Goal: Task Accomplishment & Management: Complete application form

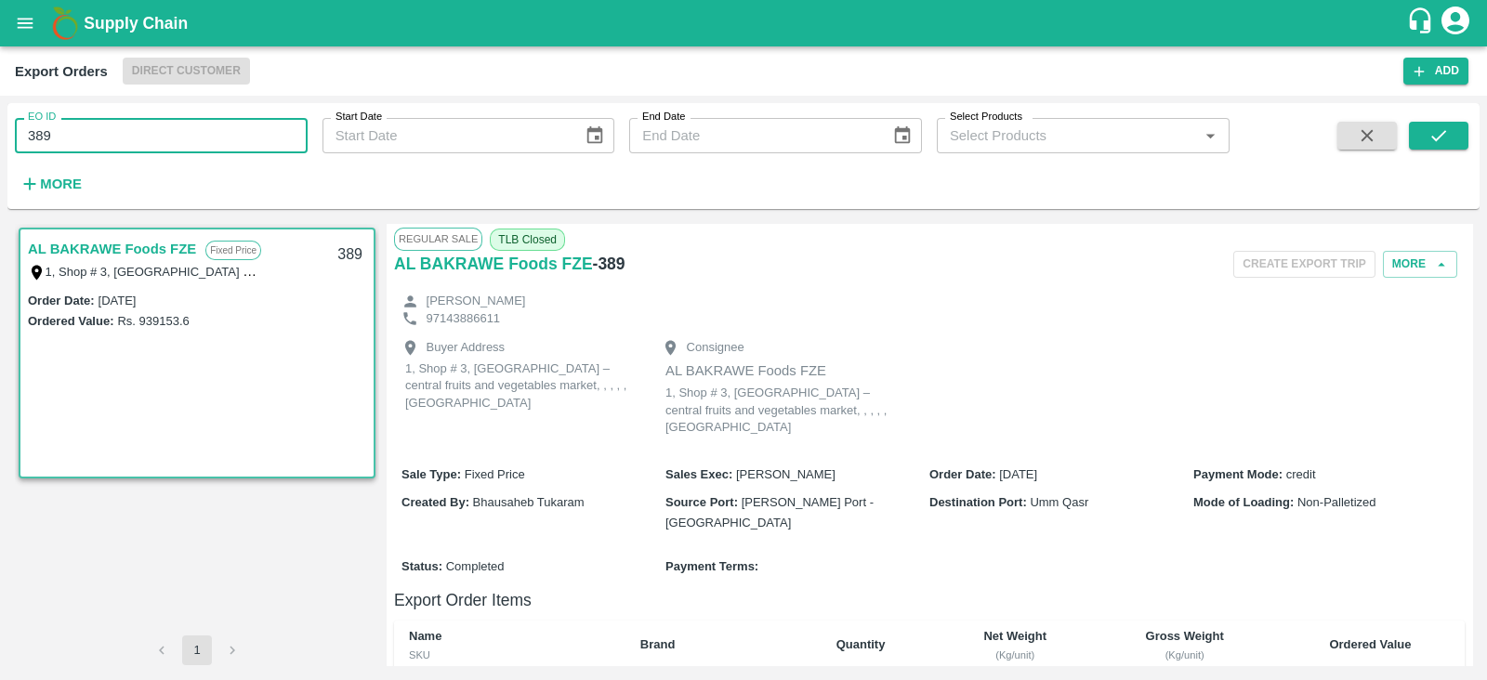
click at [185, 138] on input "389" at bounding box center [161, 135] width 293 height 35
type input "3"
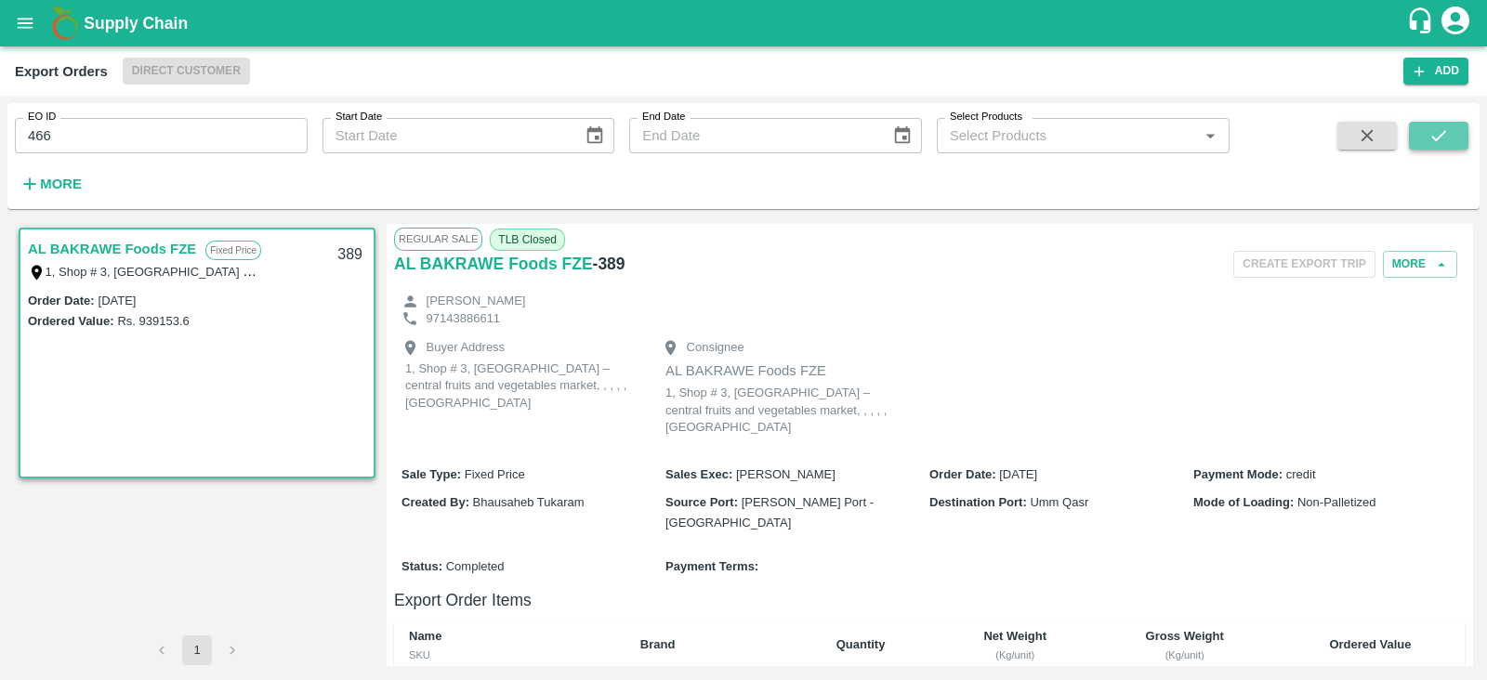
click at [1438, 126] on icon "submit" at bounding box center [1439, 135] width 20 height 20
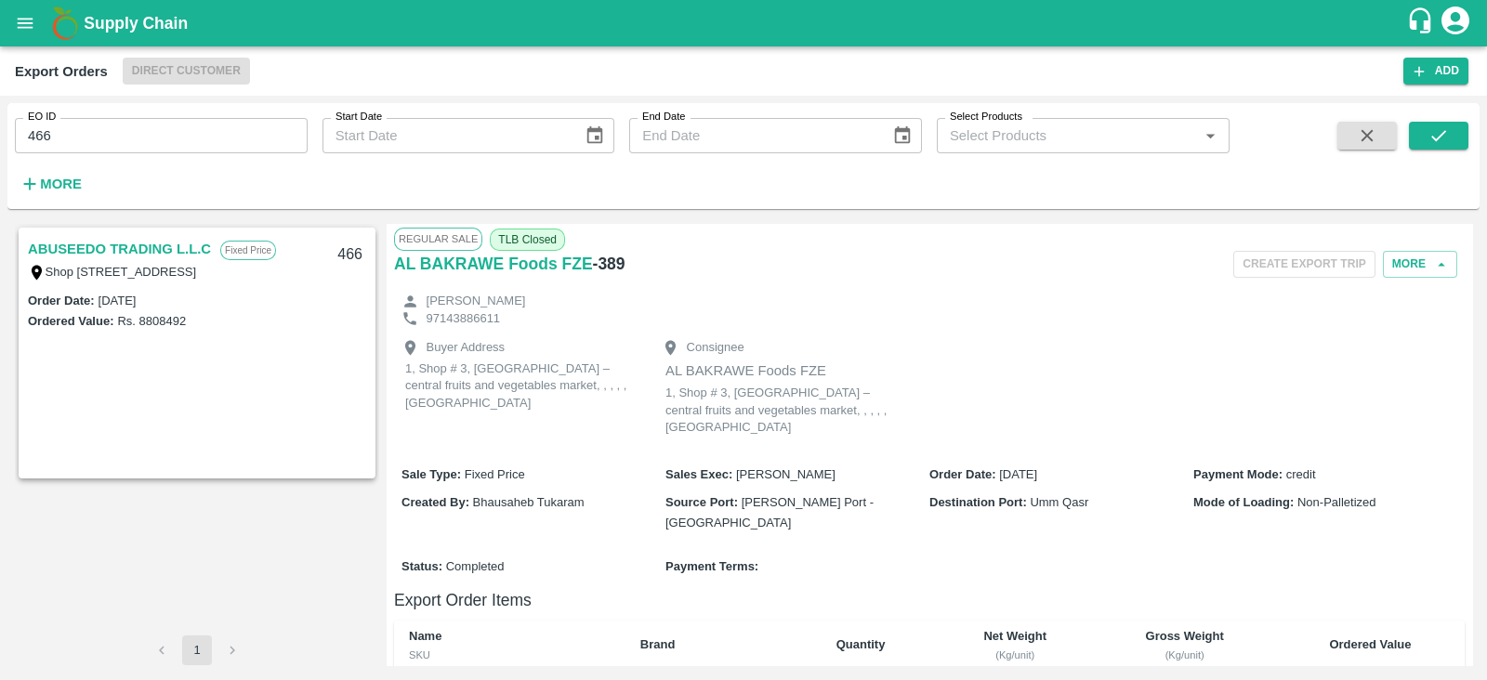
click at [82, 256] on link "ABUSEEDO TRADING L.L.C" at bounding box center [119, 249] width 183 height 24
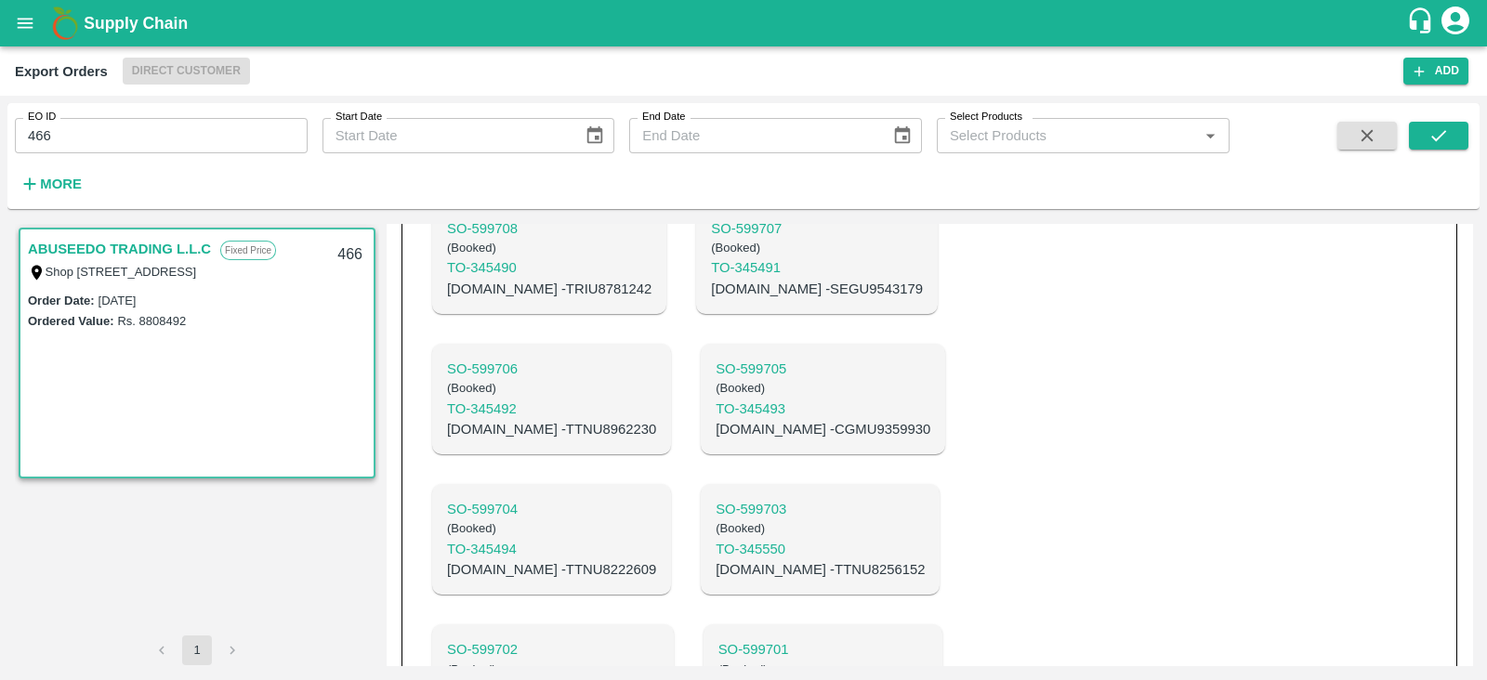
scroll to position [548, 0]
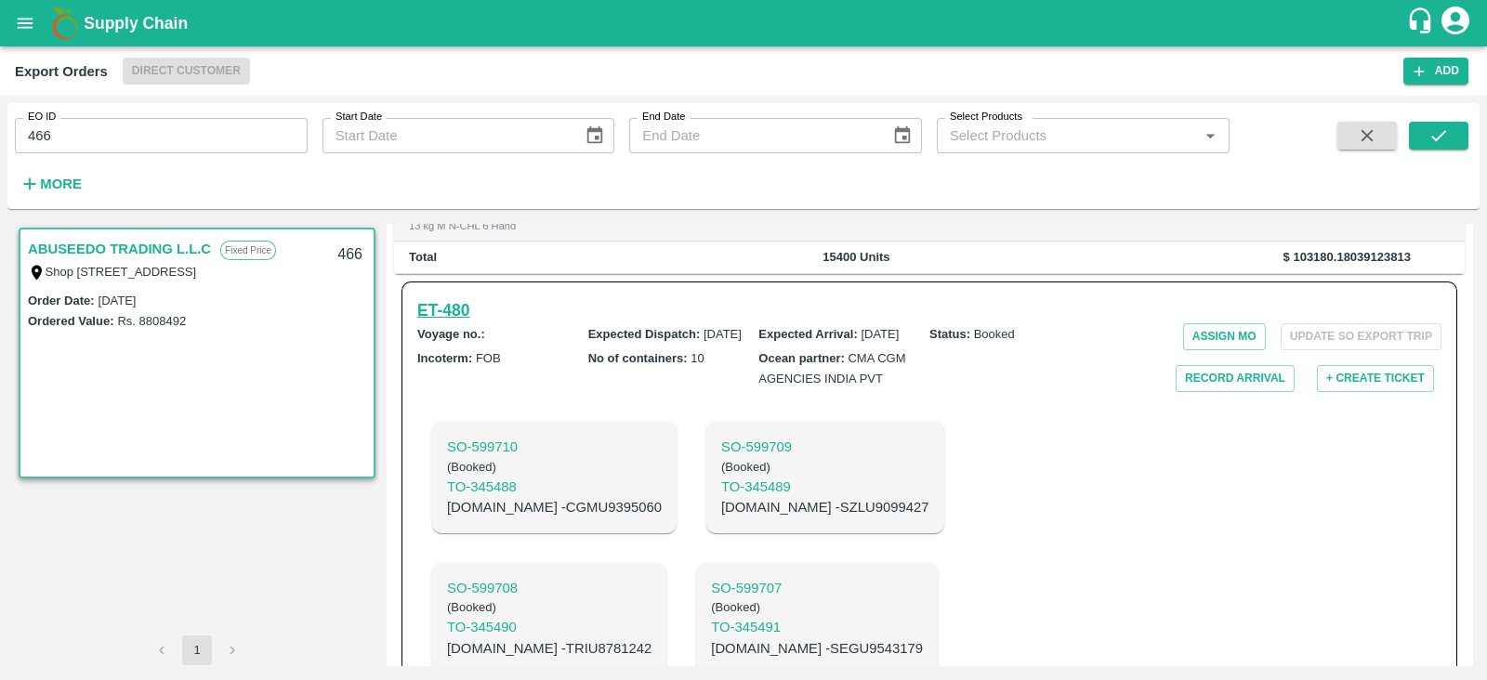
click at [459, 323] on h6 "ET- 480" at bounding box center [443, 310] width 52 height 26
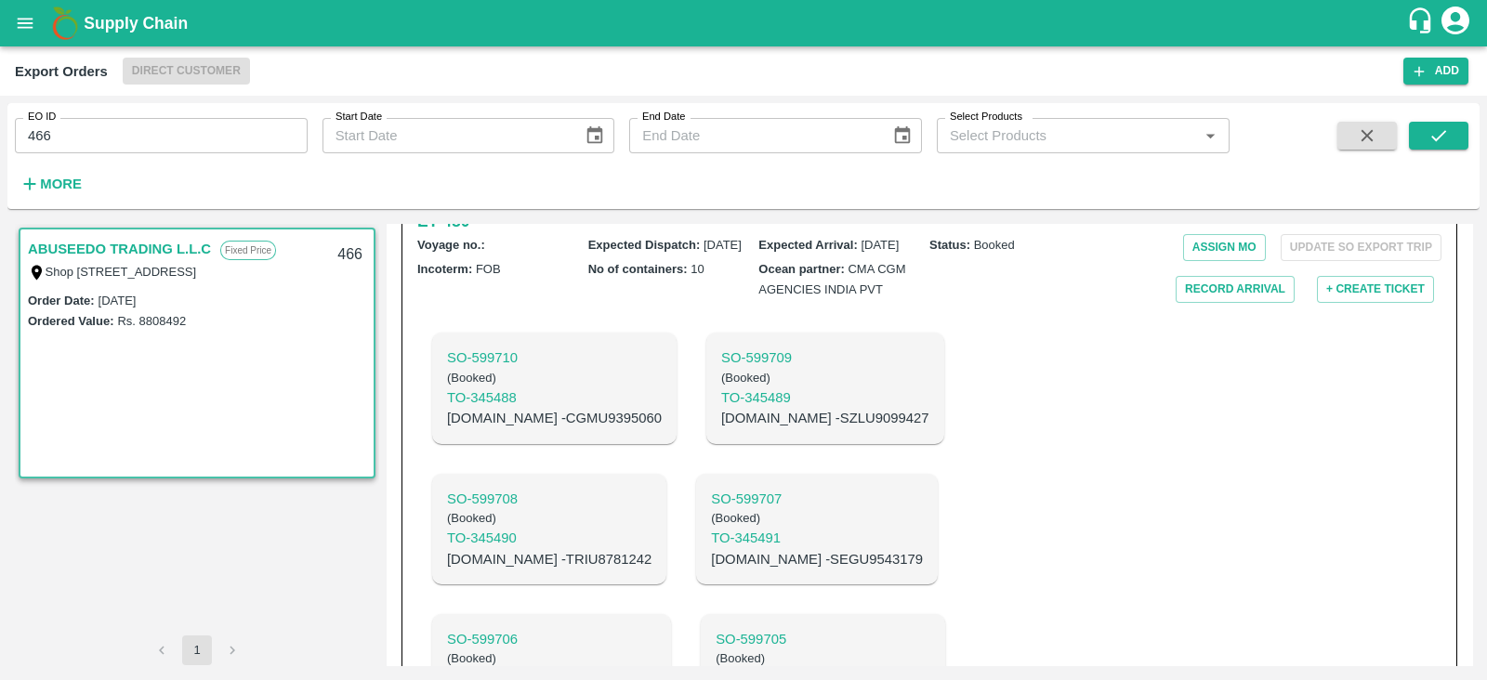
scroll to position [639, 0]
click at [572, 428] on p "C.No - CGMU9395060" at bounding box center [554, 417] width 215 height 20
copy p "CGMU9395060"
click at [229, 132] on input "466" at bounding box center [161, 135] width 293 height 35
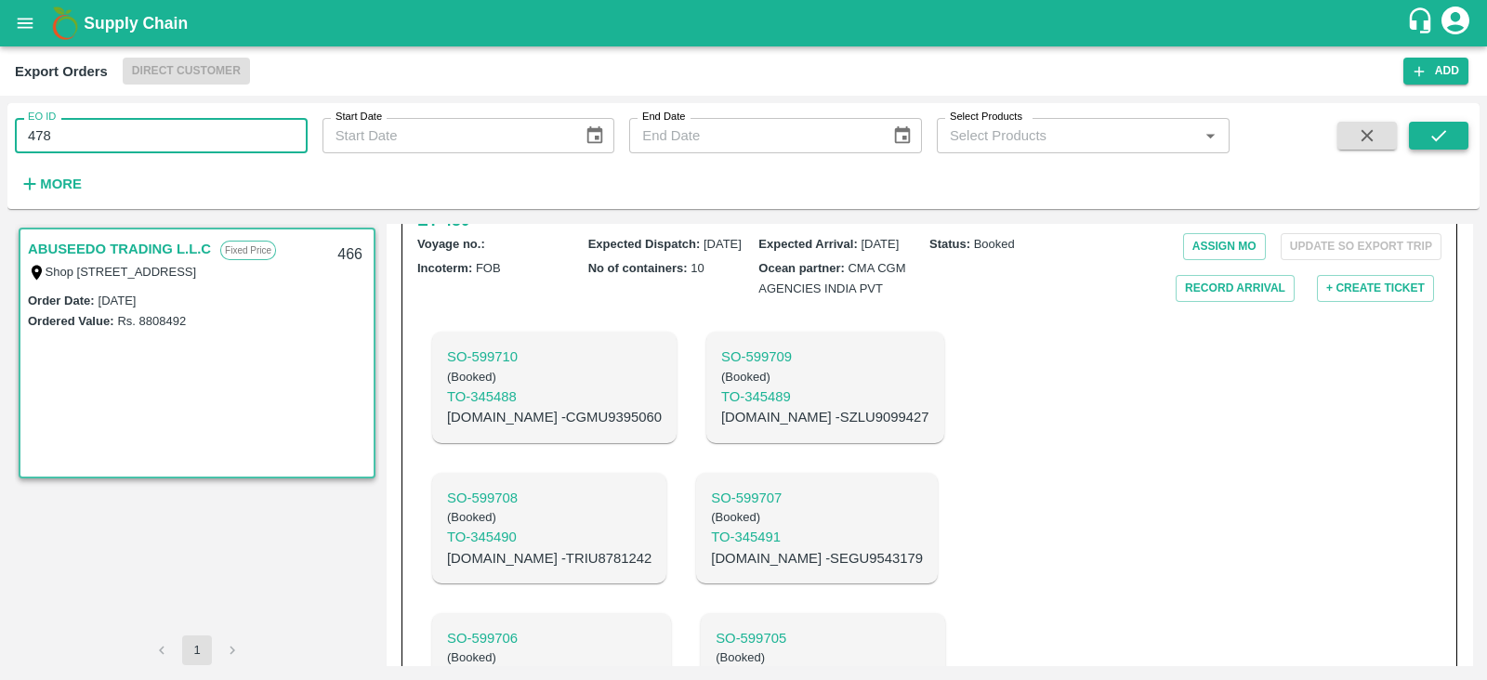
type input "478"
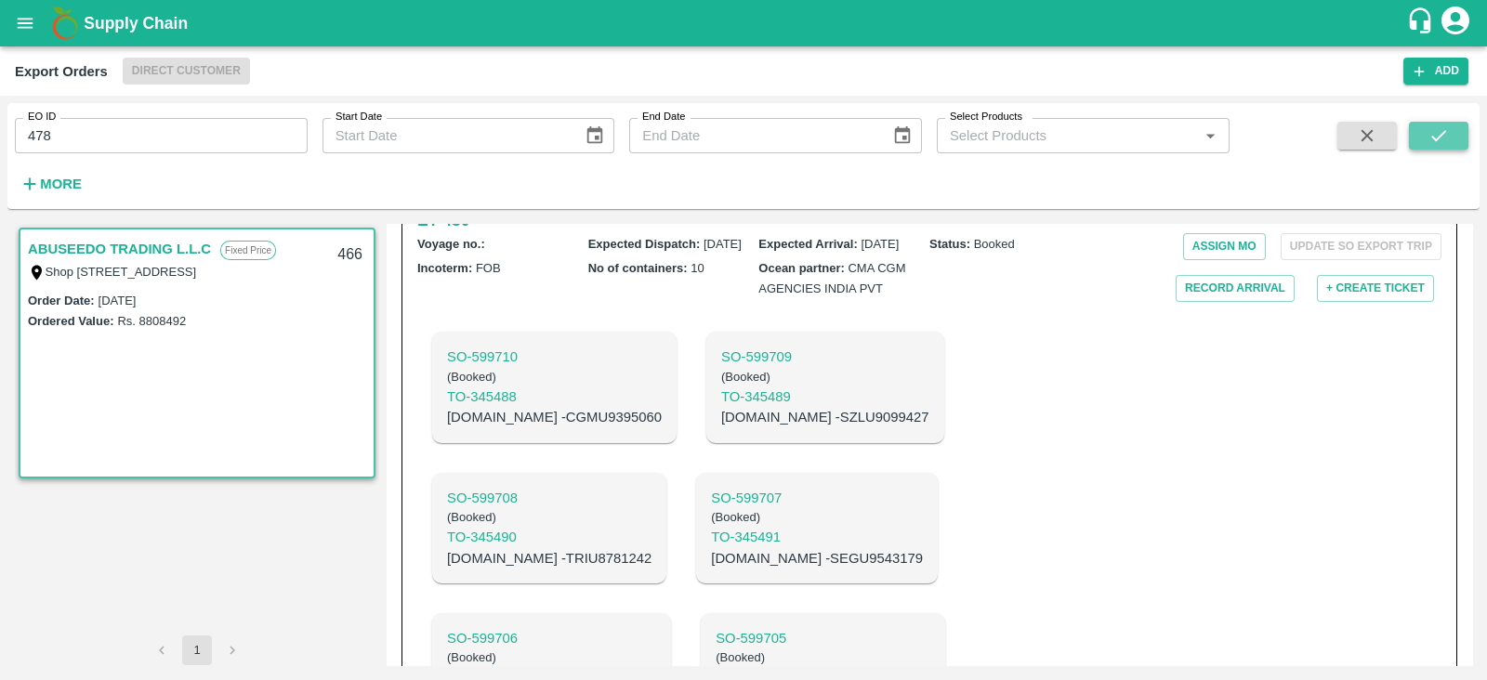
click at [1442, 135] on icon "submit" at bounding box center [1438, 135] width 15 height 11
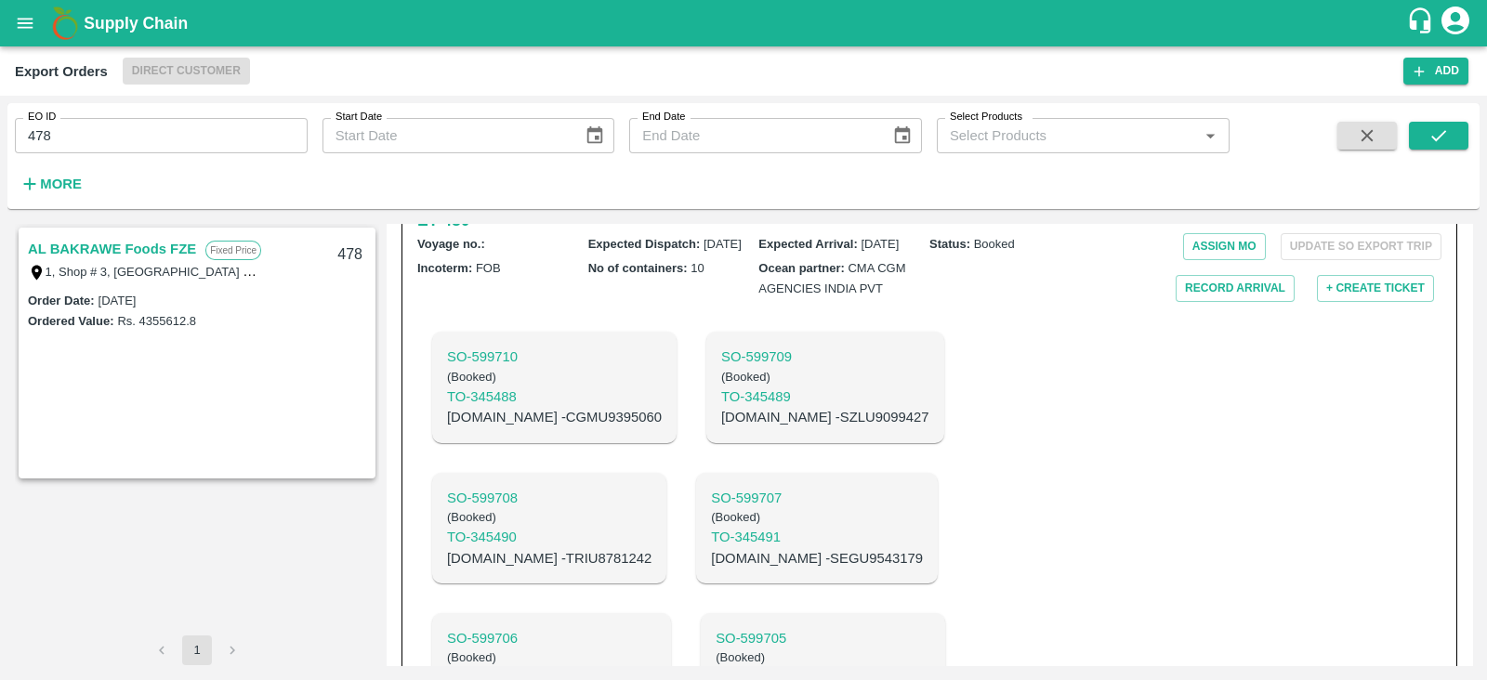
click at [167, 255] on link "AL BAKRAWE Foods FZE" at bounding box center [112, 249] width 168 height 24
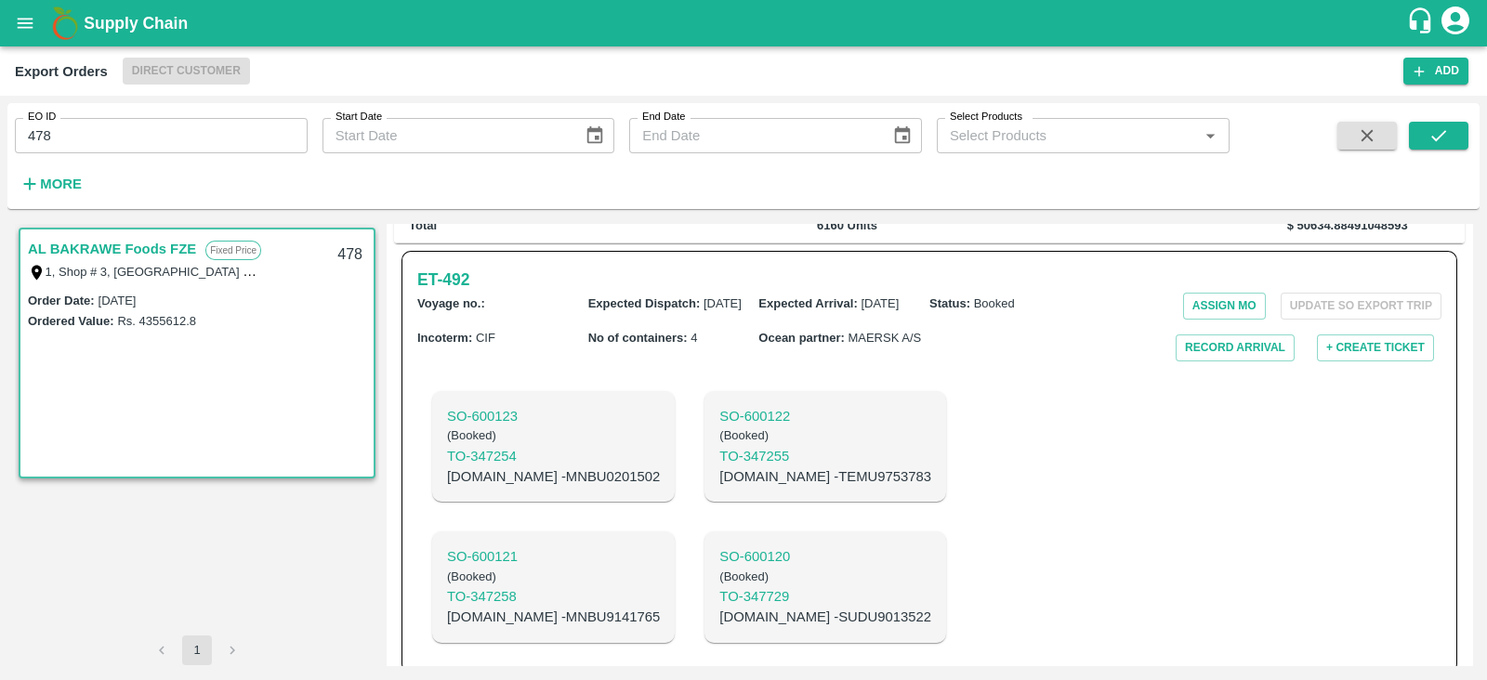
scroll to position [509, 0]
click at [463, 268] on h6 "ET- 492" at bounding box center [443, 281] width 52 height 26
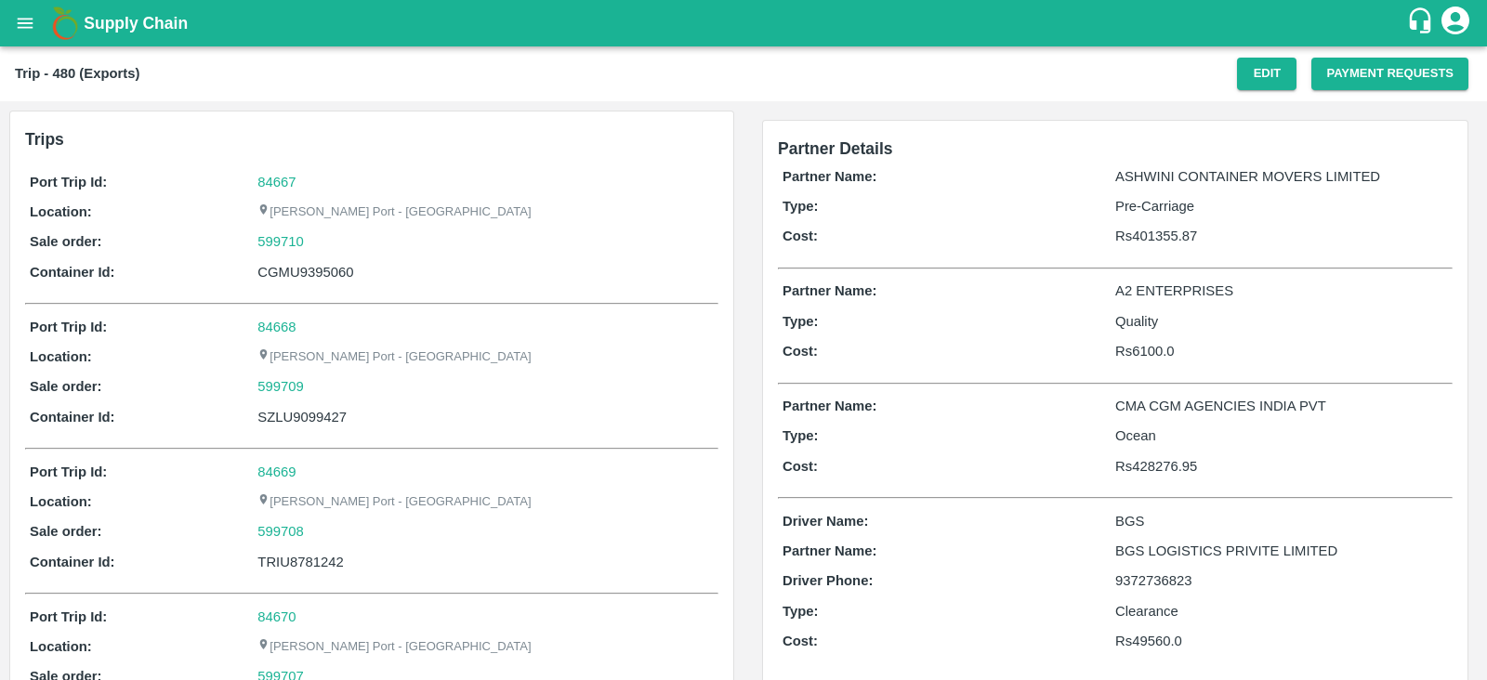
click at [1354, 90] on div "Trip - 480 (Exports) Edit Payment Requests" at bounding box center [743, 73] width 1487 height 55
click at [1337, 82] on button "Payment Requests" at bounding box center [1389, 74] width 157 height 33
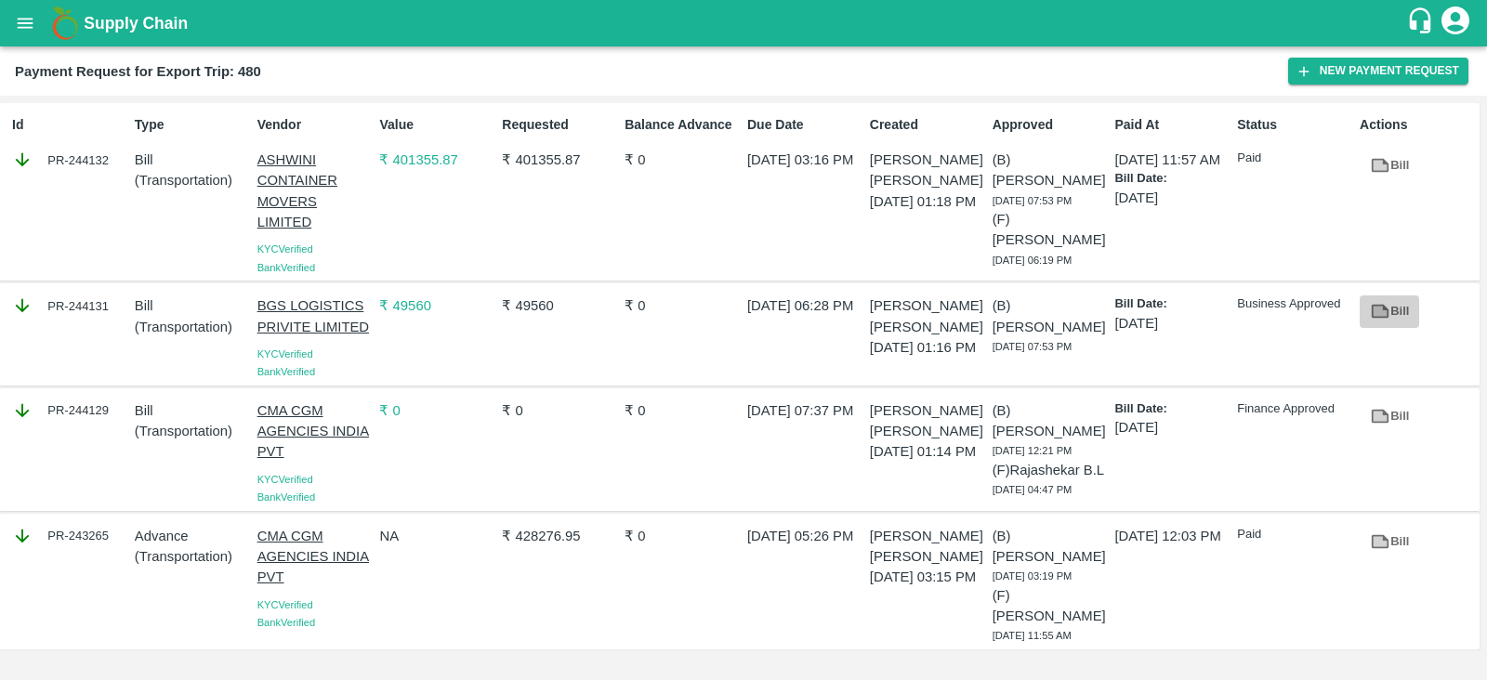
click at [1387, 308] on icon at bounding box center [1380, 311] width 20 height 20
click at [1357, 63] on button "New Payment Request" at bounding box center [1378, 71] width 180 height 27
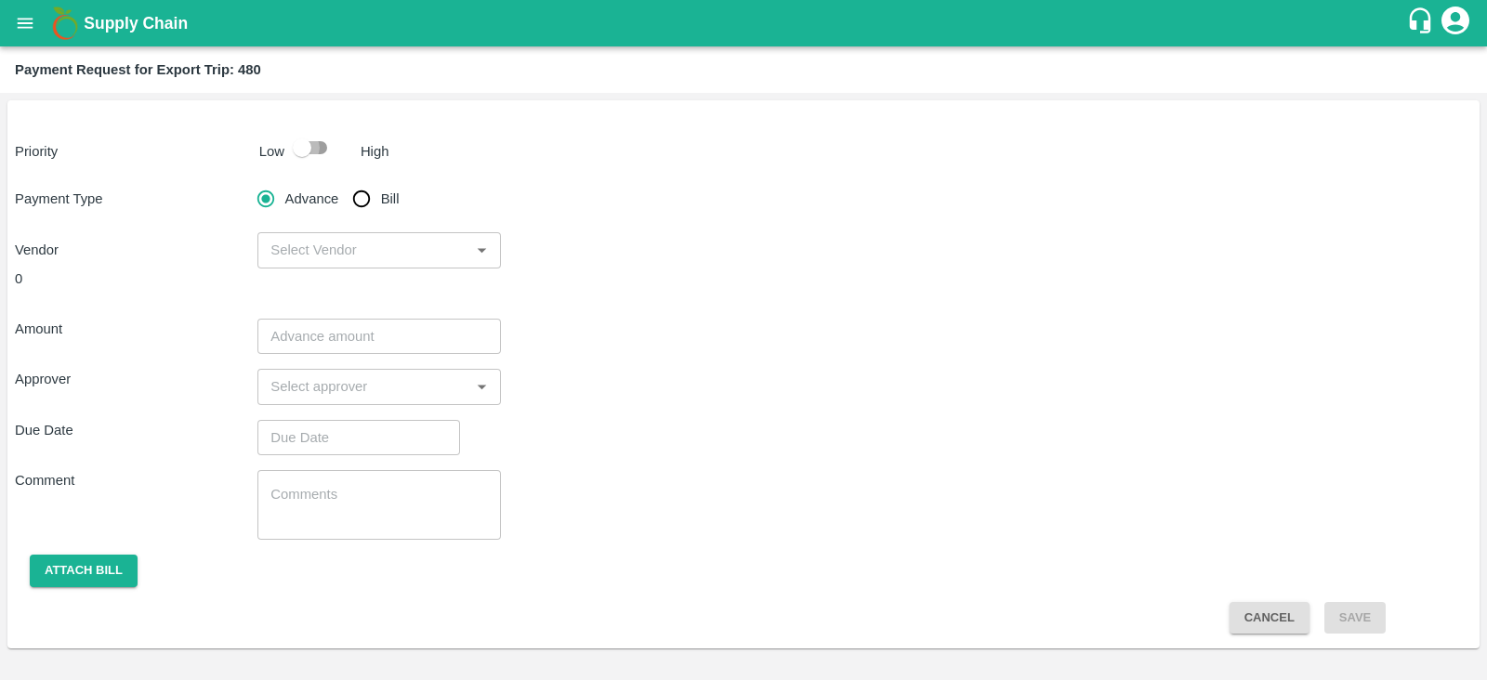
click at [320, 139] on input "checkbox" at bounding box center [302, 147] width 106 height 35
checkbox input "true"
click at [355, 191] on input "Bill" at bounding box center [361, 198] width 37 height 37
radio input "true"
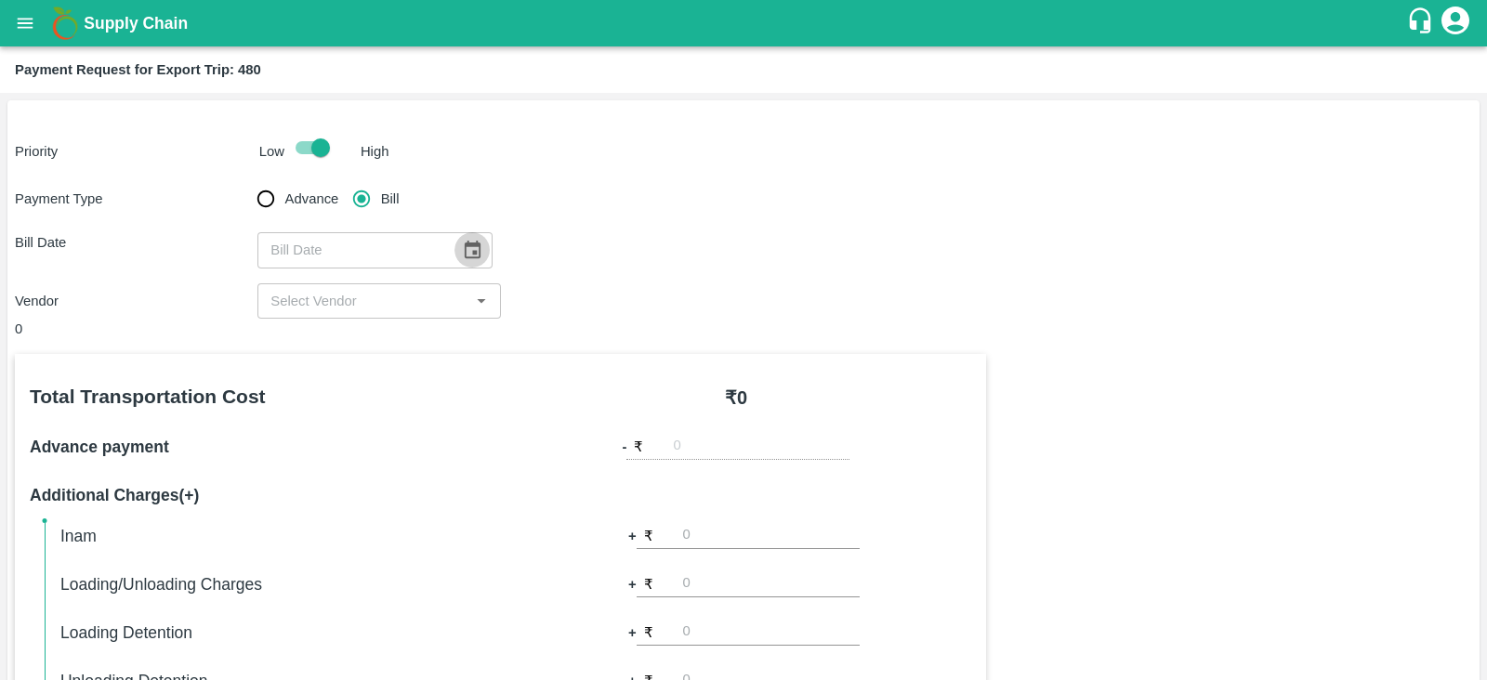
click at [462, 248] on icon "Choose date" at bounding box center [472, 250] width 20 height 20
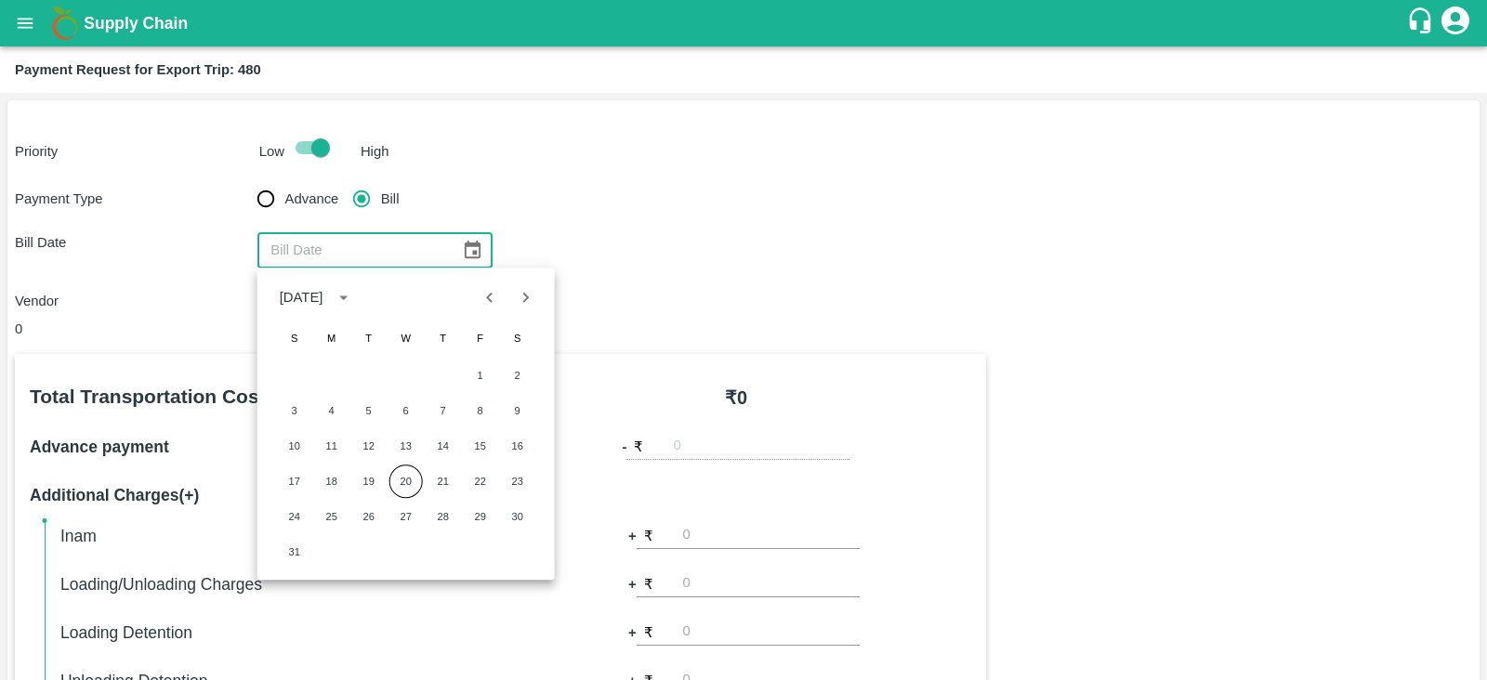
click at [488, 295] on icon "Previous month" at bounding box center [490, 297] width 20 height 20
click at [374, 442] on button "15" at bounding box center [368, 445] width 33 height 33
type input "15/07/2025"
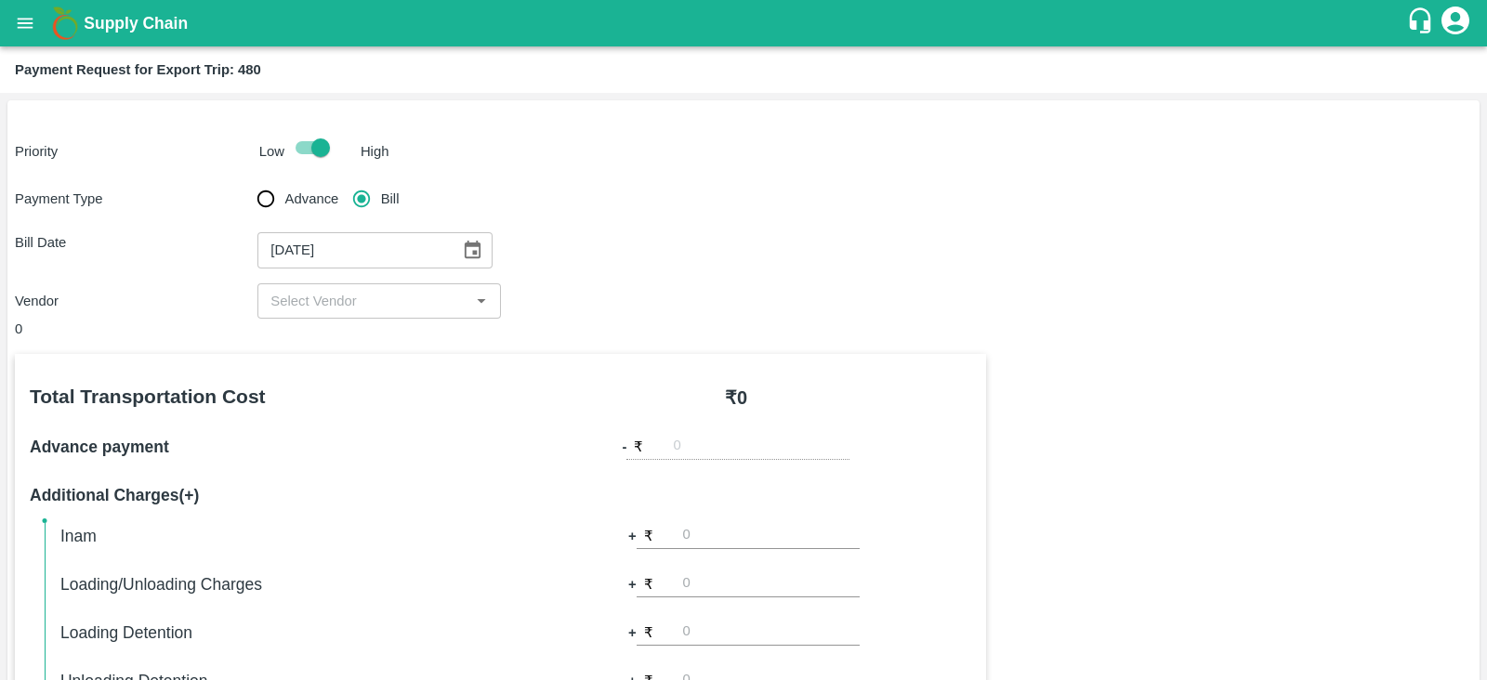
click at [377, 287] on div "​" at bounding box center [378, 300] width 243 height 35
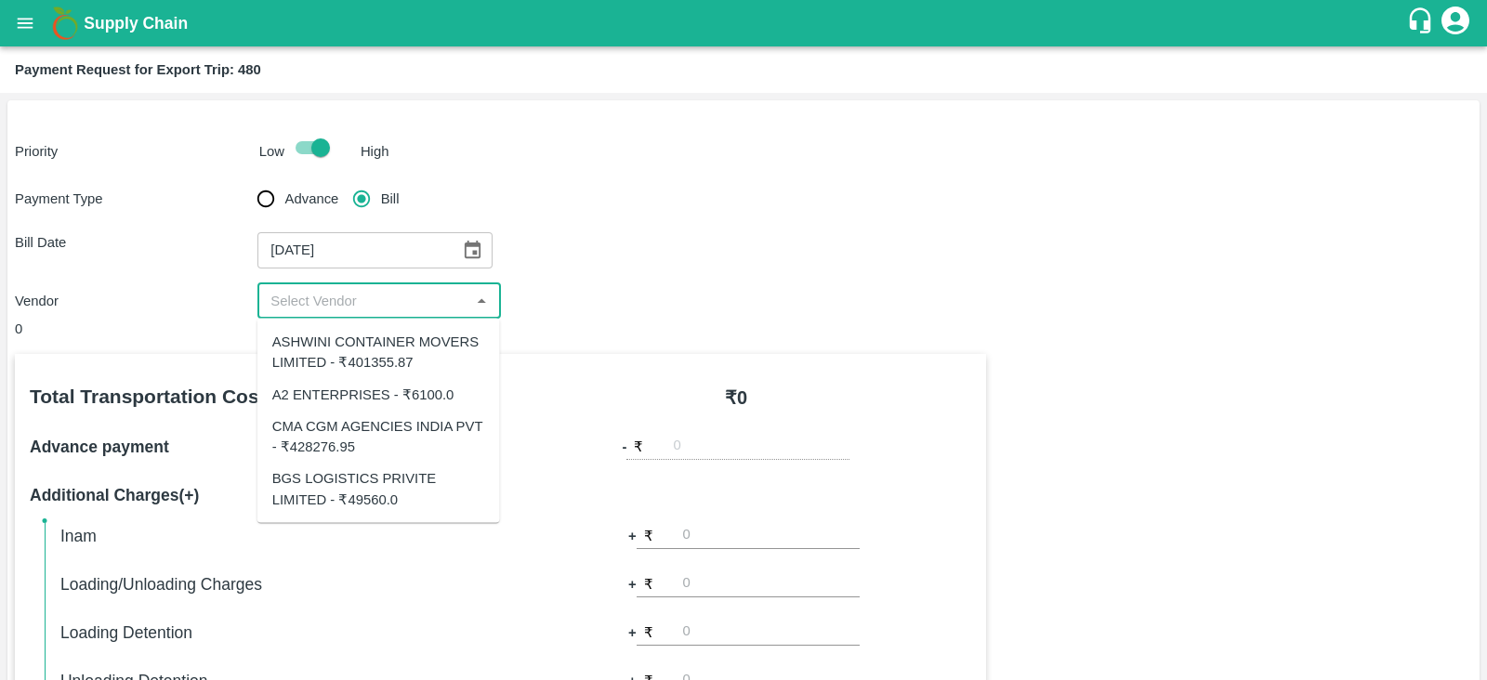
click at [387, 384] on div "A2 ENTERPRISES - ₹6100.0" at bounding box center [363, 394] width 182 height 20
type input "A2 ENTERPRISES - ₹6100.0"
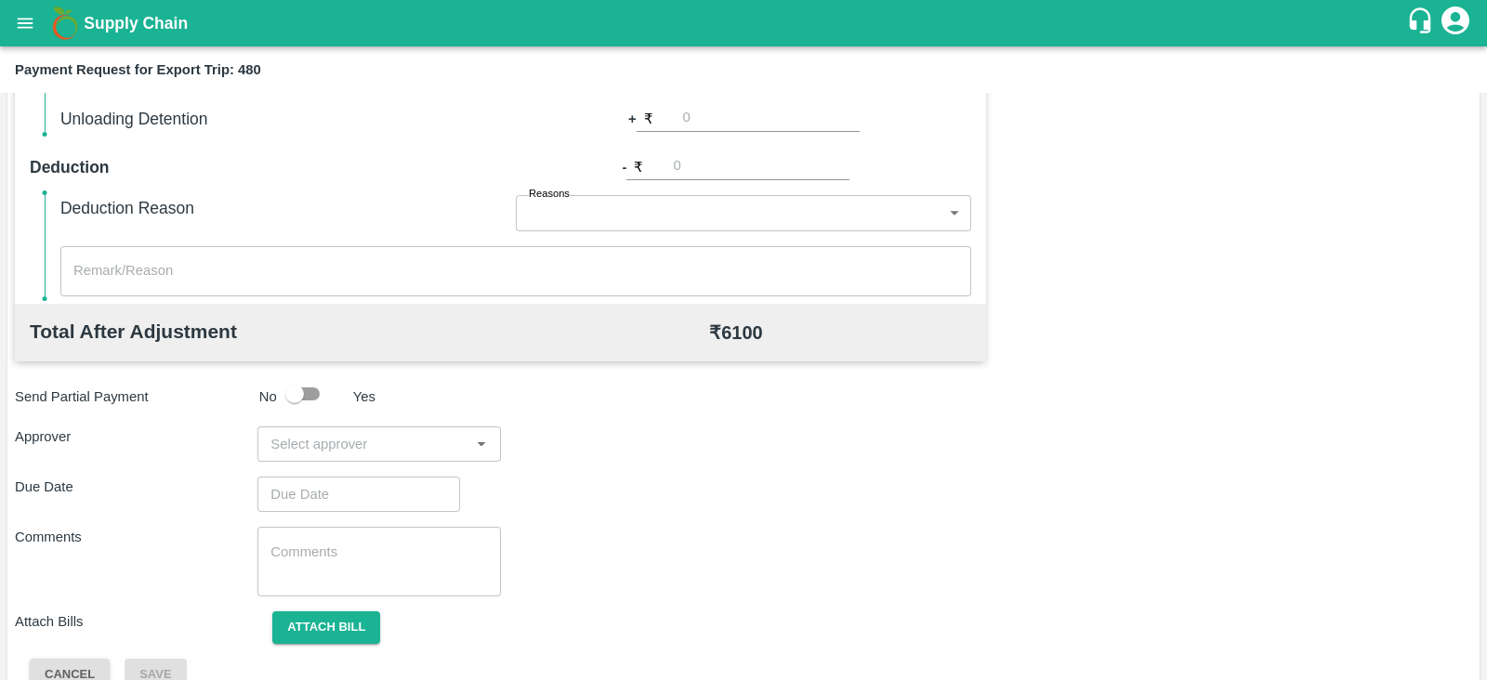
scroll to position [595, 0]
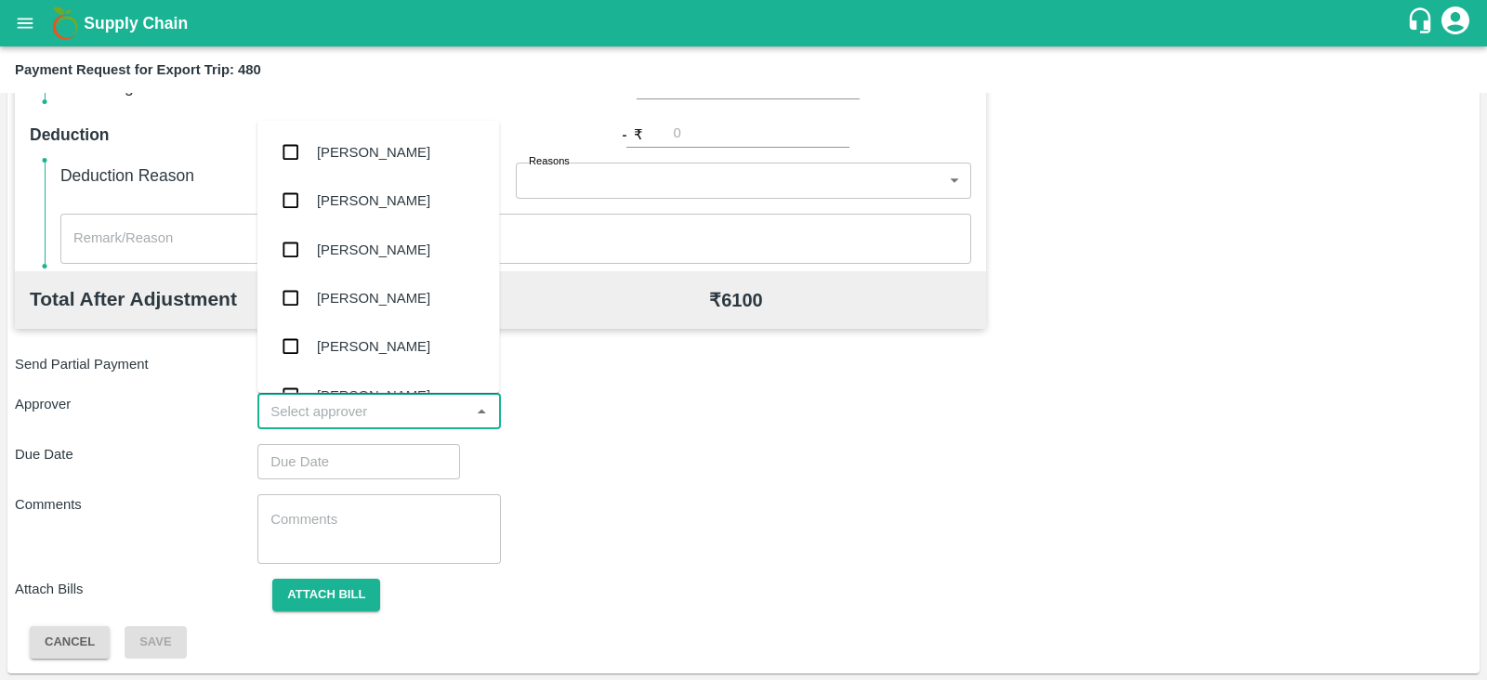
click at [377, 413] on input "input" at bounding box center [363, 412] width 201 height 24
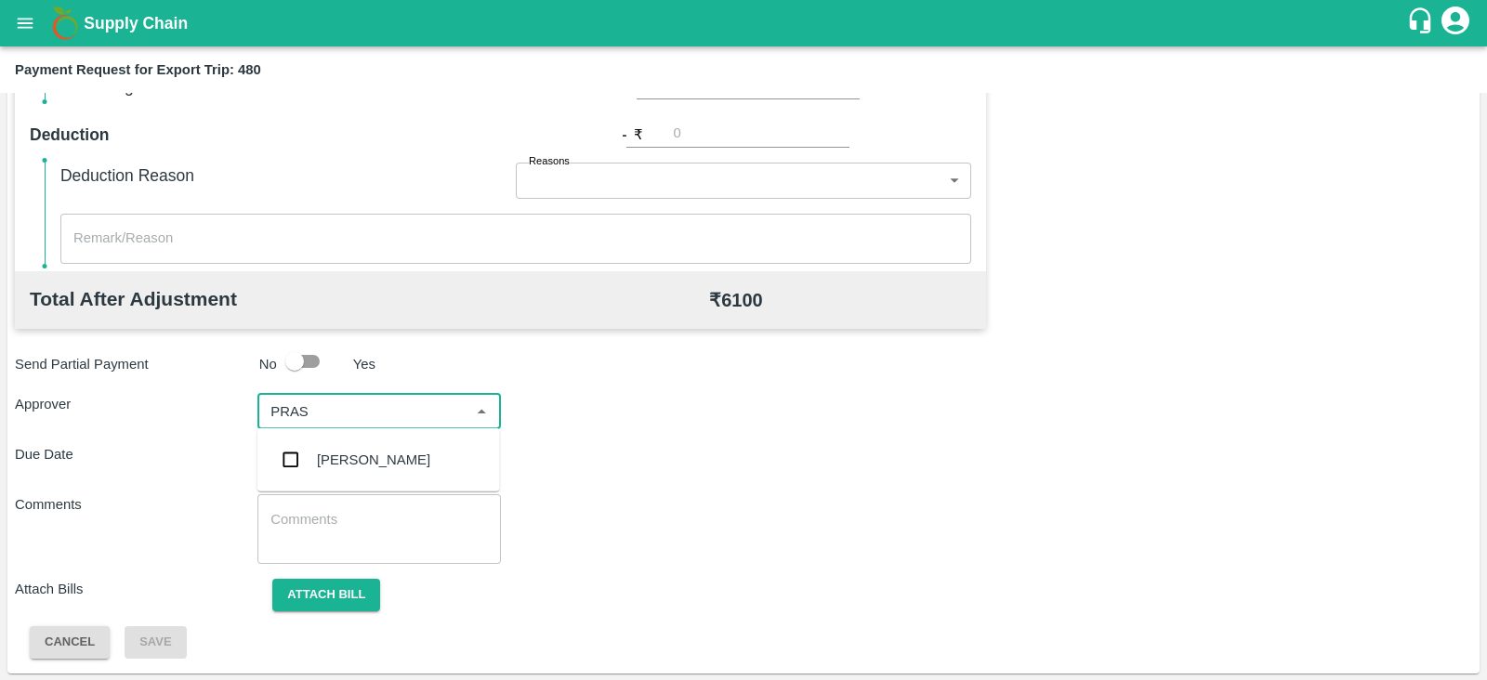
type input "PRASa"
click at [362, 443] on div "Prasad Waghade" at bounding box center [378, 460] width 243 height 48
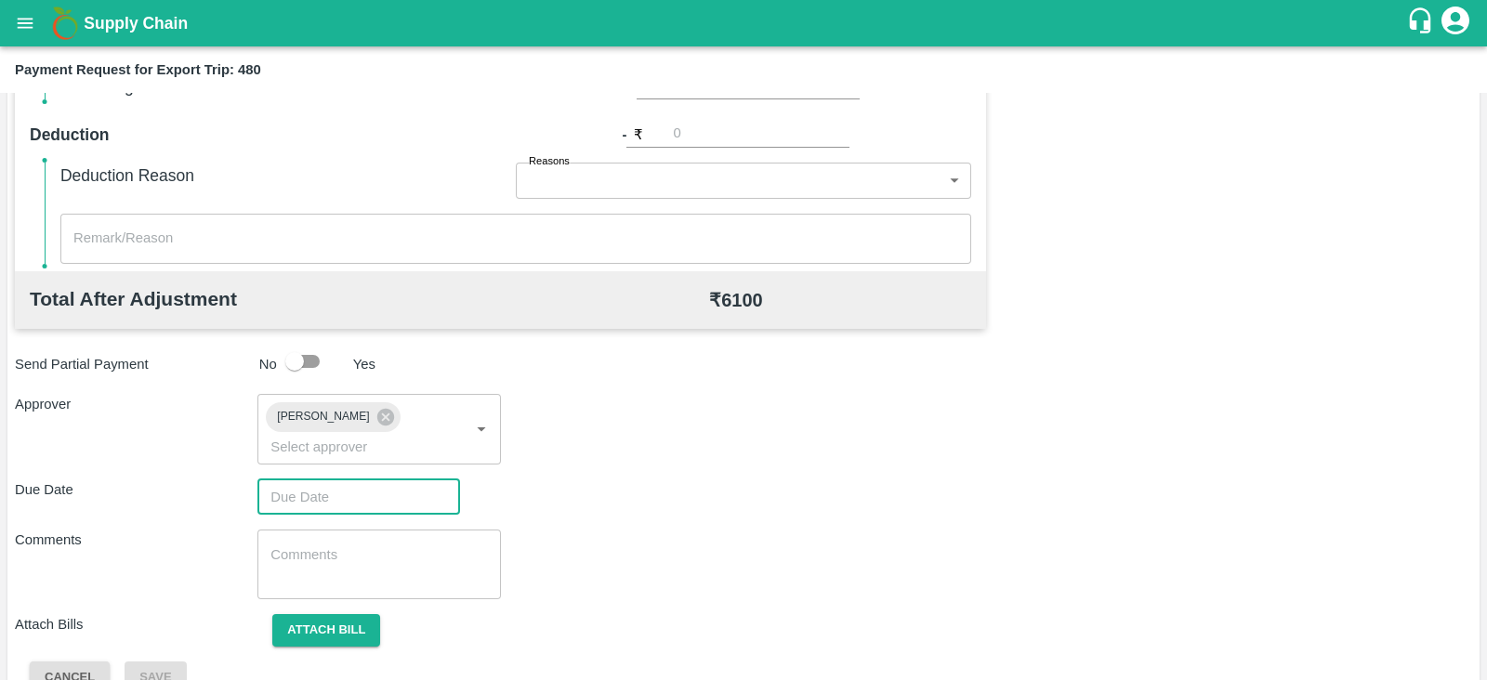
type input "DD/MM/YYYY hh:mm aa"
click at [326, 480] on input "DD/MM/YYYY hh:mm aa" at bounding box center [352, 497] width 190 height 35
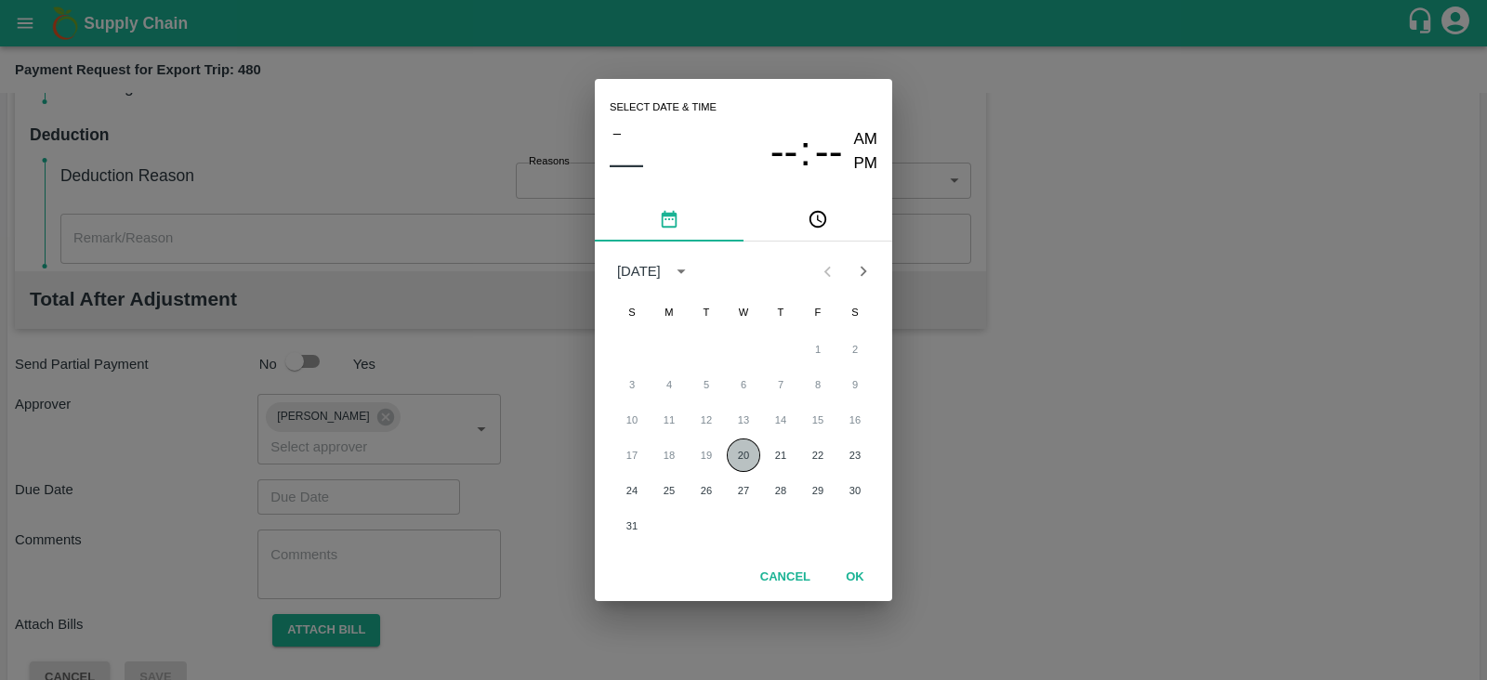
click at [744, 453] on button "20" at bounding box center [743, 455] width 33 height 33
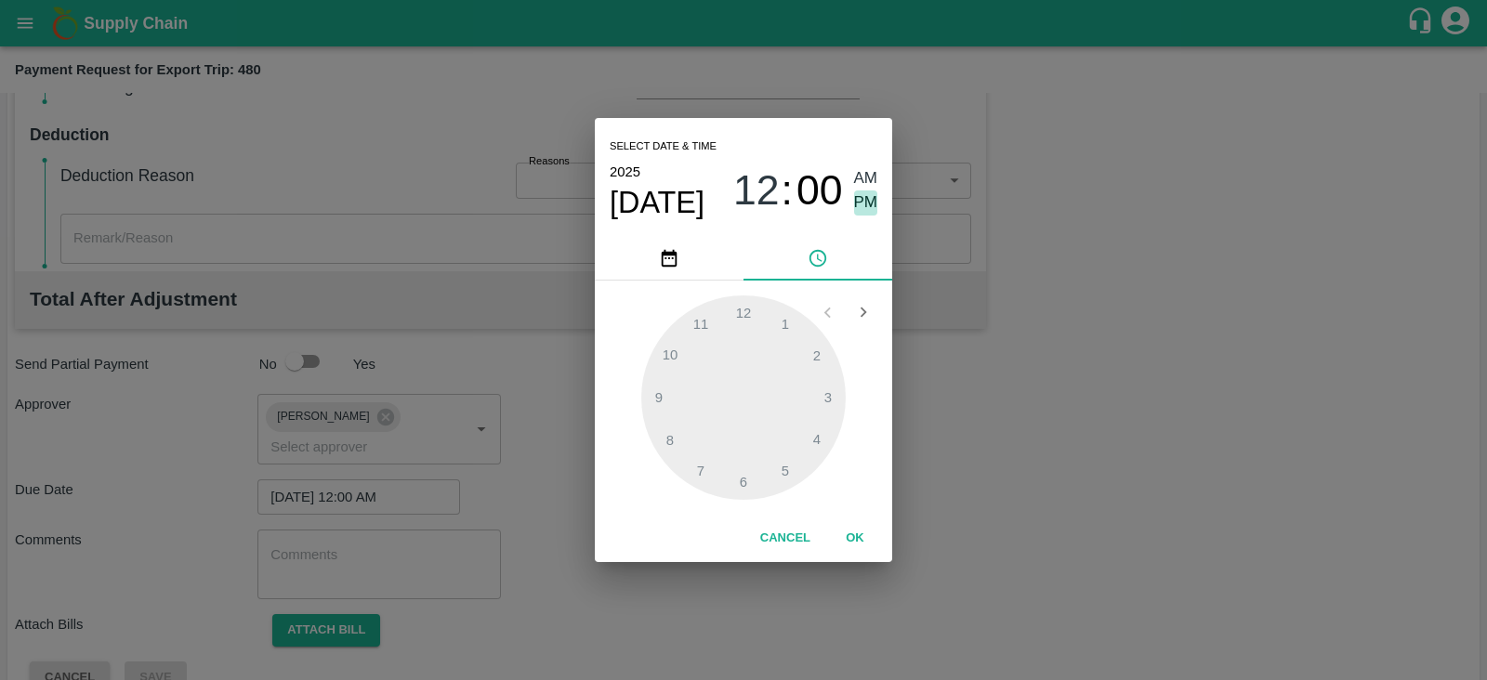
click at [866, 204] on span "PM" at bounding box center [866, 203] width 24 height 25
click at [821, 361] on div at bounding box center [743, 398] width 204 height 204
click at [829, 382] on div at bounding box center [743, 398] width 204 height 204
type input "20/08/2025 02:13 PM"
click at [858, 535] on button "OK" at bounding box center [854, 538] width 59 height 33
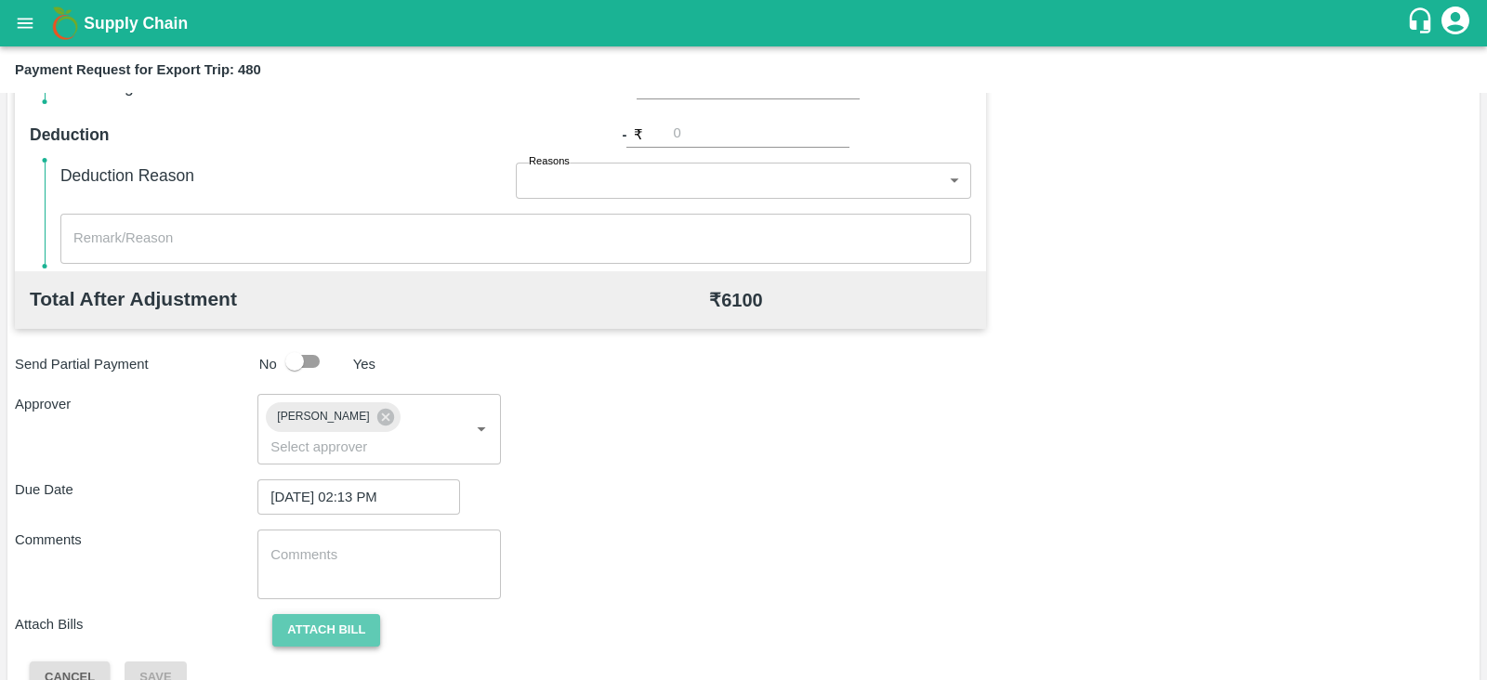
click at [360, 614] on button "Attach bill" at bounding box center [326, 630] width 108 height 33
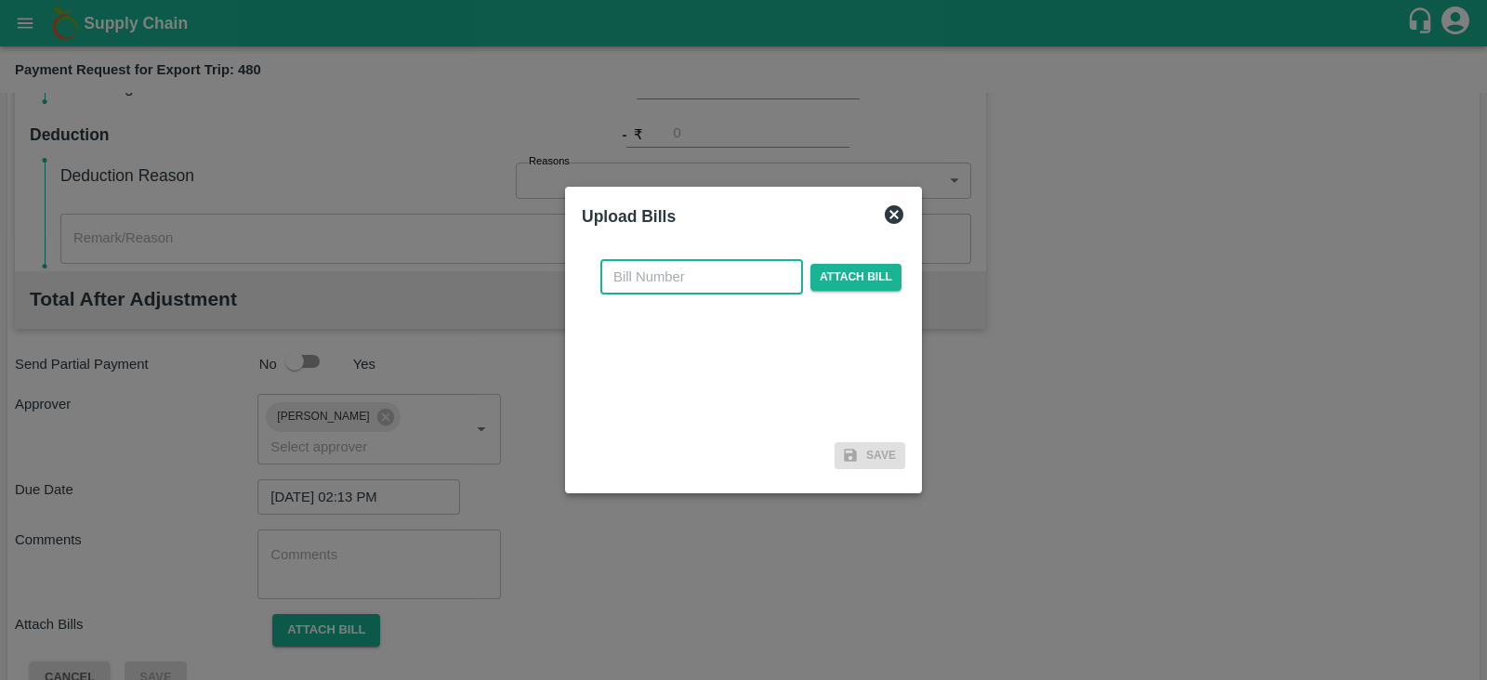
click at [661, 287] on input "text" at bounding box center [701, 276] width 203 height 35
paste input "A2-052/2025-26"
type input "A2-052/2025-26"
click at [844, 275] on span "Attach bill" at bounding box center [855, 277] width 91 height 27
click at [0, 0] on input "Attach bill" at bounding box center [0, 0] width 0 height 0
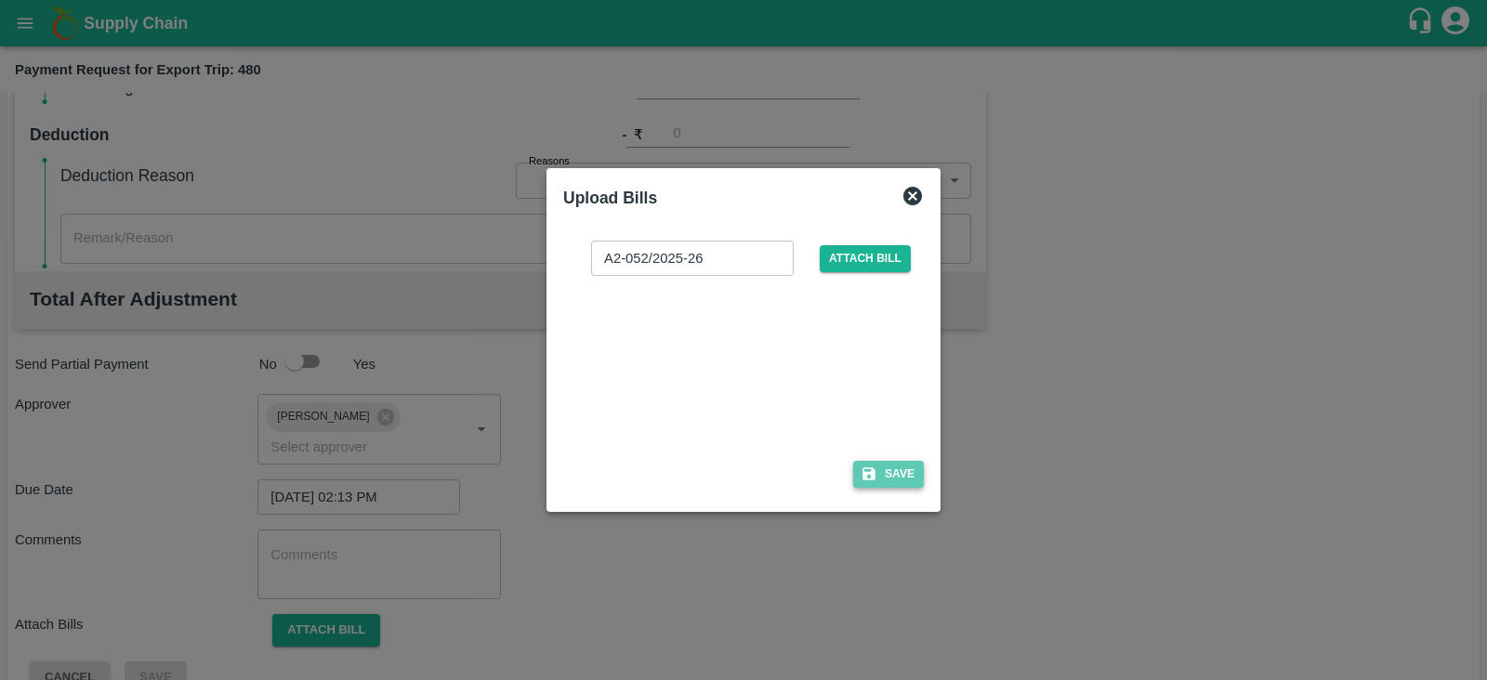
click at [892, 465] on button "Save" at bounding box center [888, 474] width 71 height 27
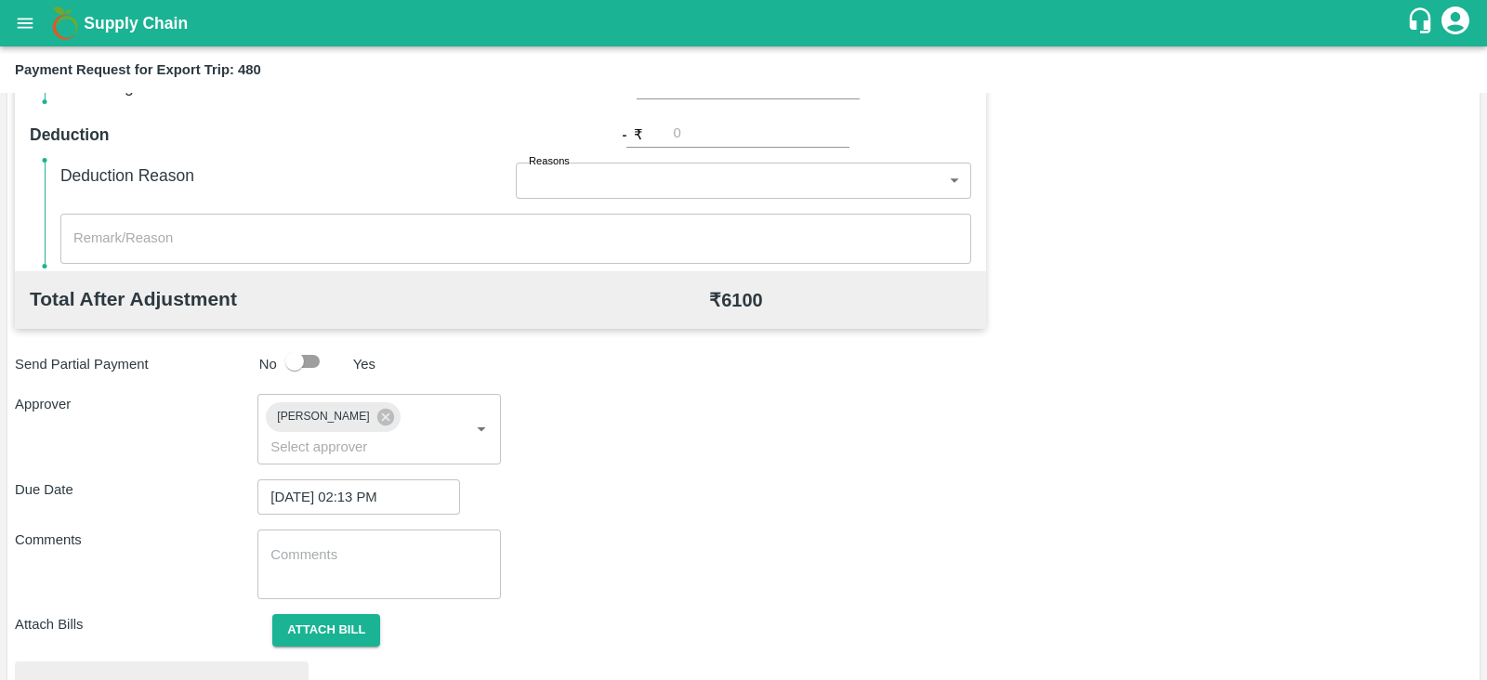
scroll to position [705, 0]
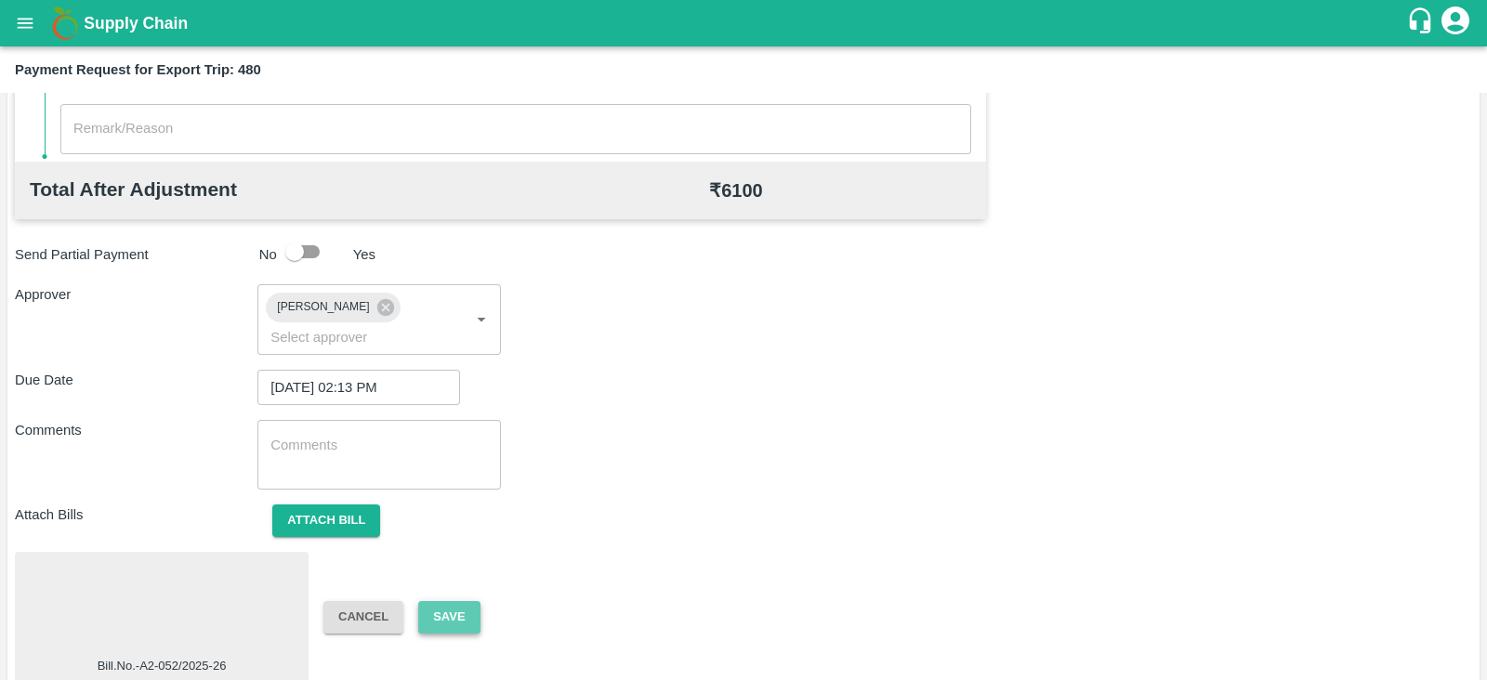
click at [455, 601] on button "Save" at bounding box center [448, 617] width 61 height 33
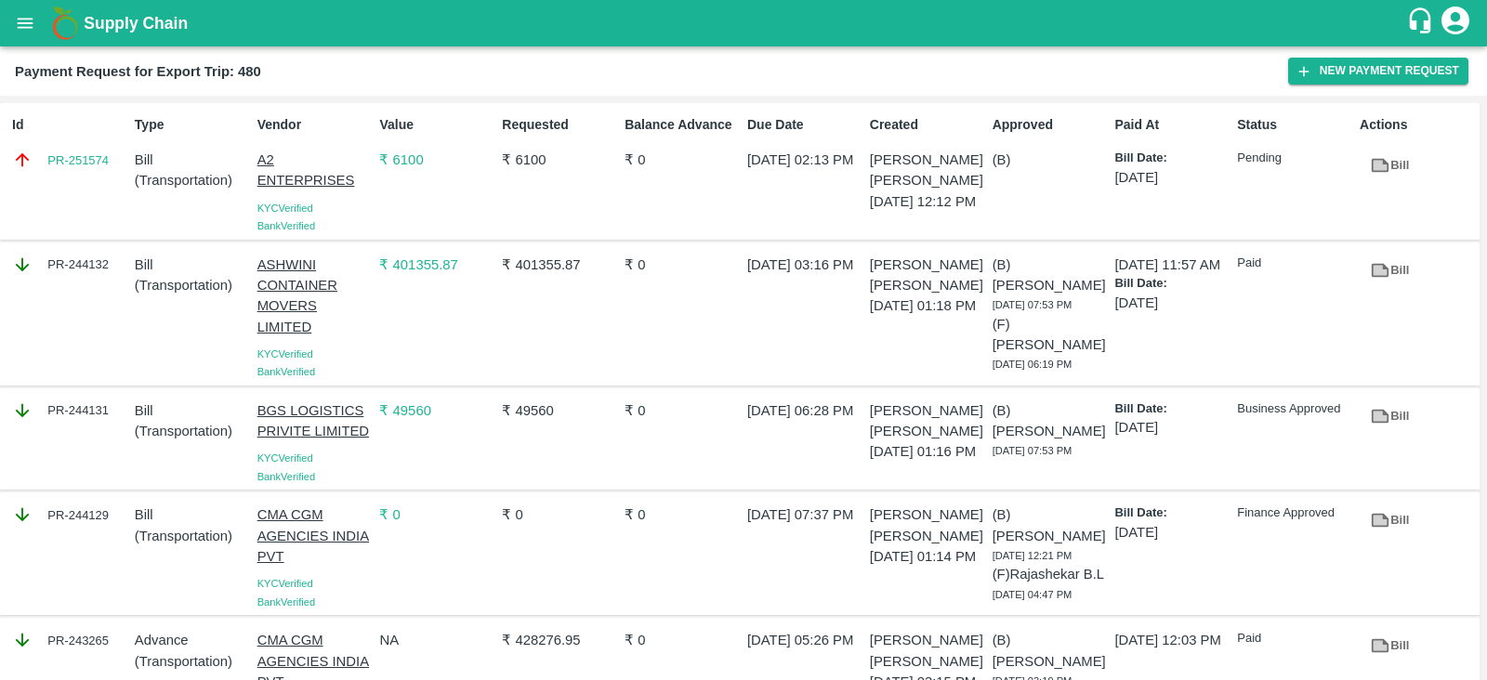
click at [88, 188] on div "Id PR-251574" at bounding box center [66, 171] width 123 height 127
copy link "PR-251574"
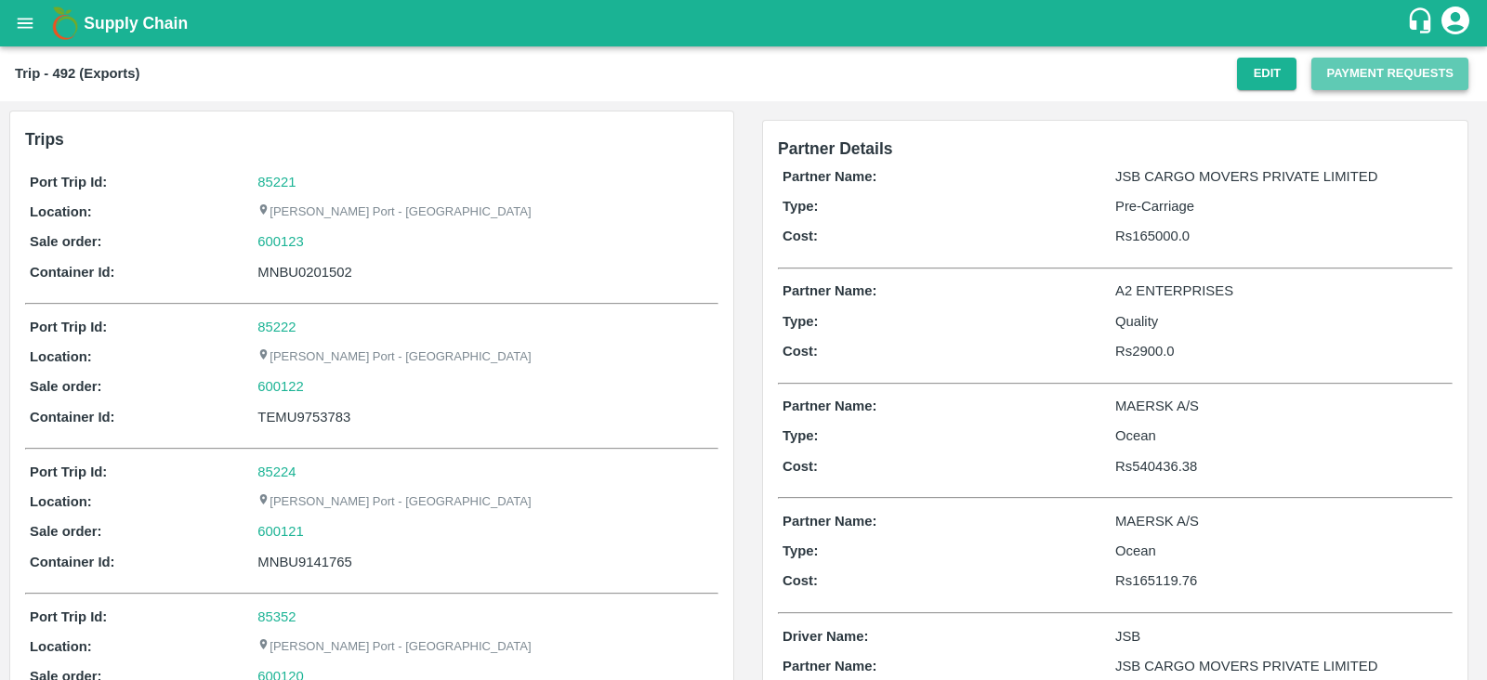
click at [1354, 75] on button "Payment Requests" at bounding box center [1389, 74] width 157 height 33
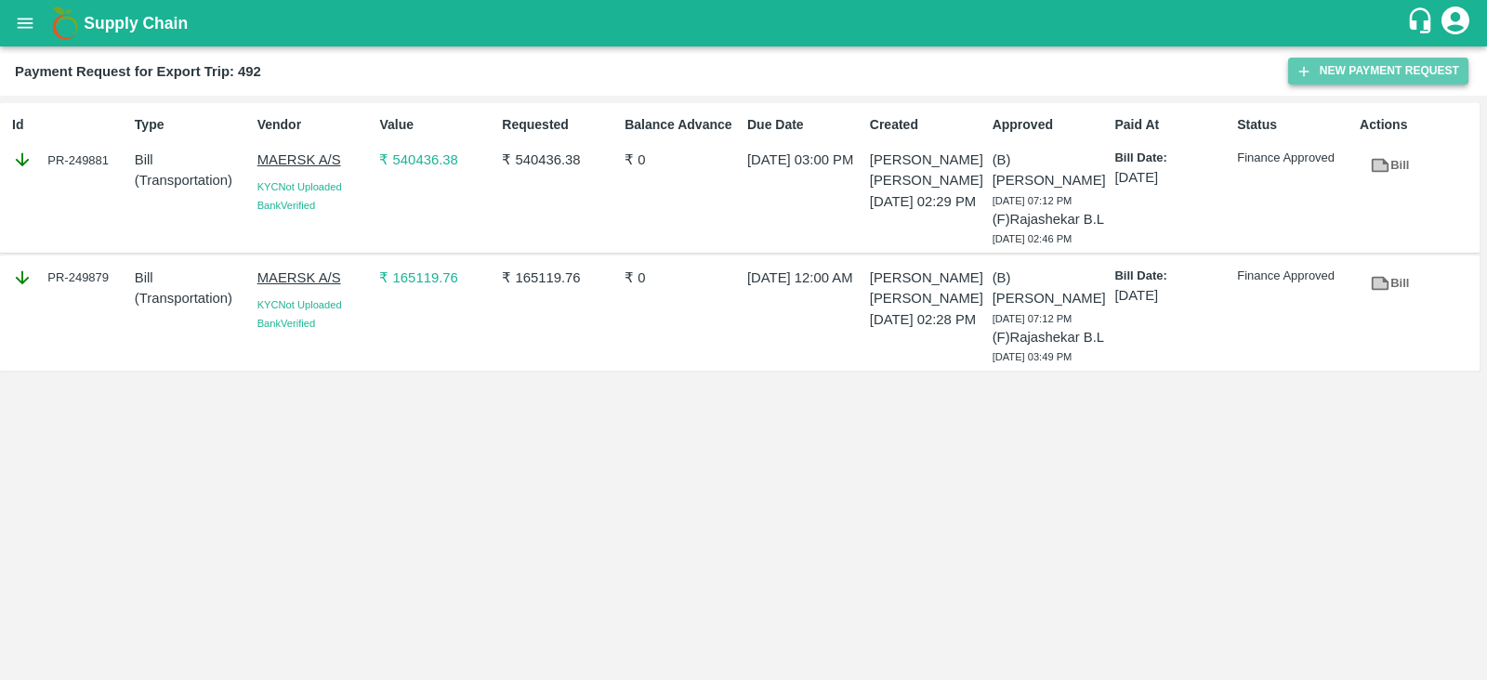
click at [1331, 73] on button "New Payment Request" at bounding box center [1378, 71] width 180 height 27
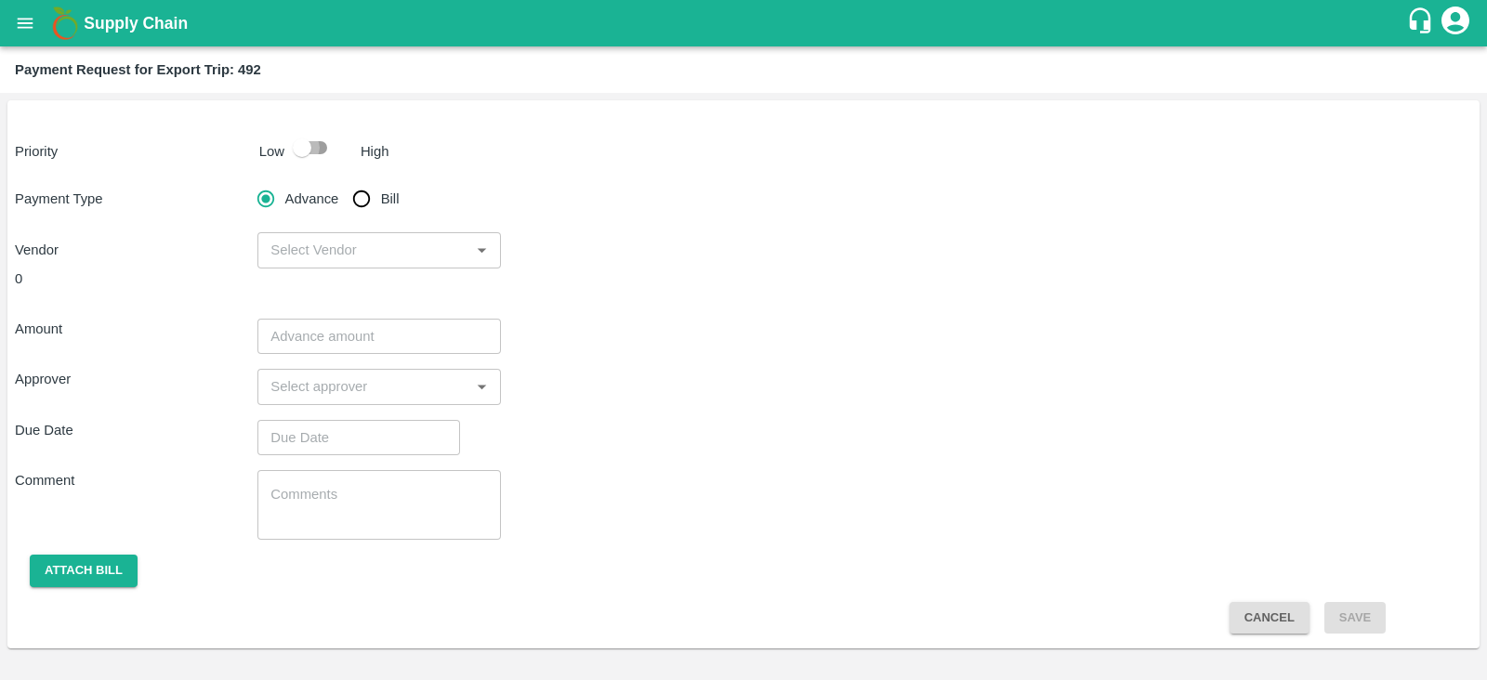
click at [314, 154] on input "checkbox" at bounding box center [302, 147] width 106 height 35
checkbox input "true"
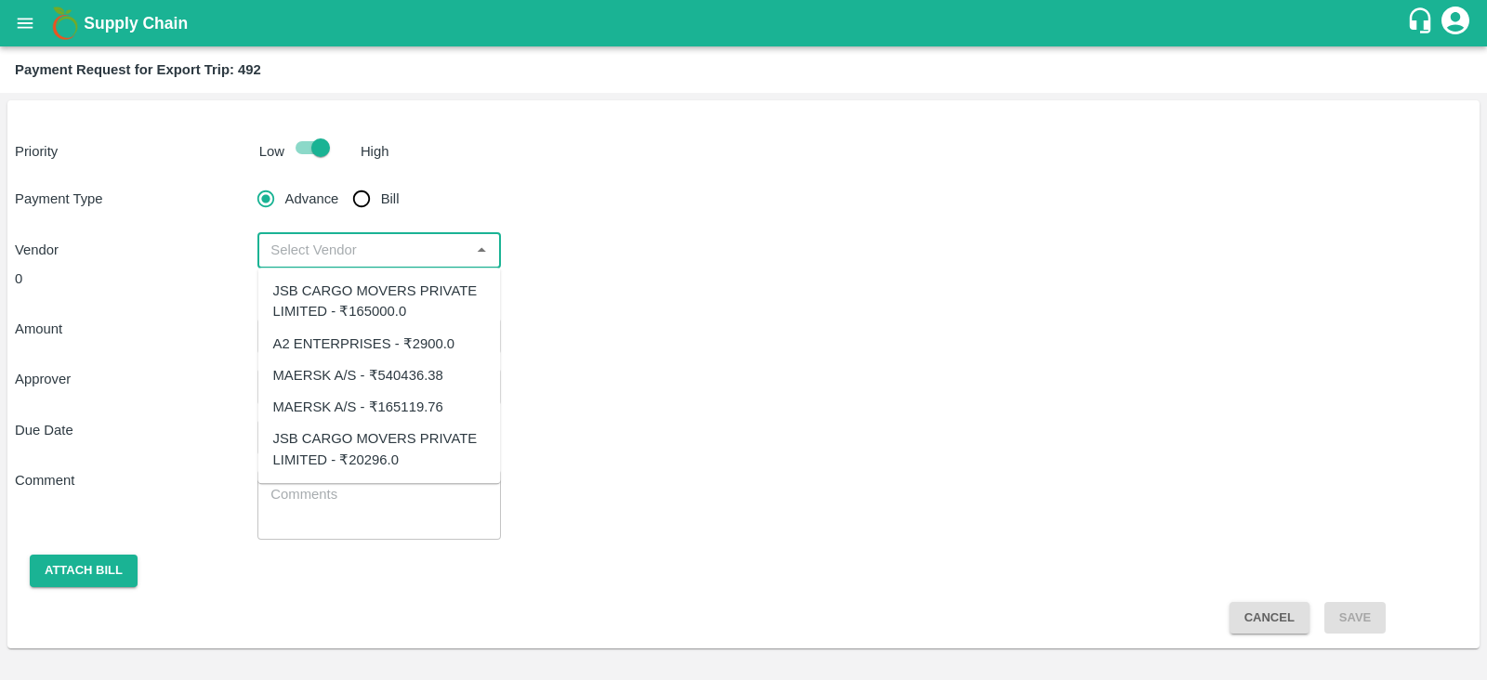
click at [396, 244] on input "input" at bounding box center [363, 250] width 201 height 24
click at [375, 331] on div "A2 ENTERPRISES - ₹2900.0" at bounding box center [379, 344] width 243 height 32
type input "A2 ENTERPRISES - ₹2900.0"
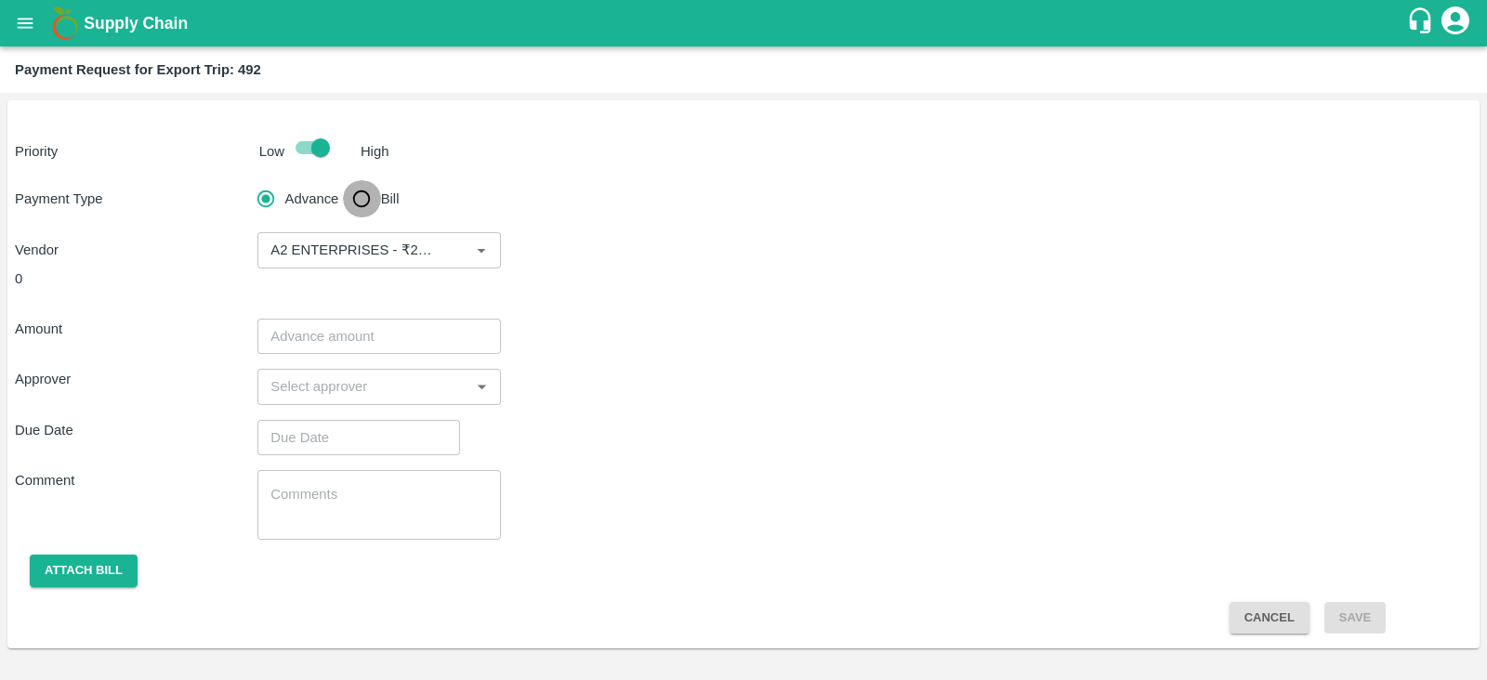
click at [362, 192] on input "Bill" at bounding box center [361, 198] width 37 height 37
radio input "true"
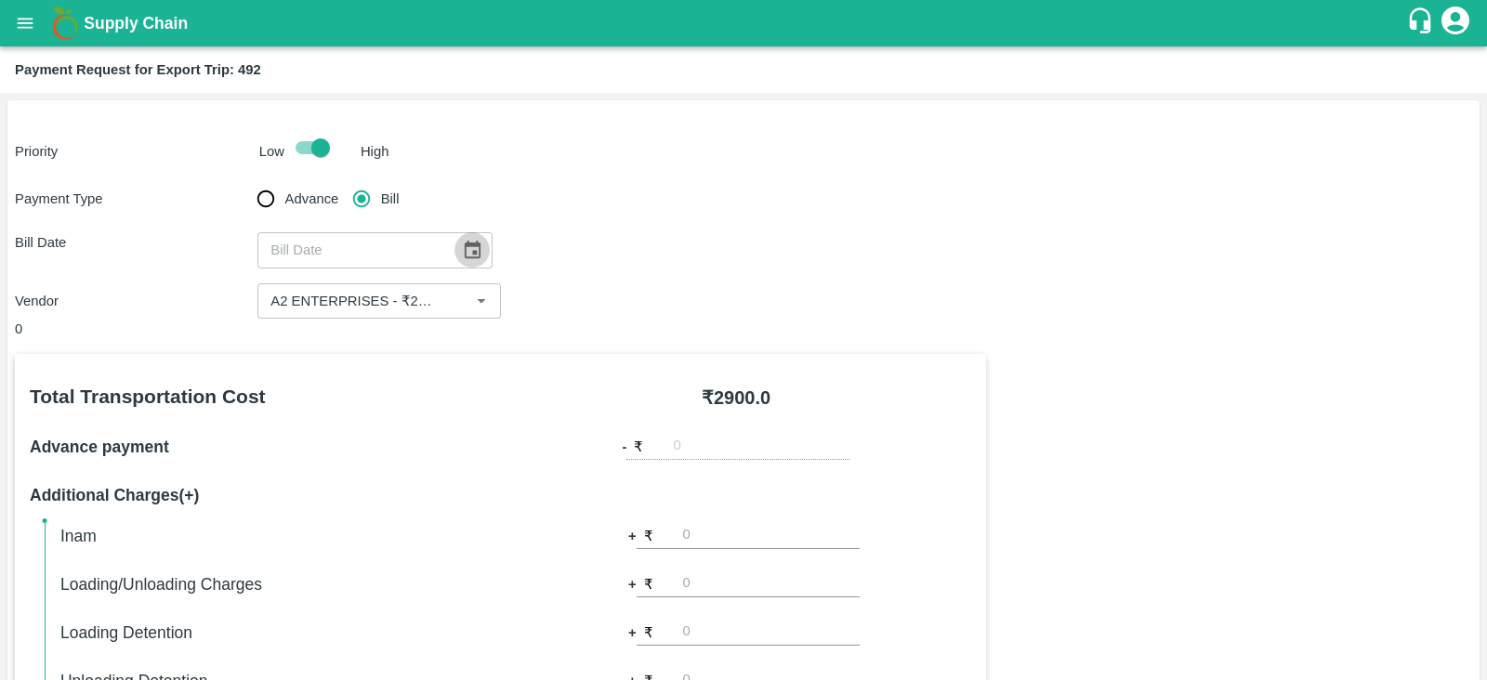
click at [462, 258] on icon "Choose date" at bounding box center [472, 250] width 20 height 20
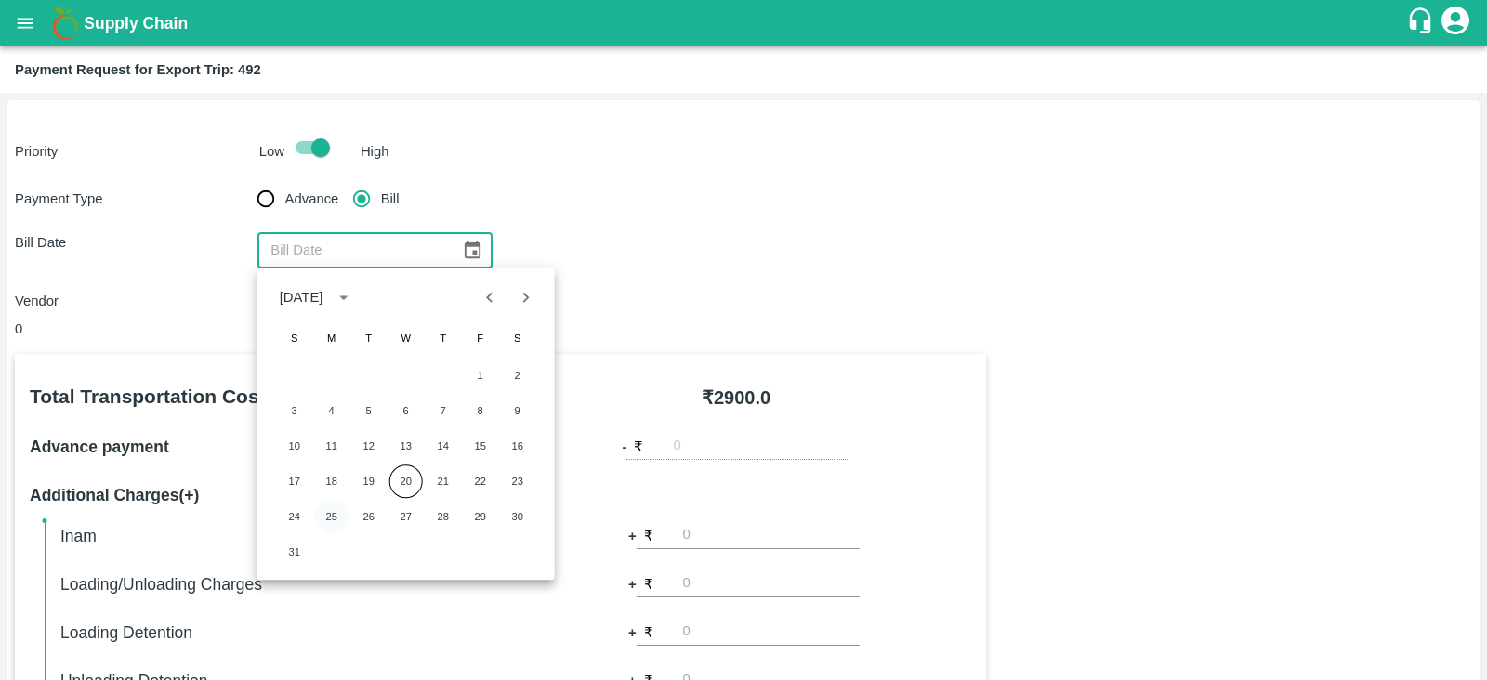
click at [335, 507] on button "25" at bounding box center [331, 516] width 33 height 33
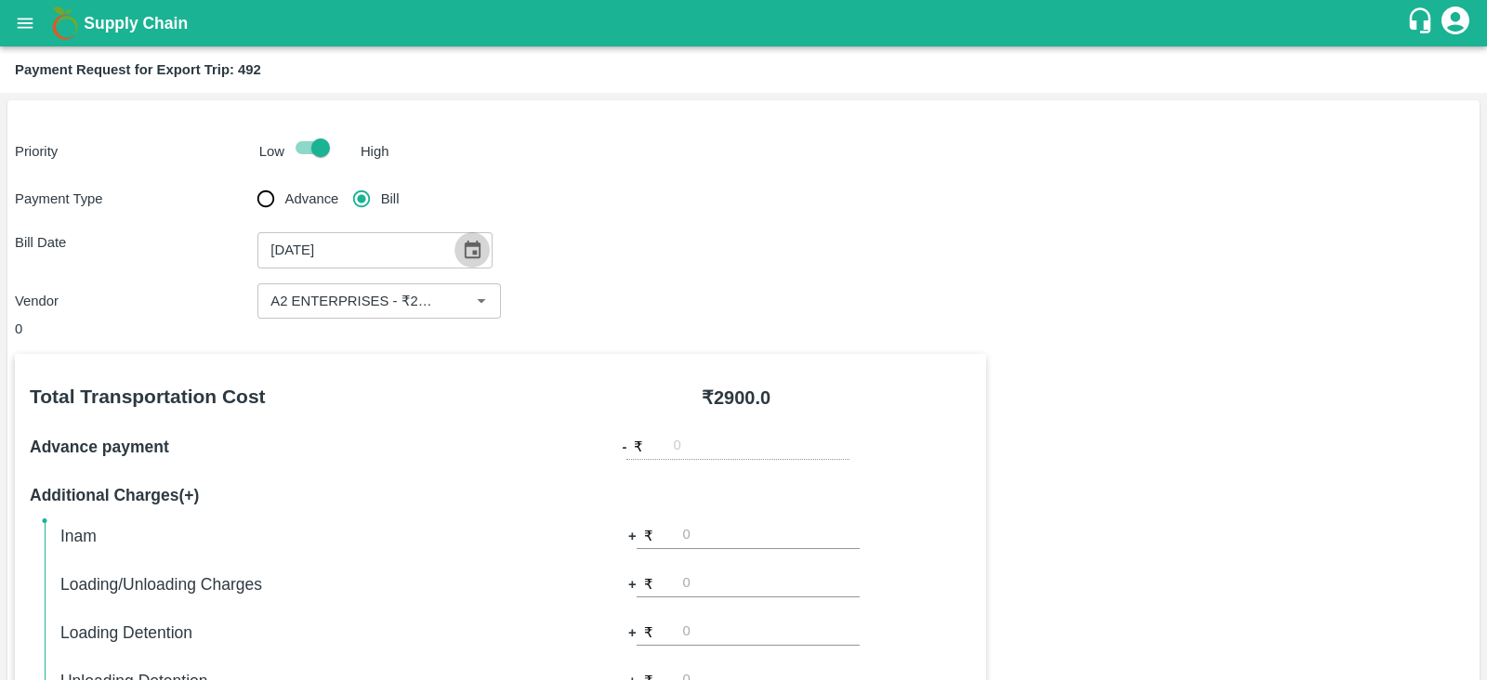
click at [462, 253] on icon "Choose date, selected date is Aug 25, 2025" at bounding box center [472, 250] width 20 height 20
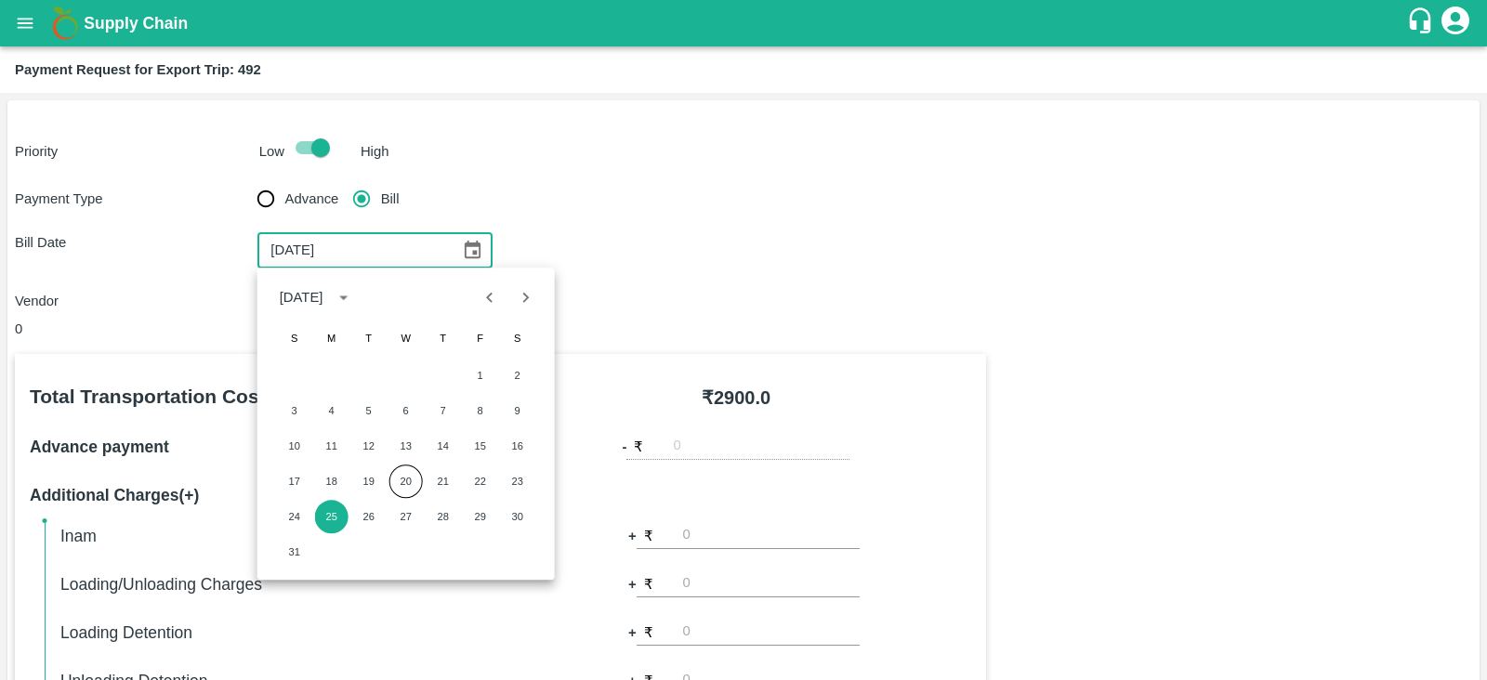
click at [480, 307] on icon "Previous month" at bounding box center [490, 297] width 20 height 20
click at [472, 480] on button "25" at bounding box center [480, 481] width 33 height 33
type input "25/07/2025"
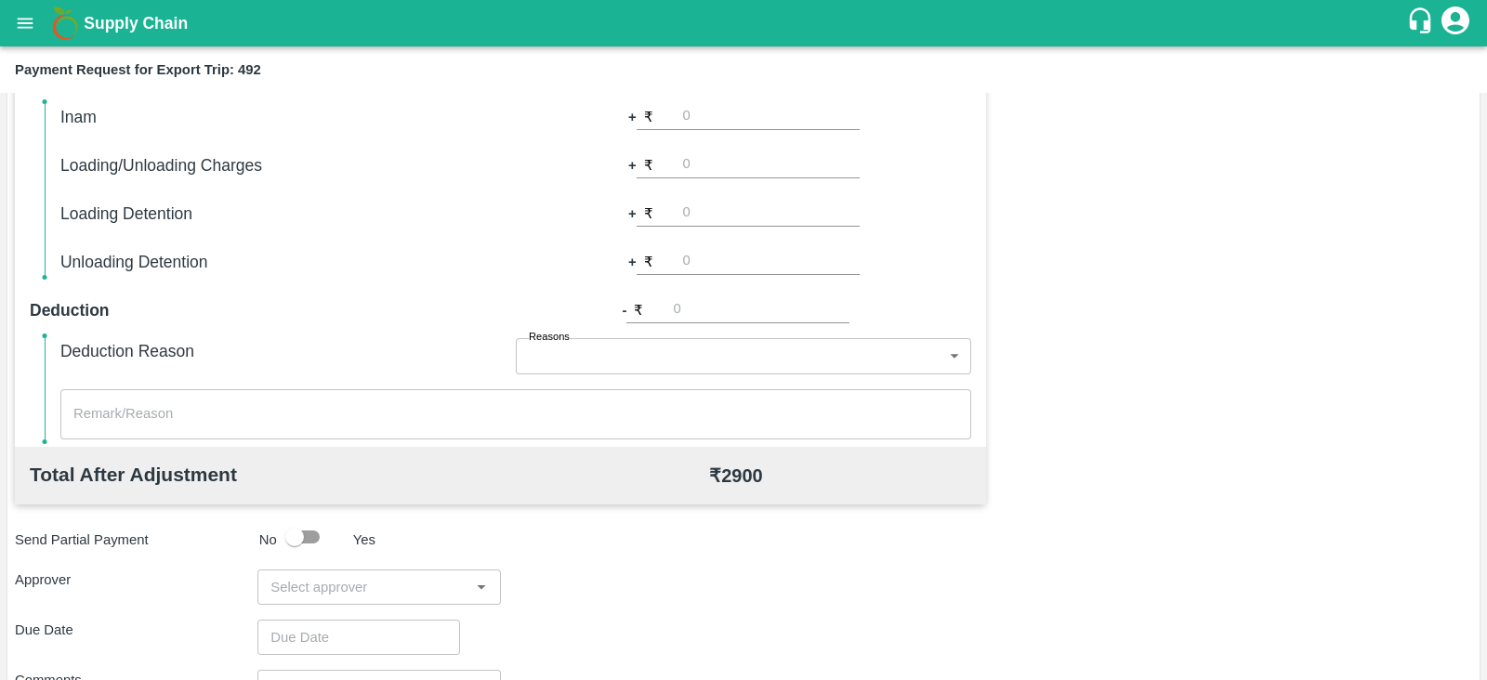
scroll to position [436, 0]
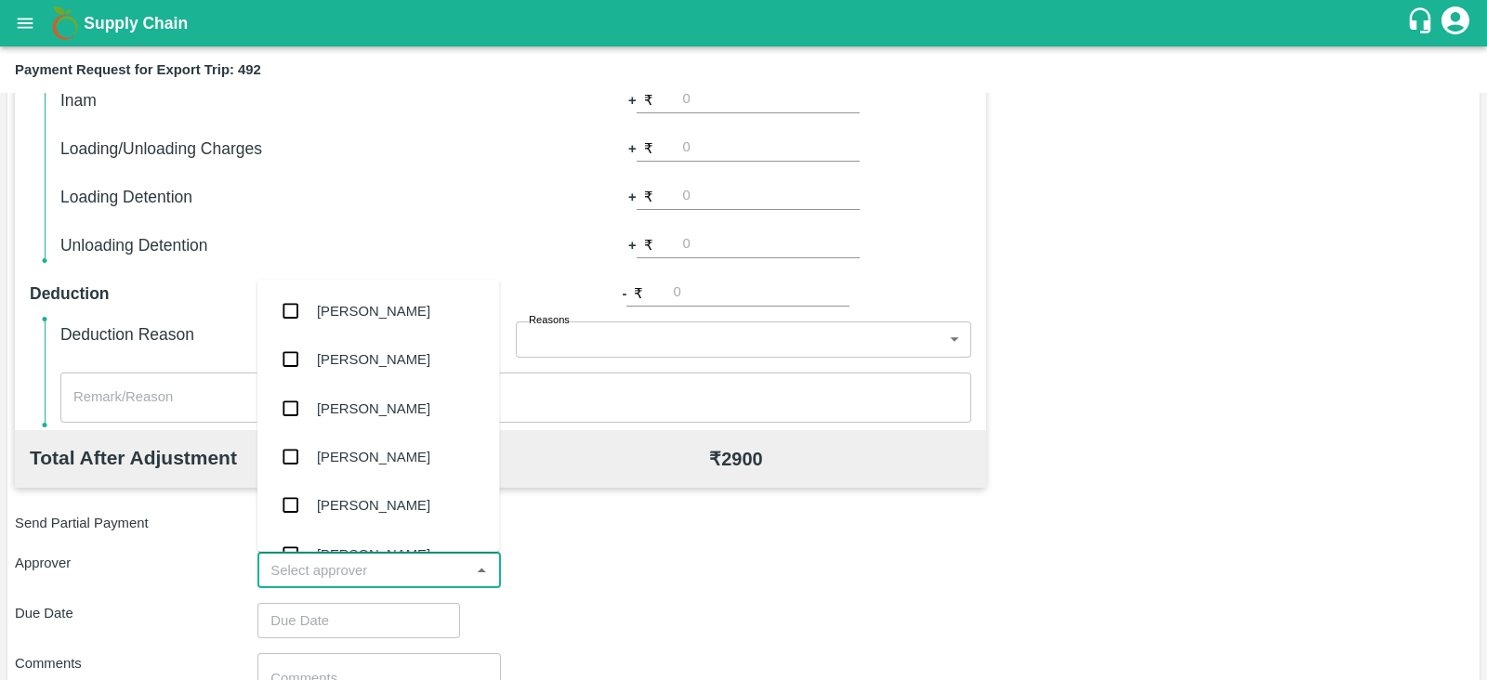
click at [382, 569] on input "input" at bounding box center [363, 571] width 201 height 24
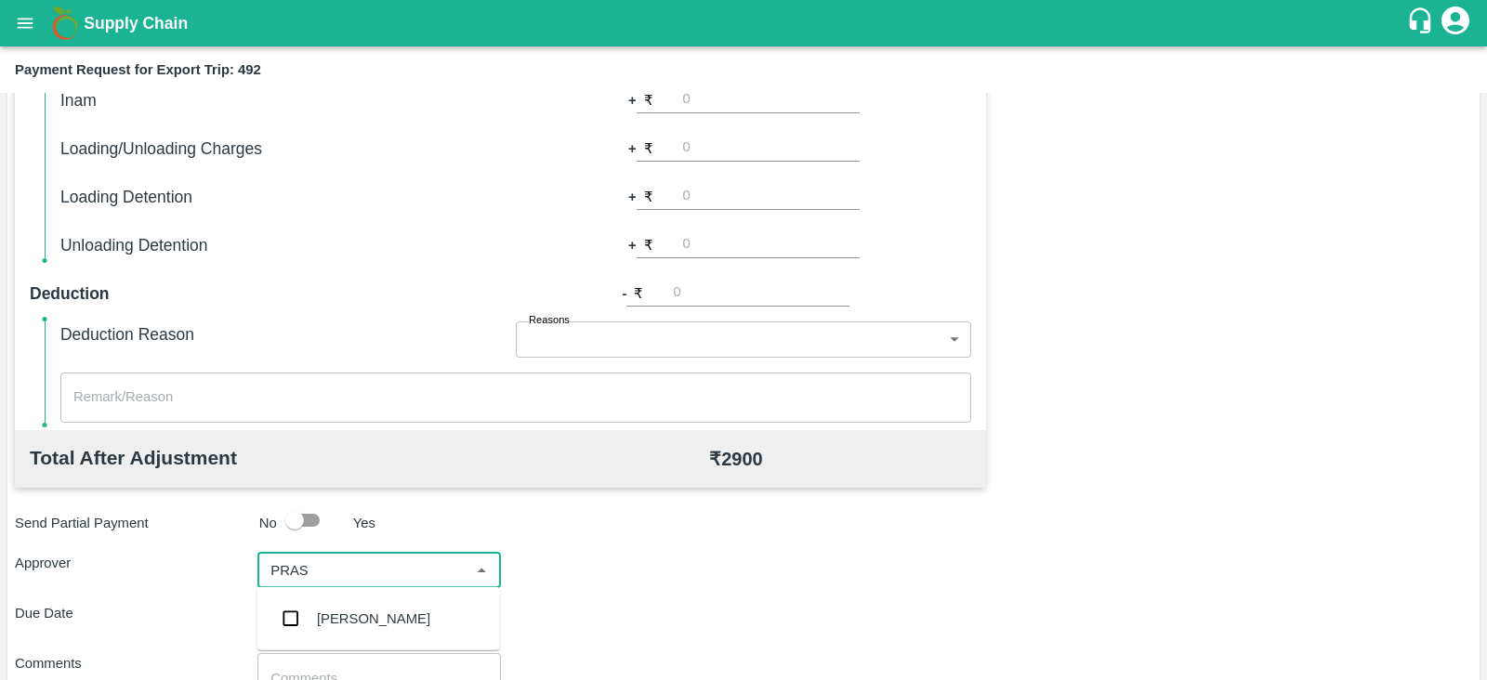
type input "PRASA"
click at [359, 610] on div "[PERSON_NAME]" at bounding box center [373, 619] width 113 height 20
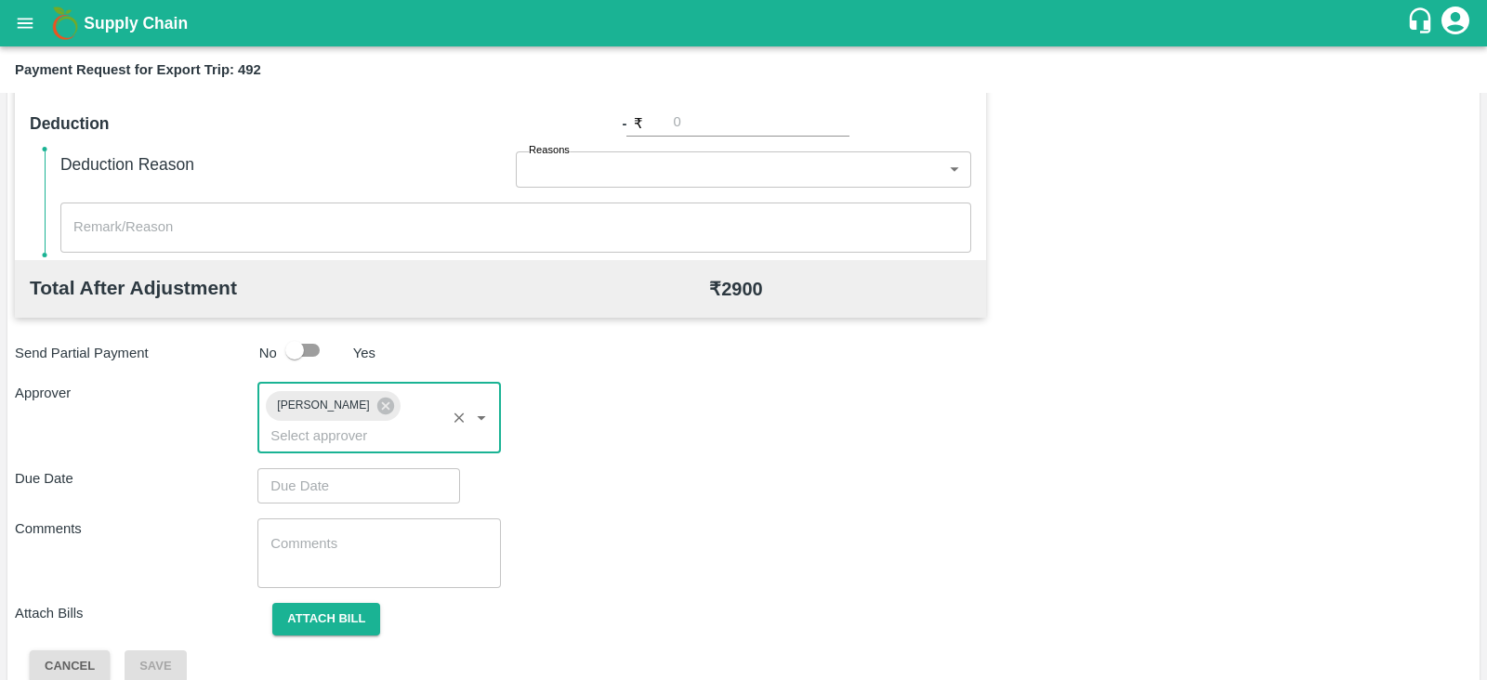
type input "DD/MM/YYYY hh:mm aa"
click at [320, 468] on input "DD/MM/YYYY hh:mm aa" at bounding box center [352, 485] width 190 height 35
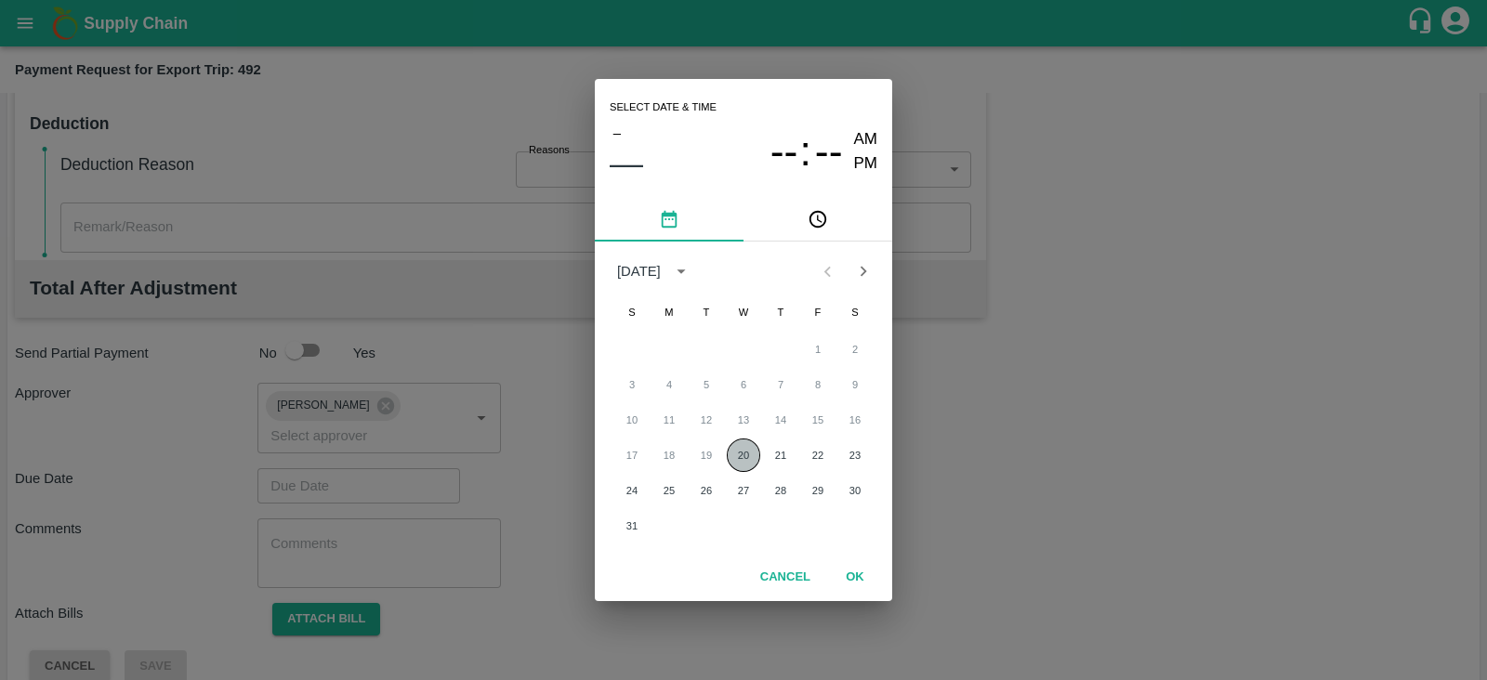
click at [742, 448] on button "20" at bounding box center [743, 455] width 33 height 33
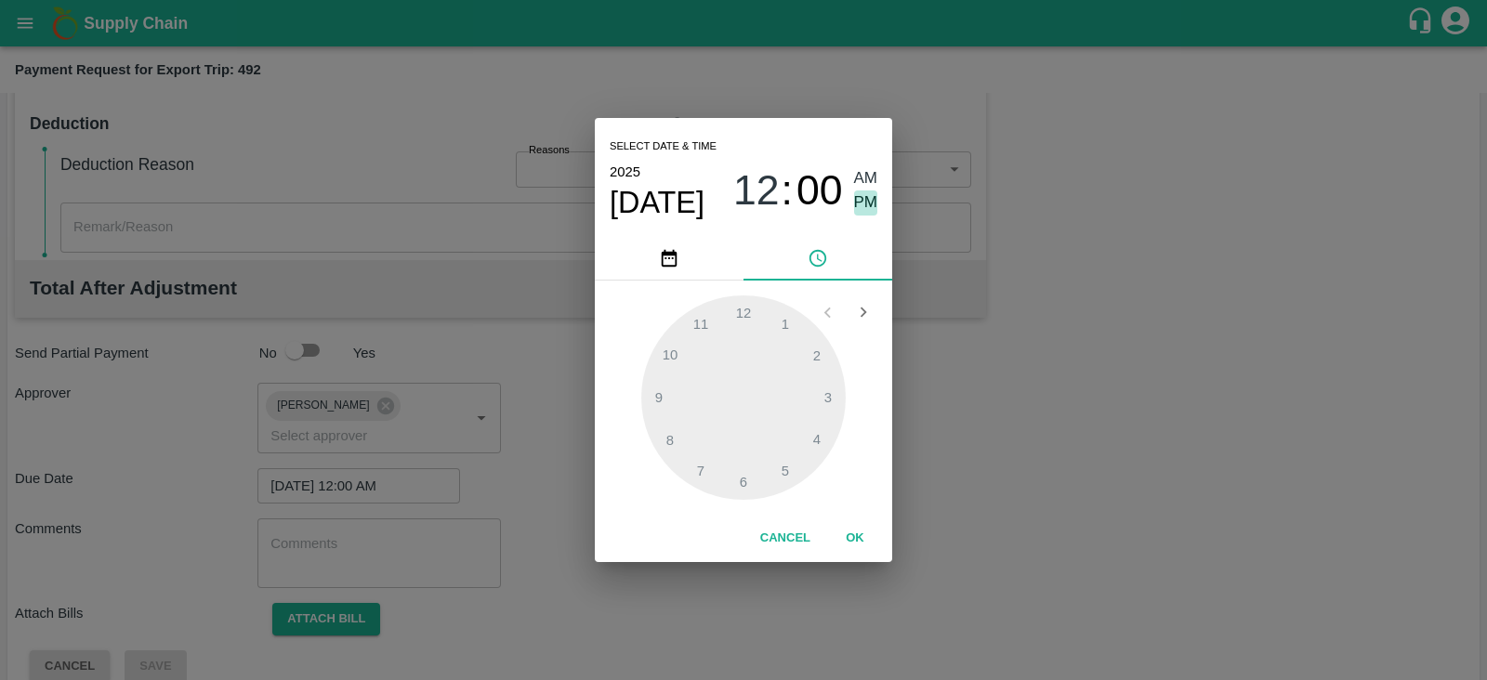
click at [857, 200] on span "PM" at bounding box center [866, 203] width 24 height 25
click at [780, 318] on div at bounding box center [743, 398] width 204 height 204
type input "20/08/2025 01:00 PM"
click at [858, 532] on button "OK" at bounding box center [854, 538] width 59 height 33
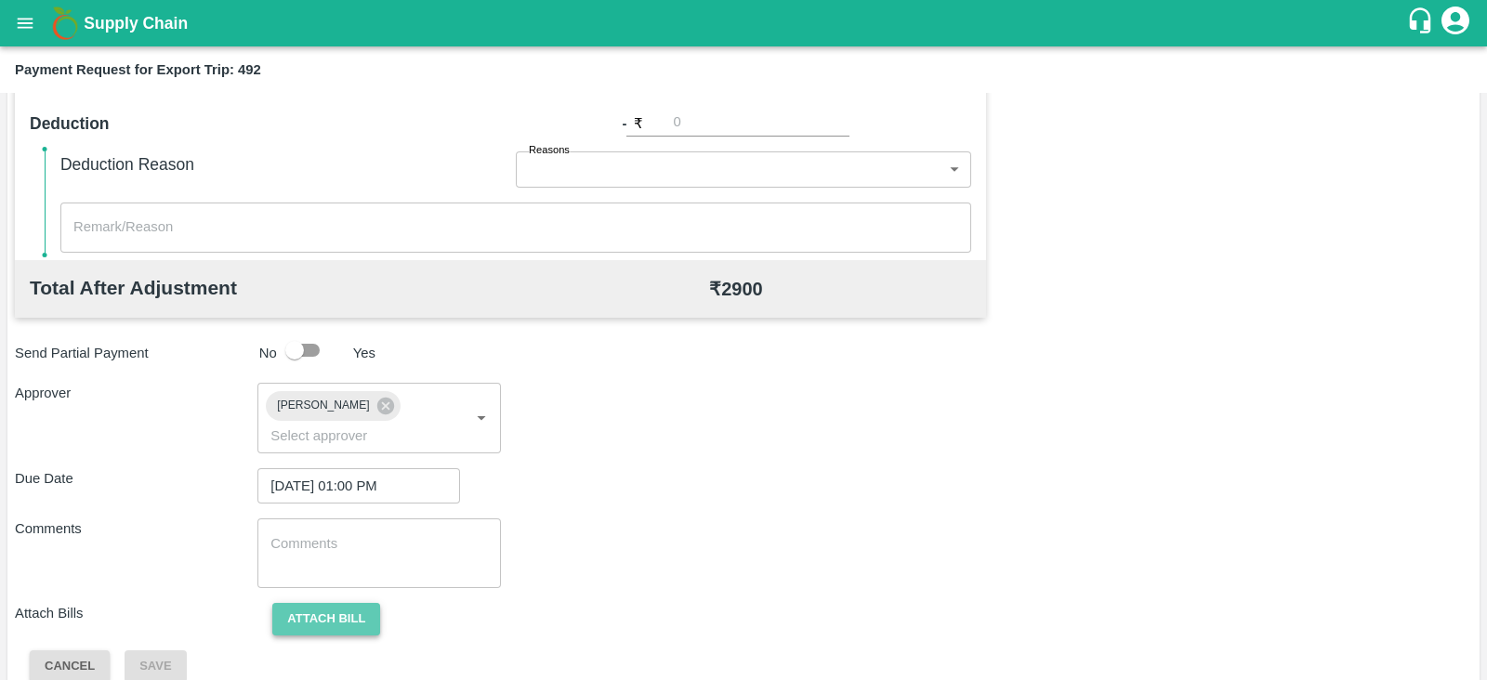
click at [332, 603] on button "Attach bill" at bounding box center [326, 619] width 108 height 33
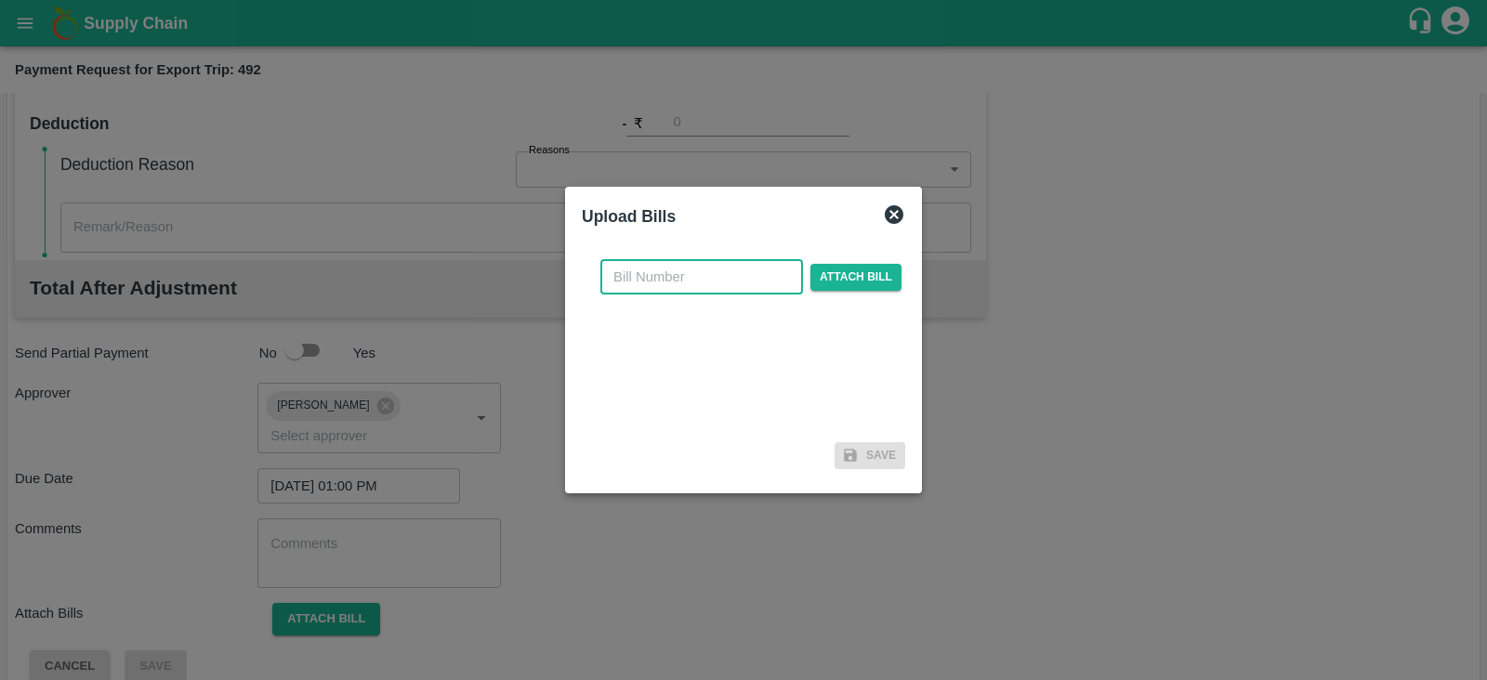
click at [678, 284] on input "text" at bounding box center [701, 276] width 203 height 35
paste input "A2-061/2025-26"
type input "A2-061/2025-26"
click at [855, 277] on span "Attach bill" at bounding box center [855, 277] width 91 height 27
click at [0, 0] on input "Attach bill" at bounding box center [0, 0] width 0 height 0
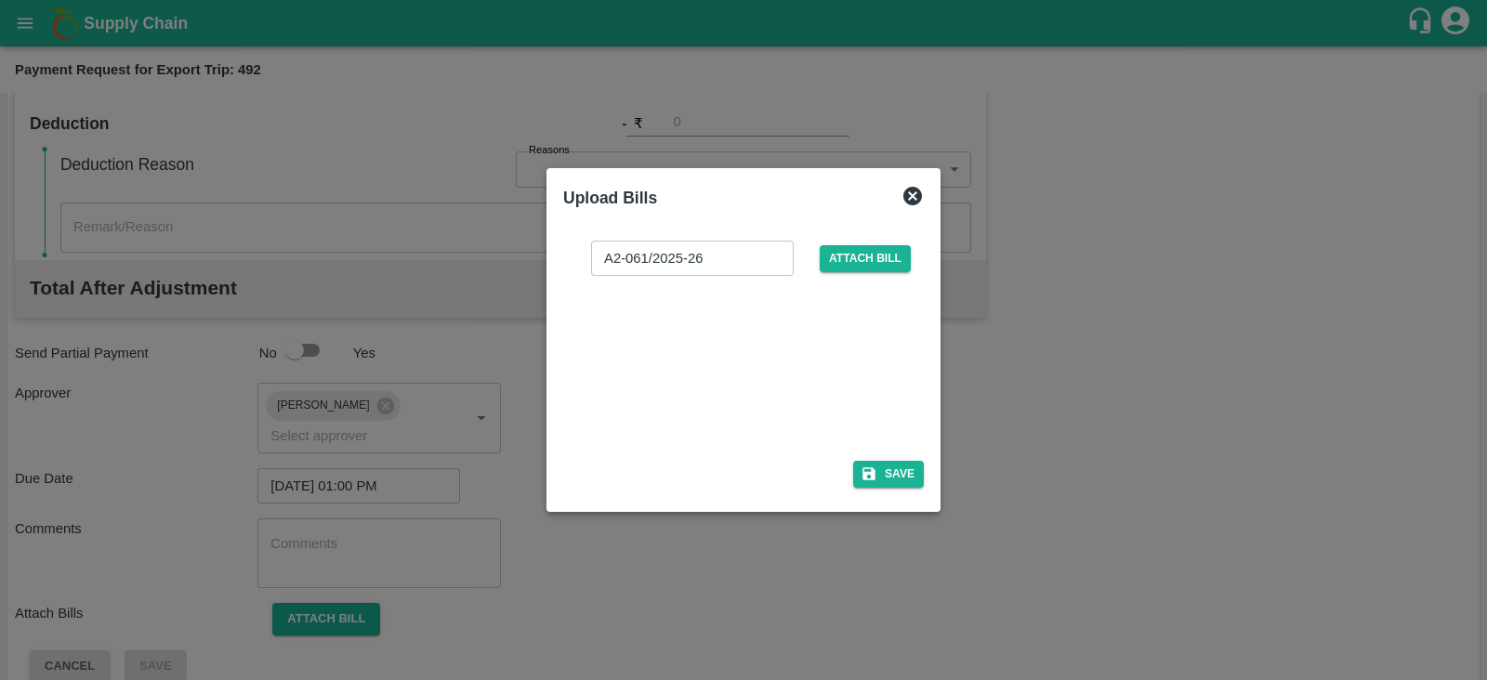
click at [784, 359] on div at bounding box center [739, 362] width 279 height 99
click at [904, 472] on button "Save" at bounding box center [888, 474] width 71 height 27
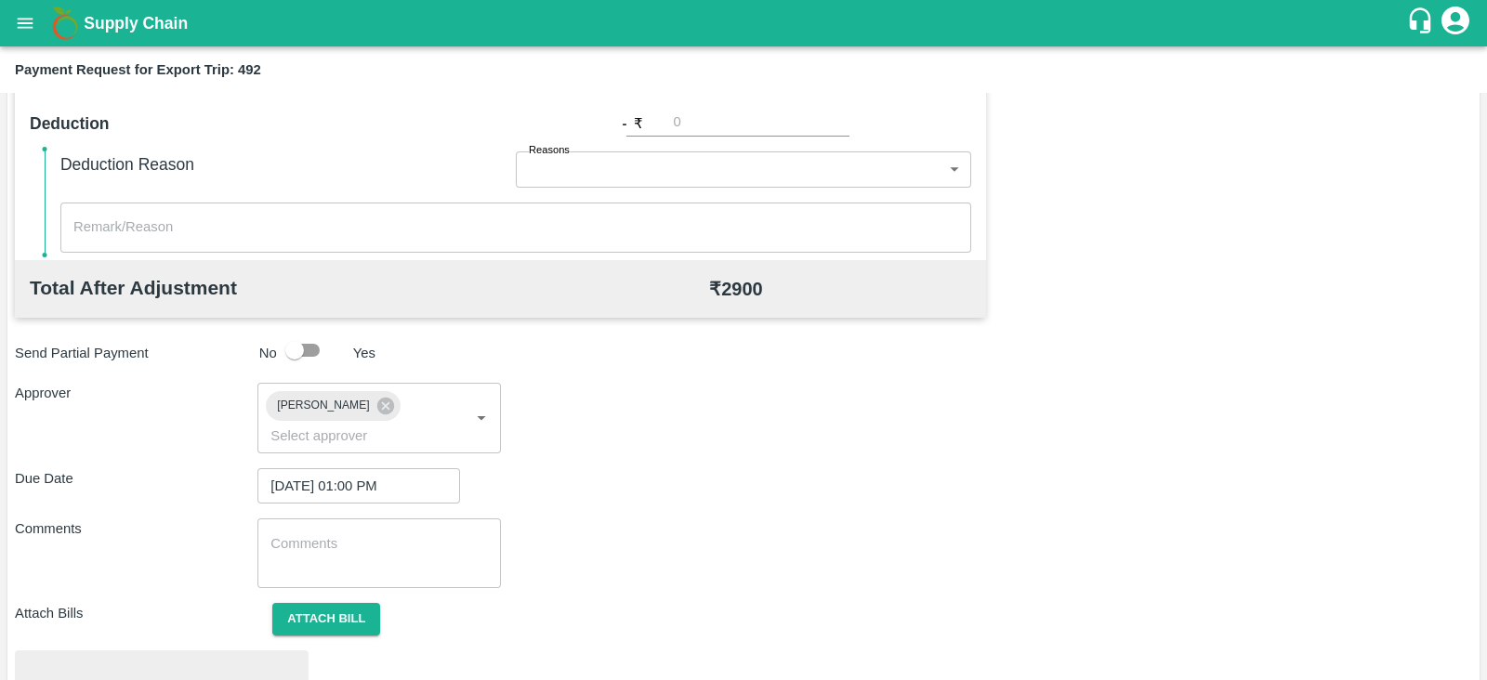
scroll to position [705, 0]
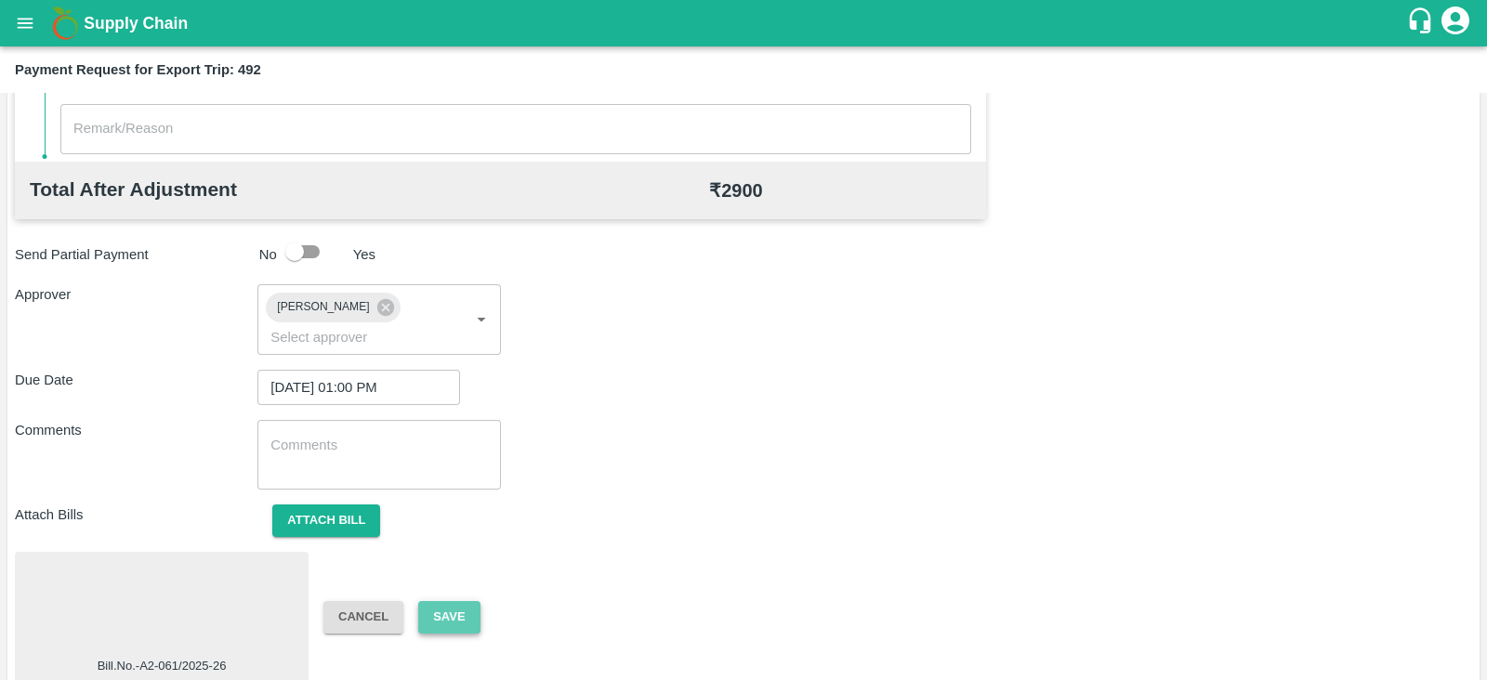
click at [468, 601] on button "Save" at bounding box center [448, 617] width 61 height 33
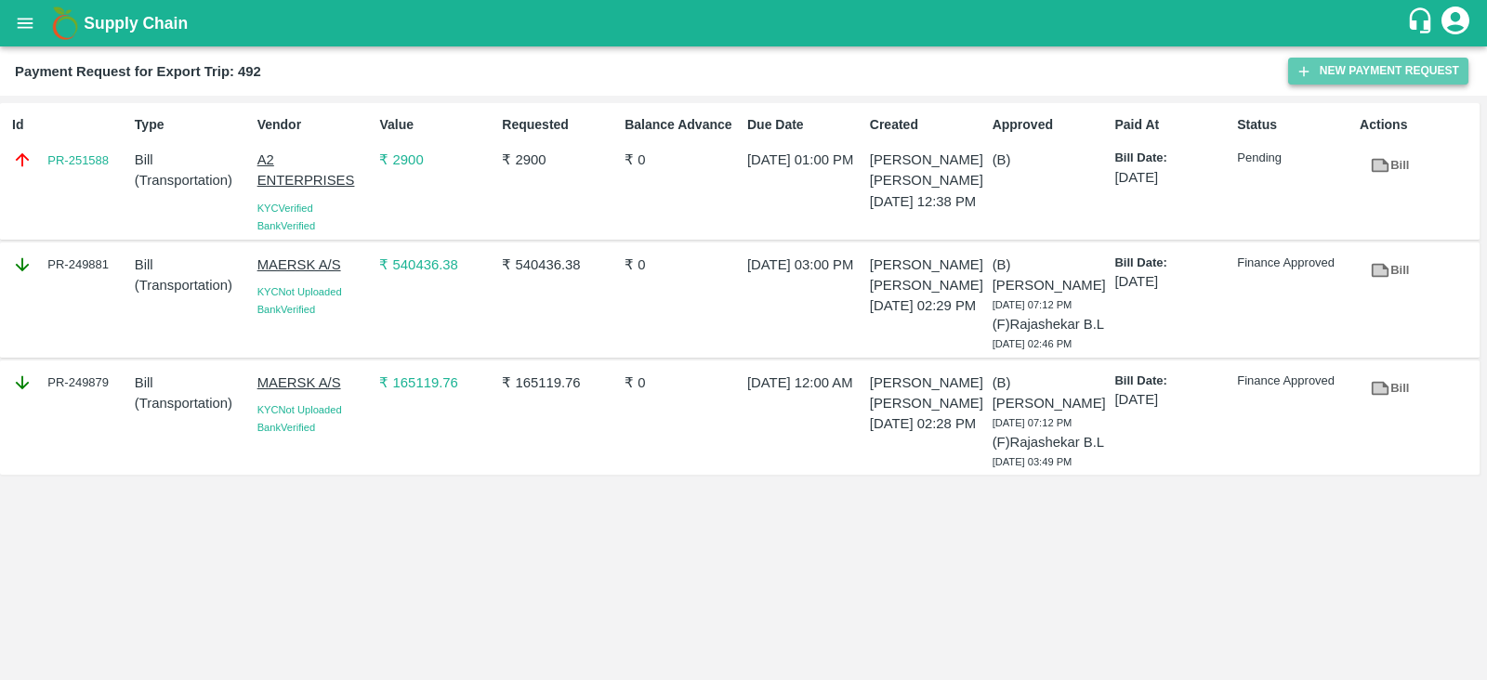
click at [1369, 73] on button "New Payment Request" at bounding box center [1378, 71] width 180 height 27
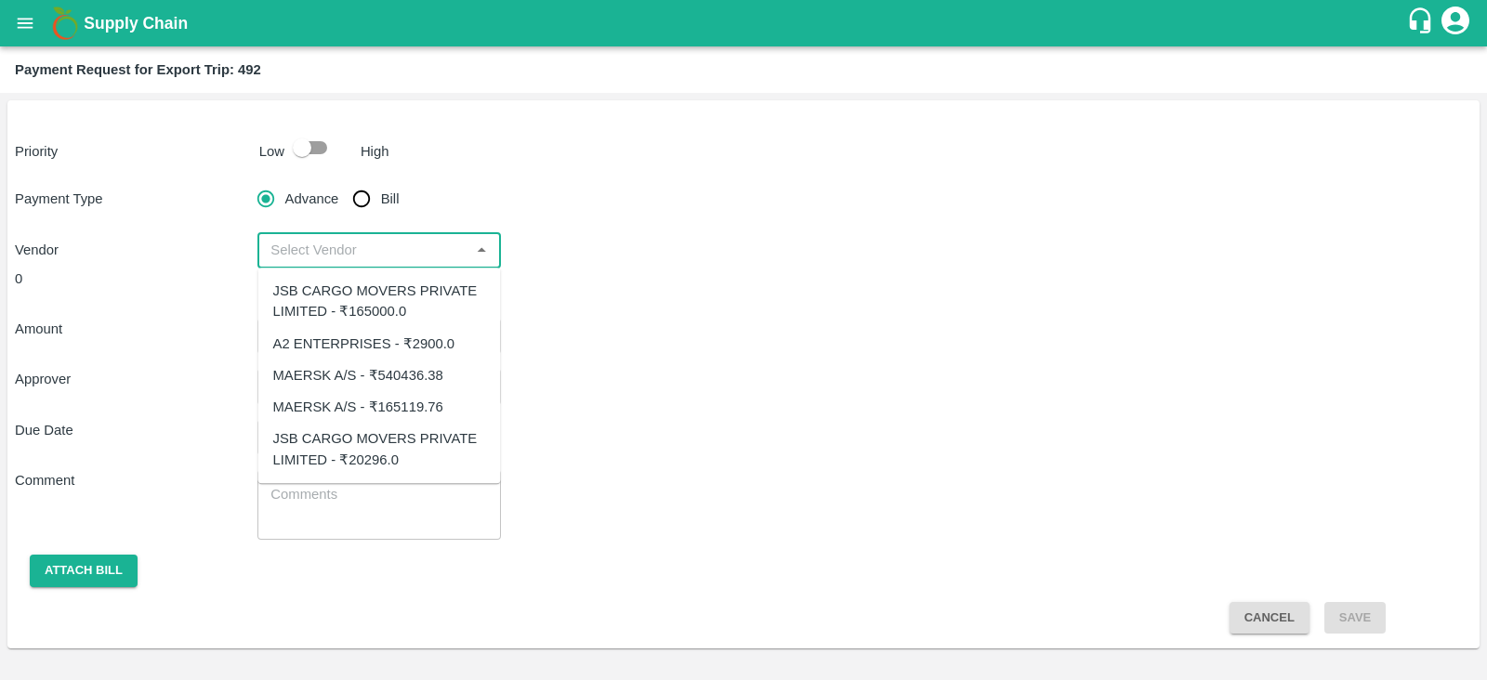
click at [448, 248] on input "input" at bounding box center [363, 250] width 201 height 24
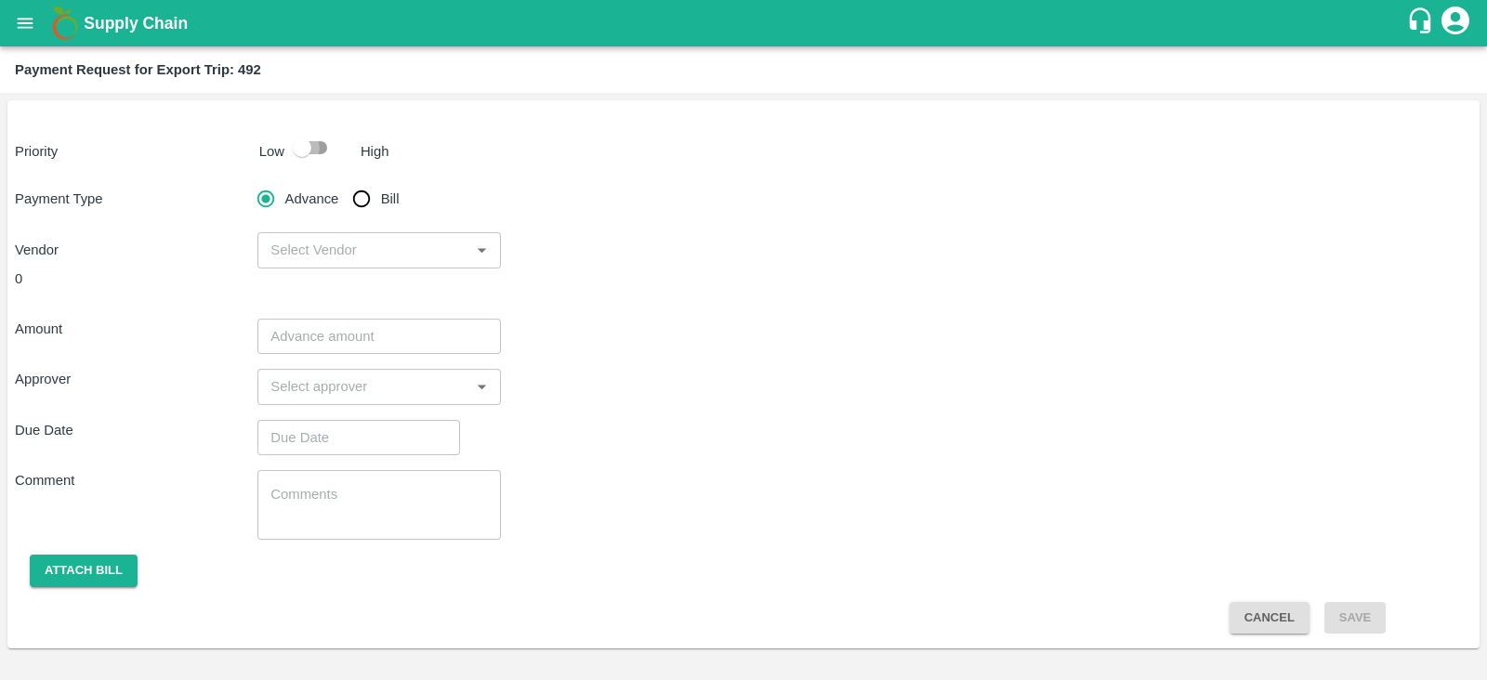
click at [328, 150] on input "checkbox" at bounding box center [302, 147] width 106 height 35
checkbox input "true"
click at [358, 187] on input "Bill" at bounding box center [361, 198] width 37 height 37
radio input "true"
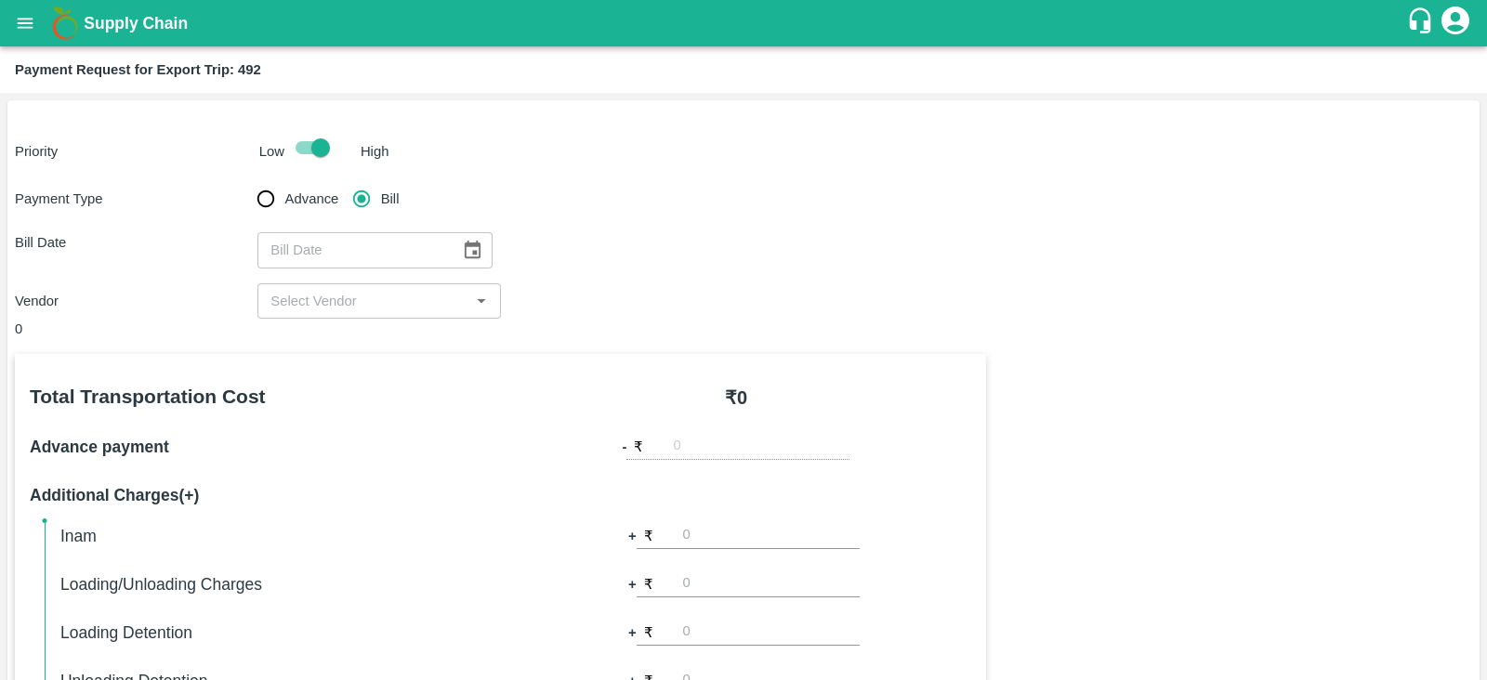
type input "DD/MM/YYYY"
click at [415, 247] on input "DD/MM/YYYY" at bounding box center [352, 249] width 190 height 35
click at [471, 243] on icon "Choose date" at bounding box center [472, 250] width 20 height 20
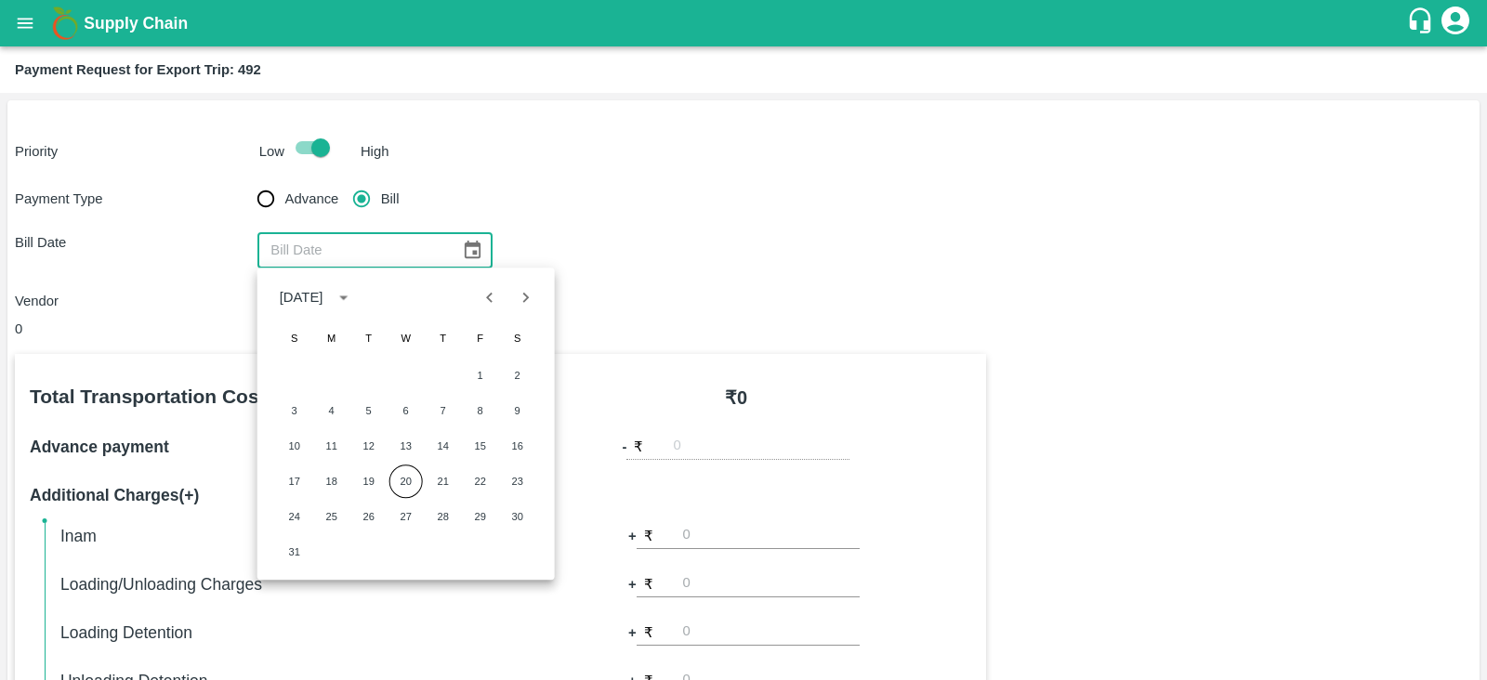
click at [491, 290] on icon "Previous month" at bounding box center [490, 297] width 20 height 20
click at [480, 477] on button "25" at bounding box center [480, 481] width 33 height 33
type input "25/07/2025"
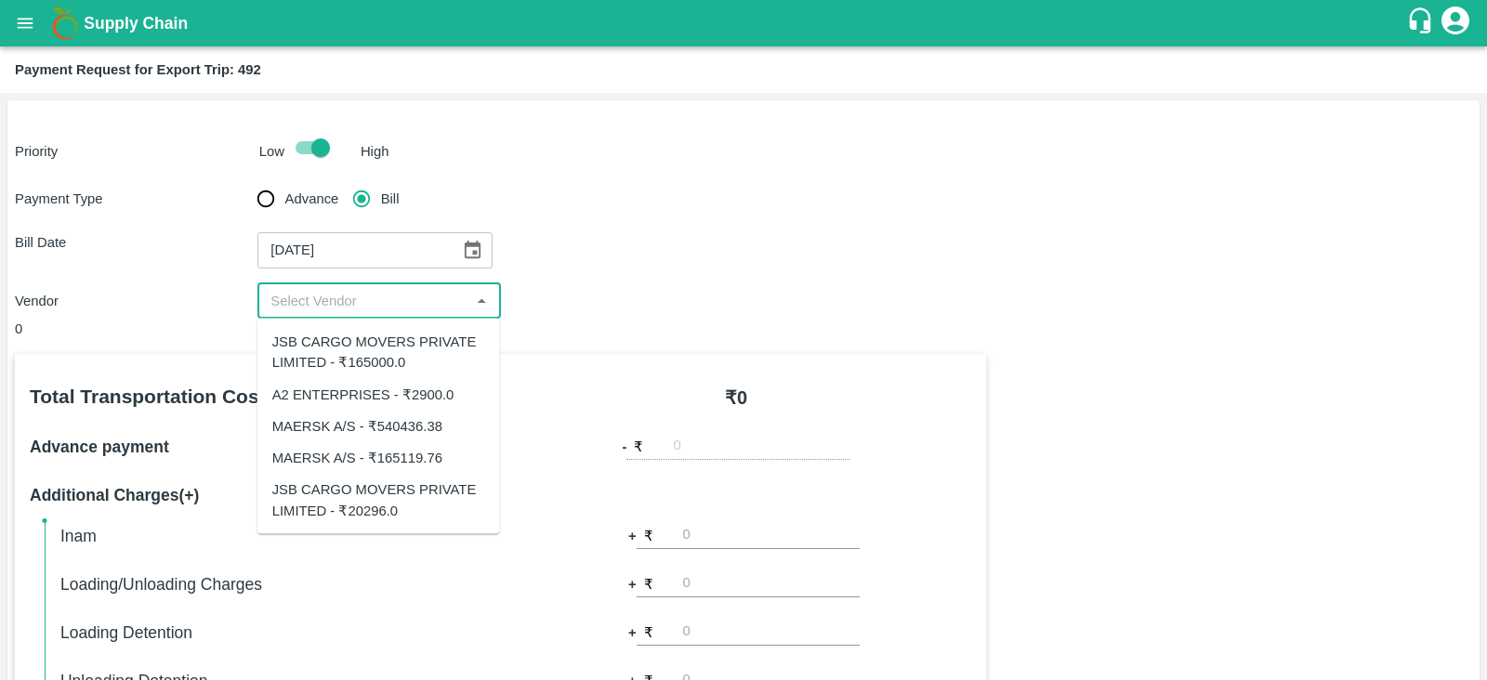
click at [436, 310] on input "input" at bounding box center [363, 301] width 201 height 24
click at [425, 476] on div "JSB CARGO MOVERS PRIVATE LIMITED - ₹20296.0" at bounding box center [378, 500] width 243 height 53
type input "JSB CARGO MOVERS PRIVATE LIMITED - ₹20296.0"
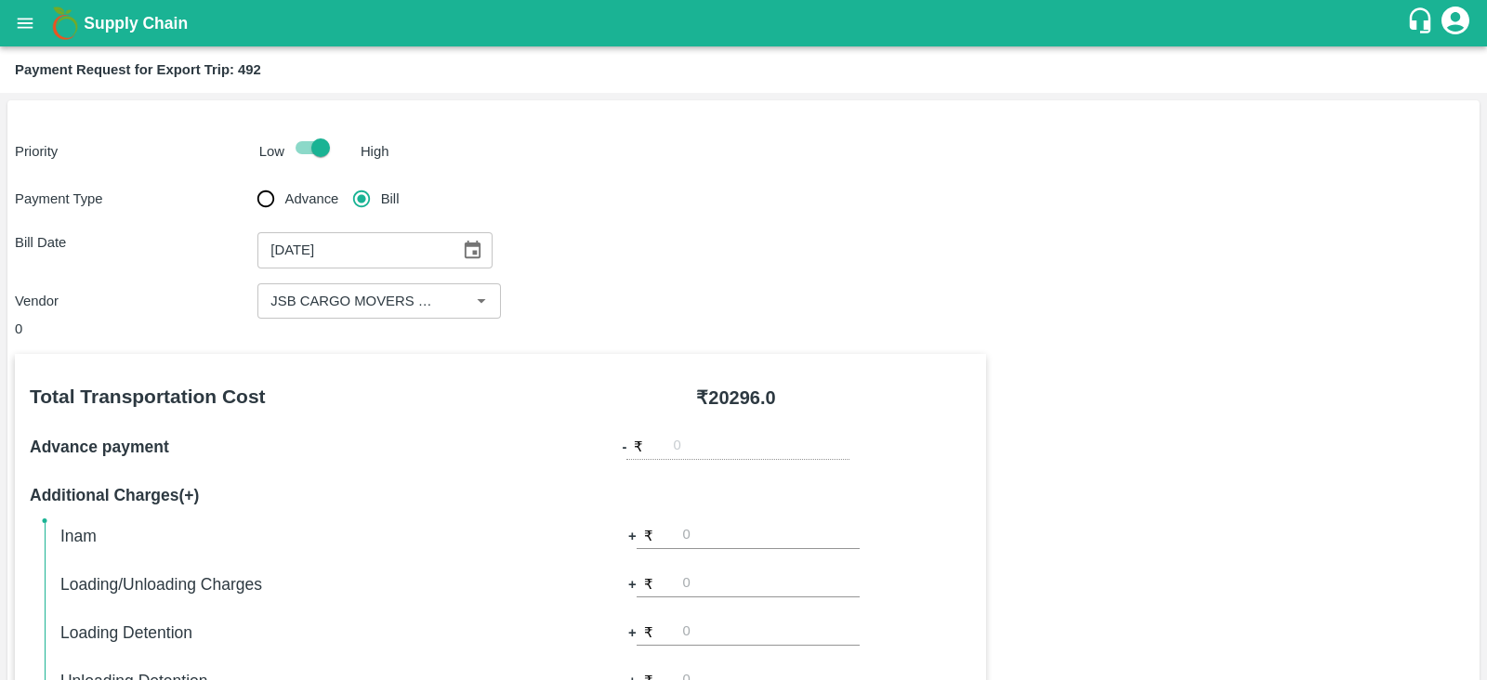
click at [827, 255] on div "Bill Date 25/07/2025 ​" at bounding box center [743, 249] width 1457 height 35
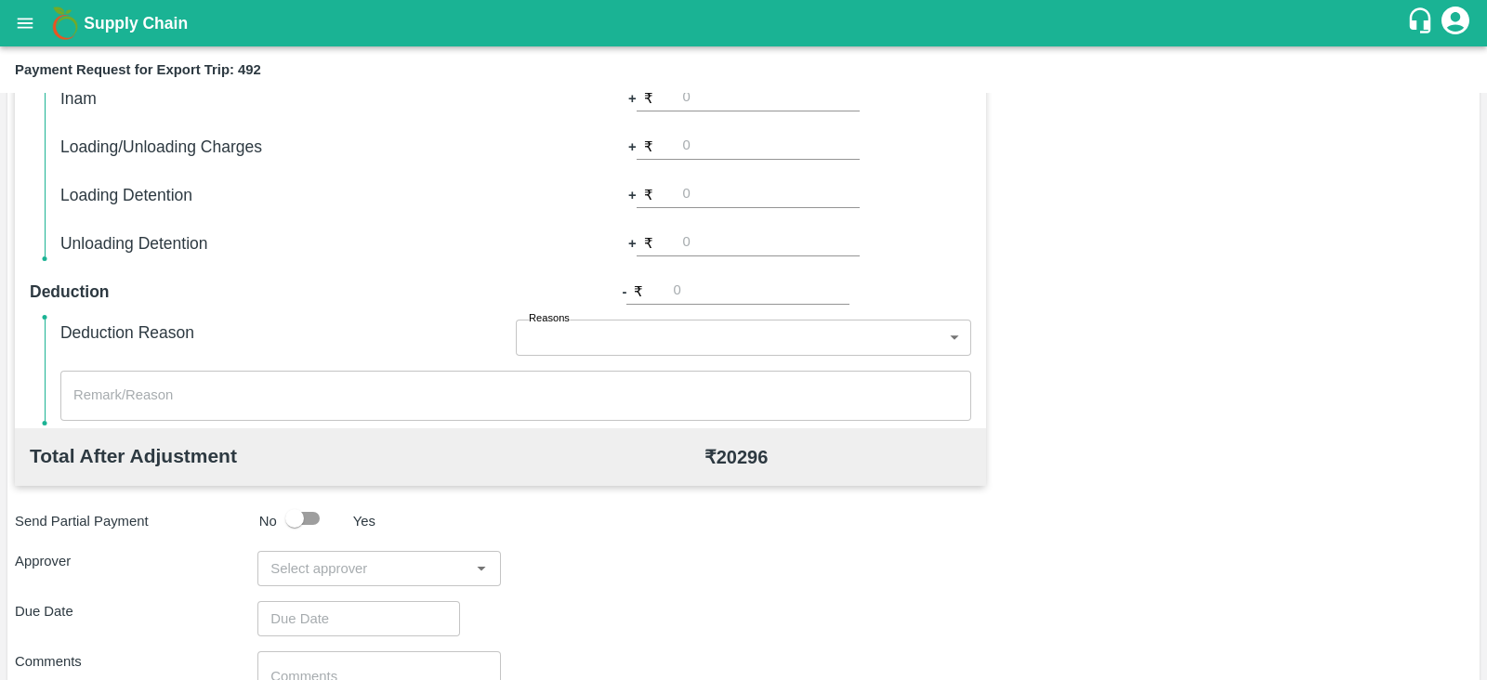
scroll to position [595, 0]
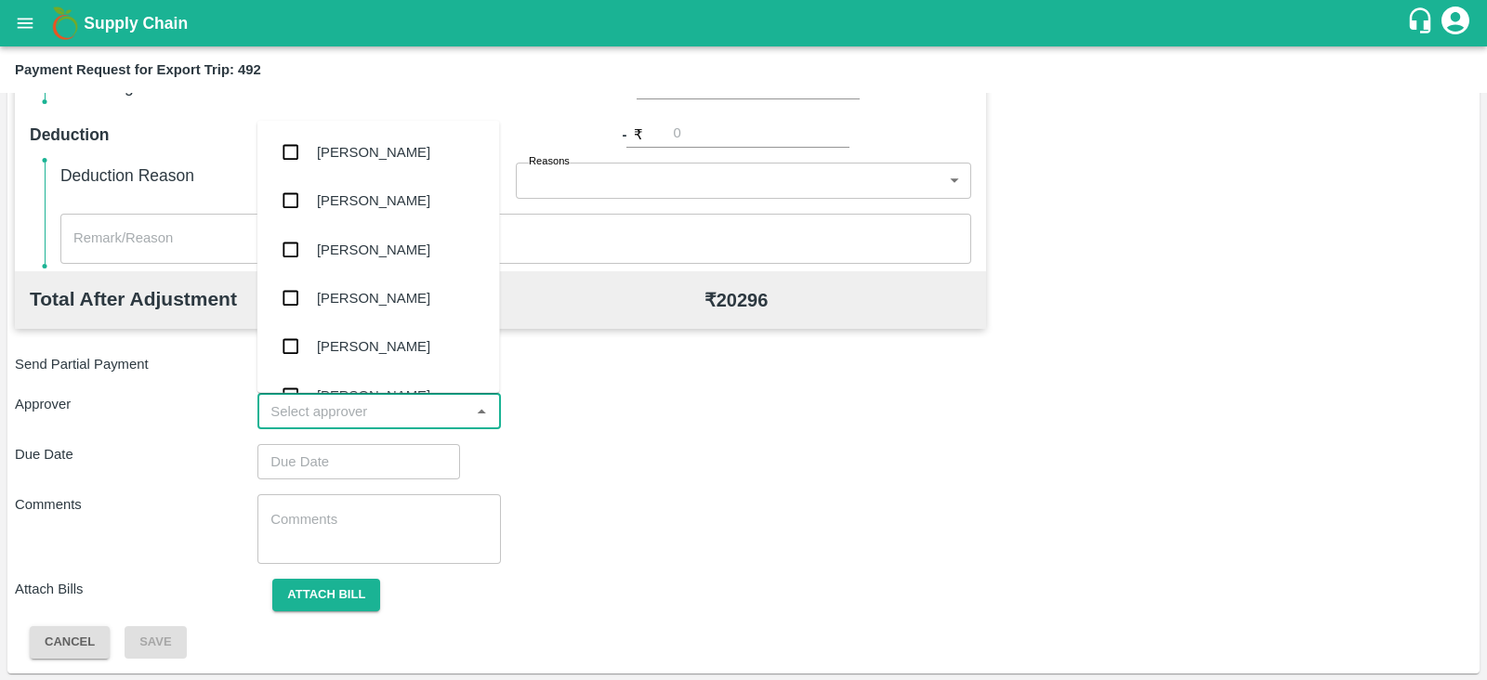
click at [425, 402] on input "input" at bounding box center [363, 412] width 201 height 24
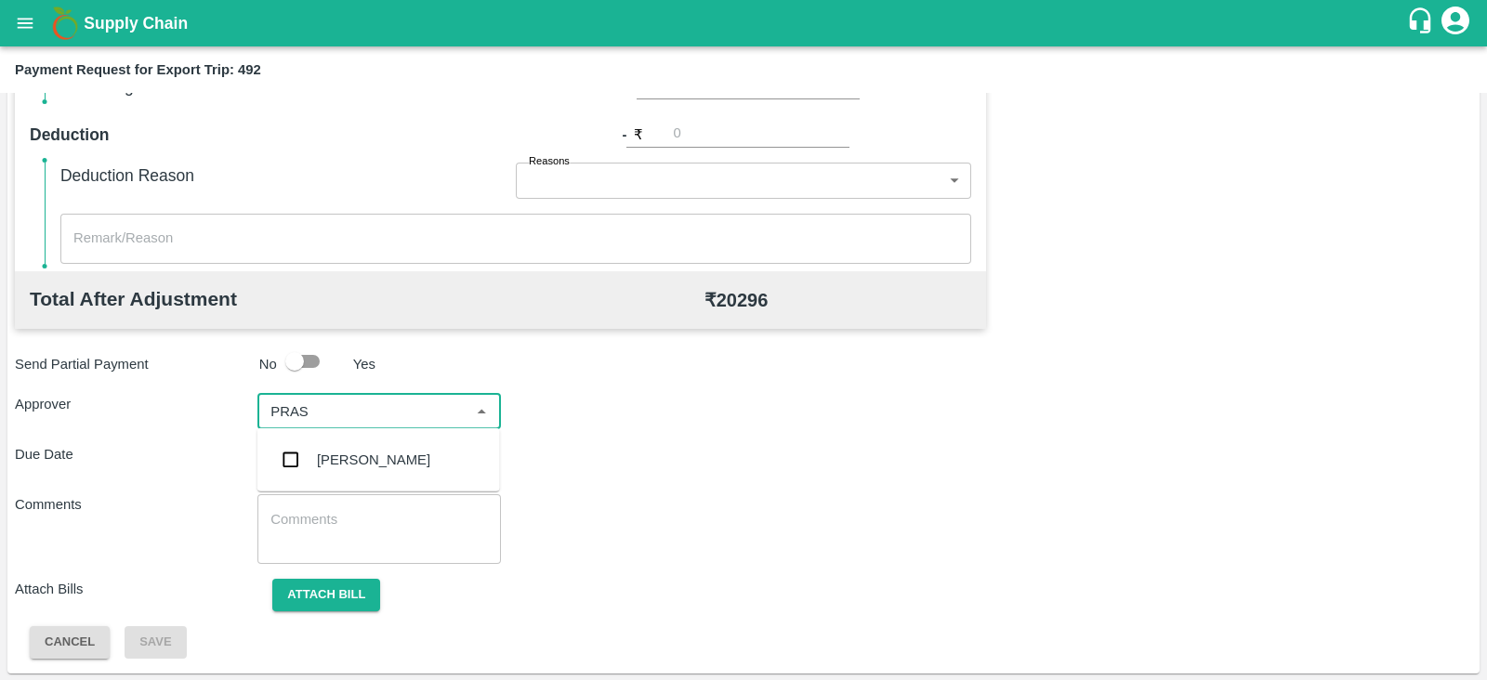
type input "PRASA"
click at [388, 452] on div "[PERSON_NAME]" at bounding box center [373, 460] width 113 height 20
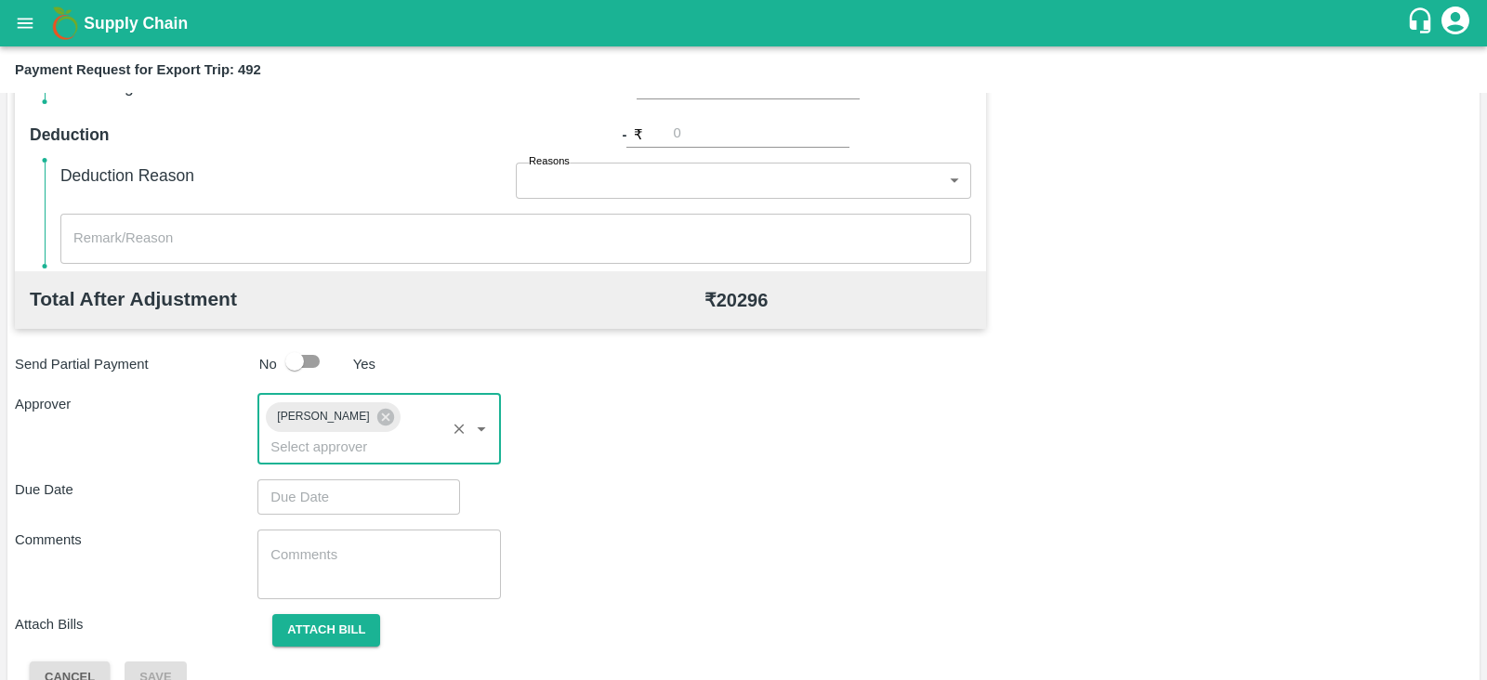
type input "DD/MM/YYYY hh:mm aa"
click at [339, 480] on input "DD/MM/YYYY hh:mm aa" at bounding box center [352, 497] width 190 height 35
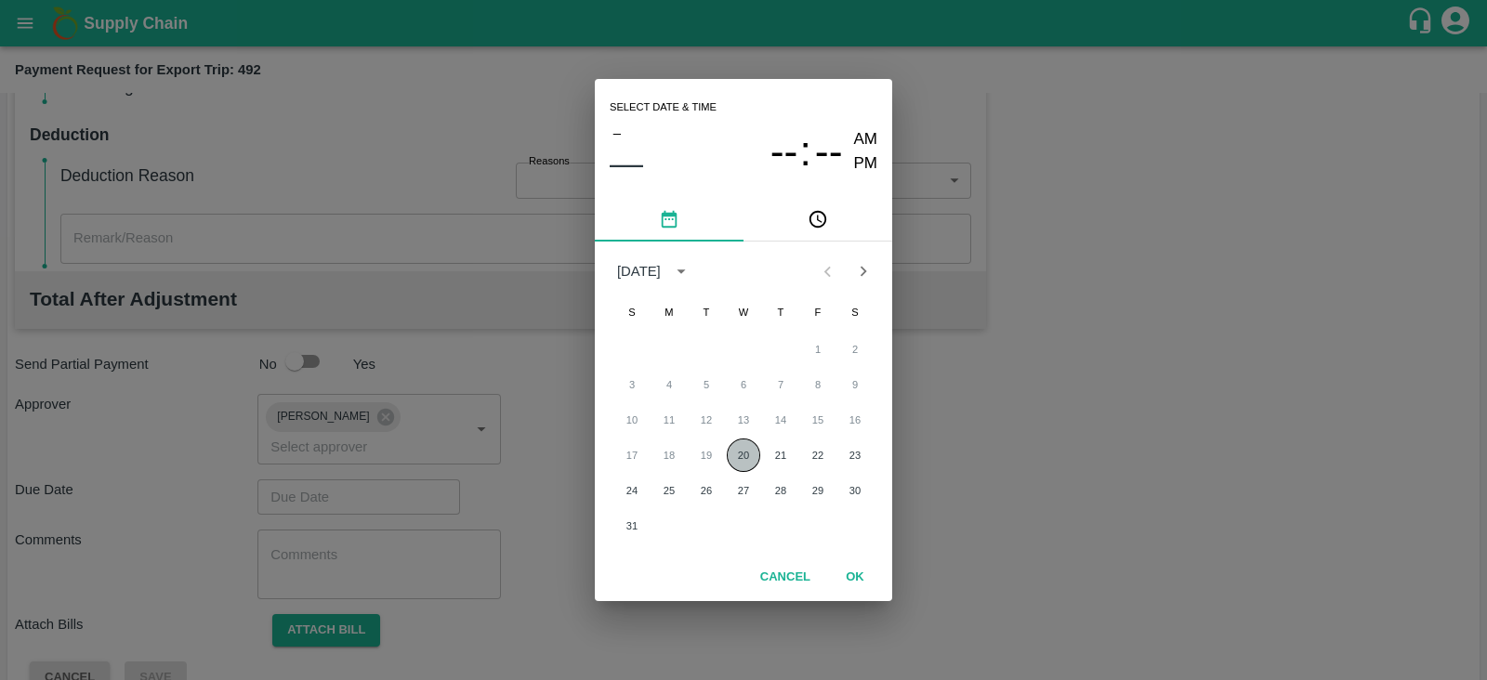
click at [739, 456] on button "20" at bounding box center [743, 455] width 33 height 33
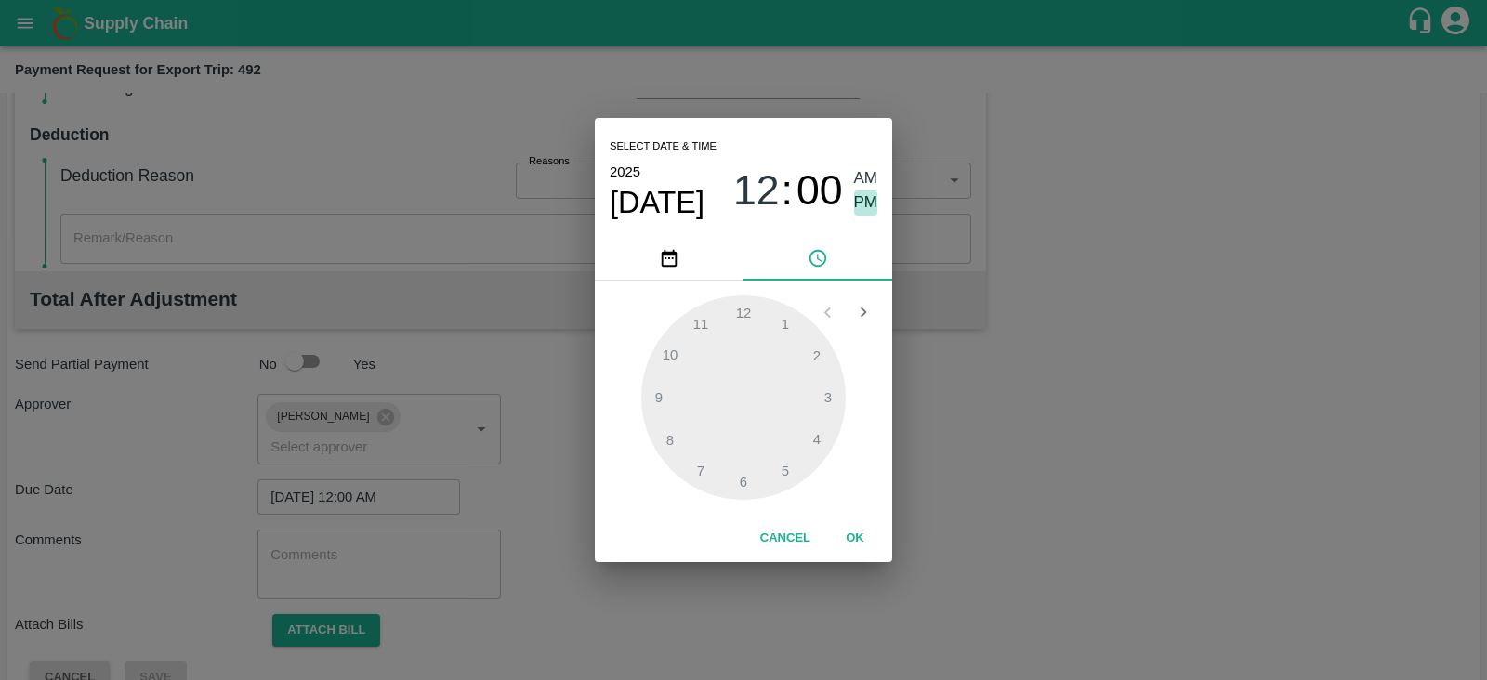
click at [867, 203] on span "PM" at bounding box center [866, 203] width 24 height 25
click at [788, 354] on div at bounding box center [743, 398] width 204 height 204
type input "20/08/2025 02:08 PM"
click at [853, 533] on button "OK" at bounding box center [854, 538] width 59 height 33
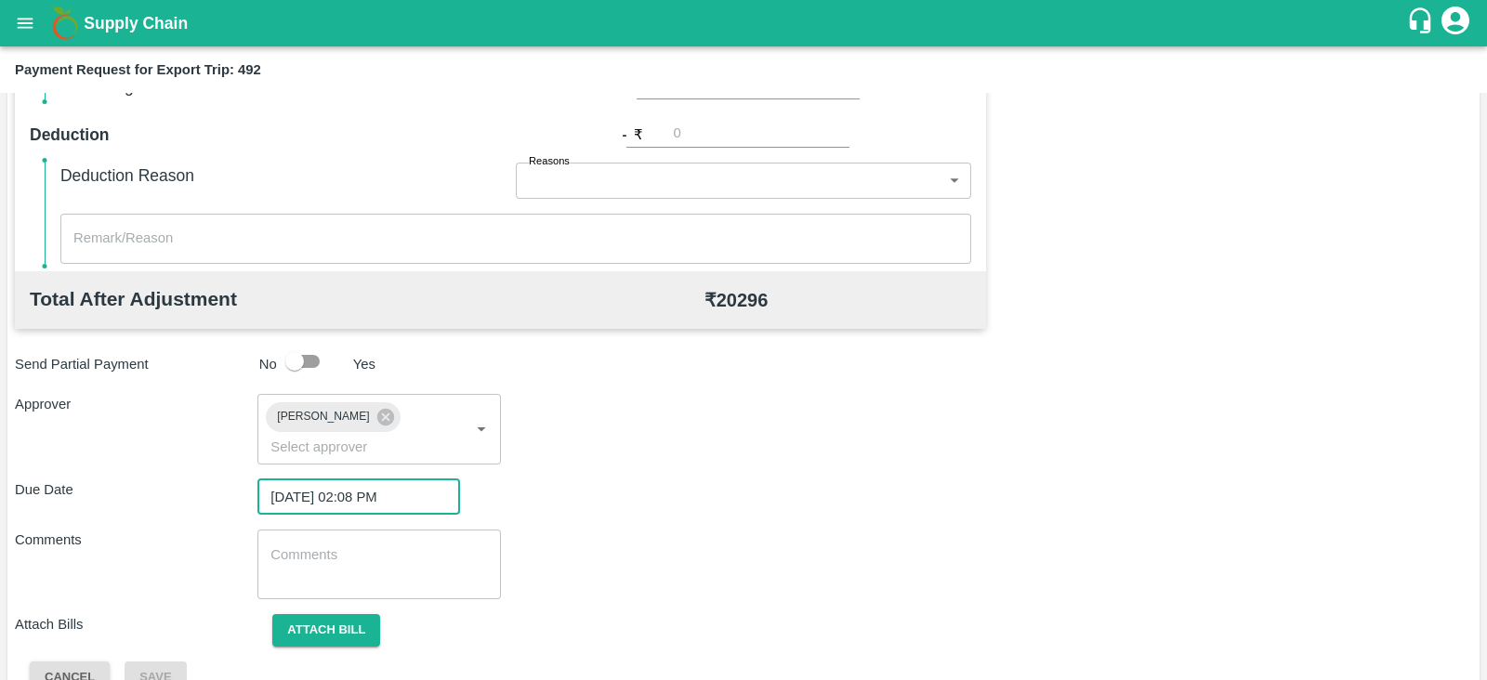
scroll to position [606, 0]
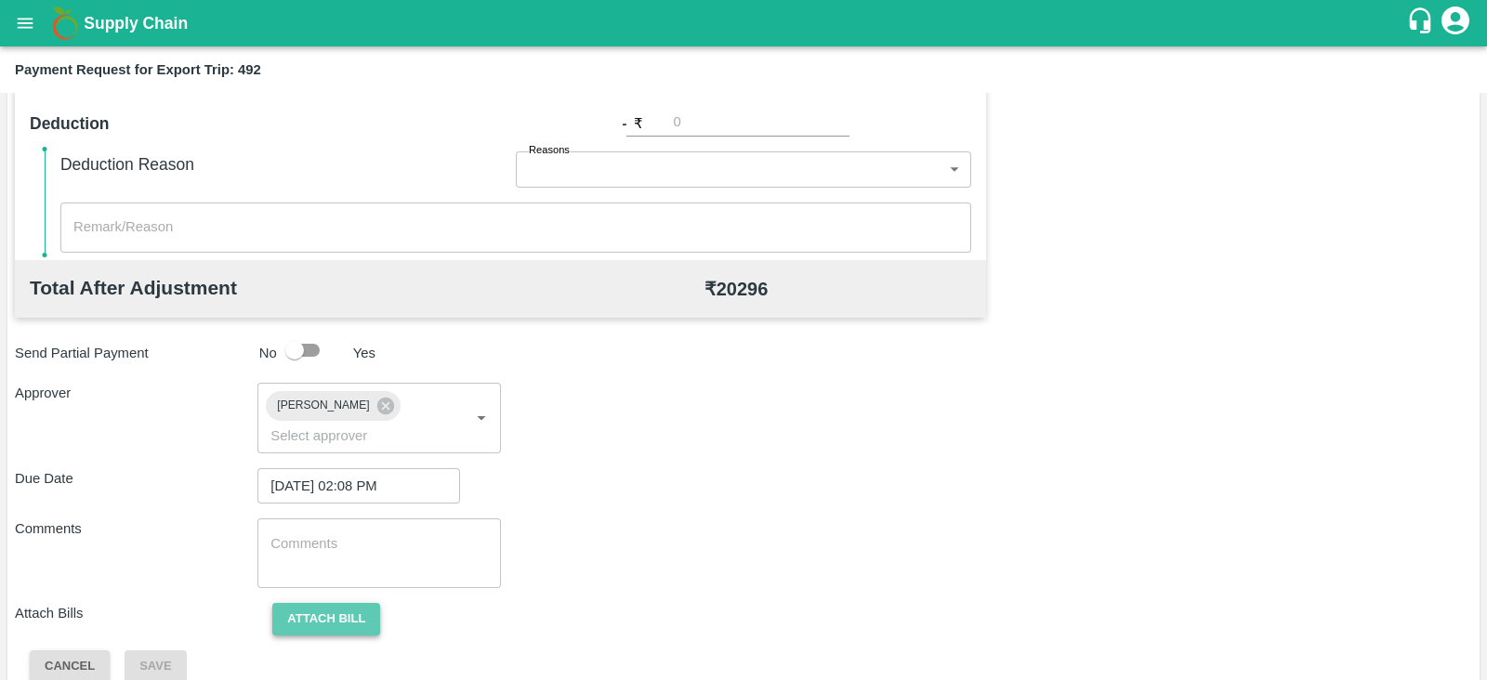
click at [328, 603] on button "Attach bill" at bounding box center [326, 619] width 108 height 33
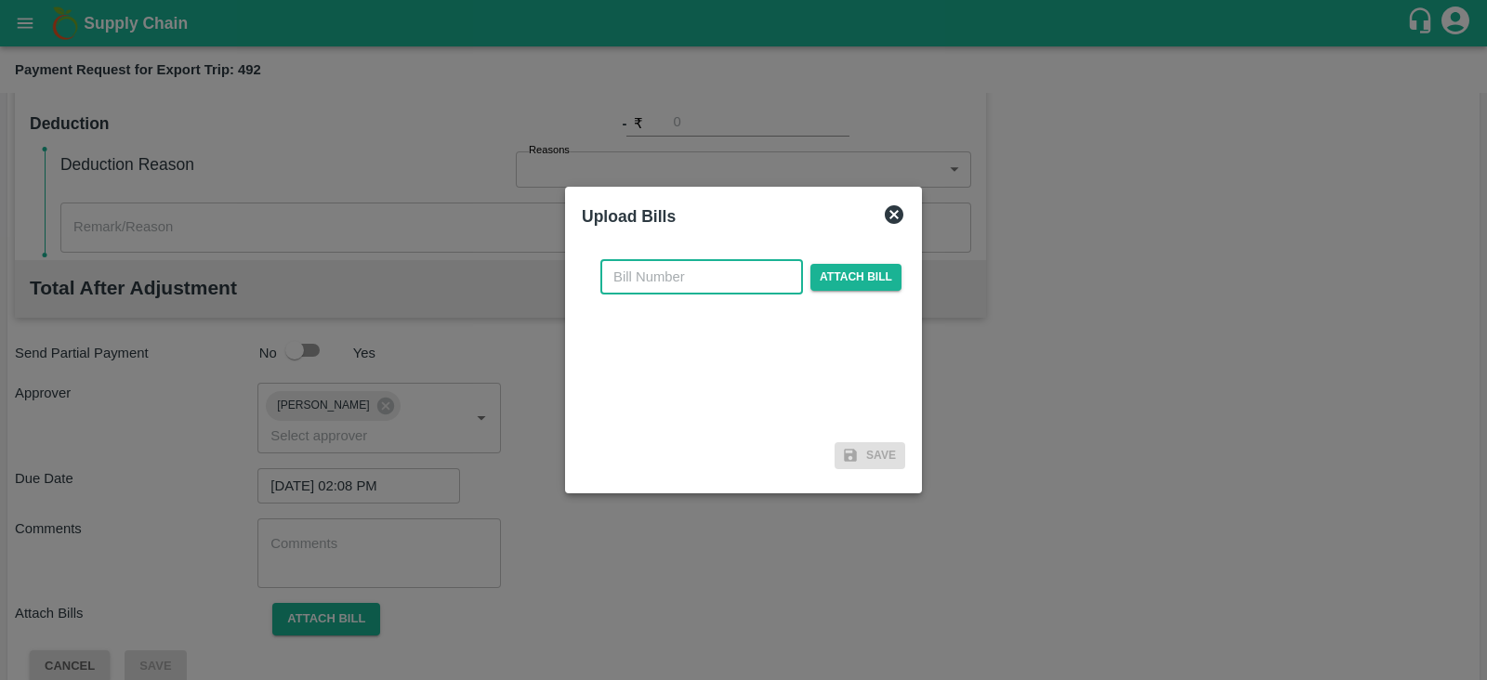
click at [627, 283] on input "text" at bounding box center [701, 276] width 203 height 35
paste input "JCAR/25-26/04104"
click at [627, 283] on input "JCAR/25-26/04104" at bounding box center [701, 276] width 203 height 35
type input "JCAR/25-26/04104"
click at [834, 269] on span "Attach bill" at bounding box center [855, 277] width 91 height 27
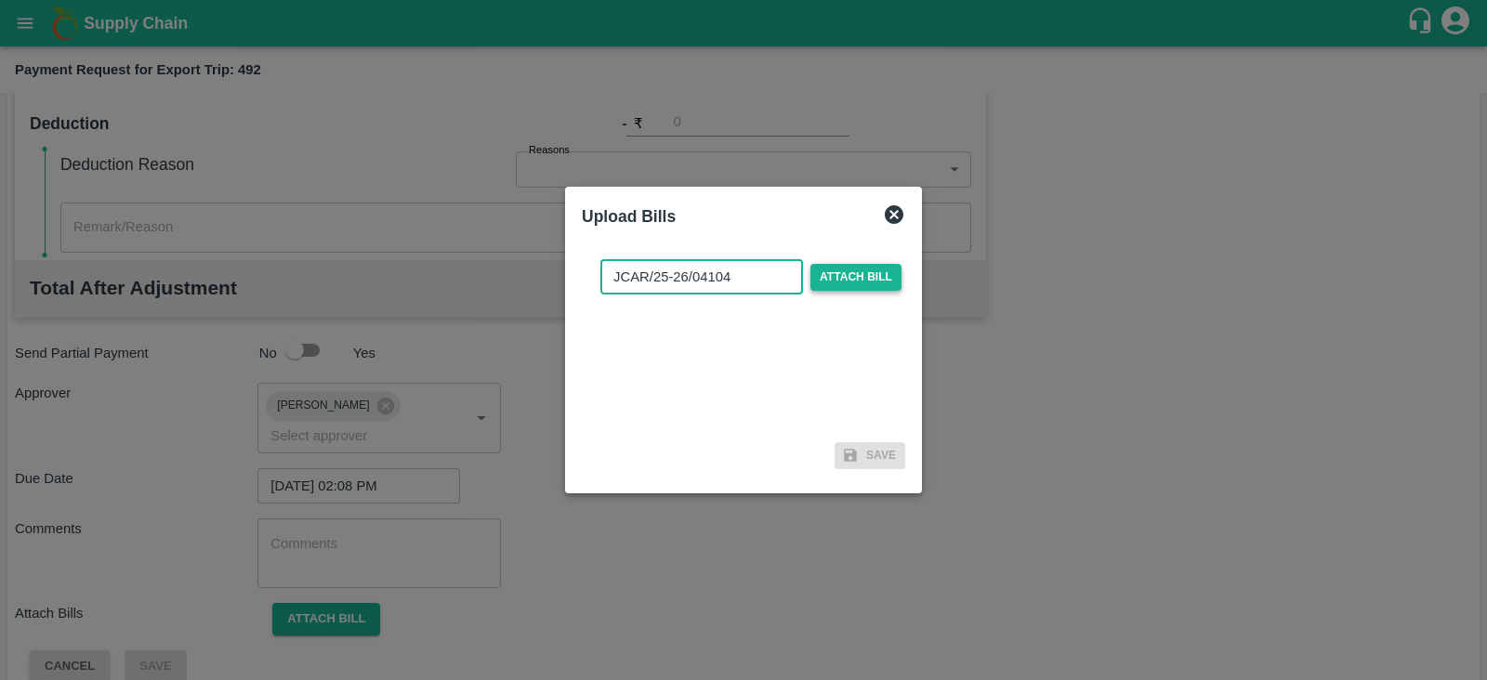
click at [0, 0] on input "Attach bill" at bounding box center [0, 0] width 0 height 0
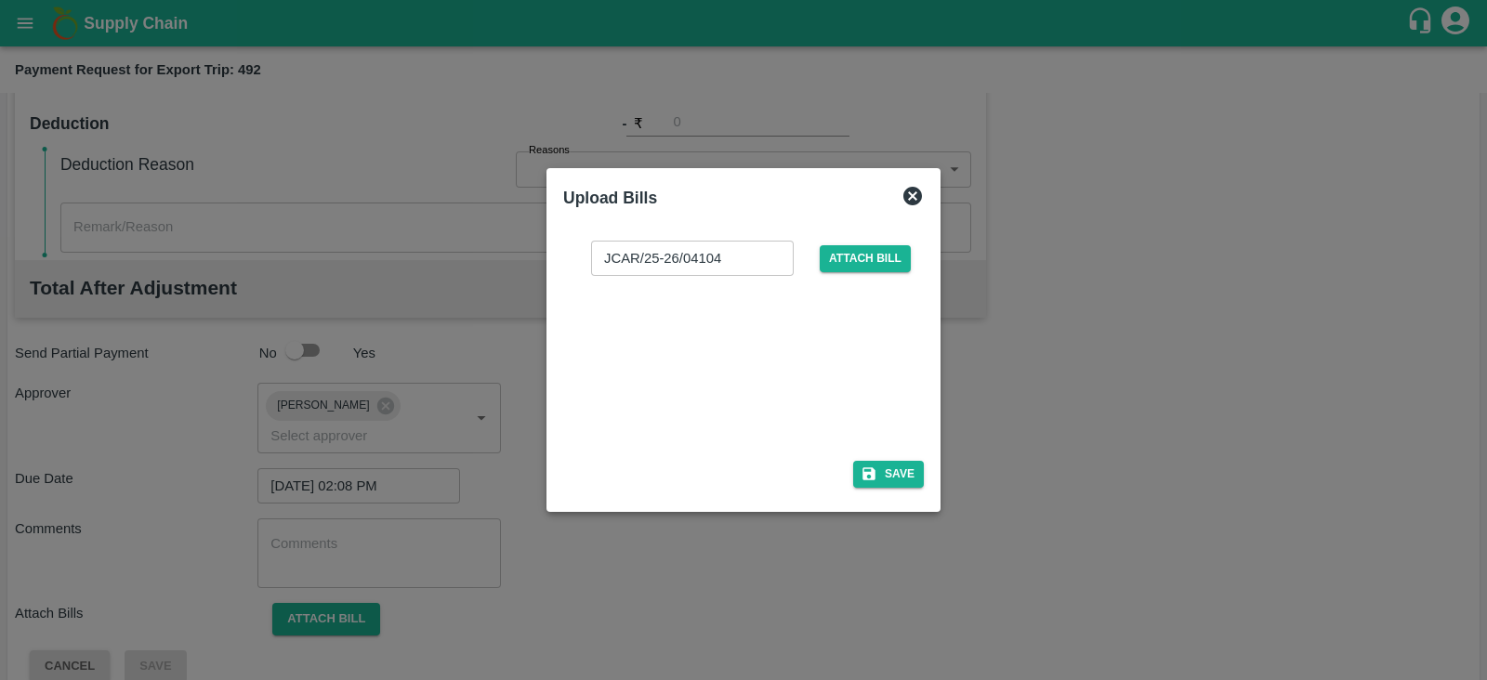
click at [748, 340] on div at bounding box center [739, 362] width 279 height 99
click at [901, 468] on button "Save" at bounding box center [888, 474] width 71 height 27
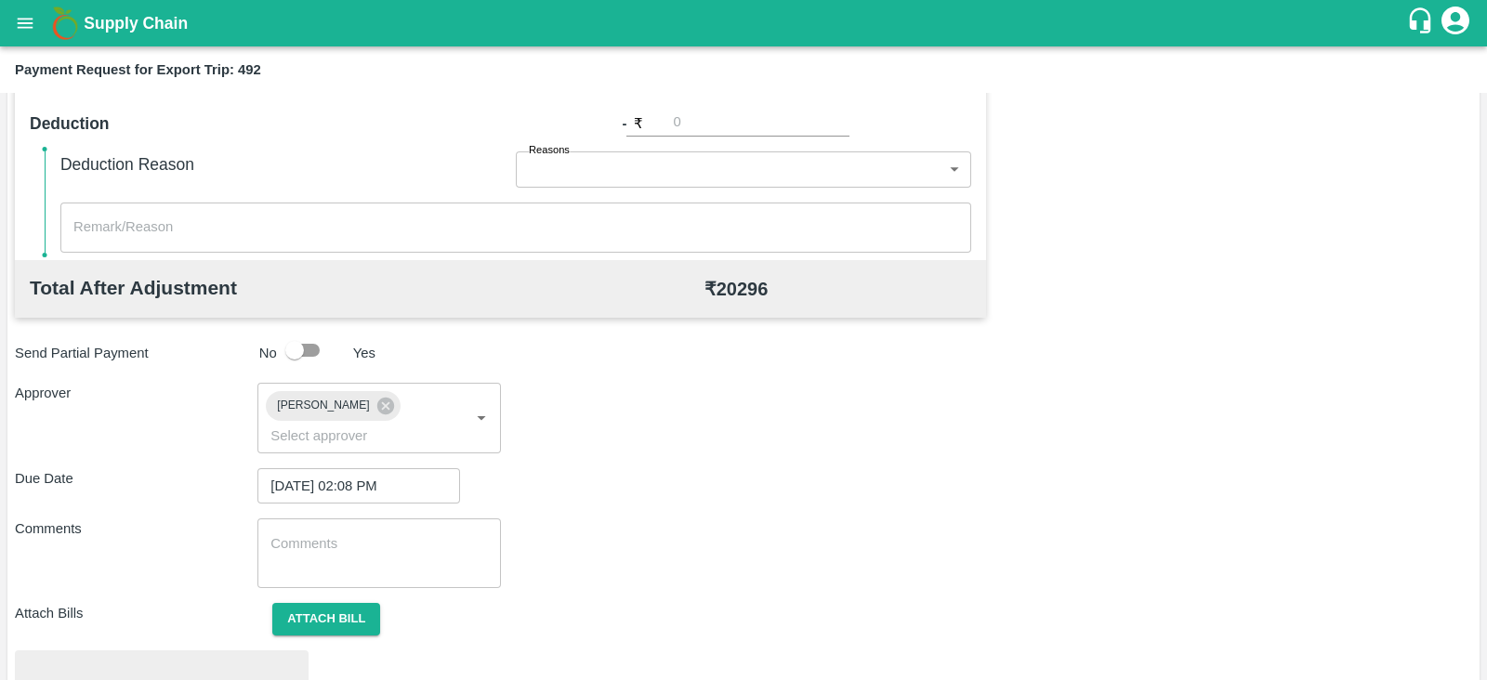
scroll to position [705, 0]
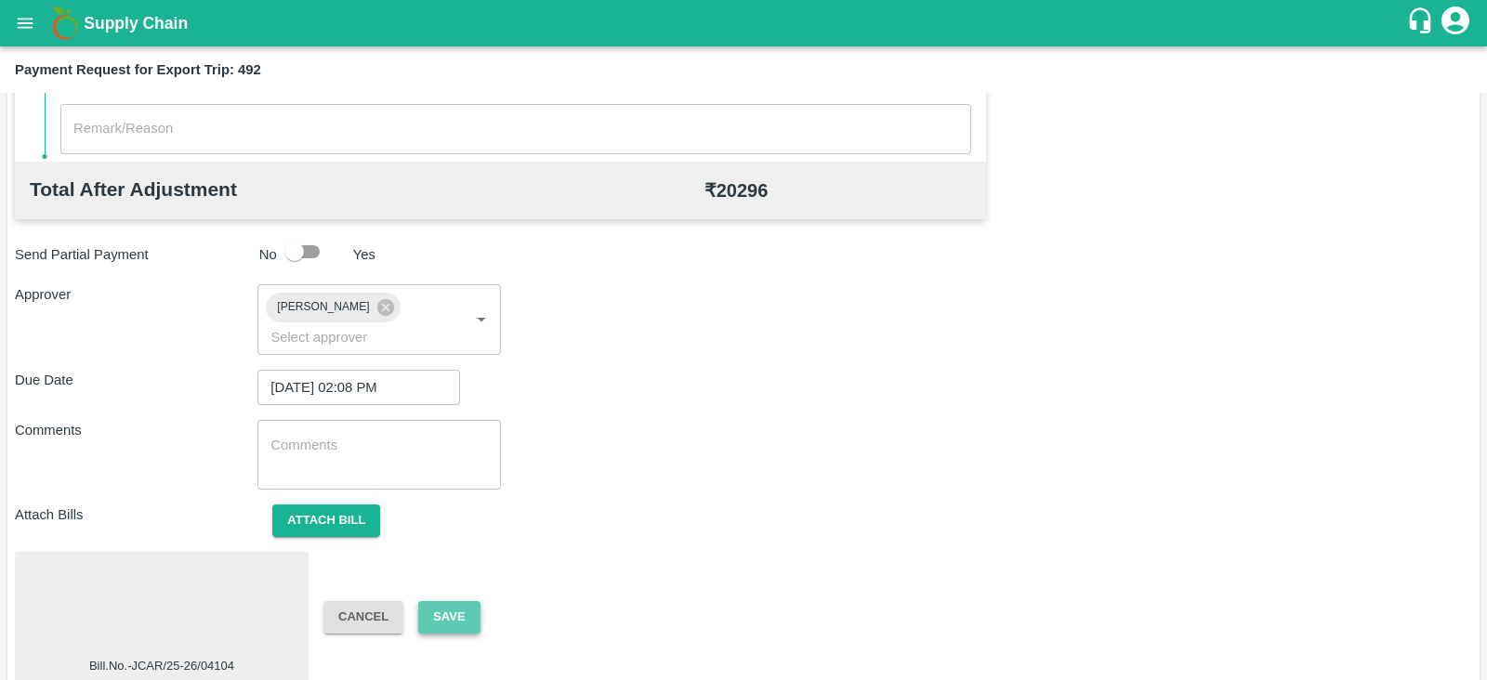
click at [460, 601] on button "Save" at bounding box center [448, 617] width 61 height 33
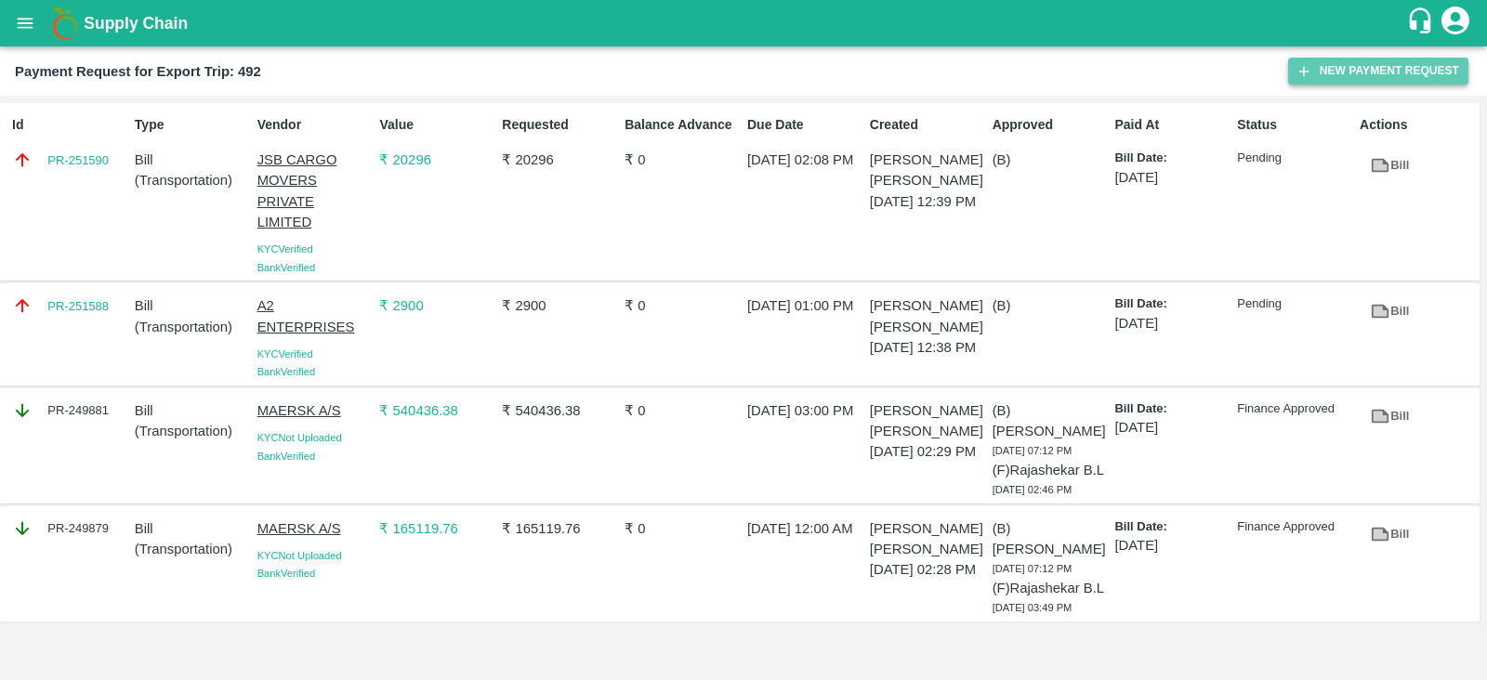
click at [1329, 76] on button "New Payment Request" at bounding box center [1378, 71] width 180 height 27
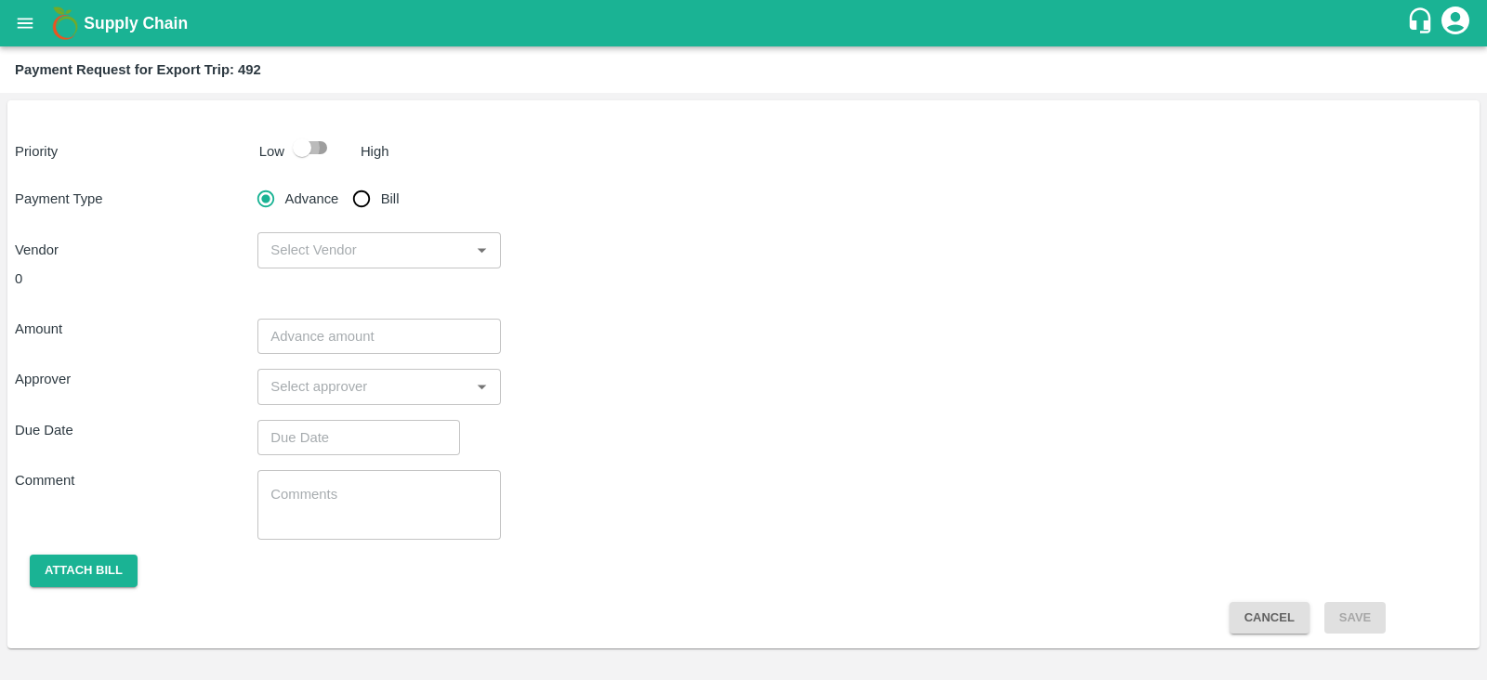
click at [302, 152] on input "checkbox" at bounding box center [302, 147] width 106 height 35
checkbox input "true"
click at [358, 200] on input "Bill" at bounding box center [361, 198] width 37 height 37
radio input "true"
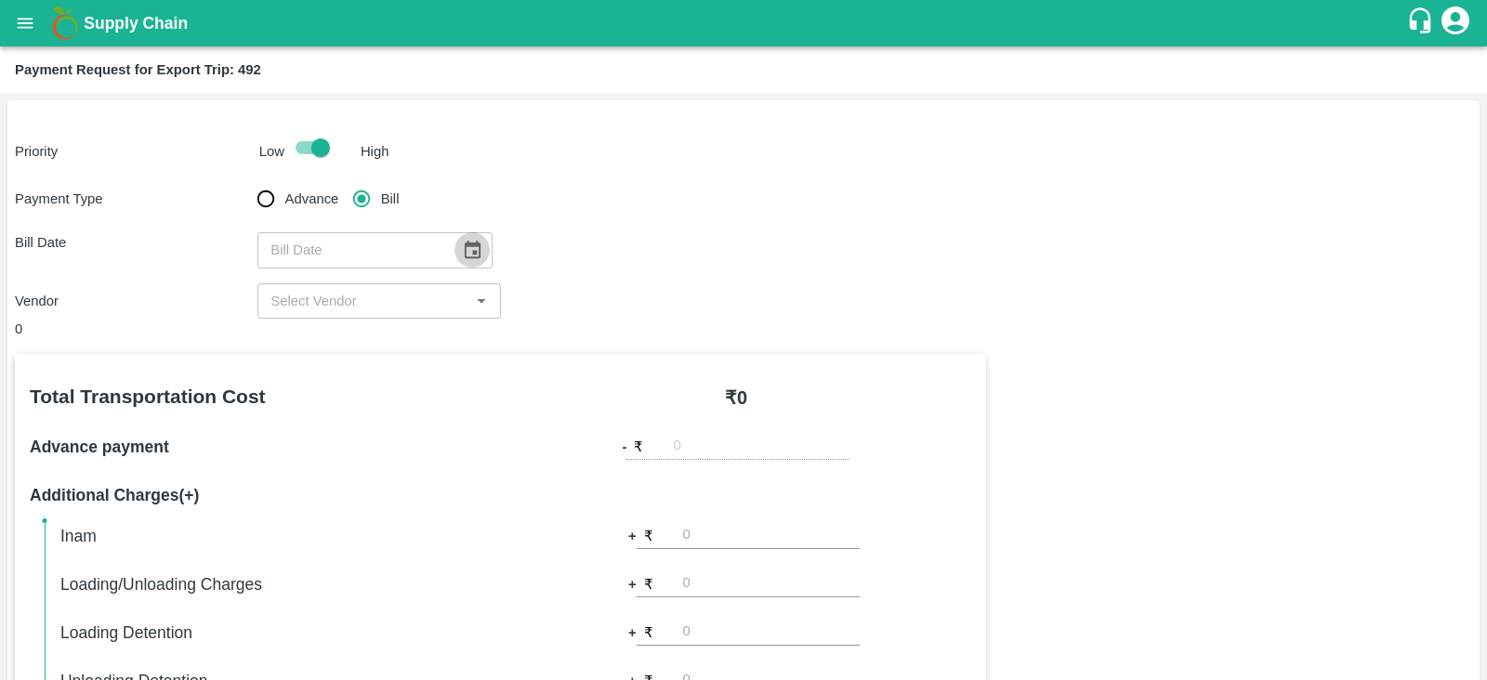
click at [469, 250] on icon "Choose date" at bounding box center [472, 250] width 20 height 20
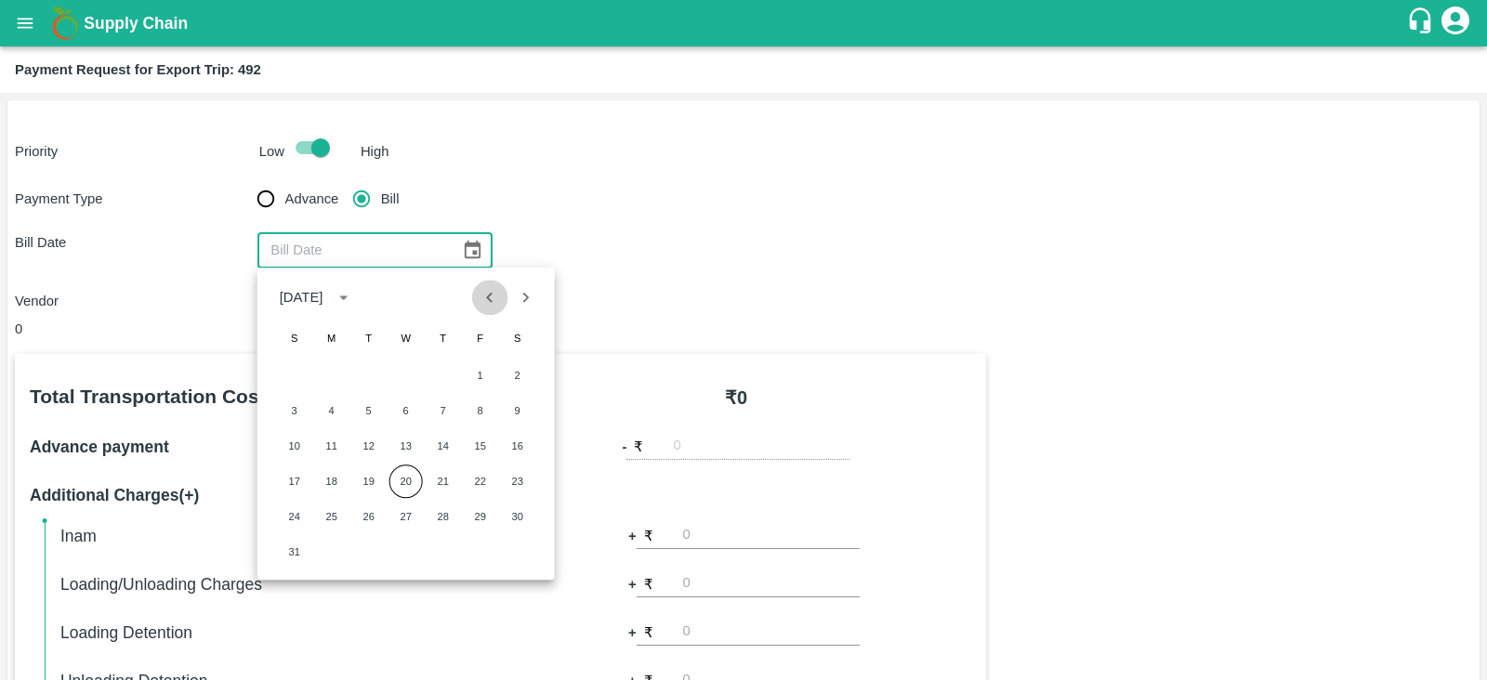
click at [500, 292] on icon "Previous month" at bounding box center [490, 297] width 20 height 20
click at [475, 481] on button "25" at bounding box center [480, 481] width 33 height 33
type input "25/07/2025"
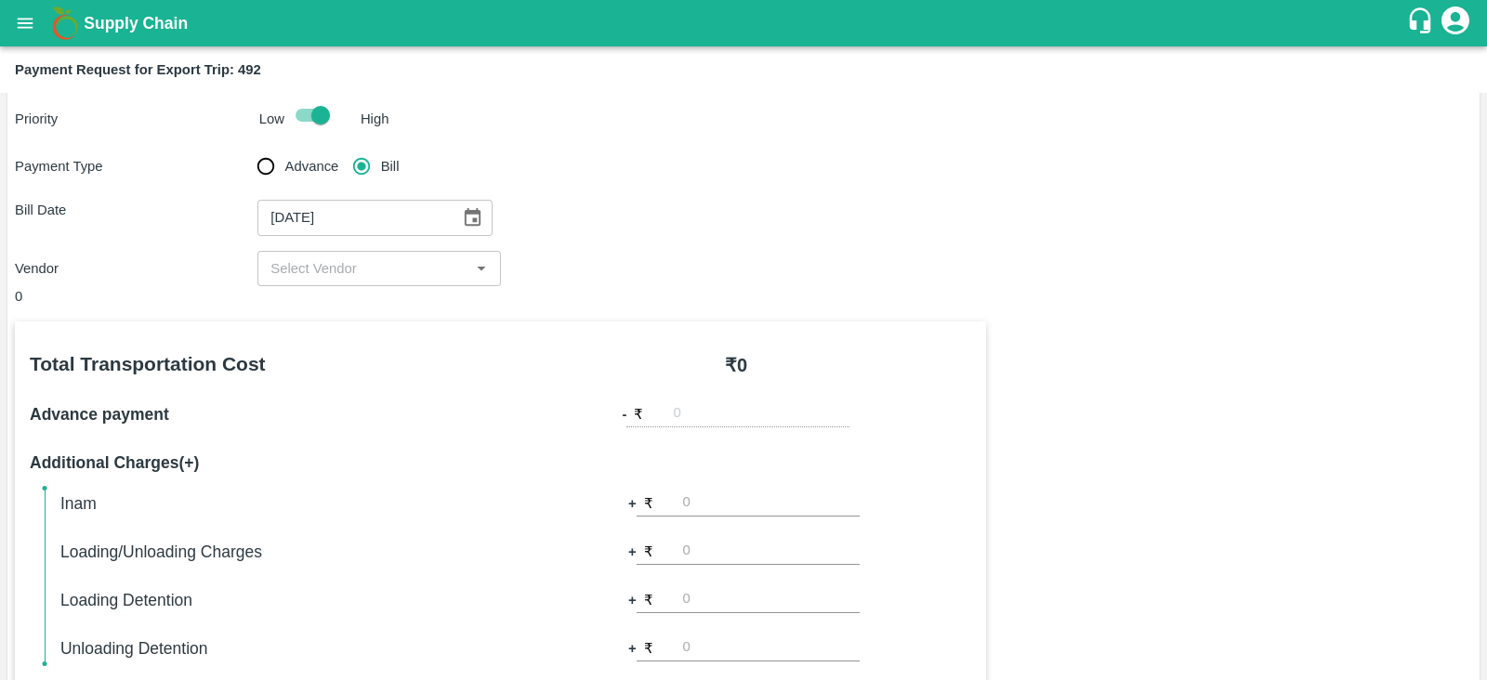
scroll to position [30, 0]
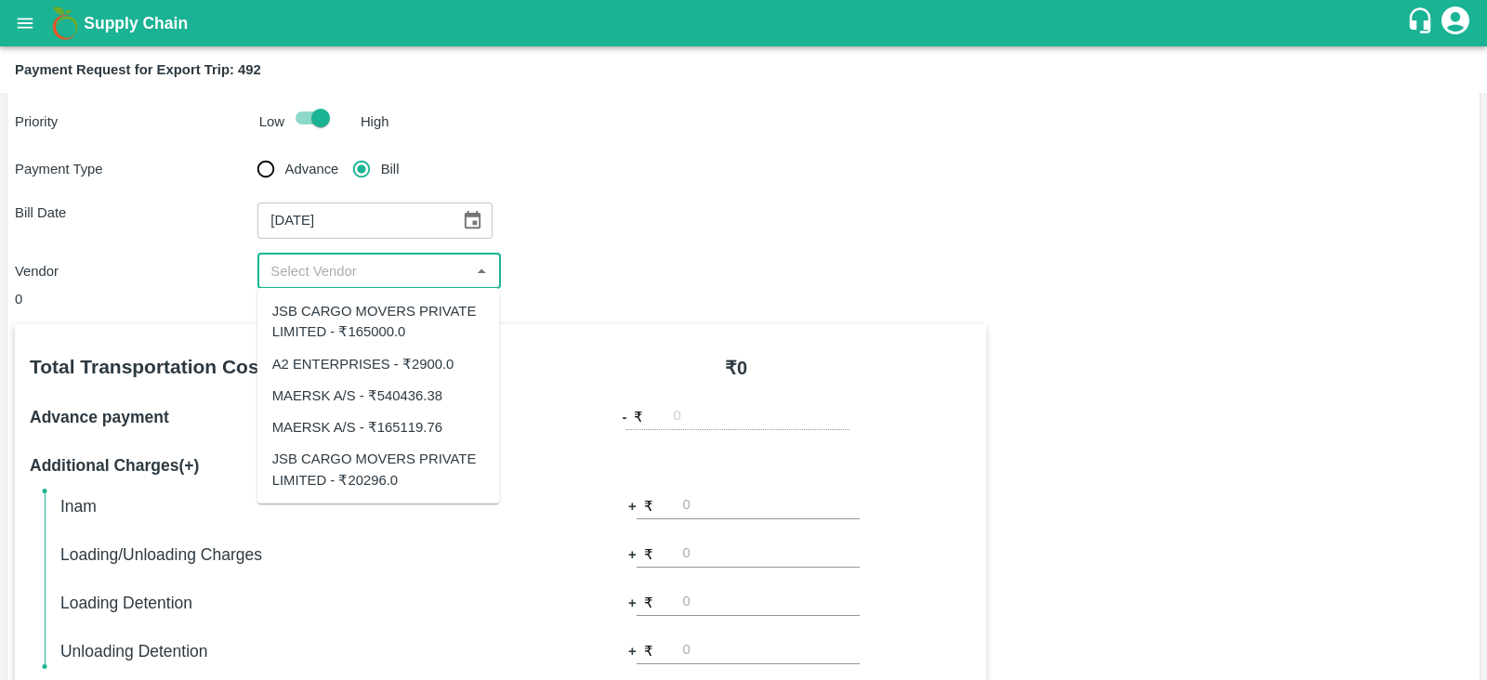
click at [409, 276] on input "input" at bounding box center [363, 271] width 201 height 24
click at [390, 332] on div "JSB CARGO MOVERS PRIVATE LIMITED - ₹165000.0" at bounding box center [378, 322] width 213 height 42
type input "JSB CARGO MOVERS PRIVATE LIMITED - ₹165000.0"
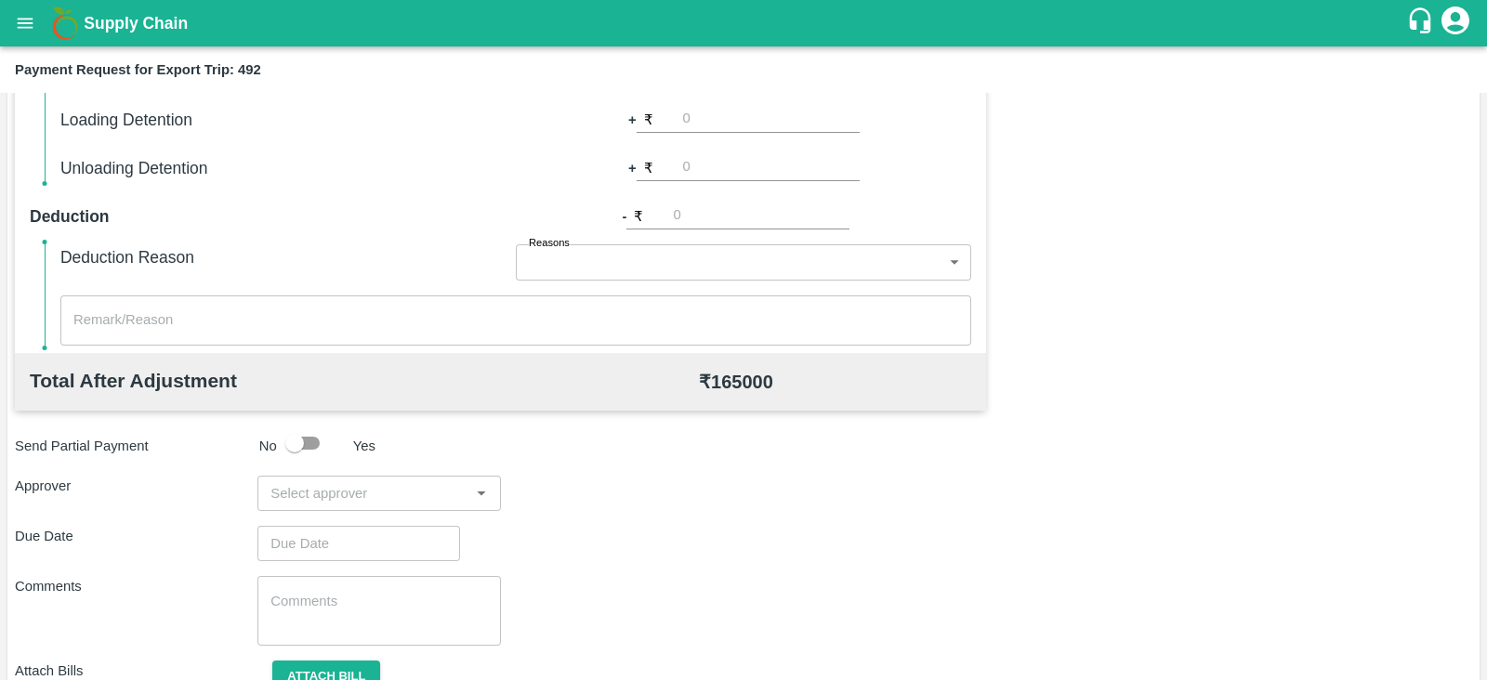
scroll to position [595, 0]
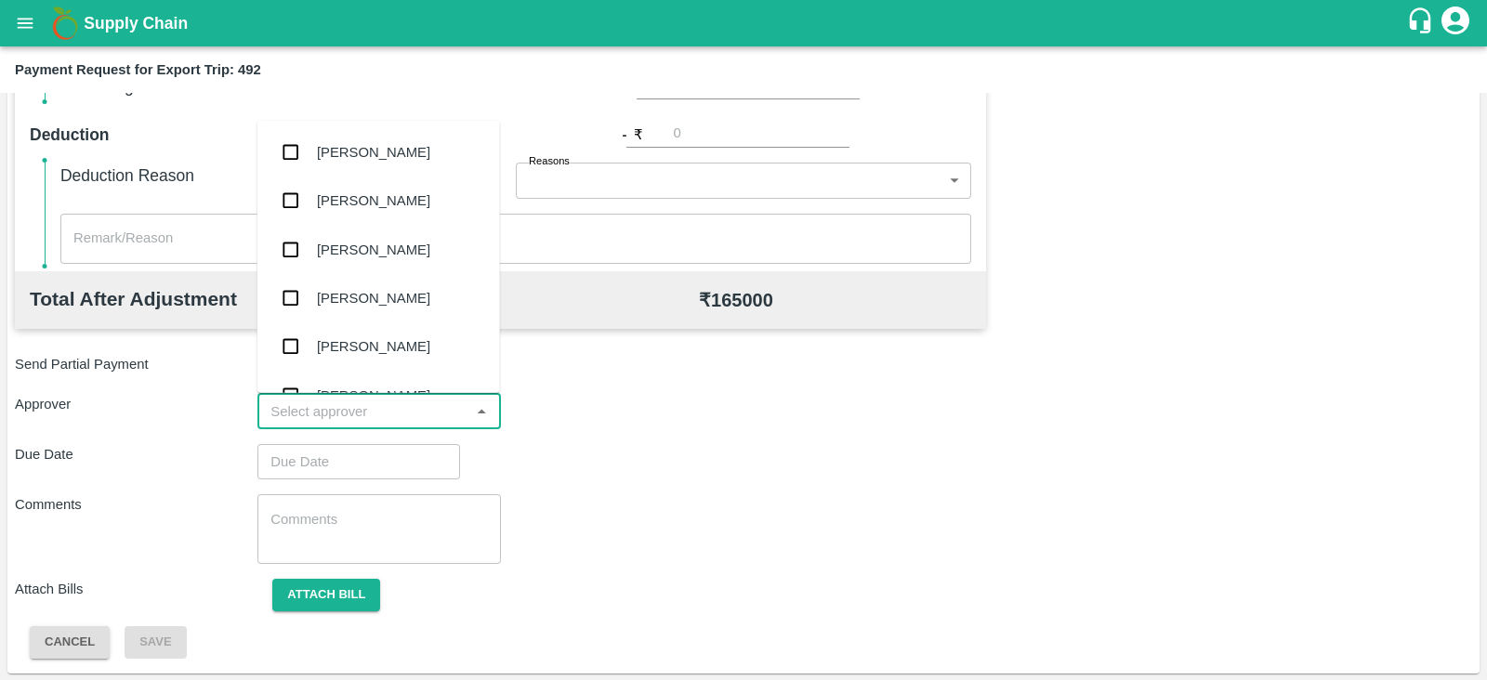
click at [402, 411] on input "input" at bounding box center [363, 412] width 201 height 24
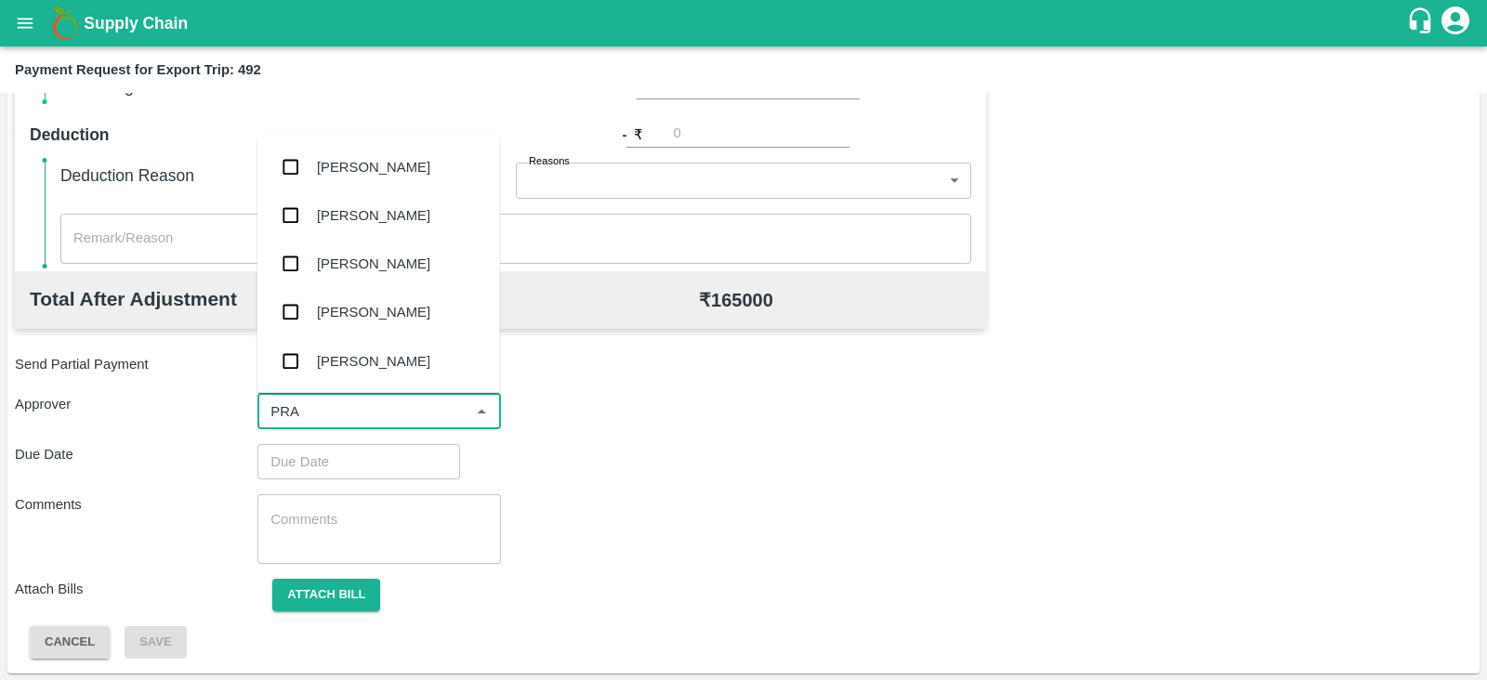
type input "PRAS"
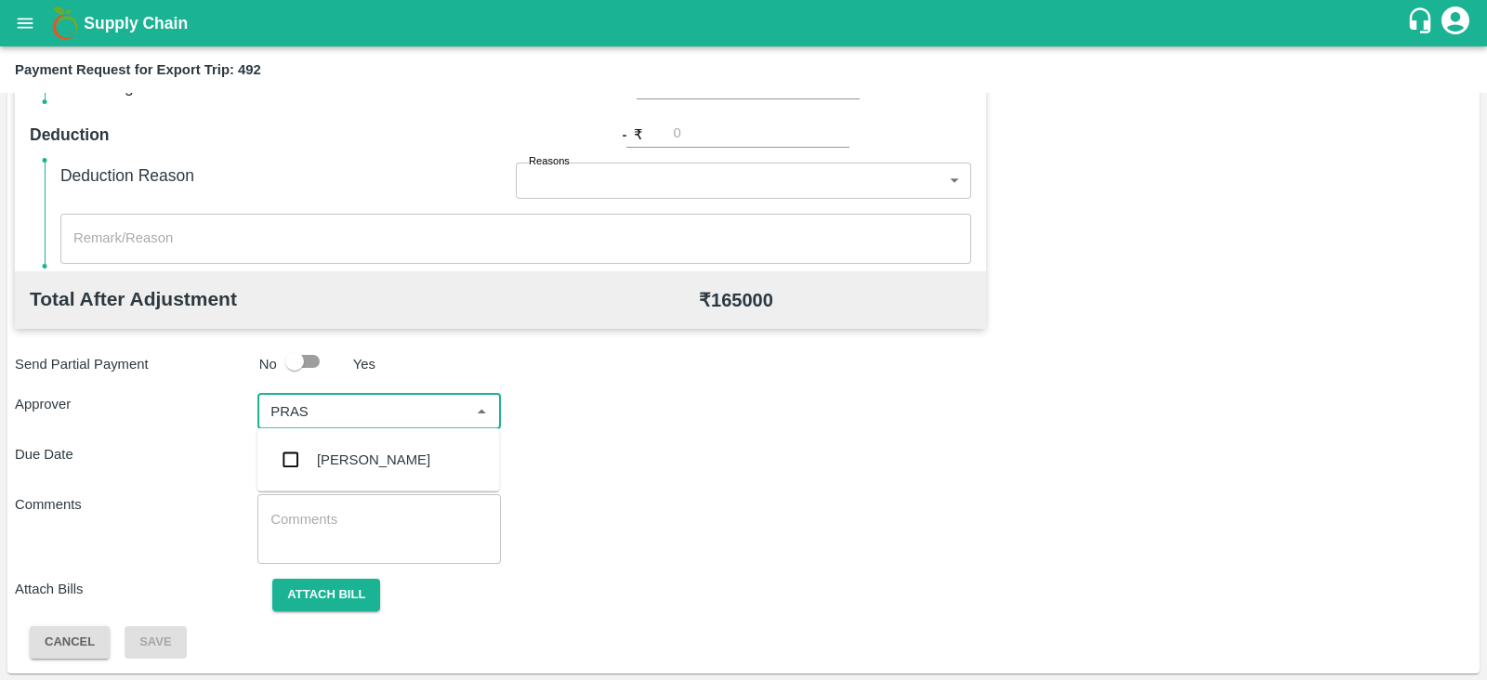
click at [349, 457] on div "[PERSON_NAME]" at bounding box center [373, 460] width 113 height 20
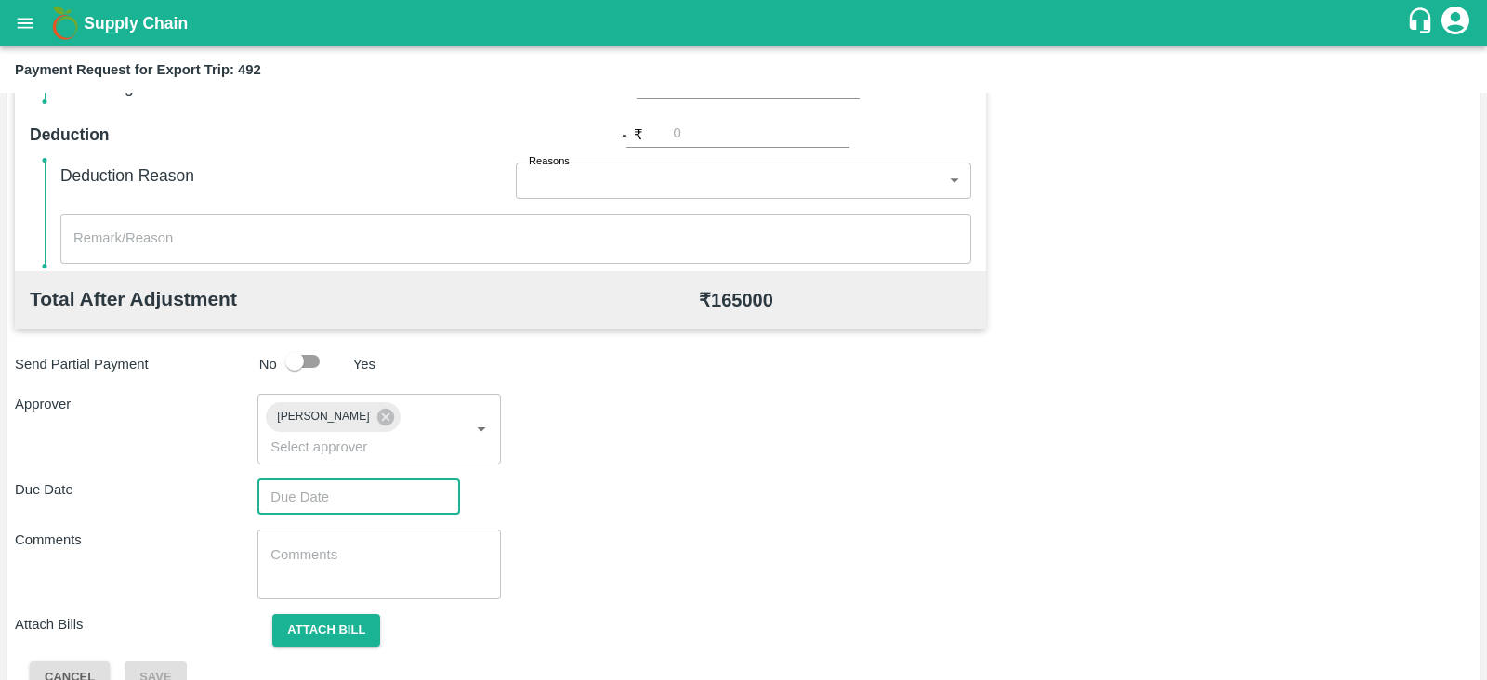
type input "DD/MM/YYYY hh:mm aa"
click at [325, 481] on input "DD/MM/YYYY hh:mm aa" at bounding box center [352, 497] width 190 height 35
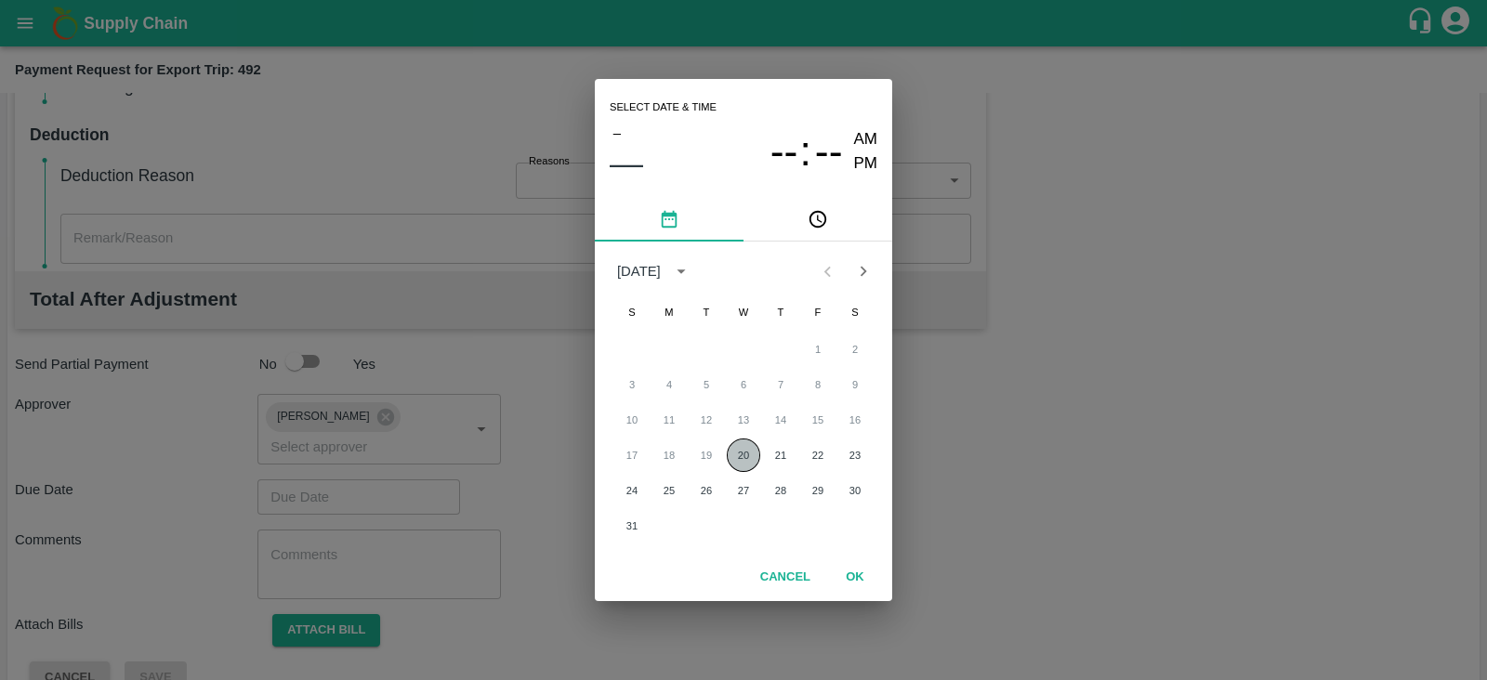
click at [751, 445] on button "20" at bounding box center [743, 455] width 33 height 33
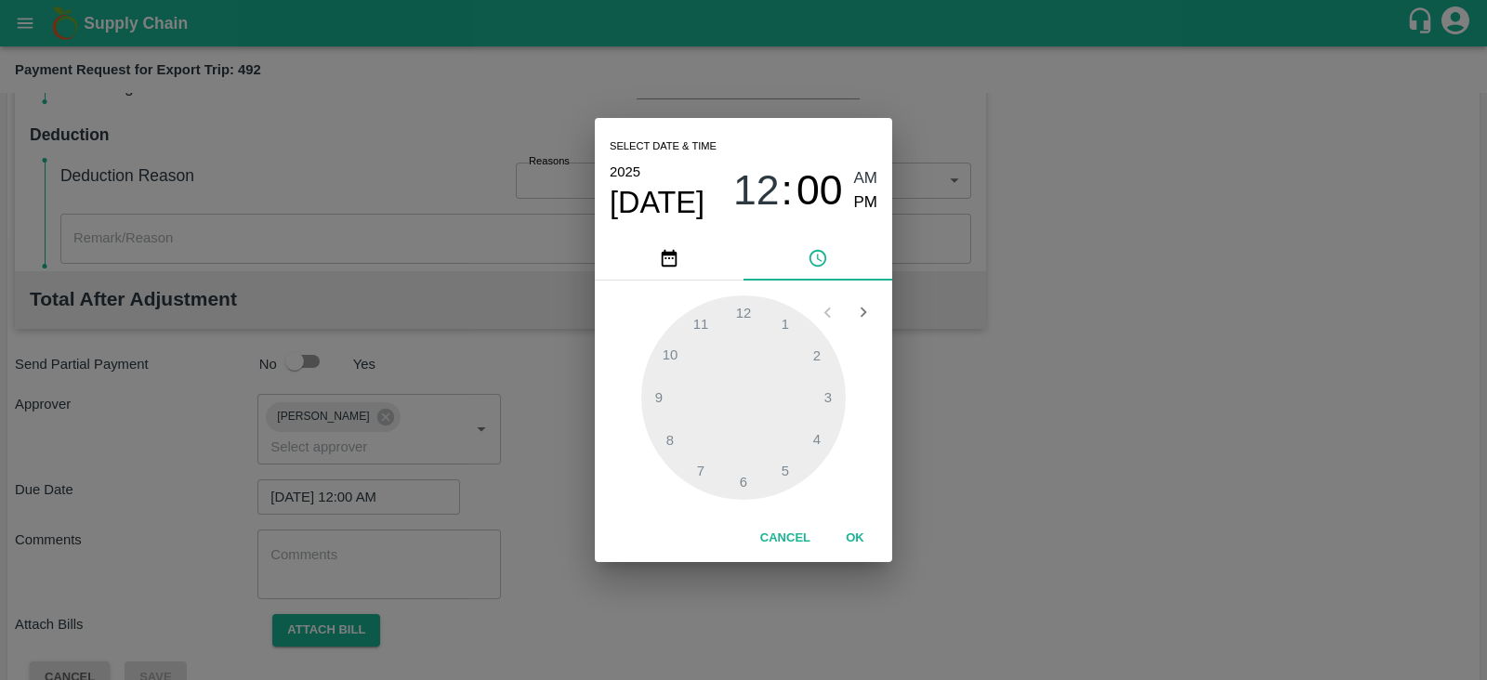
click at [862, 209] on span "PM" at bounding box center [866, 203] width 24 height 25
click at [729, 371] on div at bounding box center [743, 398] width 204 height 204
type input "20/08/2025 11:00 PM"
click at [864, 531] on button "OK" at bounding box center [854, 538] width 59 height 33
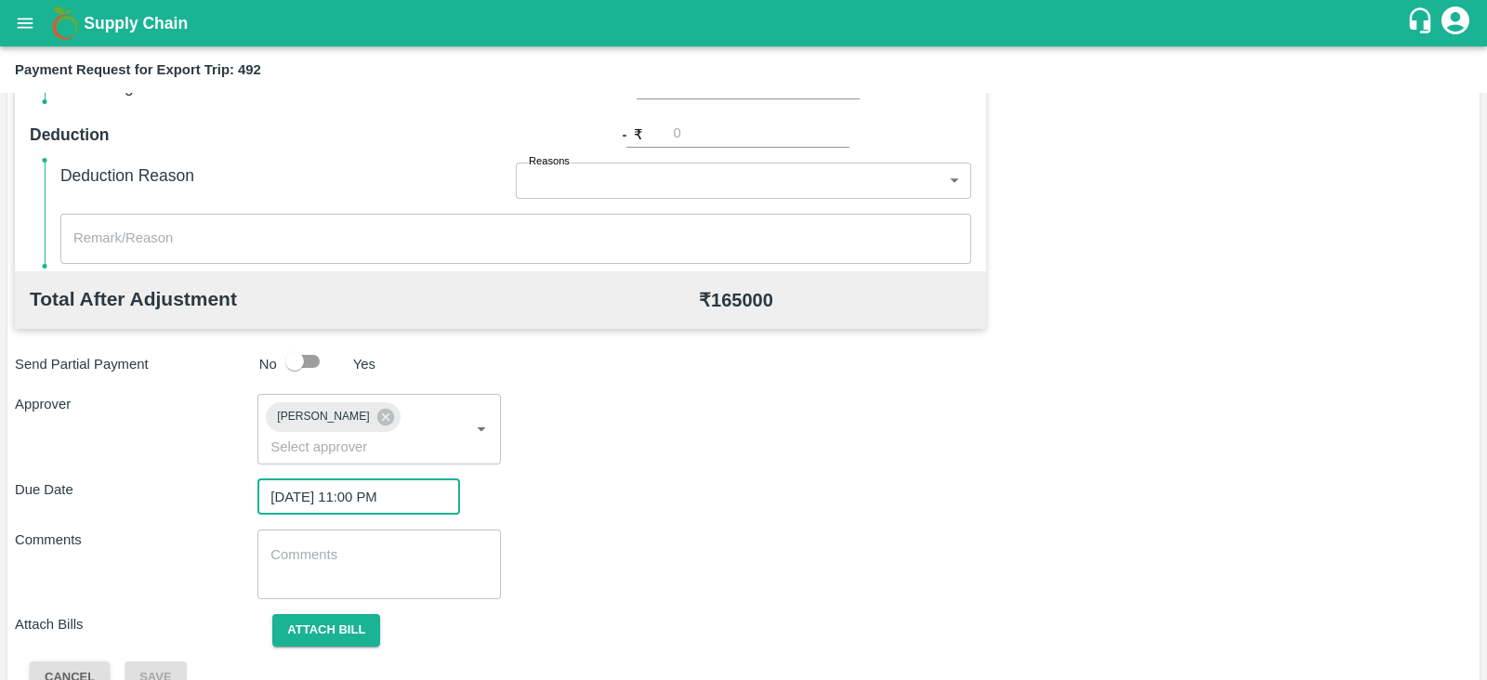
scroll to position [606, 0]
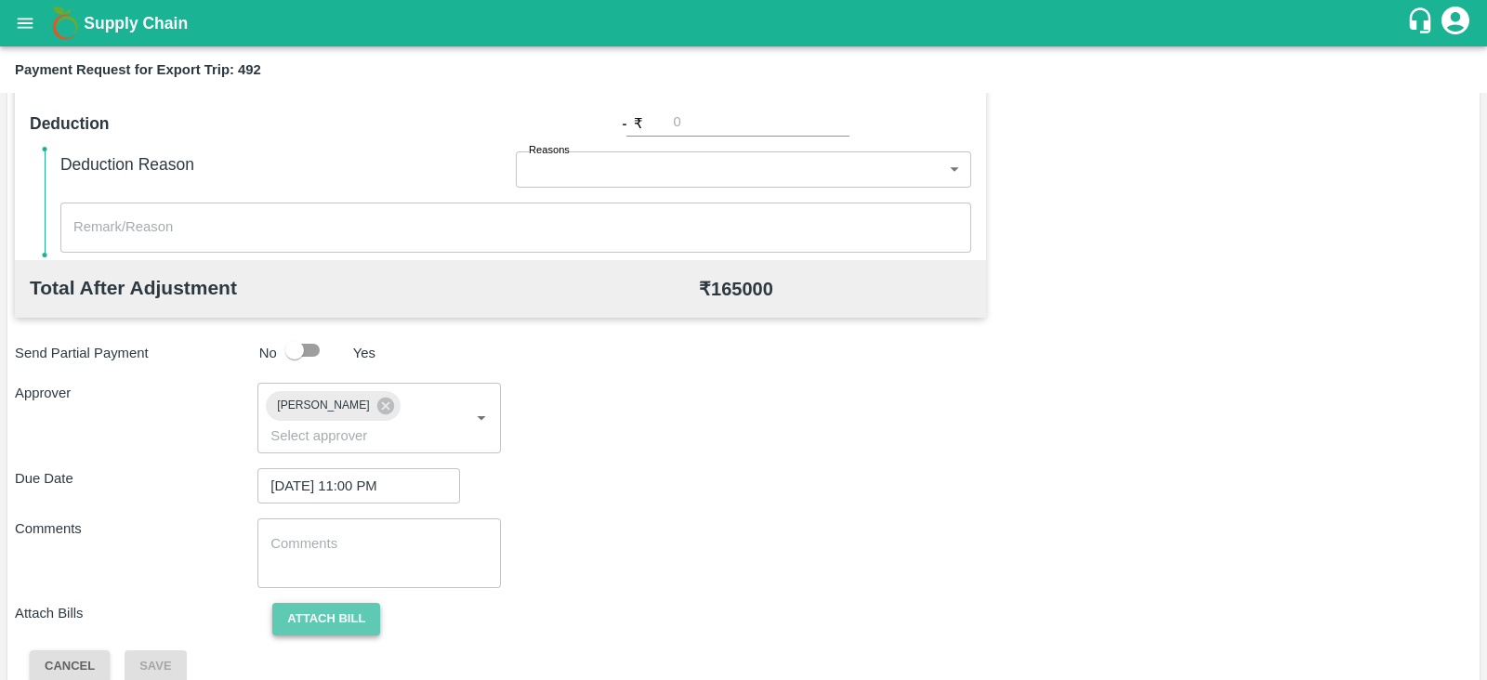
click at [352, 603] on button "Attach bill" at bounding box center [326, 619] width 108 height 33
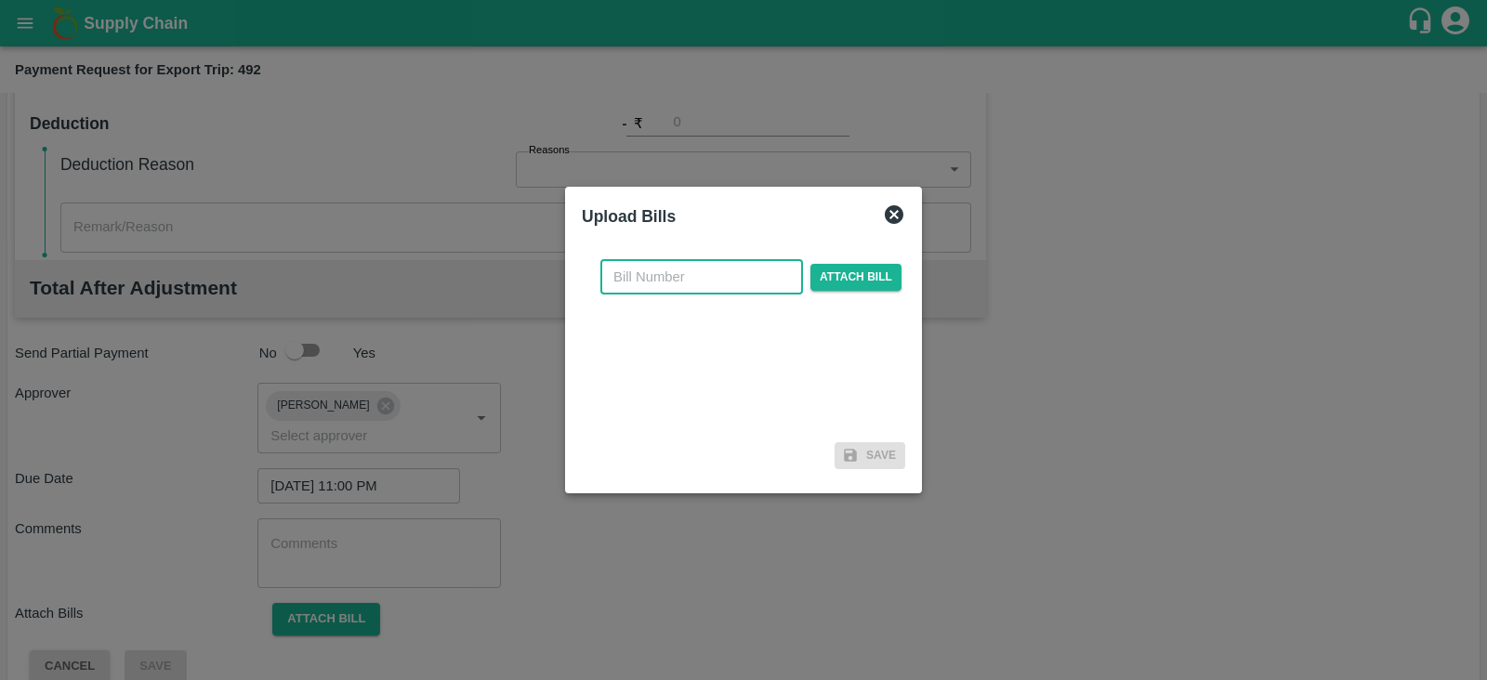
click at [697, 276] on input "text" at bounding box center [701, 276] width 203 height 35
paste input "JCAR/25-26/04103"
type input "JCAR/25-26/04103"
click at [867, 279] on span "Attach bill" at bounding box center [855, 277] width 91 height 27
click at [0, 0] on input "Attach bill" at bounding box center [0, 0] width 0 height 0
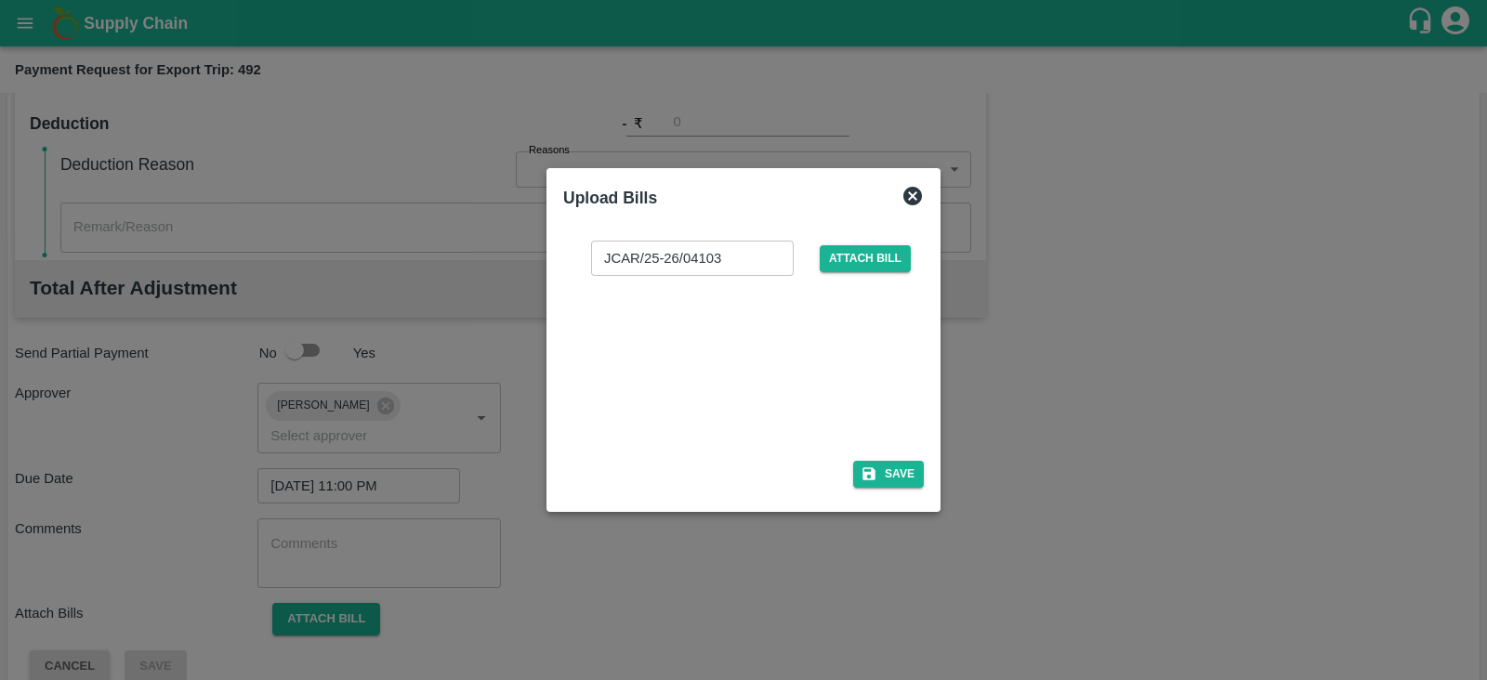
click at [790, 369] on div at bounding box center [739, 362] width 279 height 99
click at [902, 462] on button "Save" at bounding box center [888, 474] width 71 height 27
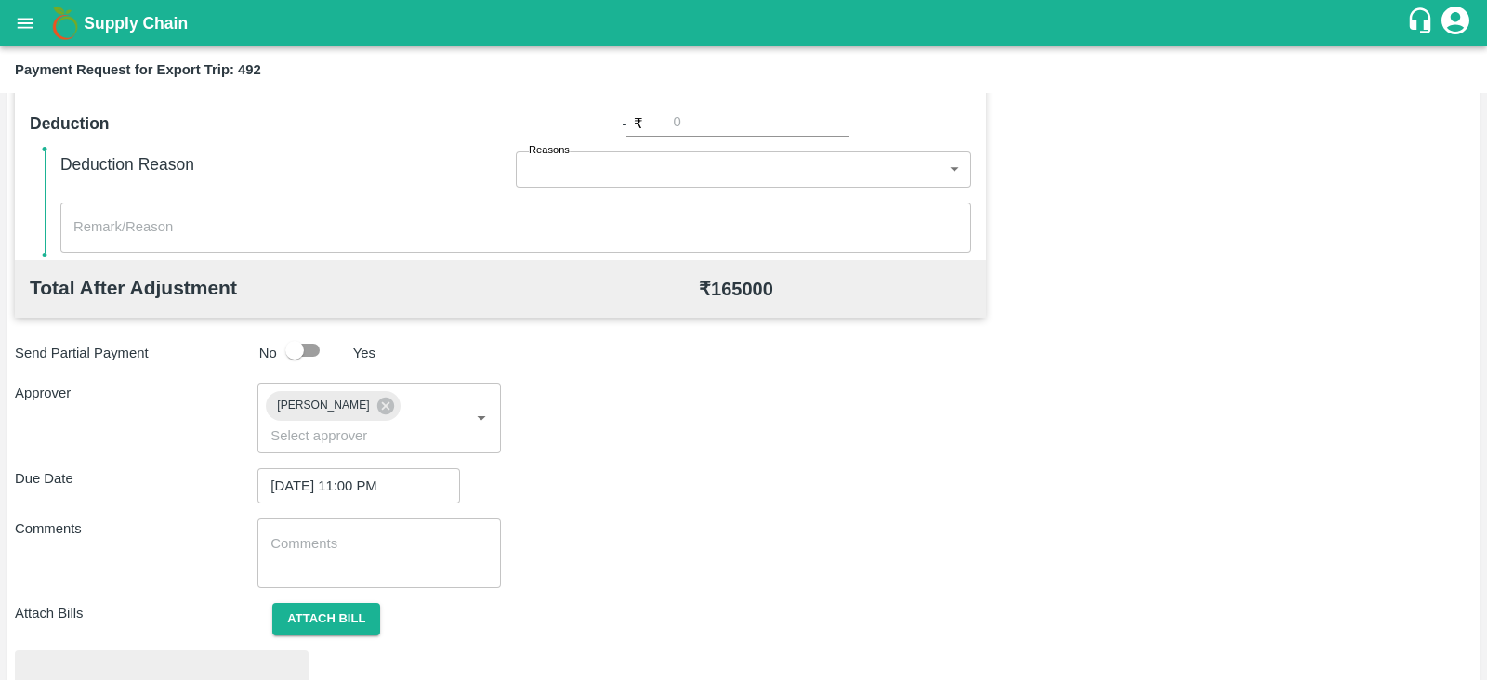
scroll to position [705, 0]
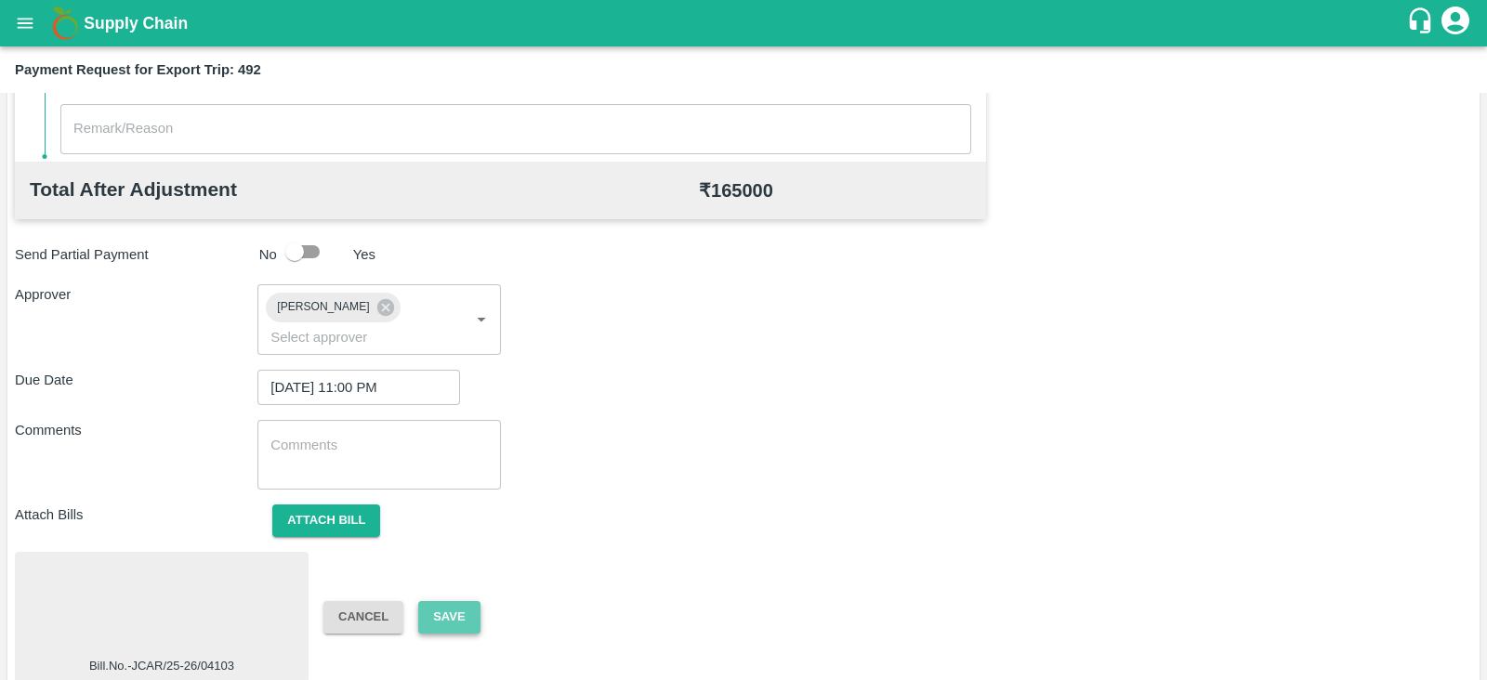
click at [460, 601] on button "Save" at bounding box center [448, 617] width 61 height 33
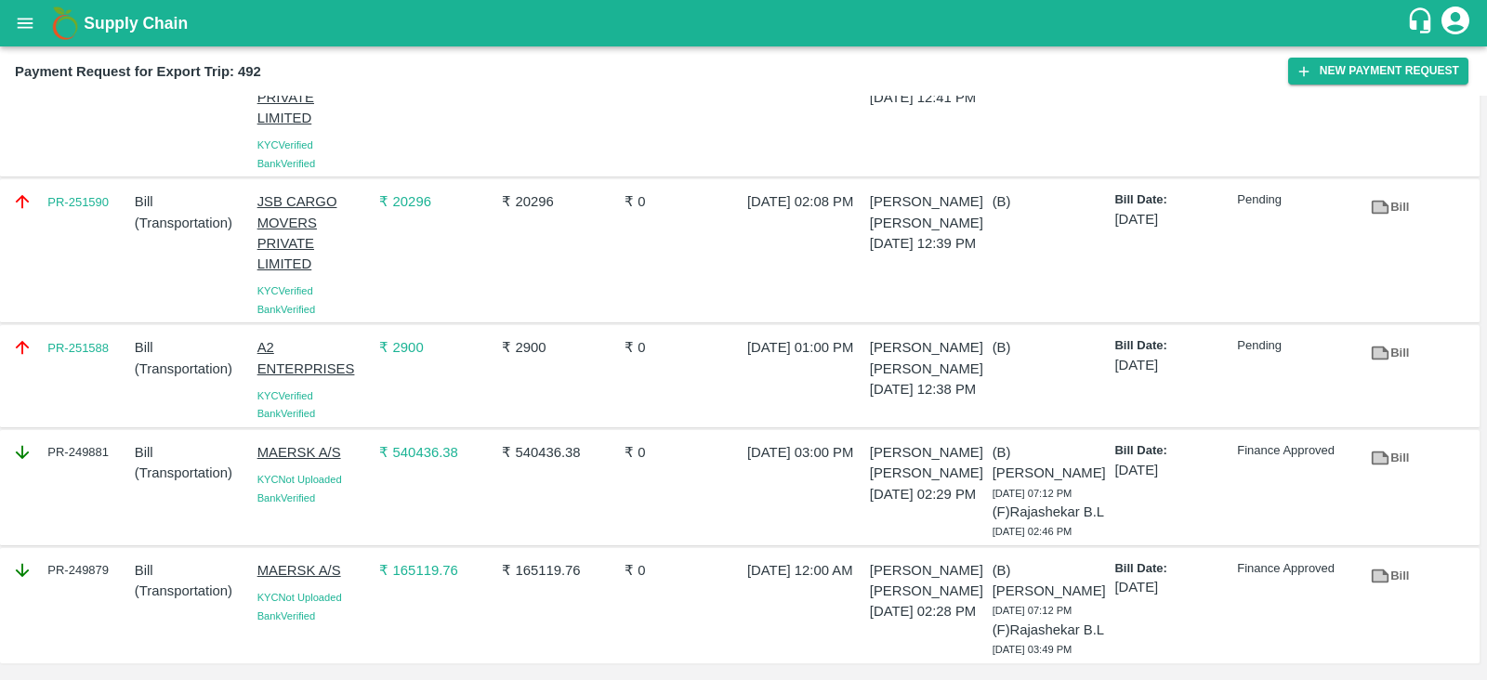
scroll to position [149, 0]
click at [107, 578] on div "PR-249879" at bounding box center [66, 606] width 123 height 106
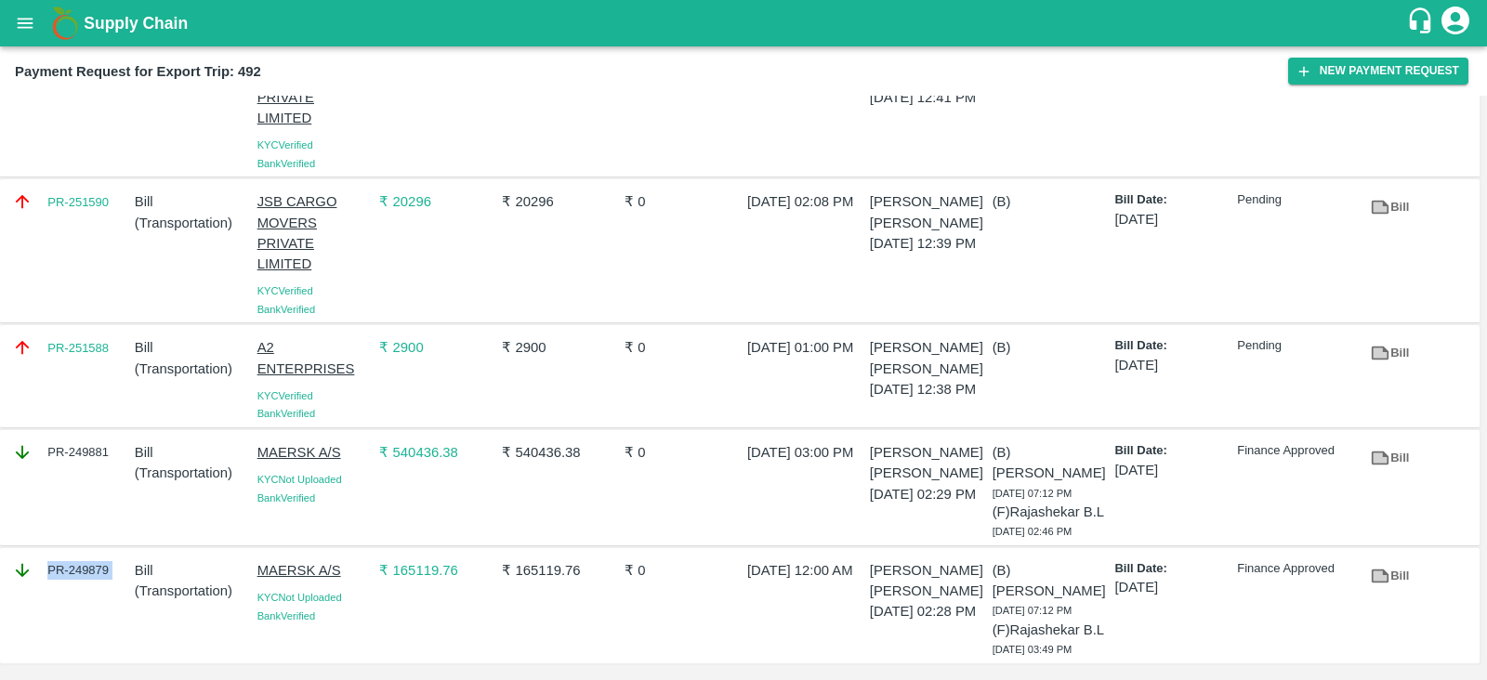
copy div "PR-249879"
click at [56, 441] on div "PR-249881" at bounding box center [66, 488] width 123 height 106
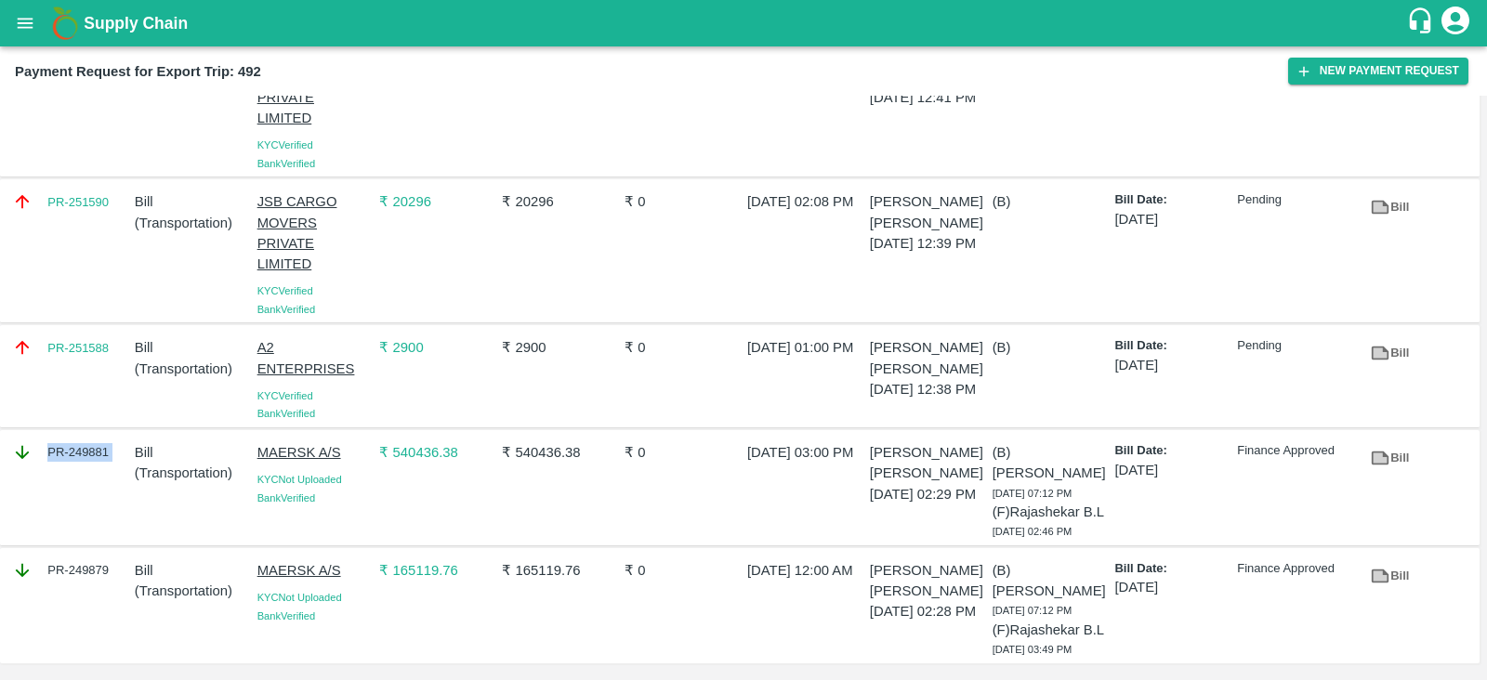
copy div "PR-249881"
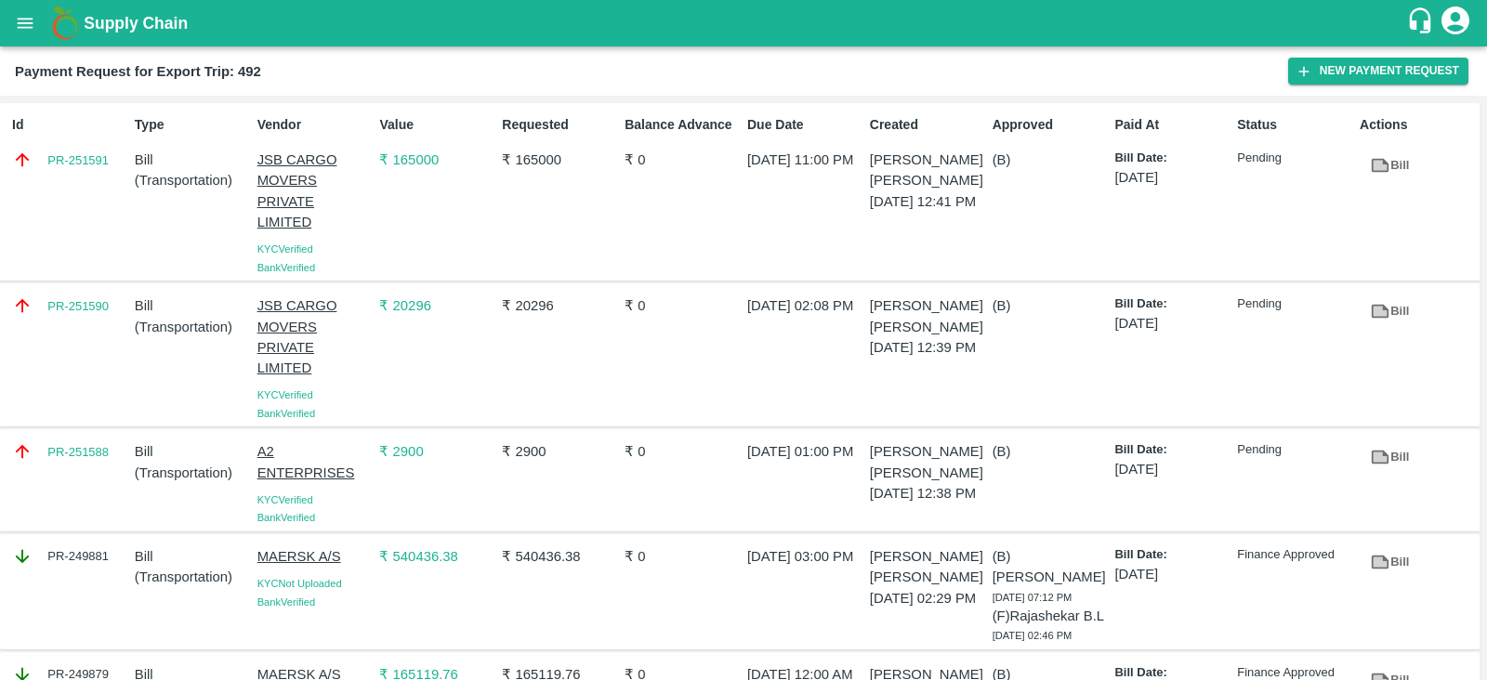
click at [91, 471] on div "PR-251588" at bounding box center [66, 480] width 123 height 93
copy link "PR-251588"
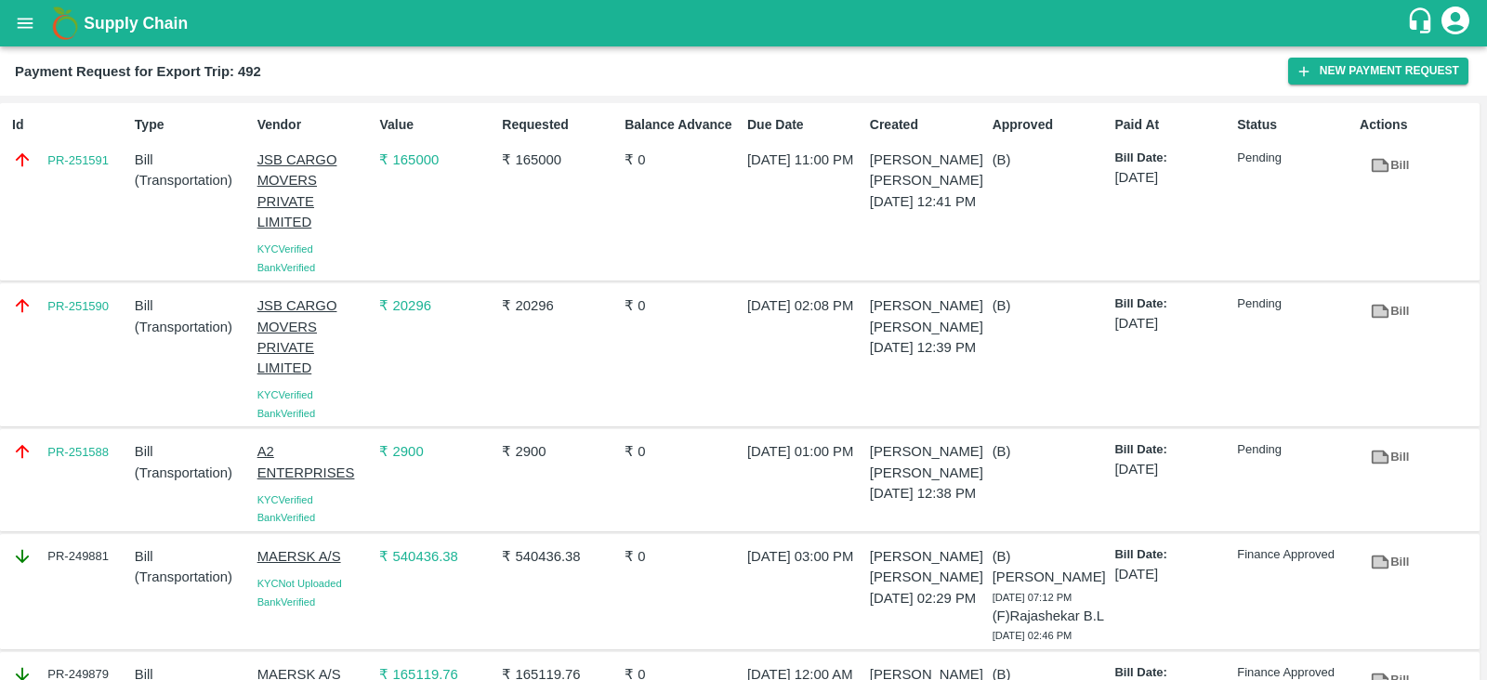
click at [95, 323] on div "PR-251590" at bounding box center [66, 355] width 123 height 134
copy link "PR-251590"
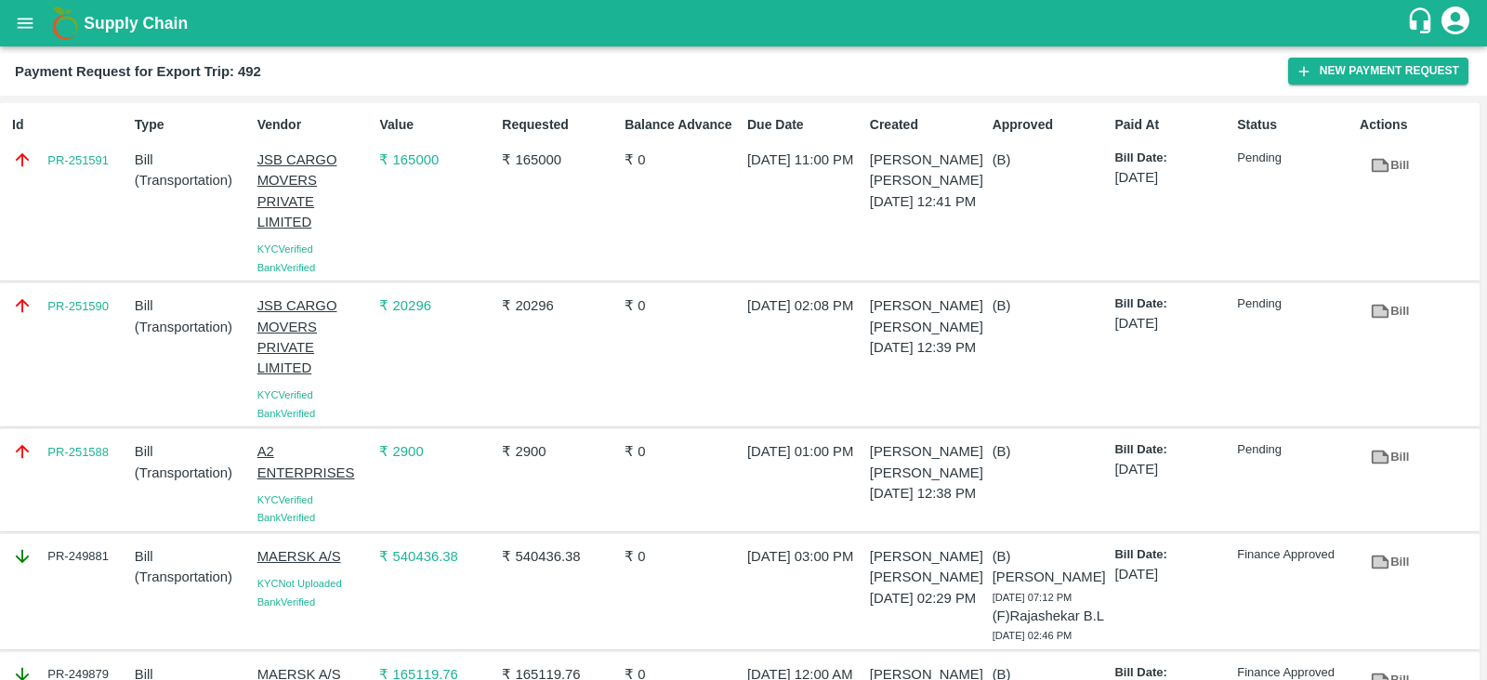
click at [96, 183] on div "Id PR-251591" at bounding box center [66, 192] width 123 height 168
copy link "PR-251591"
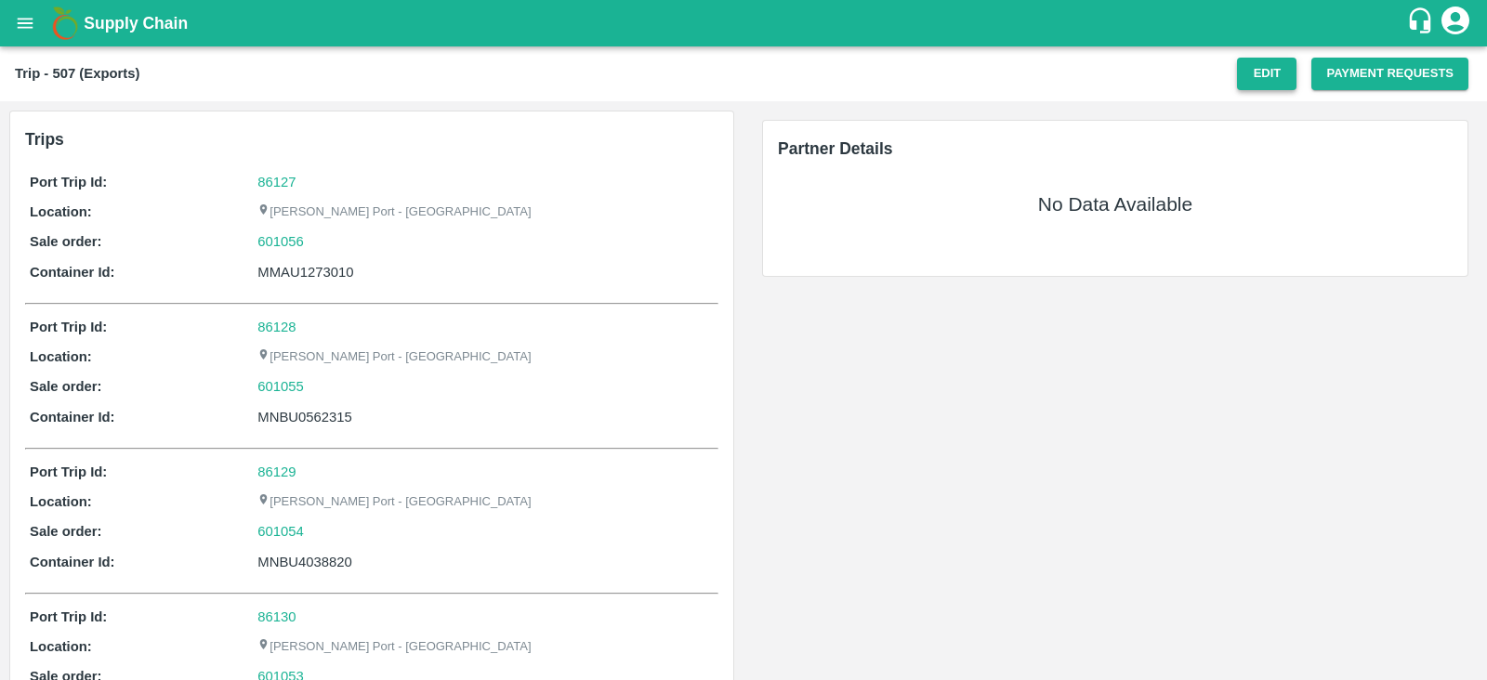
click at [1268, 76] on button "Edit" at bounding box center [1266, 74] width 59 height 33
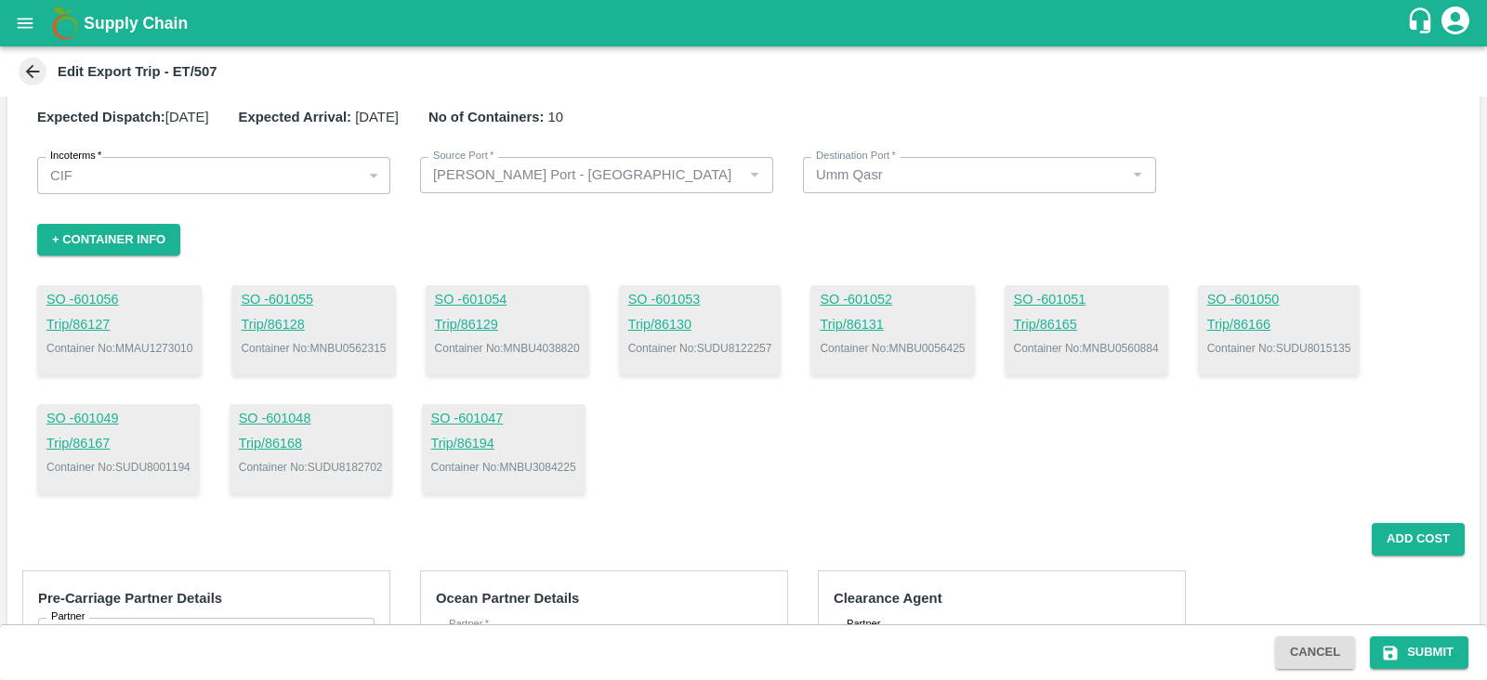
scroll to position [18, 0]
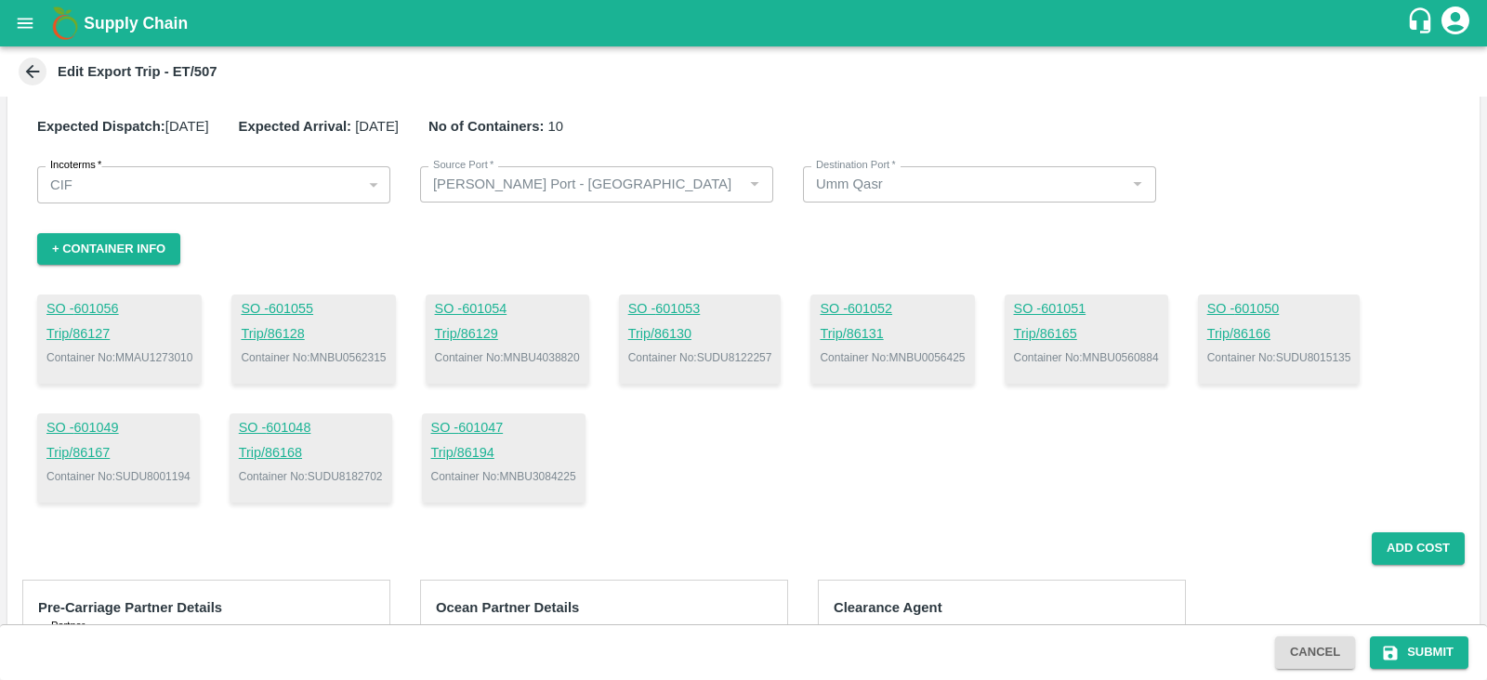
click at [552, 355] on p "Container No: MNBU4038820" at bounding box center [507, 357] width 145 height 17
copy p "MNBU4038820"
click at [152, 353] on p "Container No: MMAU1273010" at bounding box center [119, 357] width 146 height 17
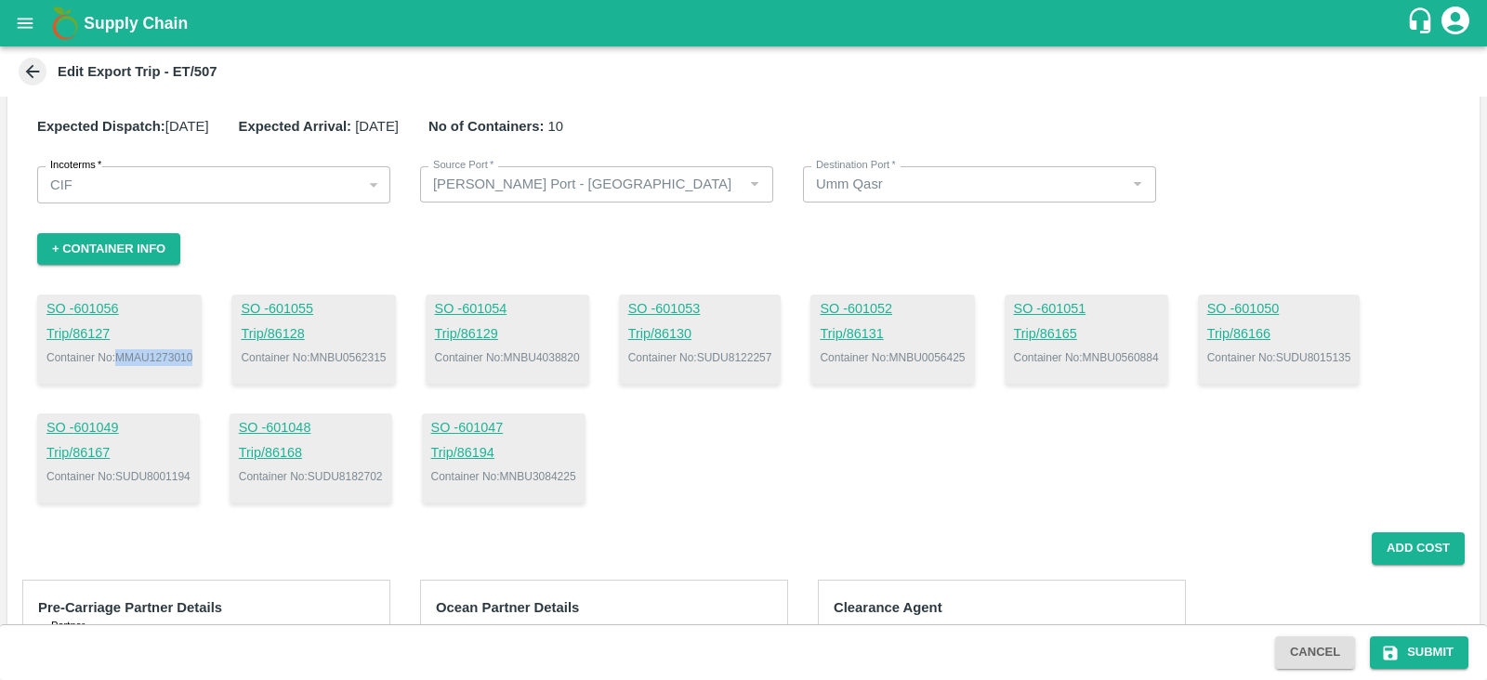
copy p "MMAU1273010"
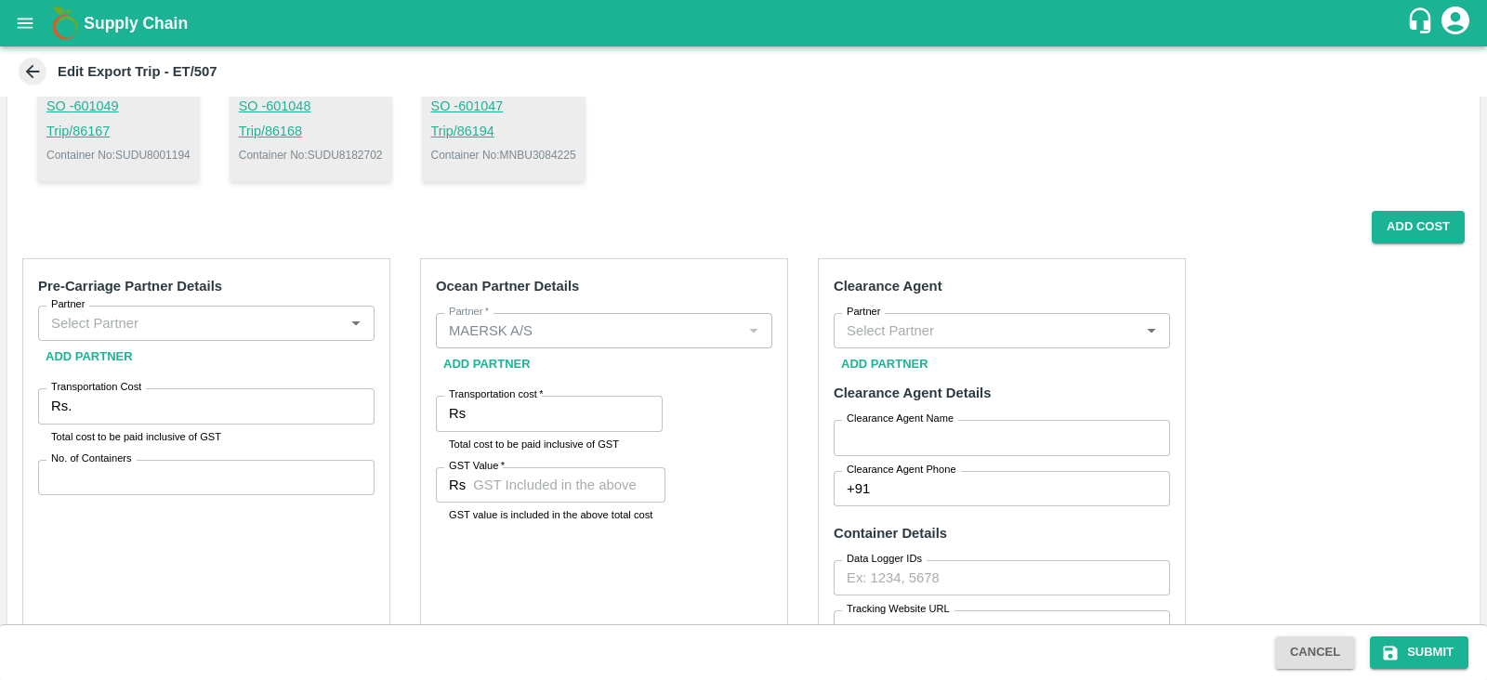
scroll to position [340, 0]
click at [305, 313] on input "Partner" at bounding box center [191, 322] width 295 height 24
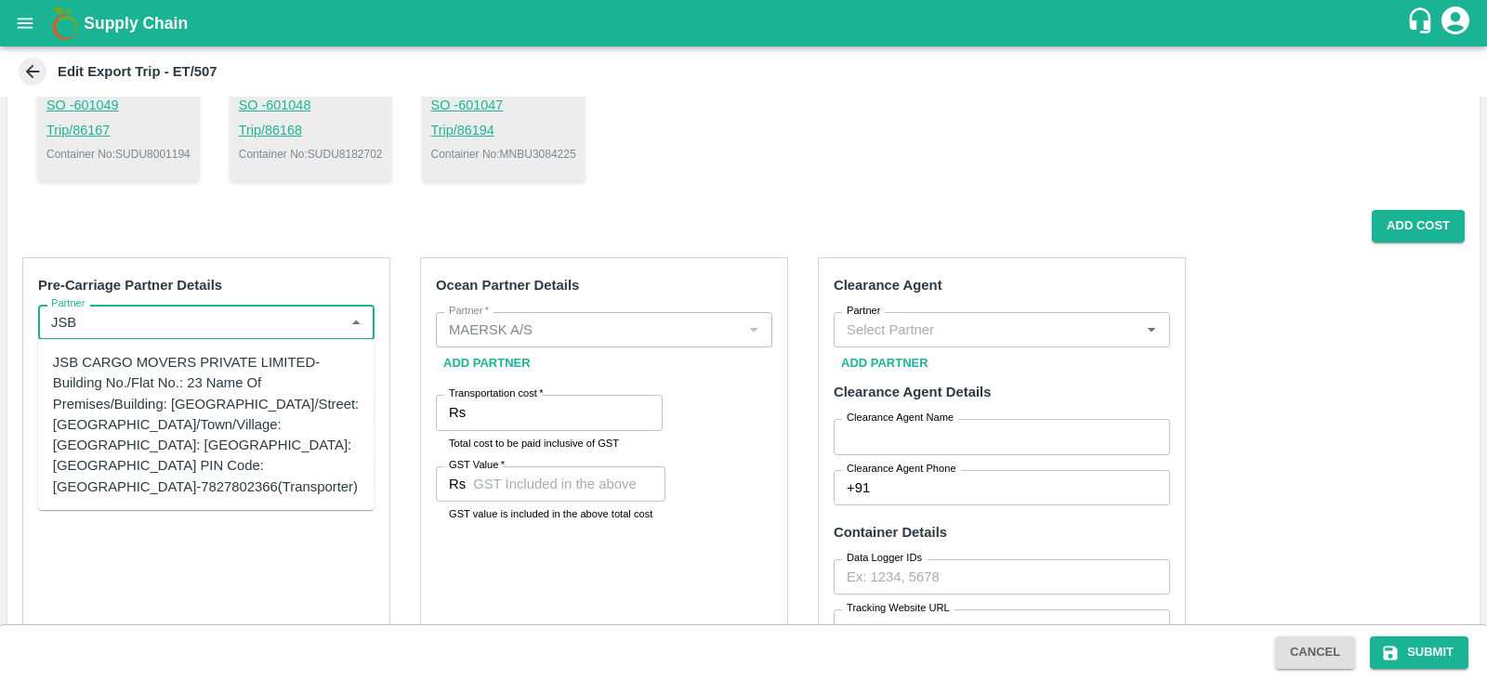
click at [269, 382] on div "JSB CARGO MOVERS PRIVATE LIMITED-Building No./Flat No.: 23 Name Of Premises/Bui…" at bounding box center [206, 424] width 307 height 145
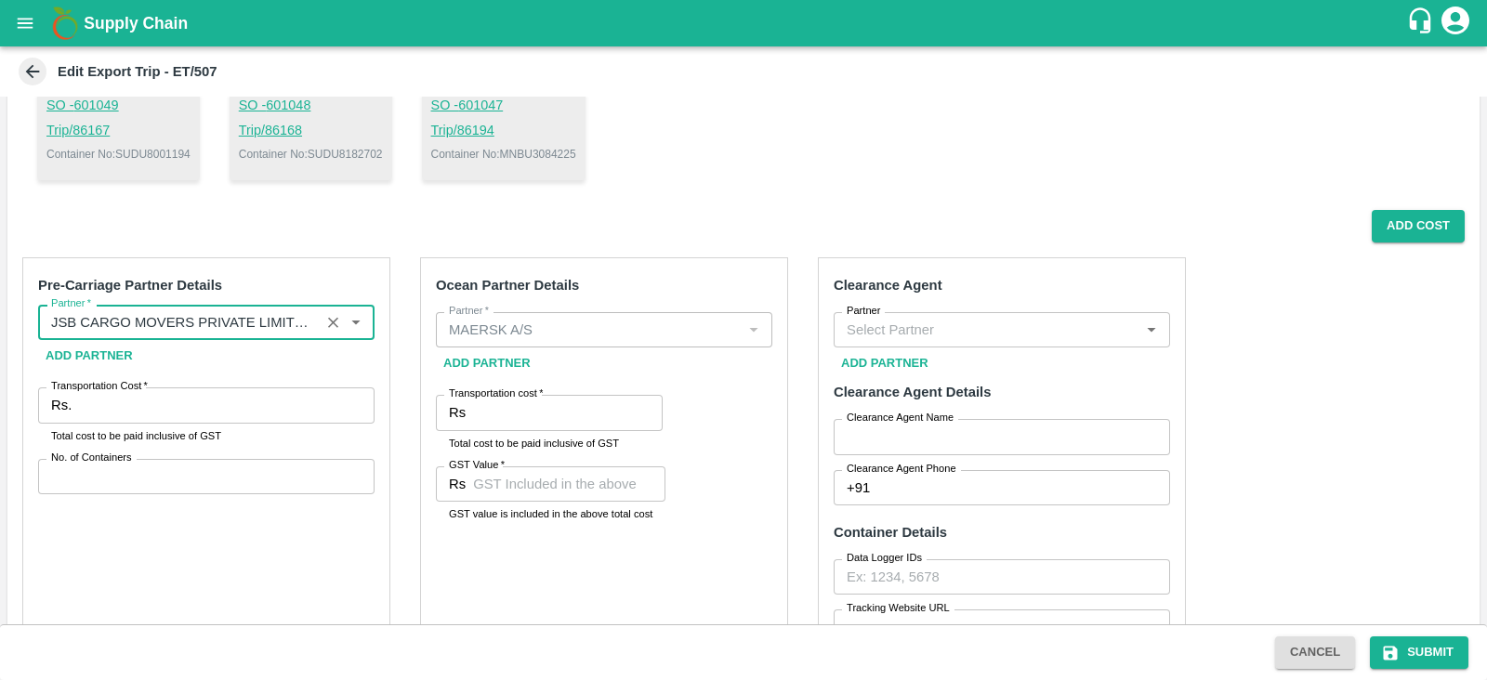
type input "JSB CARGO MOVERS PRIVATE LIMITED-Building No./Flat No.: 23 Name Of Premises/Bui…"
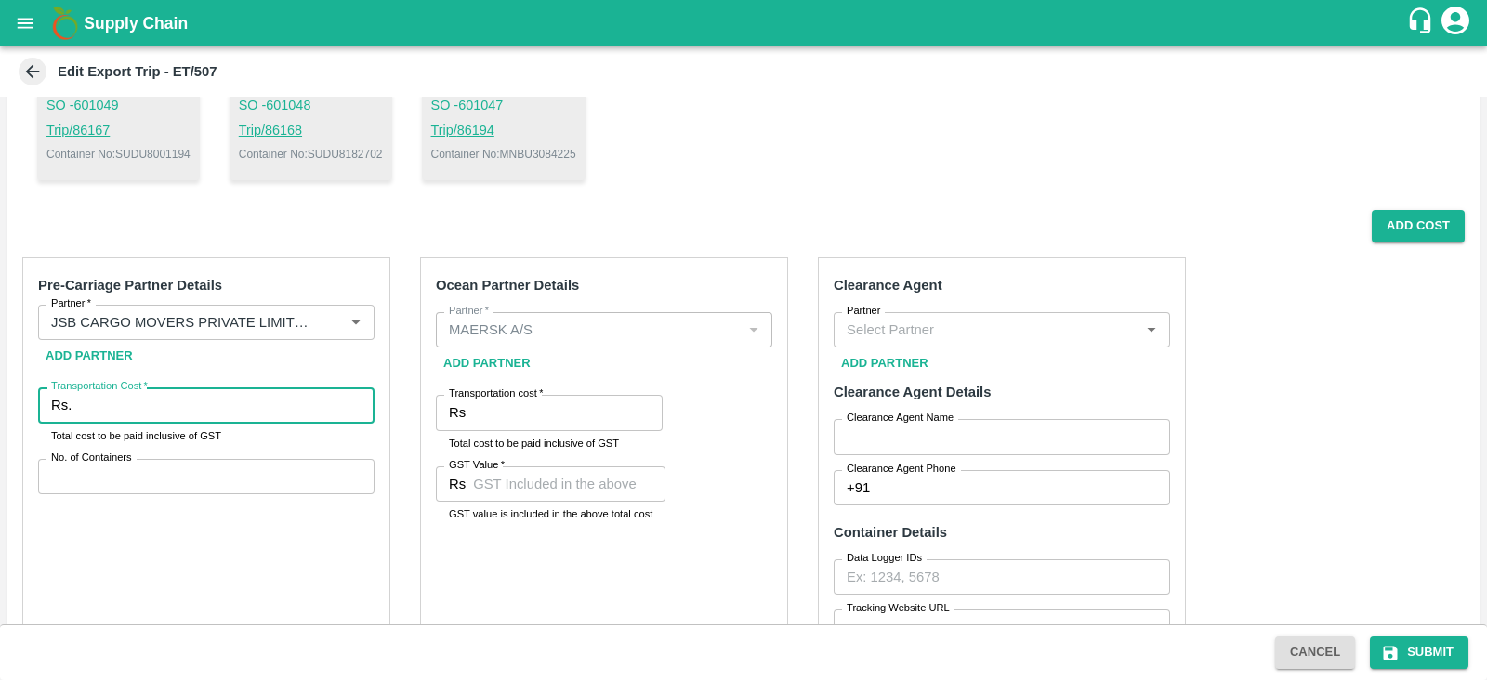
click at [214, 402] on input "Transportation Cost   *" at bounding box center [227, 405] width 296 height 35
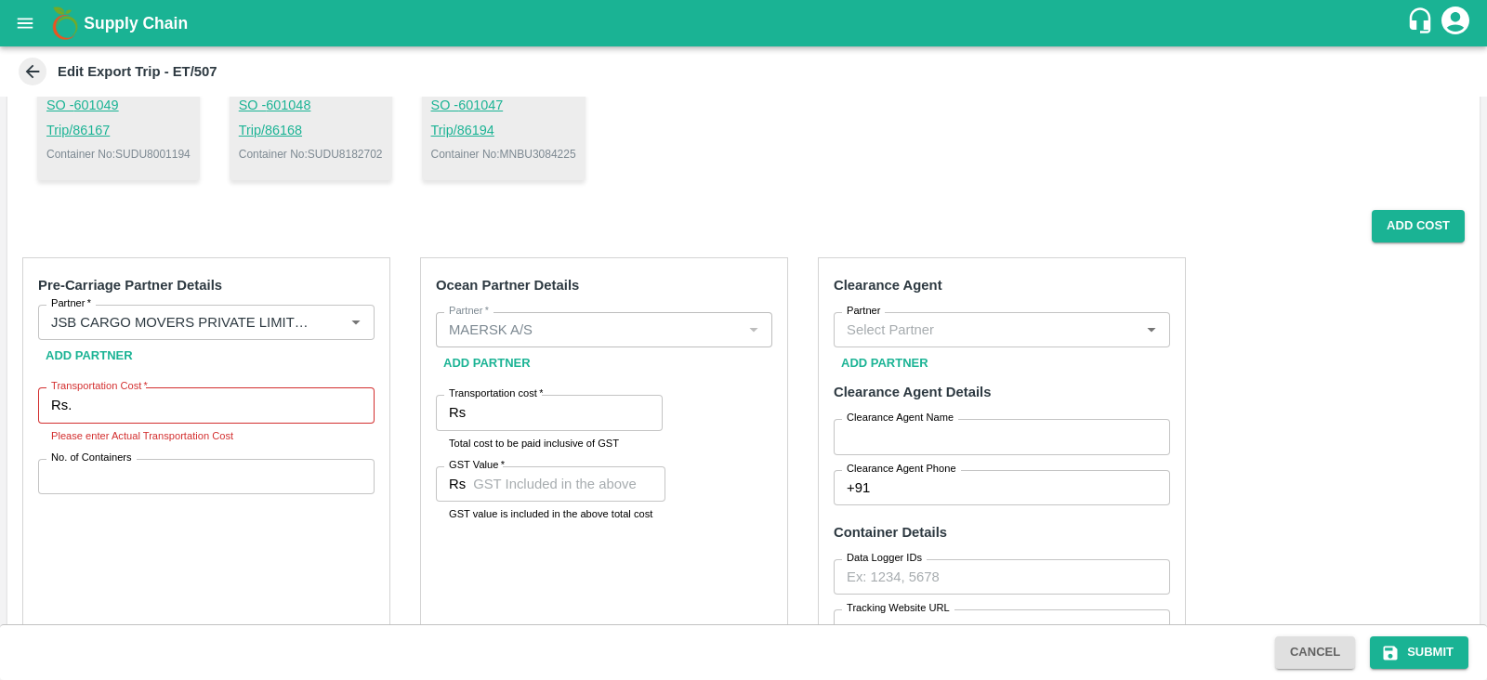
click at [900, 309] on div "Clearance Agent Partner Partner Add Partner Clearance Agent Details Clearance A…" at bounding box center [1002, 537] width 368 height 561
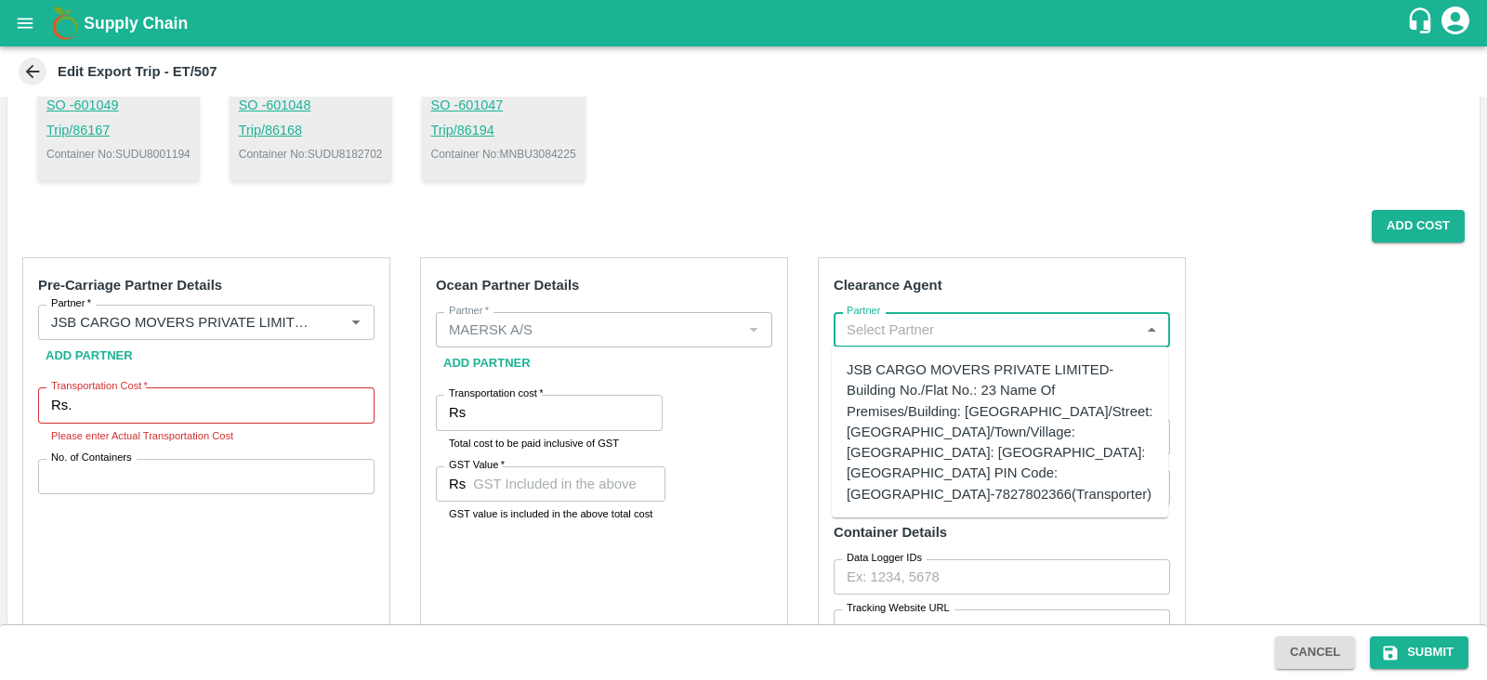
click at [890, 319] on input "Partner" at bounding box center [986, 330] width 295 height 24
click at [932, 425] on div "JSB CARGO MOVERS PRIVATE LIMITED-Building No./Flat No.: 23 Name Of Premises/Bui…" at bounding box center [1000, 432] width 307 height 145
type input "JSB CARGO MOVERS PRIVATE LIMITED-Building No./Flat No.: 23 Name Of Premises/Bui…"
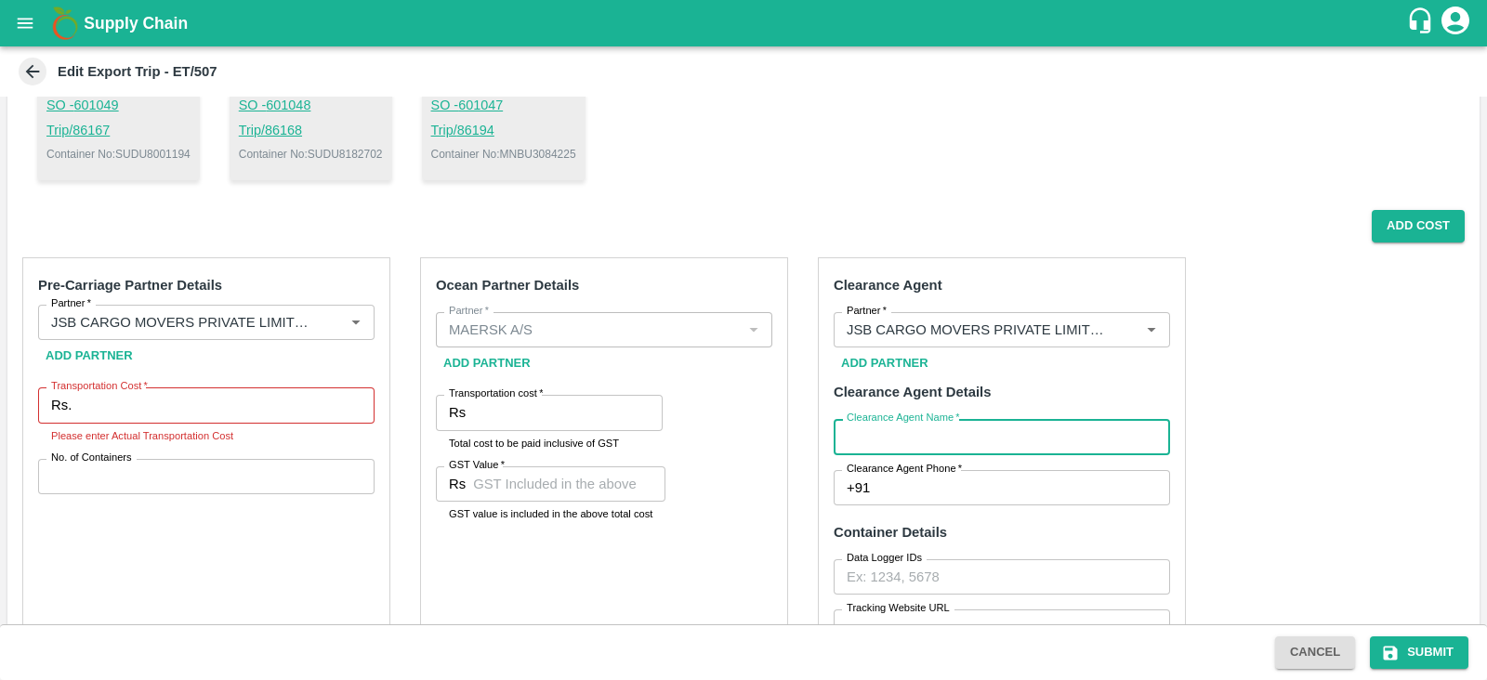
click at [928, 427] on input "Clearance Agent Name   *" at bounding box center [1002, 436] width 336 height 35
type input "JSB"
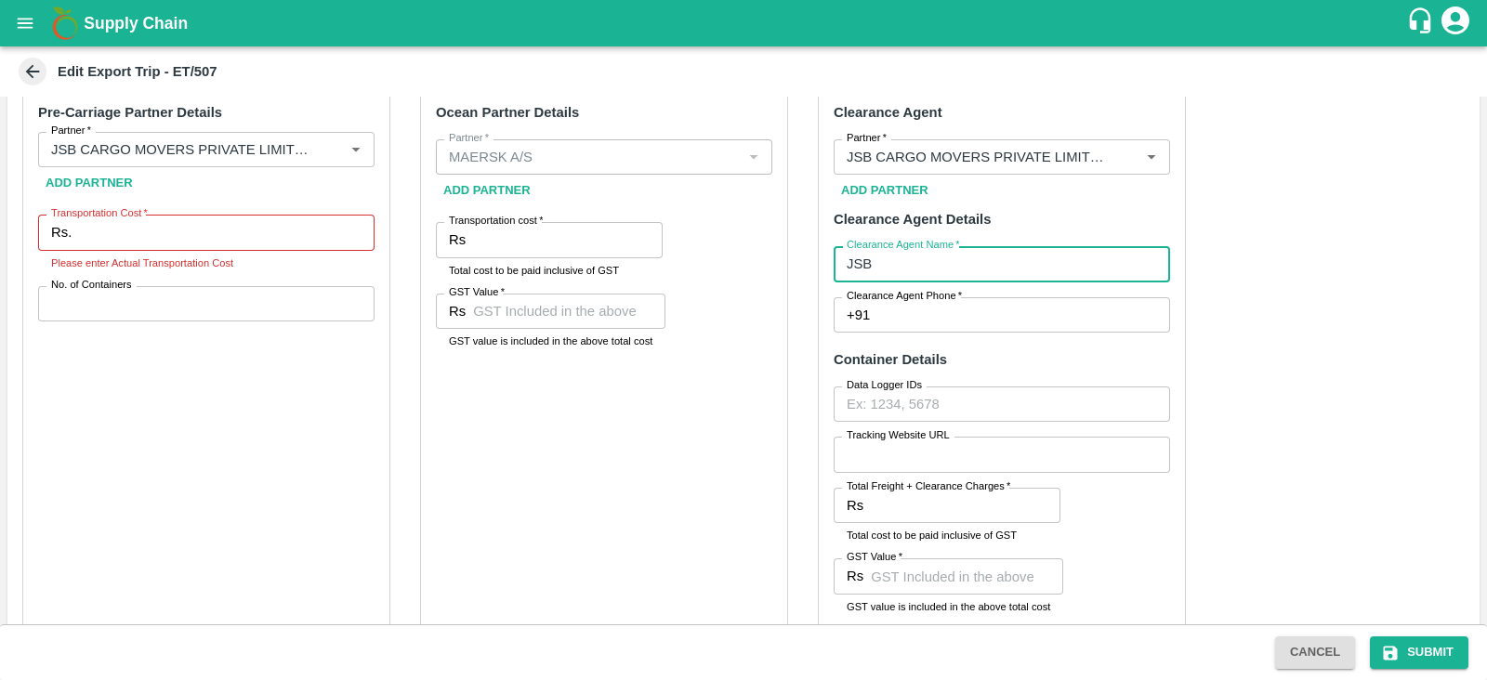
scroll to position [515, 0]
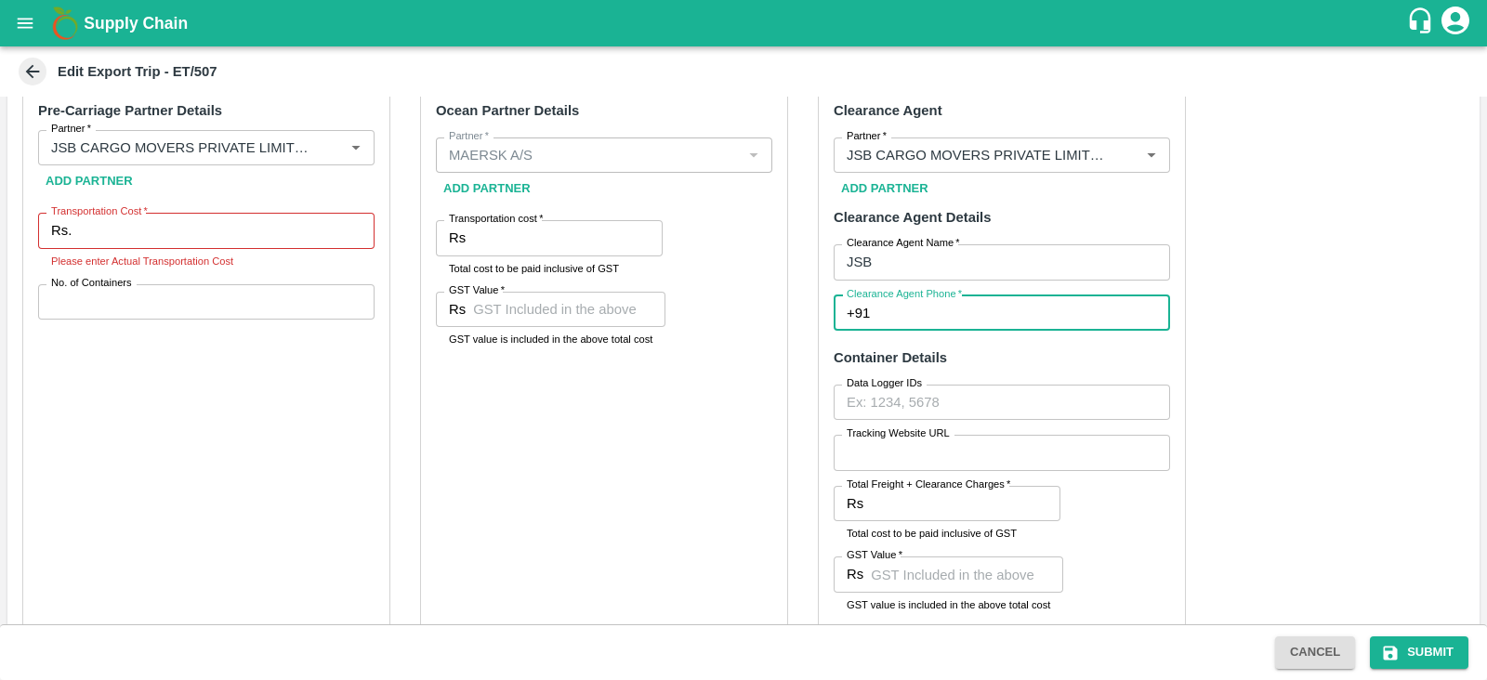
click at [931, 305] on input "Clearance Agent Phone   *" at bounding box center [1023, 313] width 293 height 35
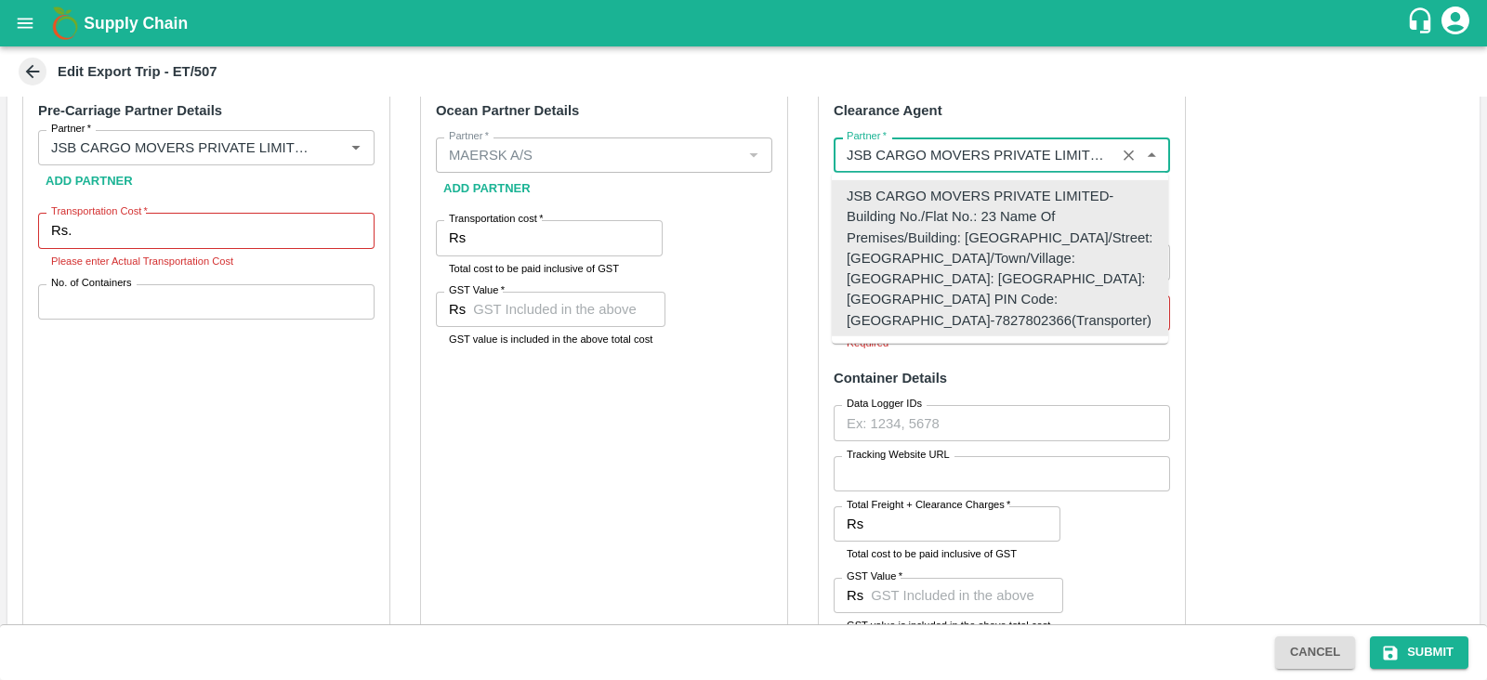
click at [995, 143] on input "Partner   *" at bounding box center [974, 155] width 270 height 24
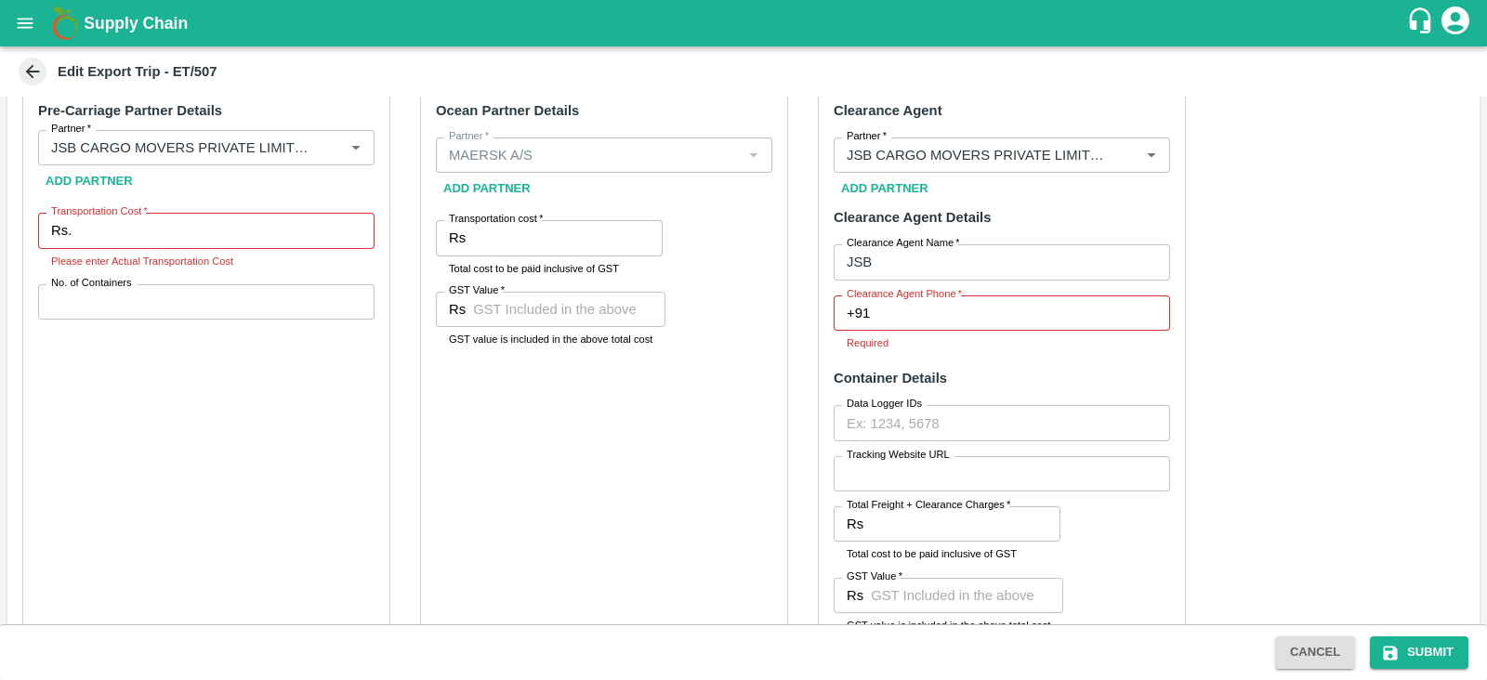
click at [1274, 303] on div "Pre-Carriage Partner Details Partner   * Partner   * Add Partner Transportation…" at bounding box center [743, 537] width 1472 height 938
click at [1018, 312] on input "Clearance Agent Phone   *" at bounding box center [1023, 313] width 293 height 35
type input "7827802366"
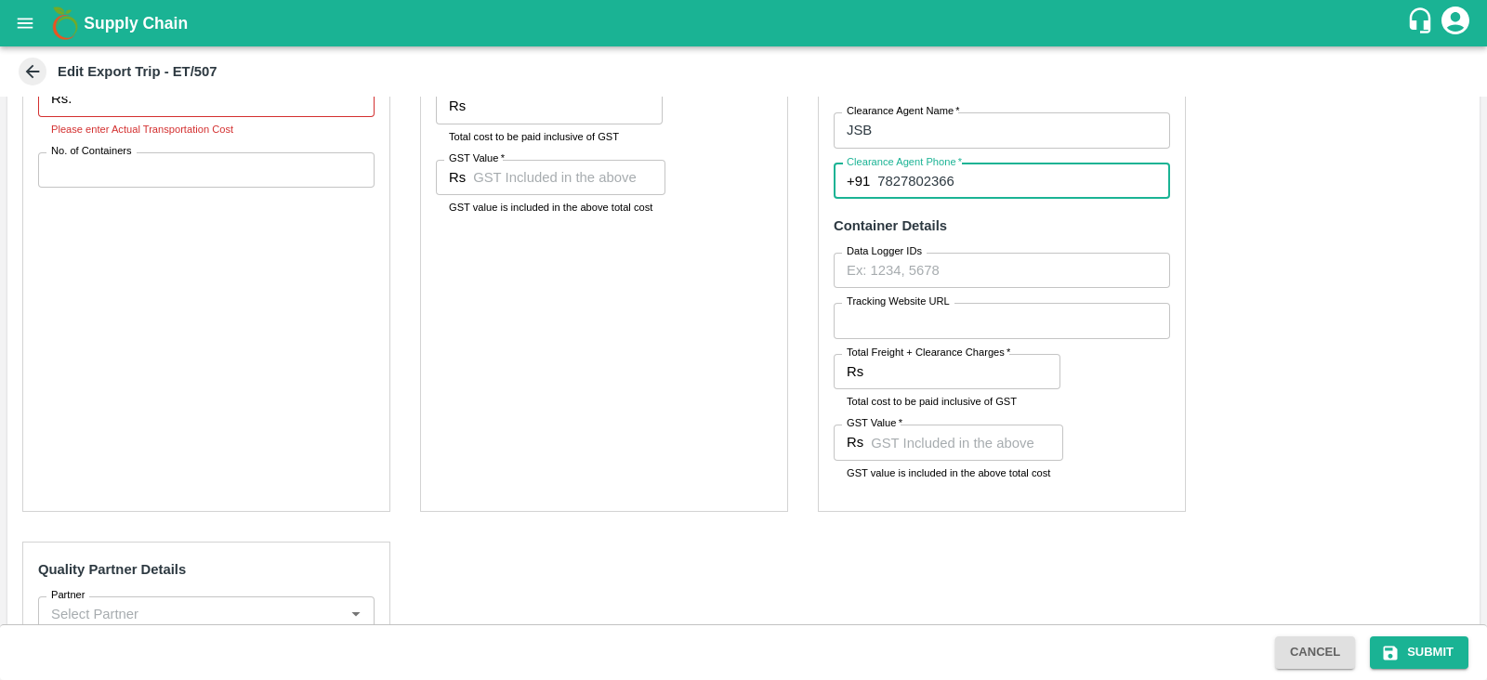
scroll to position [654, 0]
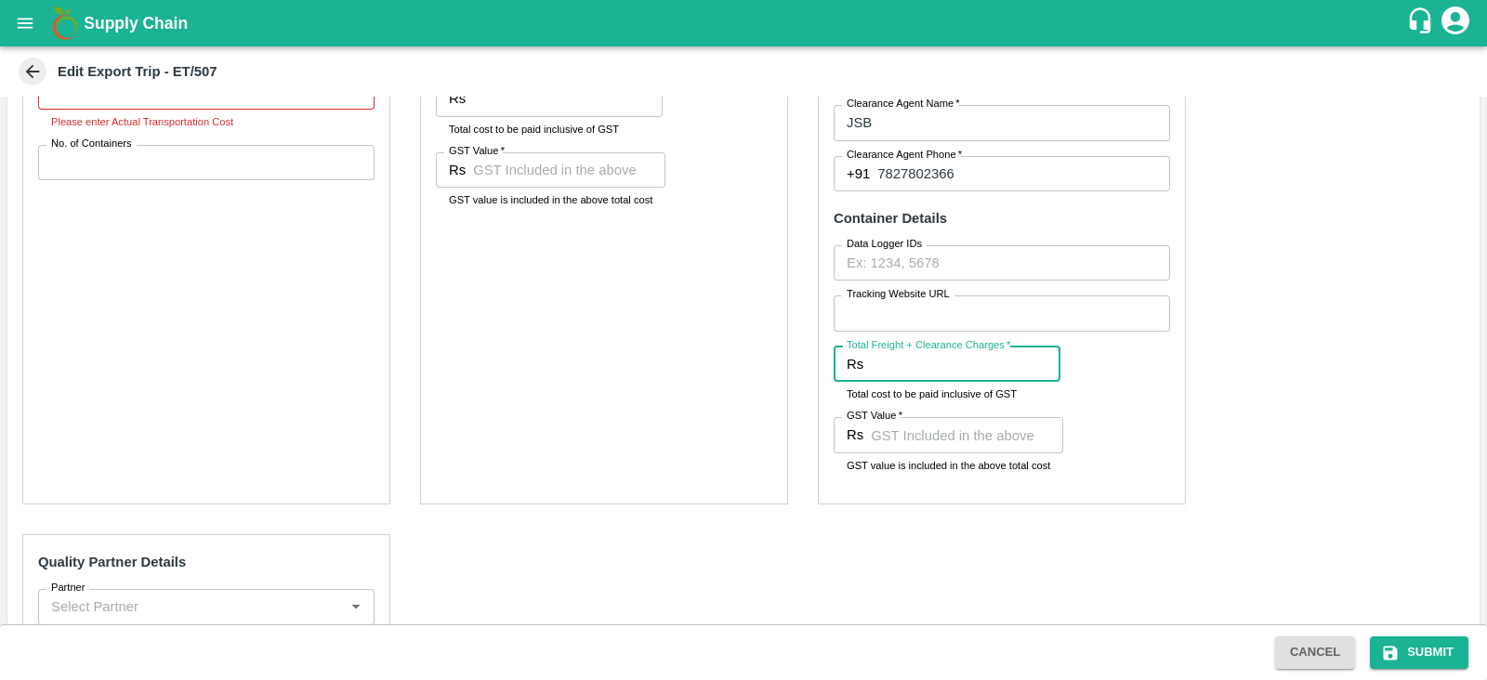
click at [916, 379] on input "Total Freight + Clearance Charges   *" at bounding box center [966, 364] width 190 height 35
paste input "50740"
type input "50740"
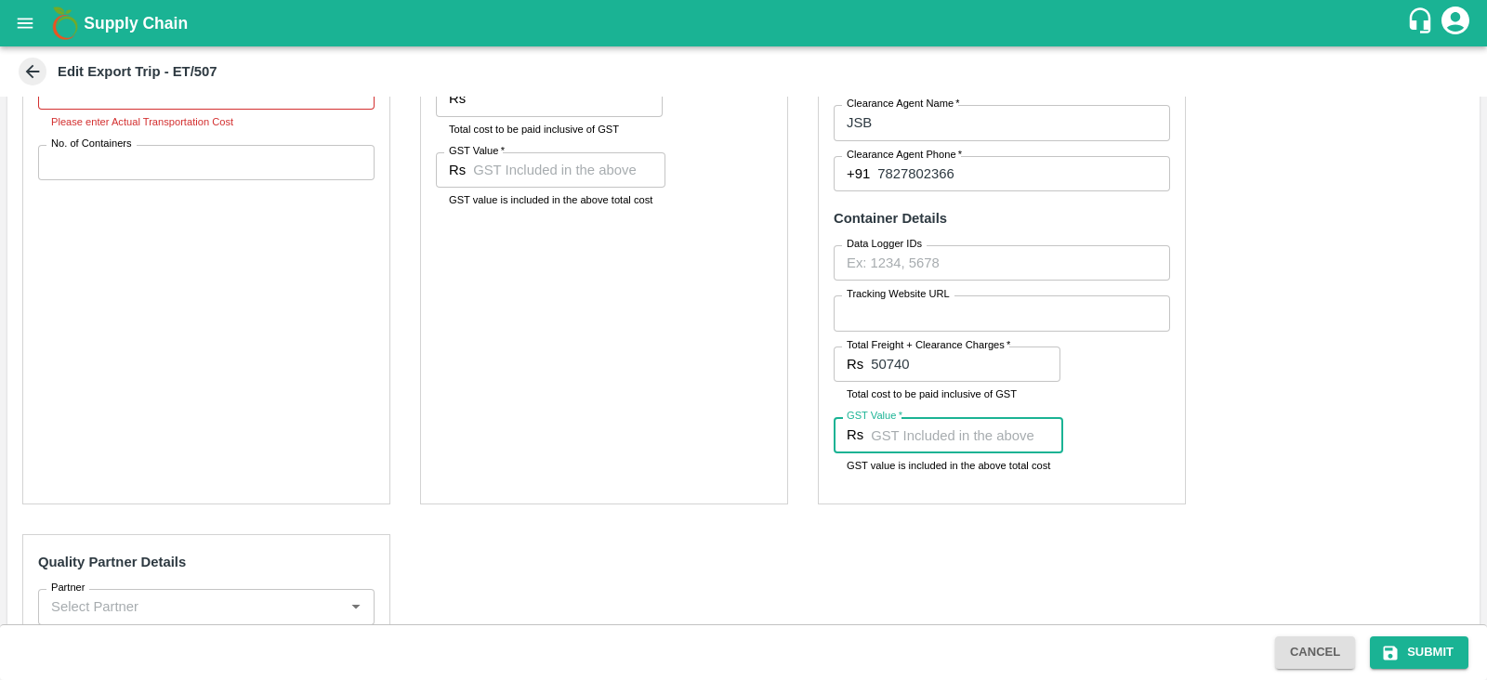
click at [980, 428] on input "GST Value   *" at bounding box center [967, 434] width 192 height 35
paste input "7740"
type input "7740"
click at [1288, 425] on div "Pre-Carriage Partner Details Partner   * Partner   * Add Partner Transportation…" at bounding box center [743, 386] width 1472 height 917
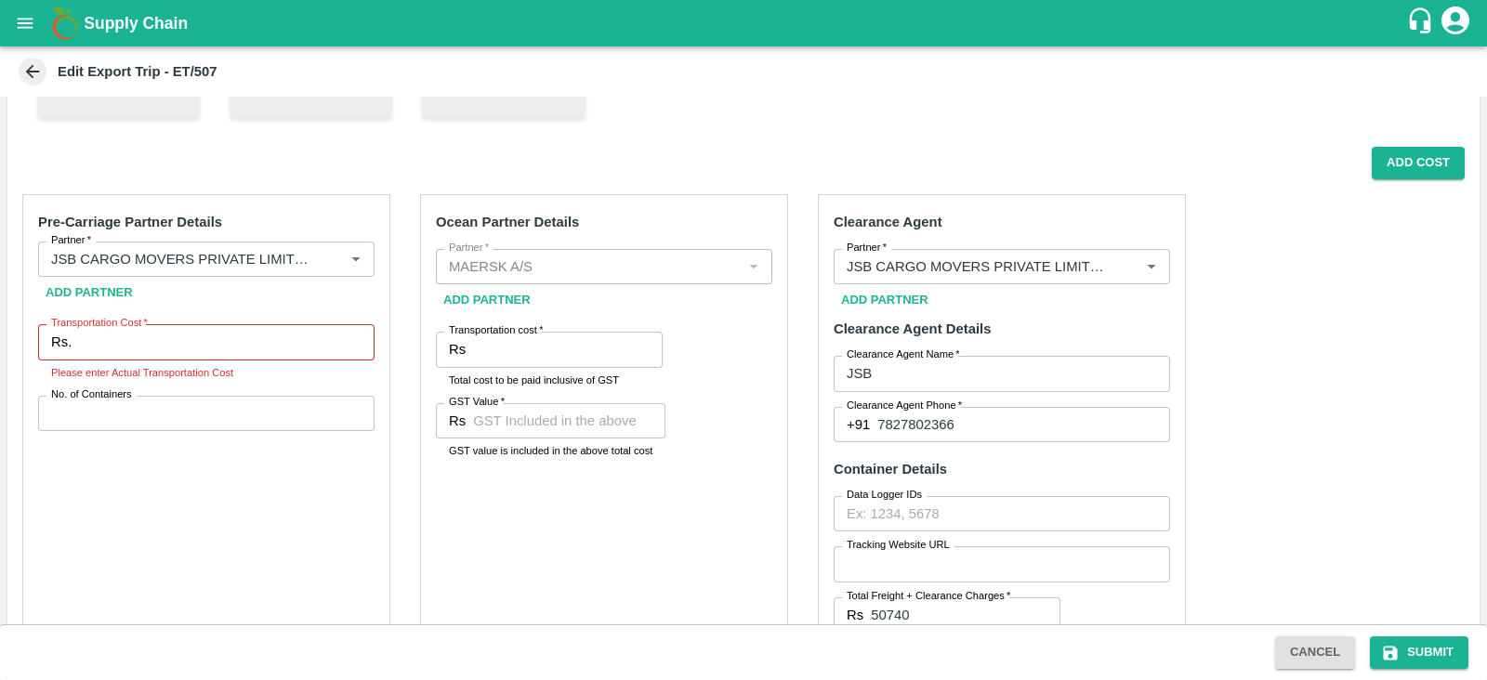
scroll to position [399, 0]
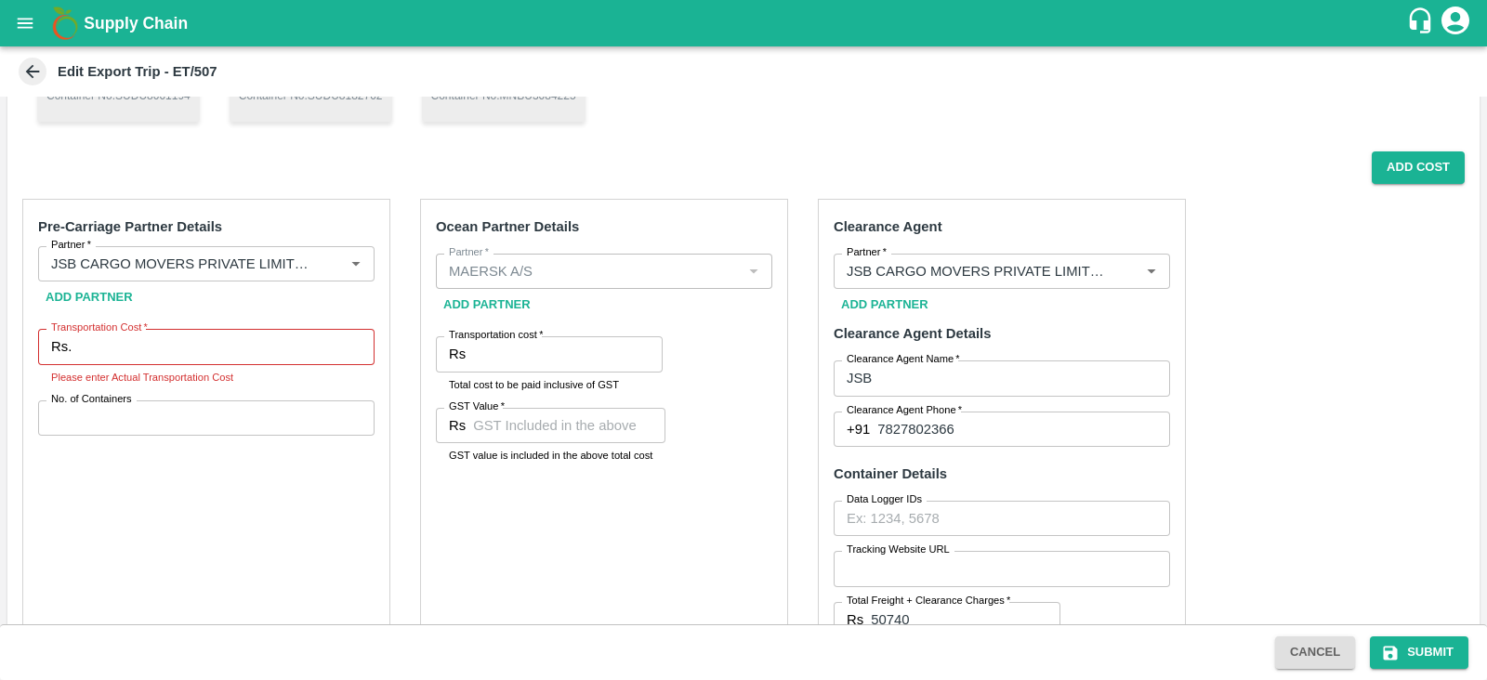
click at [1288, 425] on div "Pre-Carriage Partner Details Partner   * Partner   * Add Partner Transportation…" at bounding box center [743, 642] width 1472 height 917
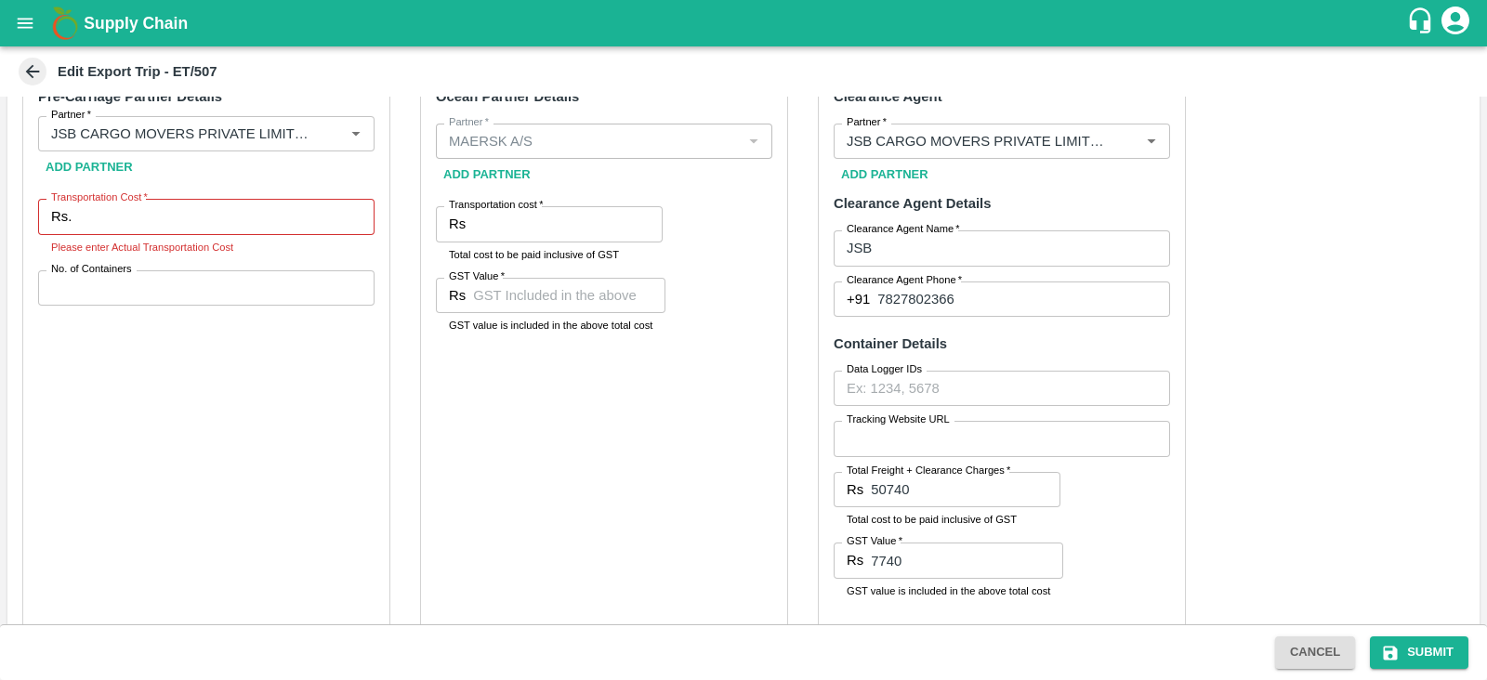
scroll to position [527, 0]
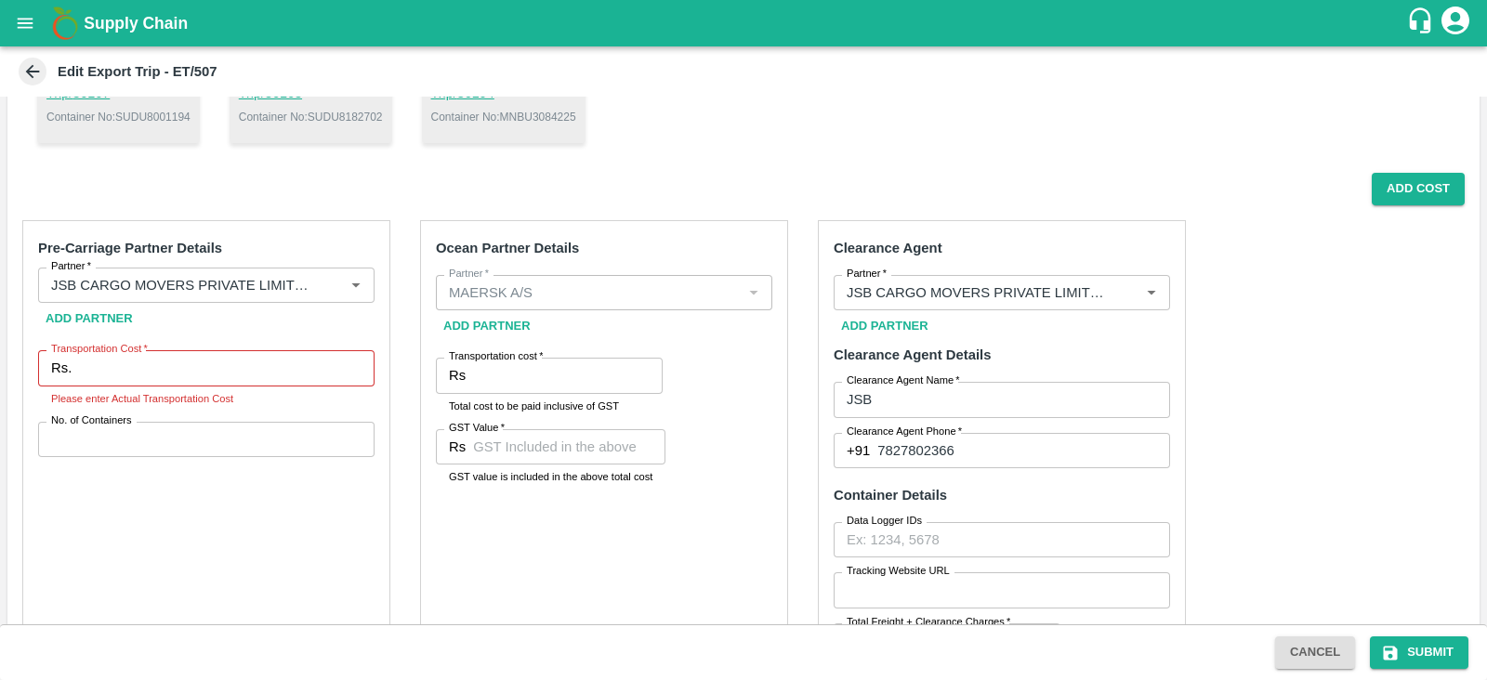
click at [1288, 425] on div "Pre-Carriage Partner Details Partner   * Partner   * Add Partner Transportation…" at bounding box center [743, 663] width 1472 height 917
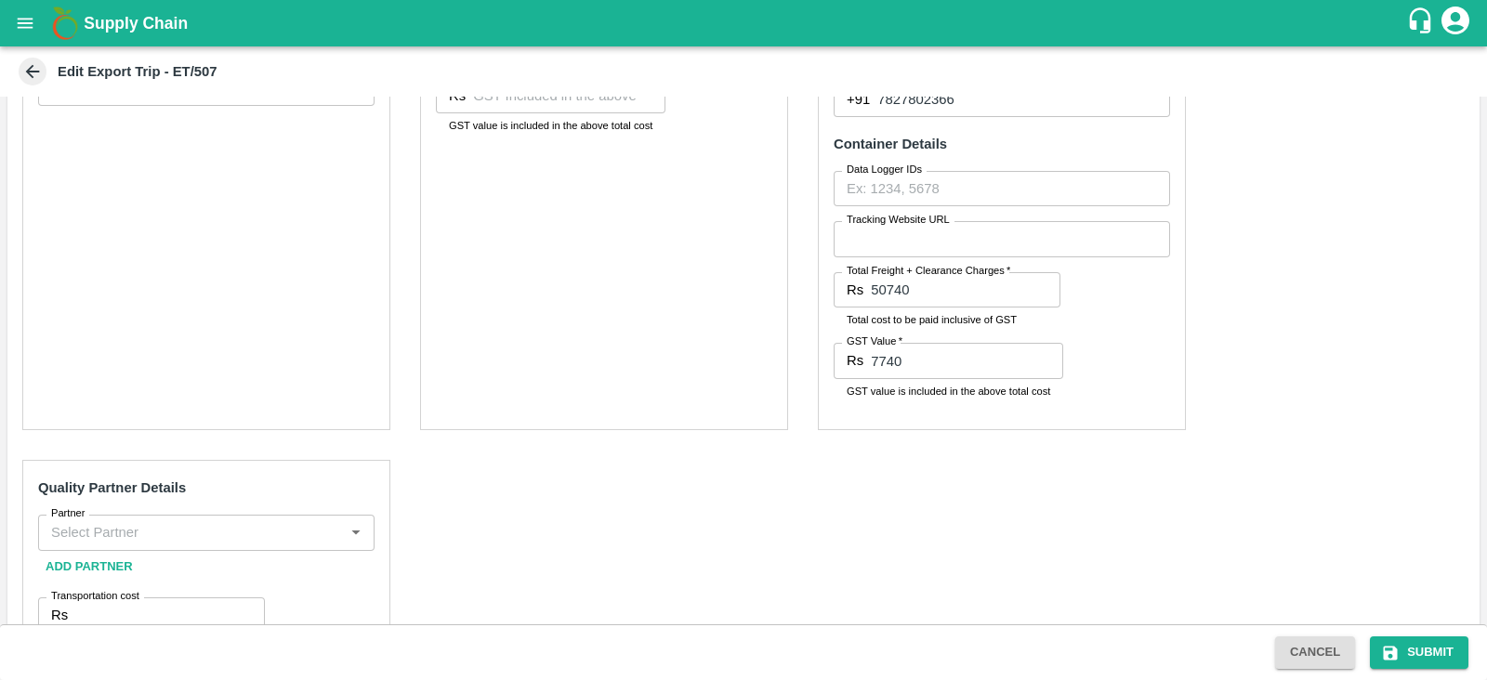
scroll to position [470, 0]
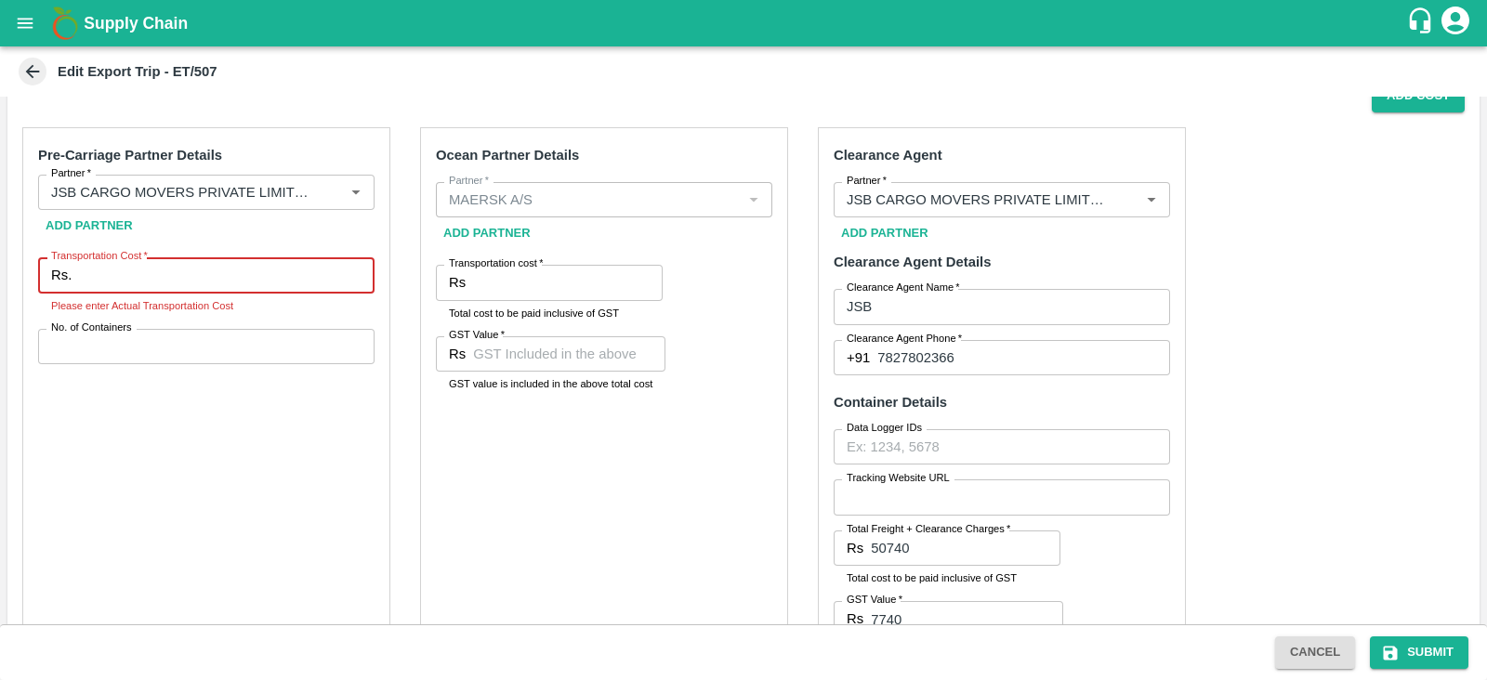
click at [220, 269] on input "Transportation Cost   *" at bounding box center [227, 274] width 296 height 35
paste input "449900"
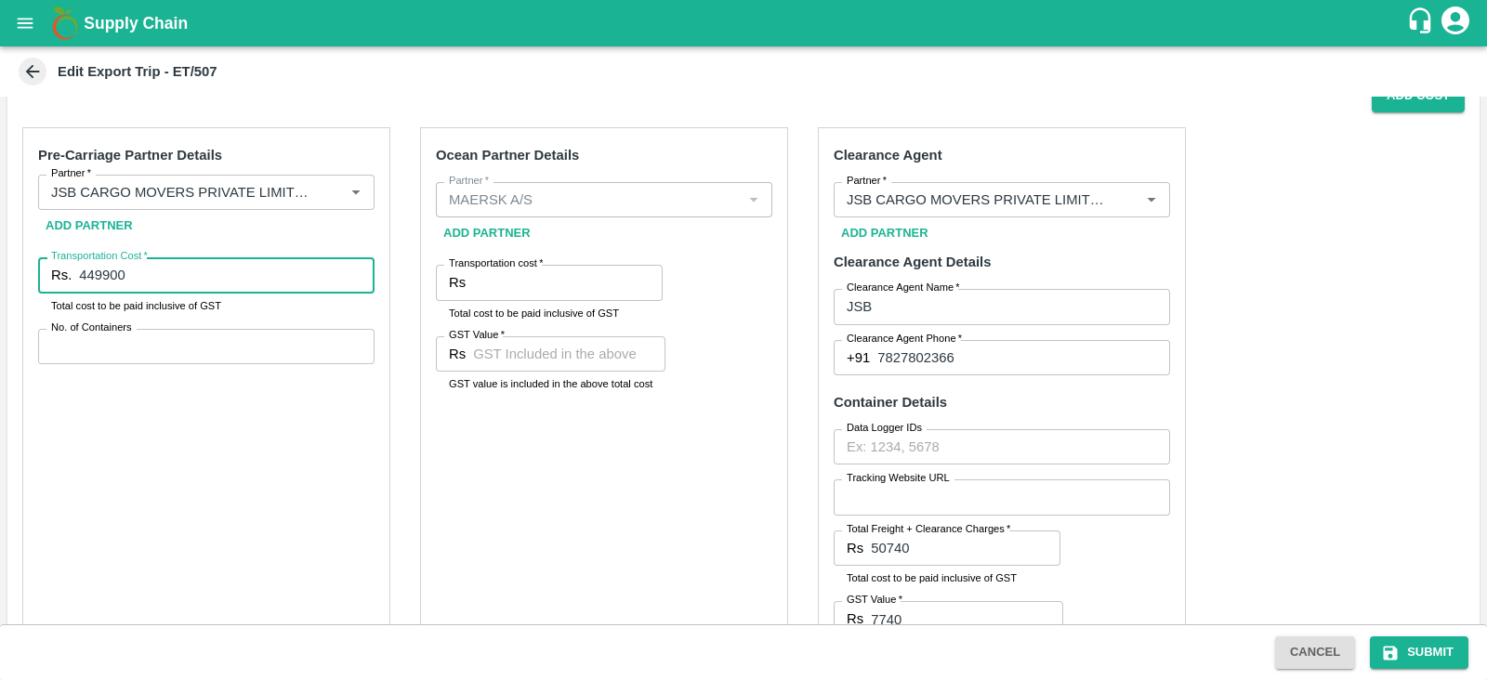
type input "449900"
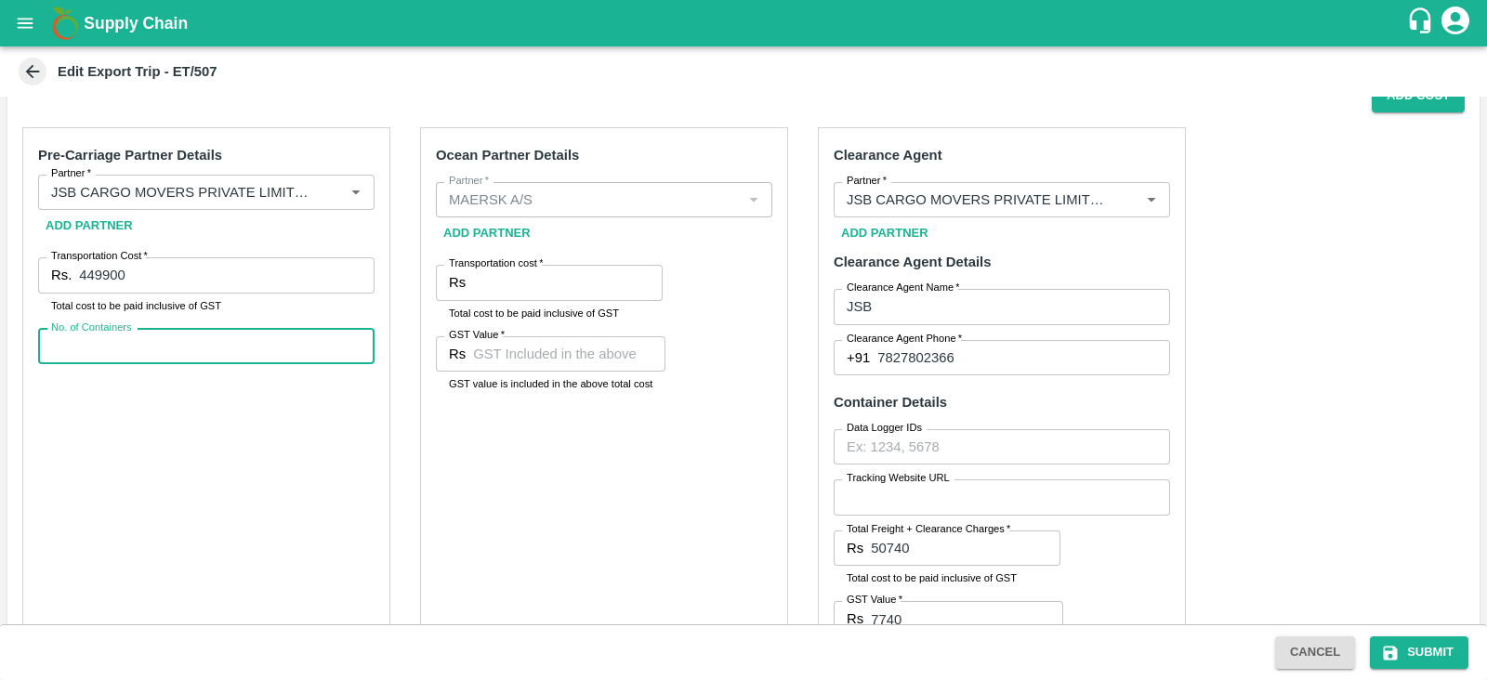
click at [154, 334] on input "No. of Containers" at bounding box center [206, 346] width 336 height 35
type input "10"
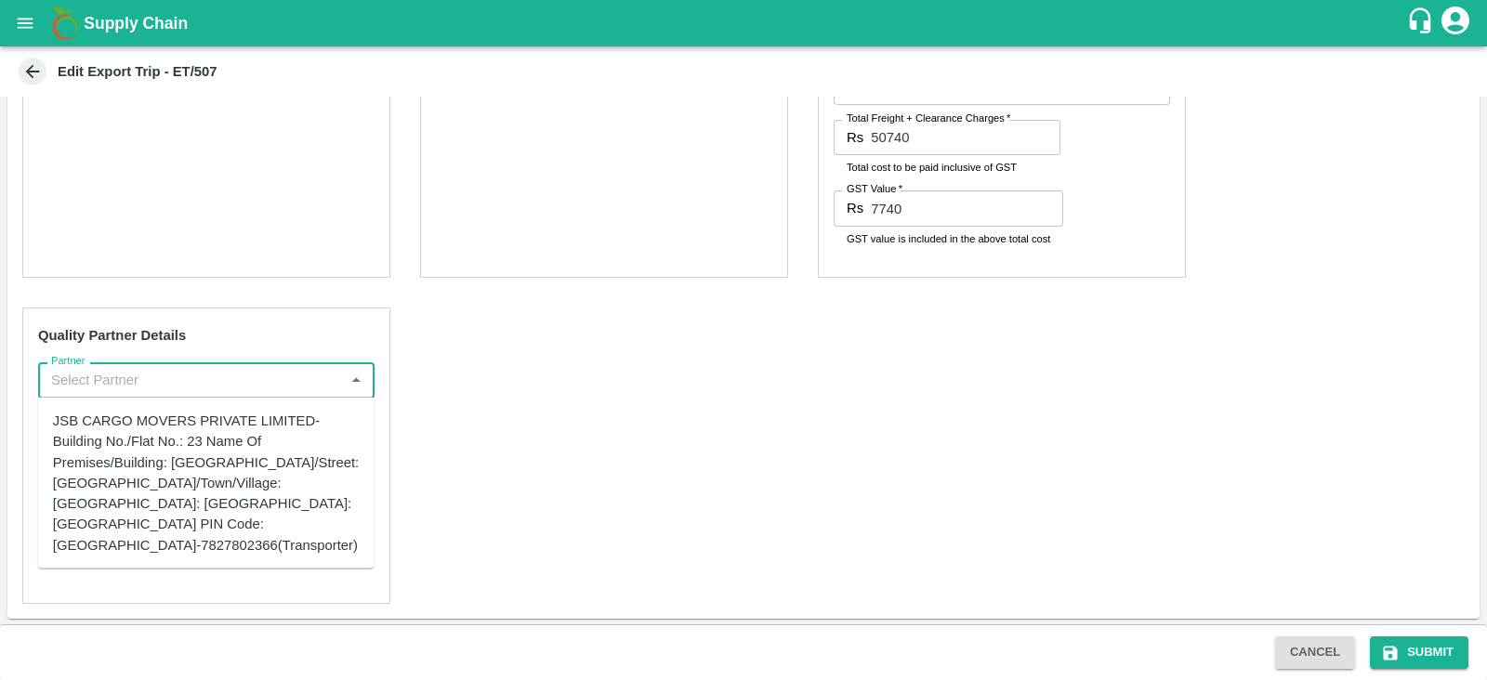
click at [273, 390] on input "Partner" at bounding box center [191, 380] width 295 height 24
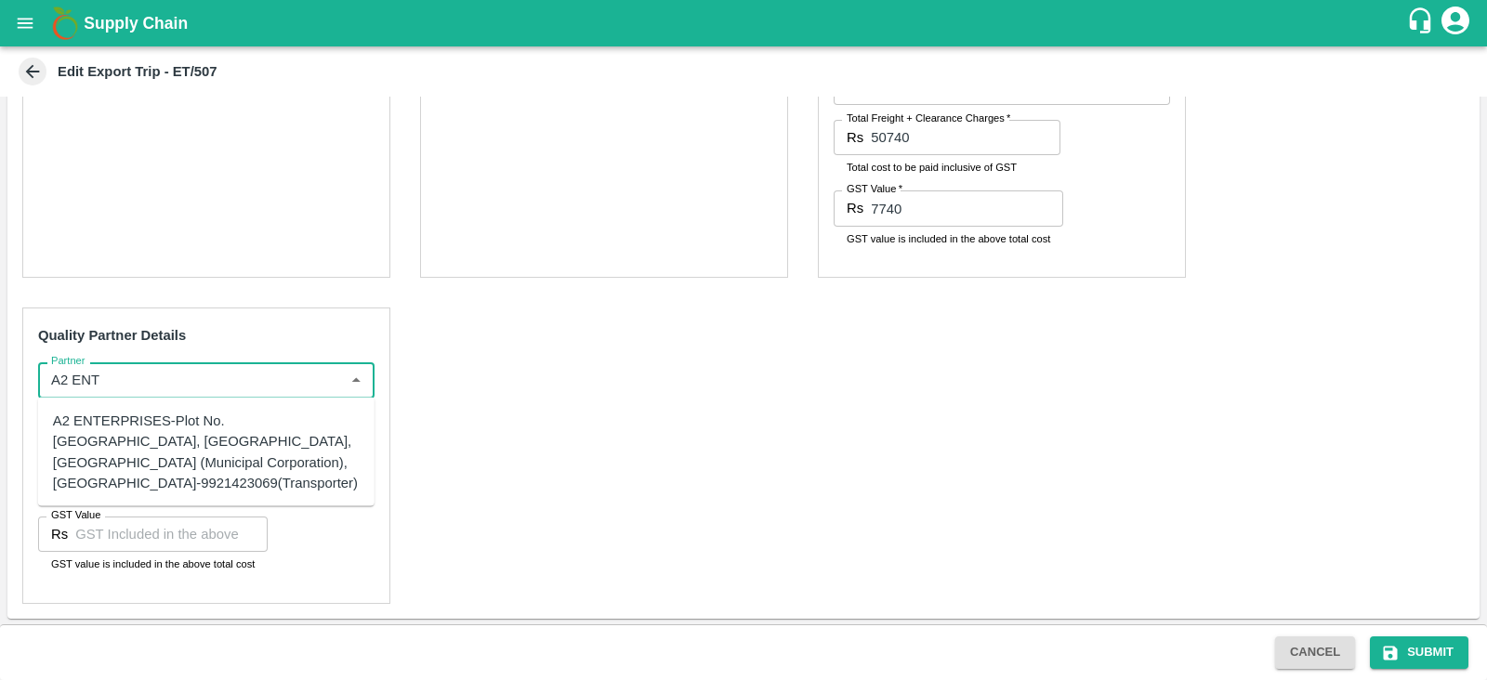
click at [200, 453] on div "A2 ENTERPRISES-Plot No.16 Devikanandan Apartment, Mahadev Bagh, Near Godavari C…" at bounding box center [206, 452] width 307 height 83
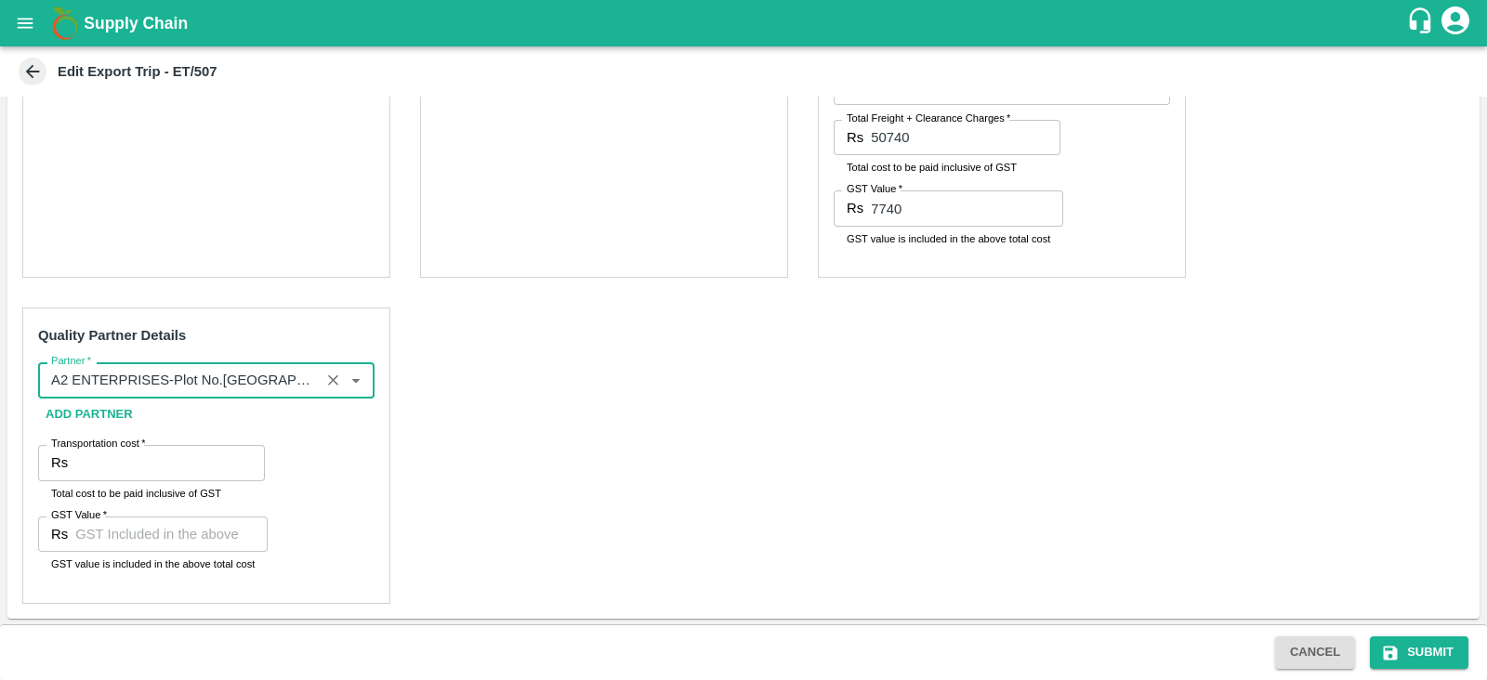
type input "A2 ENTERPRISES-Plot No.16 Devikanandan Apartment, Mahadev Bagh, Near Godavari C…"
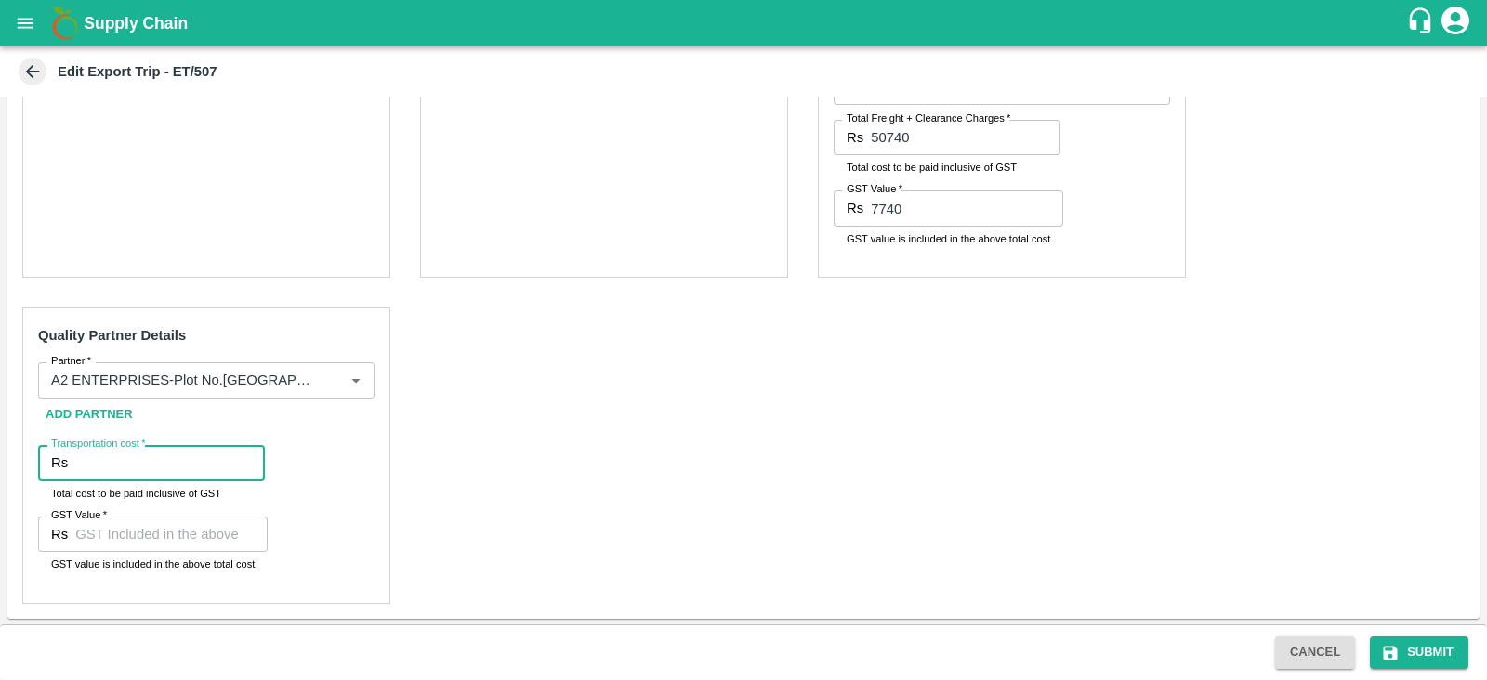
click at [142, 467] on input "Transportation cost   *" at bounding box center [170, 462] width 190 height 35
type input "6100"
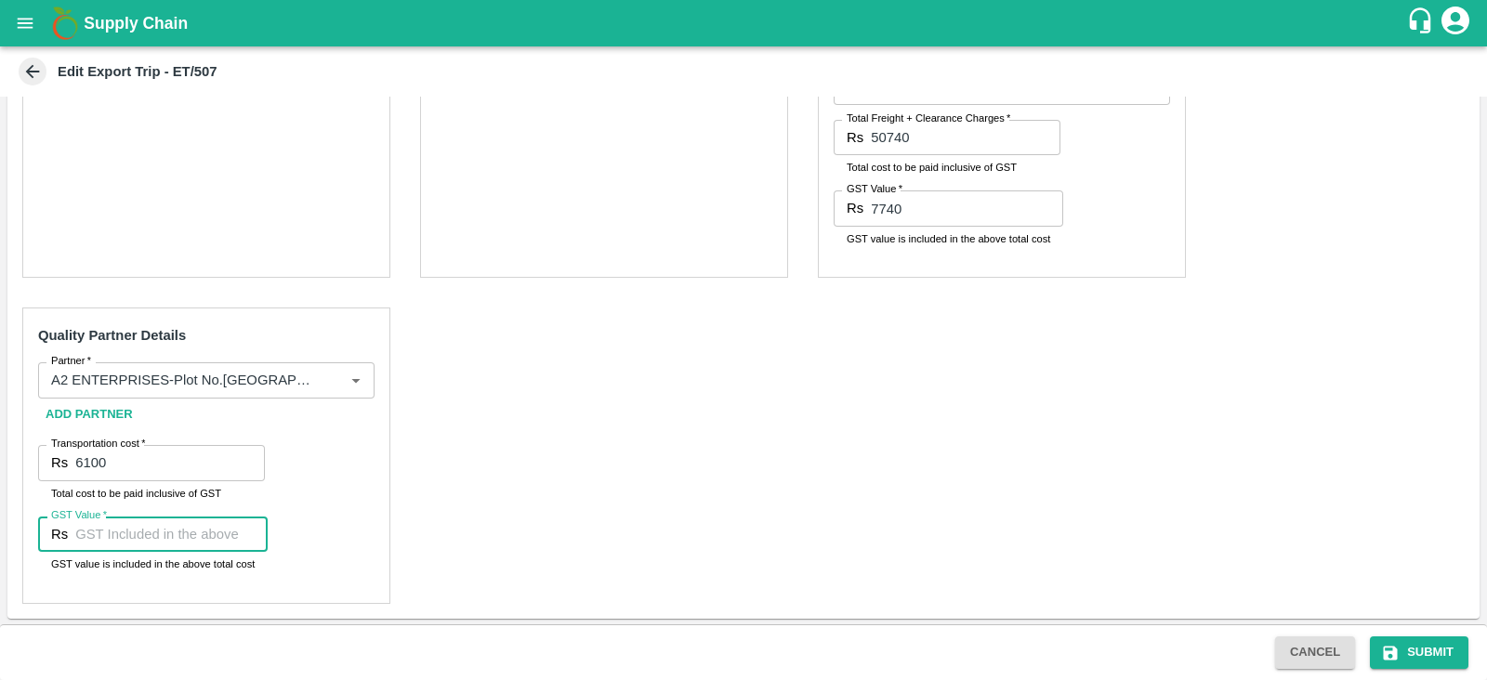
click at [105, 530] on input "GST Value   *" at bounding box center [171, 534] width 192 height 35
type input "00"
click at [427, 494] on div "Pre-Carriage Partner Details Partner   * Partner   * Add Partner Transportation…" at bounding box center [743, 160] width 1472 height 917
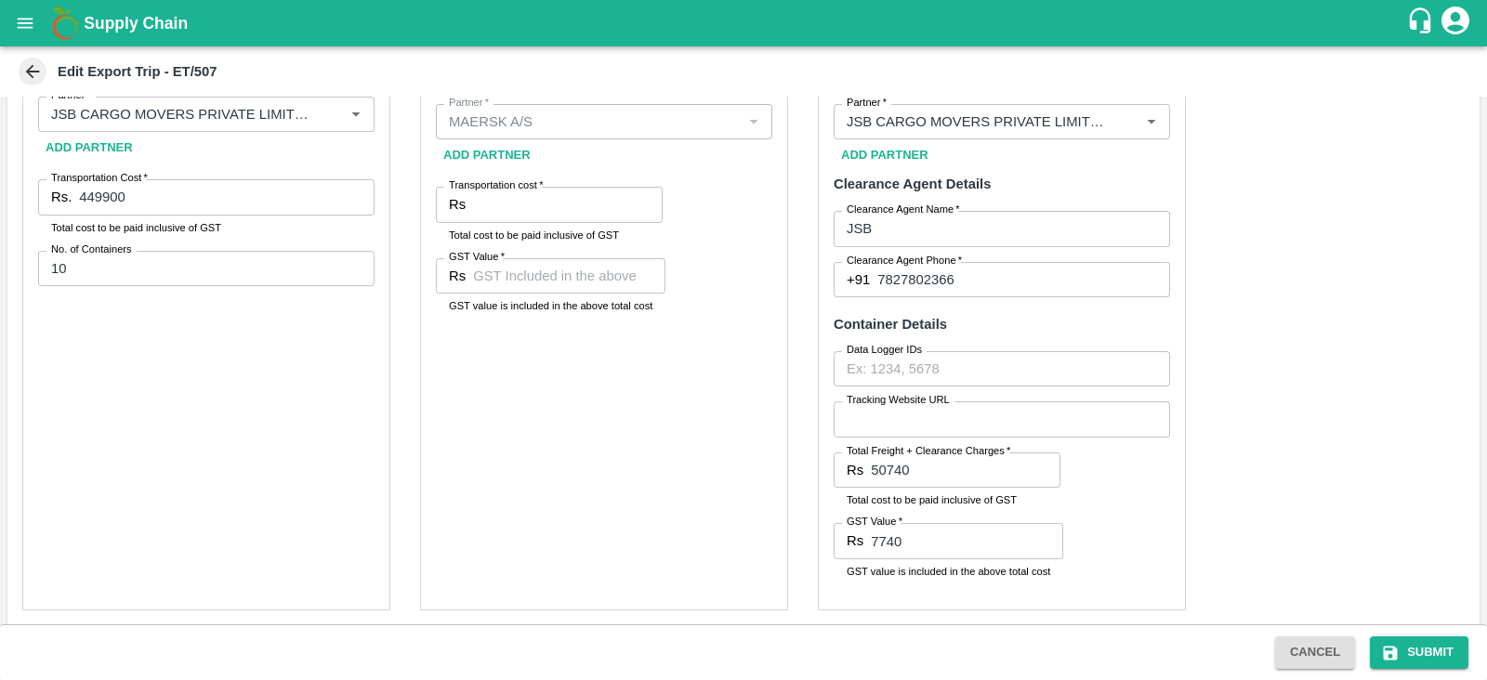
scroll to position [415, 0]
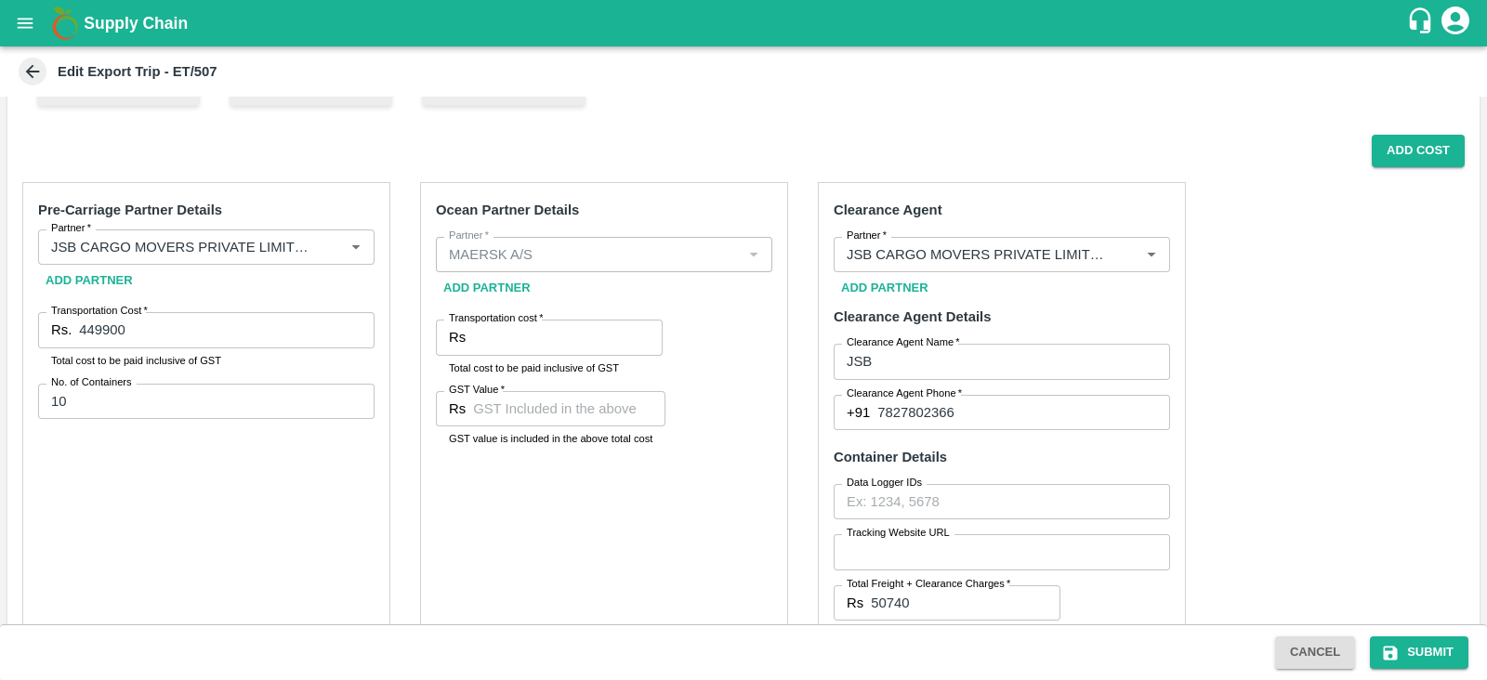
click at [481, 501] on div "Ocean Partner Details Partner   * Partner   * Add Partner Transportation cost  …" at bounding box center [604, 462] width 368 height 561
click at [745, 400] on div "Ocean Partner Details Partner   * Partner   * Add Partner Transportation cost  …" at bounding box center [604, 462] width 368 height 561
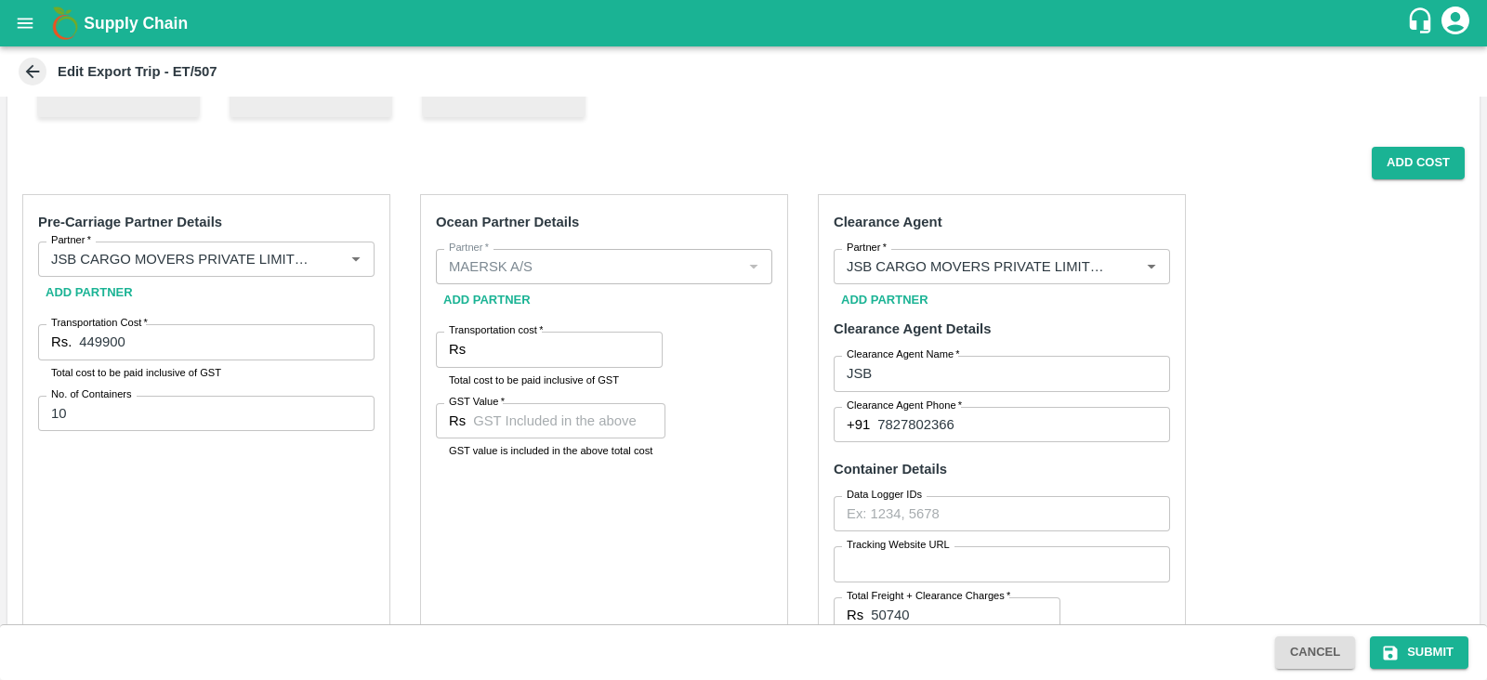
scroll to position [222, 0]
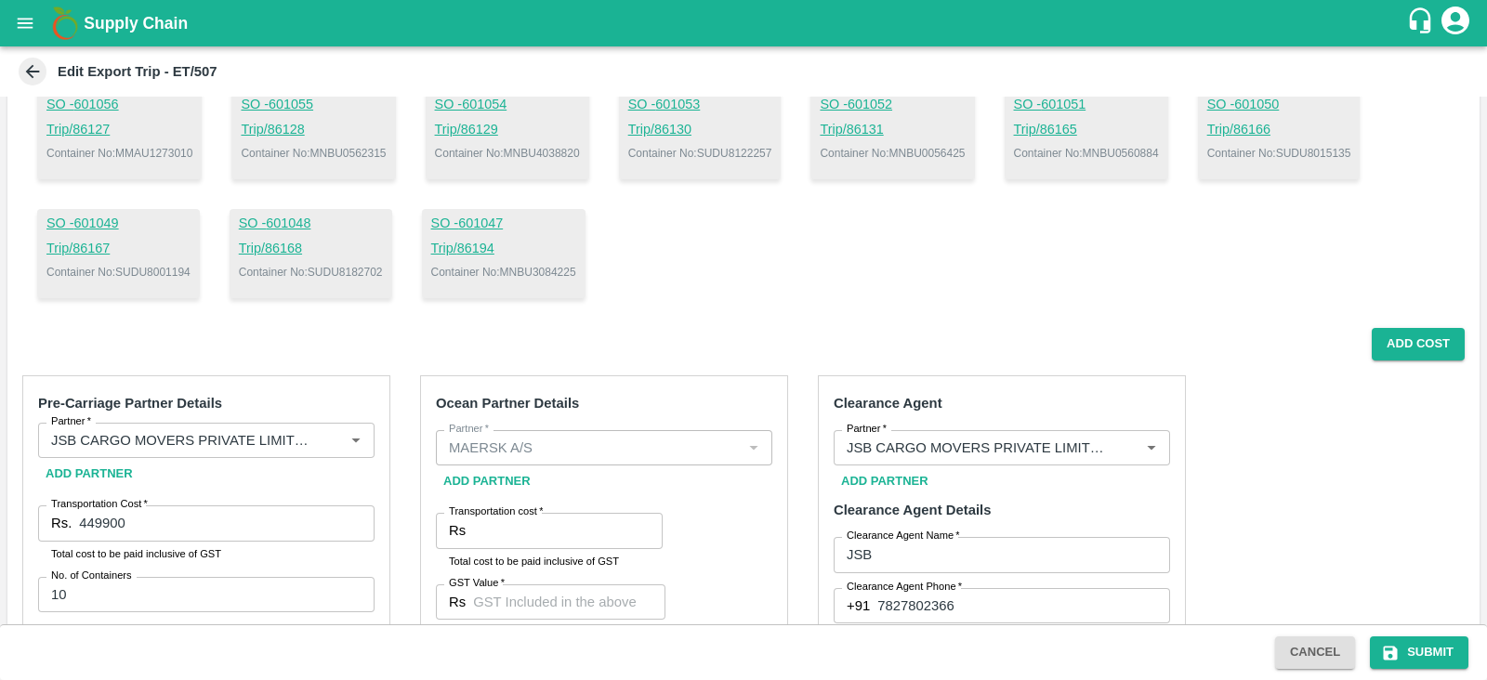
click at [772, 151] on p "Container No: SUDU8122257" at bounding box center [700, 153] width 144 height 17
copy p "SUDU8122257"
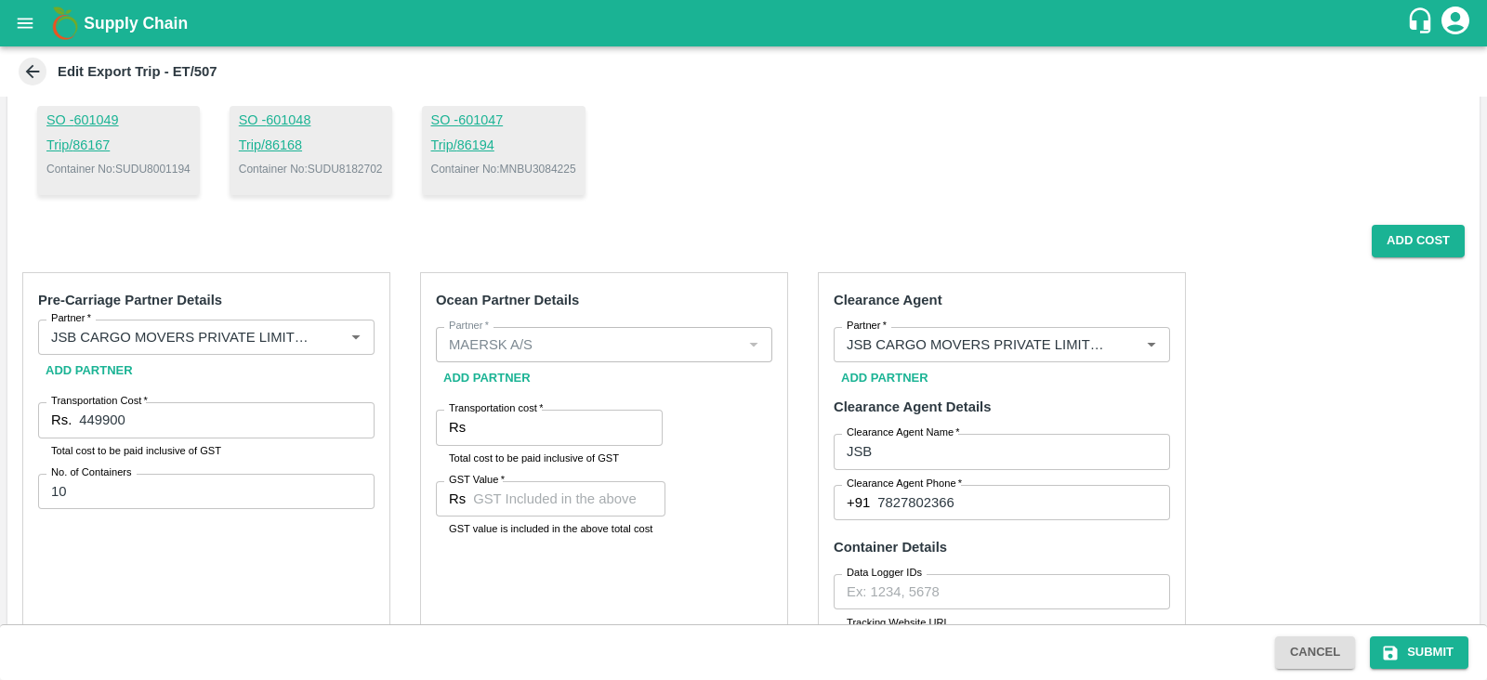
scroll to position [328, 0]
click at [552, 425] on input "Transportation cost   *" at bounding box center [568, 424] width 190 height 35
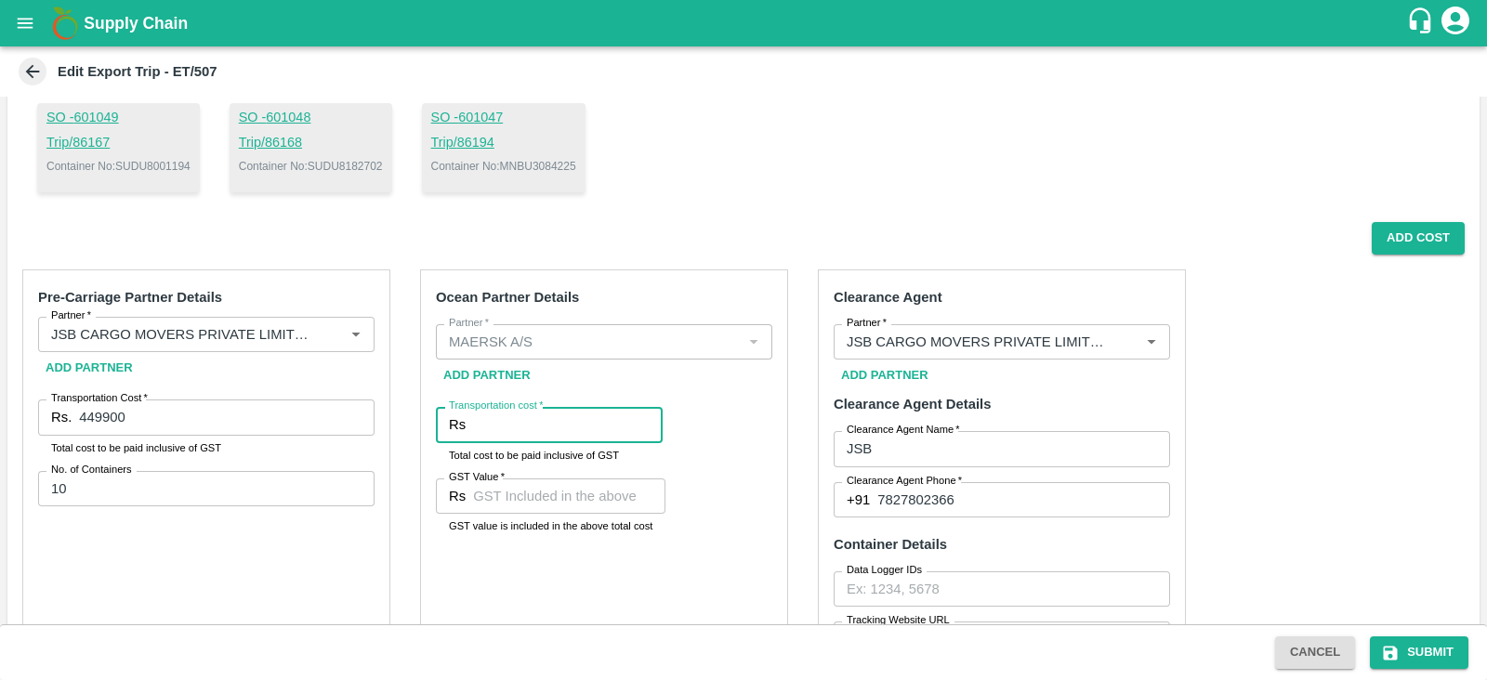
paste input "204895.20"
type input "204895.20"
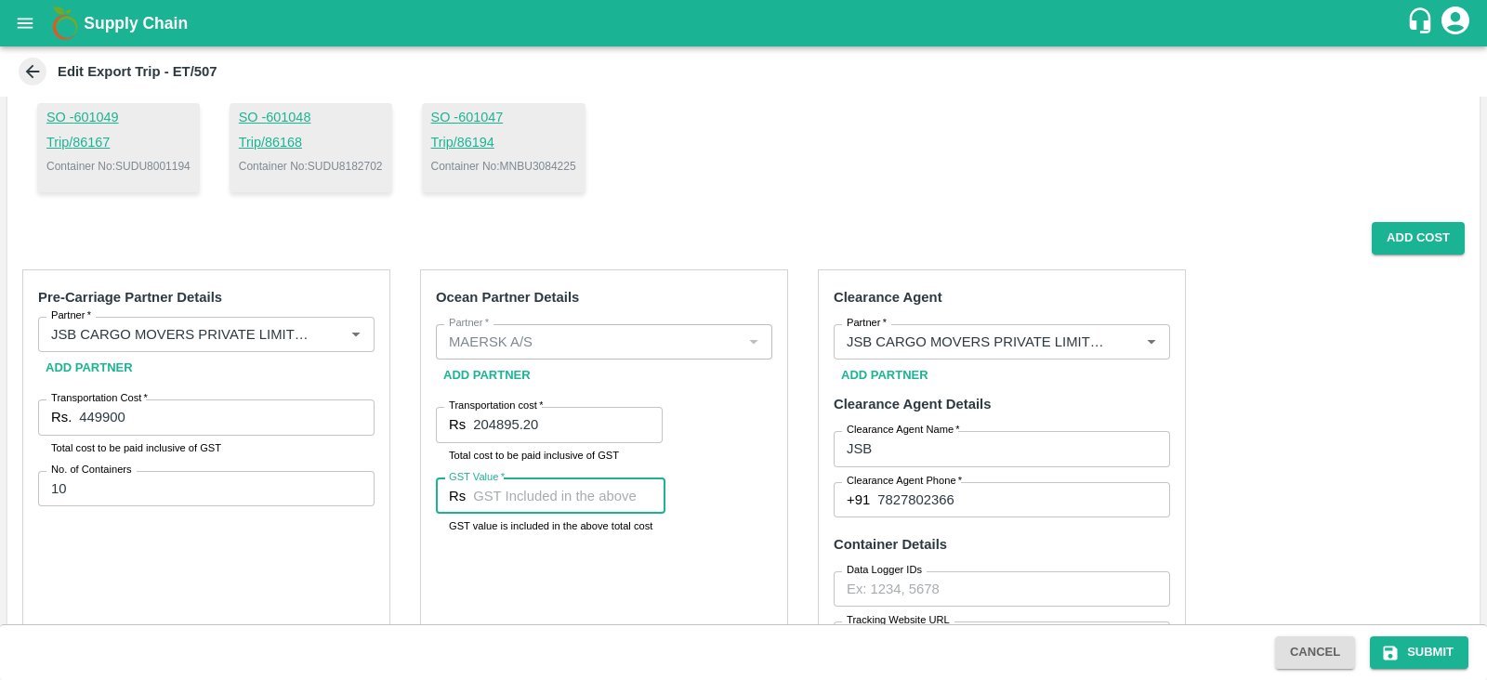
click at [573, 485] on input "GST Value   *" at bounding box center [569, 496] width 192 height 35
paste input "31255.20"
type input "31255.20"
click at [1435, 247] on button "Add Cost" at bounding box center [1418, 238] width 93 height 33
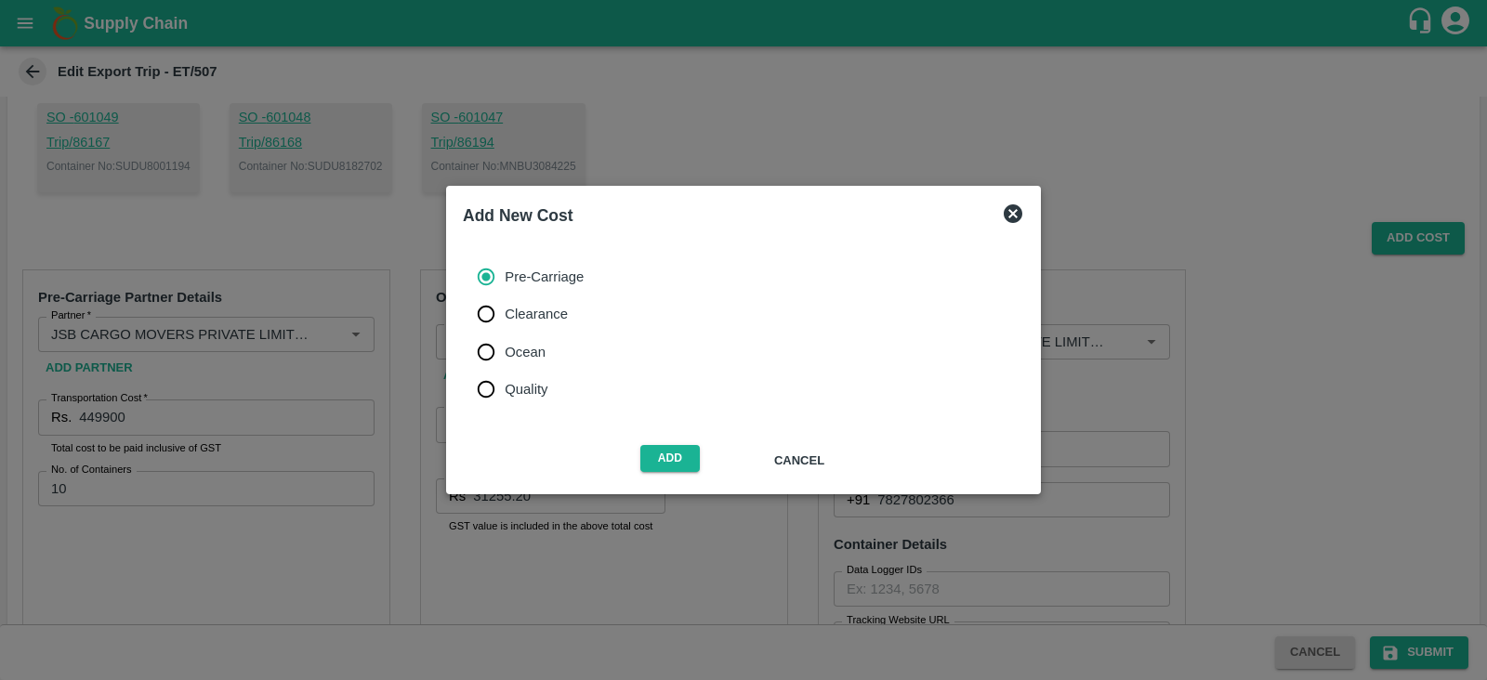
click at [539, 346] on span "Ocean" at bounding box center [525, 352] width 41 height 20
click at [505, 346] on input "Ocean" at bounding box center [486, 352] width 37 height 37
radio input "true"
click at [678, 451] on button "Add" at bounding box center [669, 458] width 59 height 27
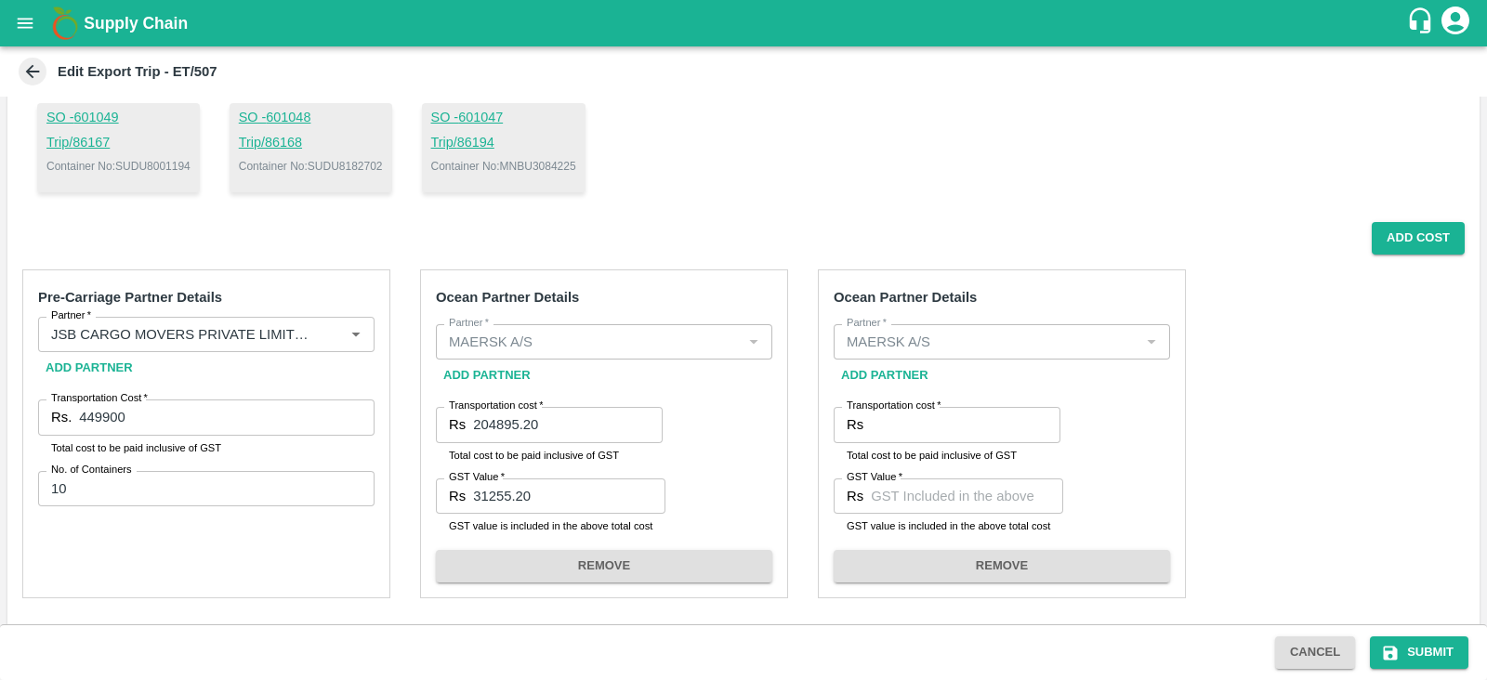
click at [930, 415] on input "Transportation cost   *" at bounding box center [966, 424] width 190 height 35
paste input "650580.27"
type input "650580.27"
click at [1009, 496] on input "GST Value   *" at bounding box center [967, 496] width 192 height 35
paste input "33241.06"
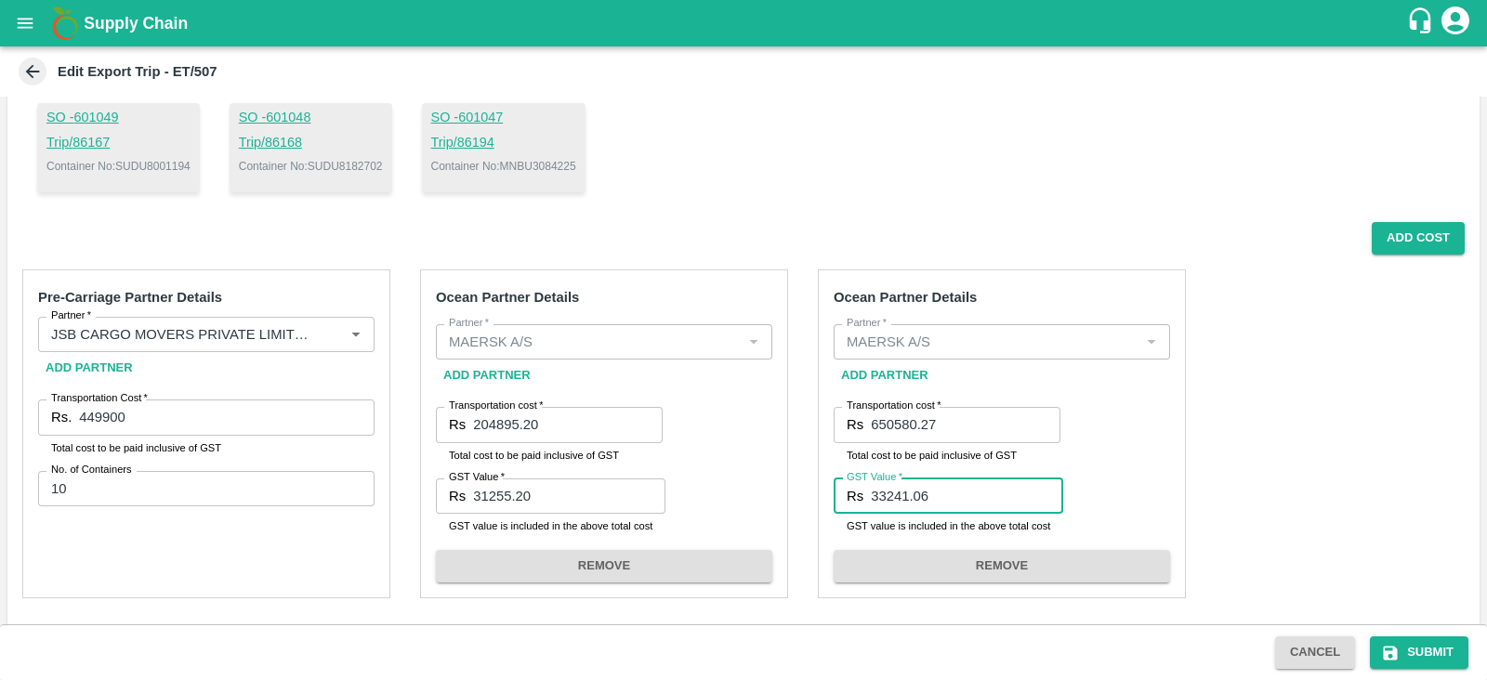
type input "33241.06"
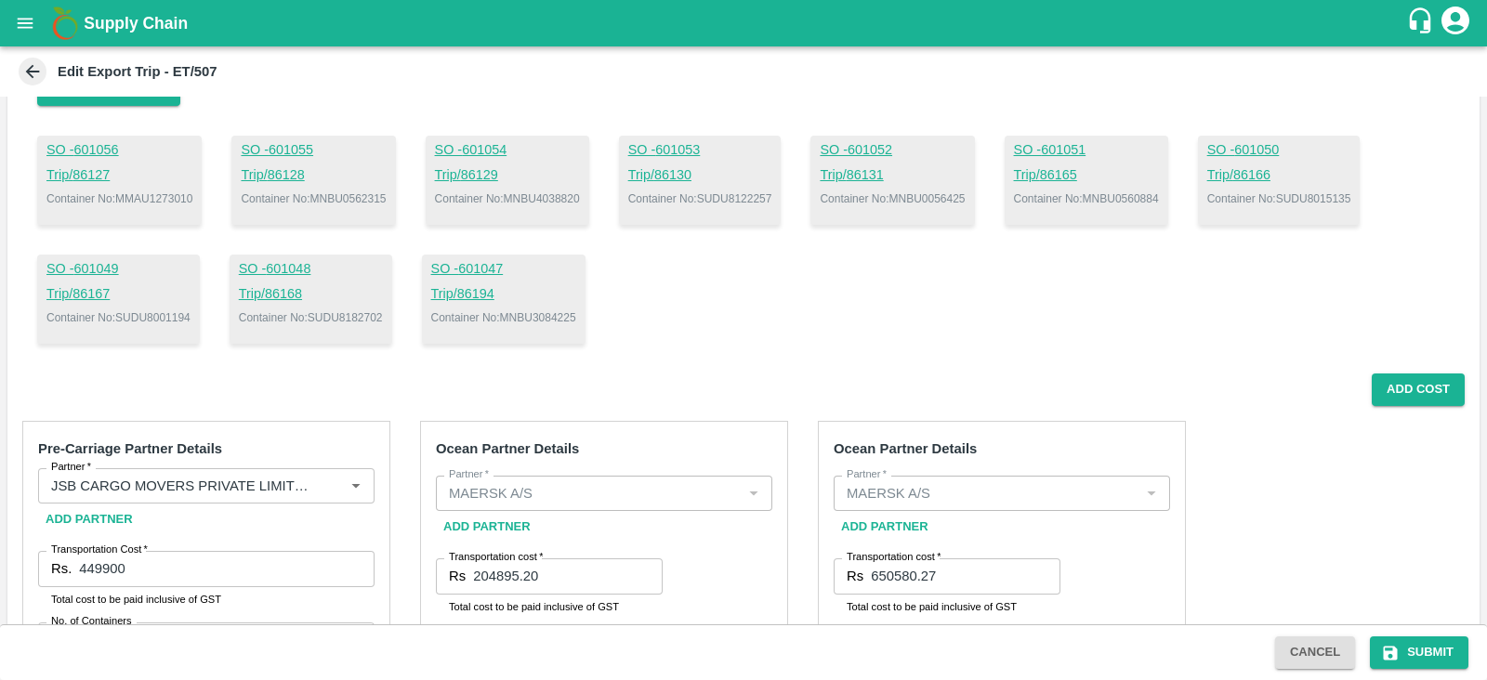
scroll to position [913, 0]
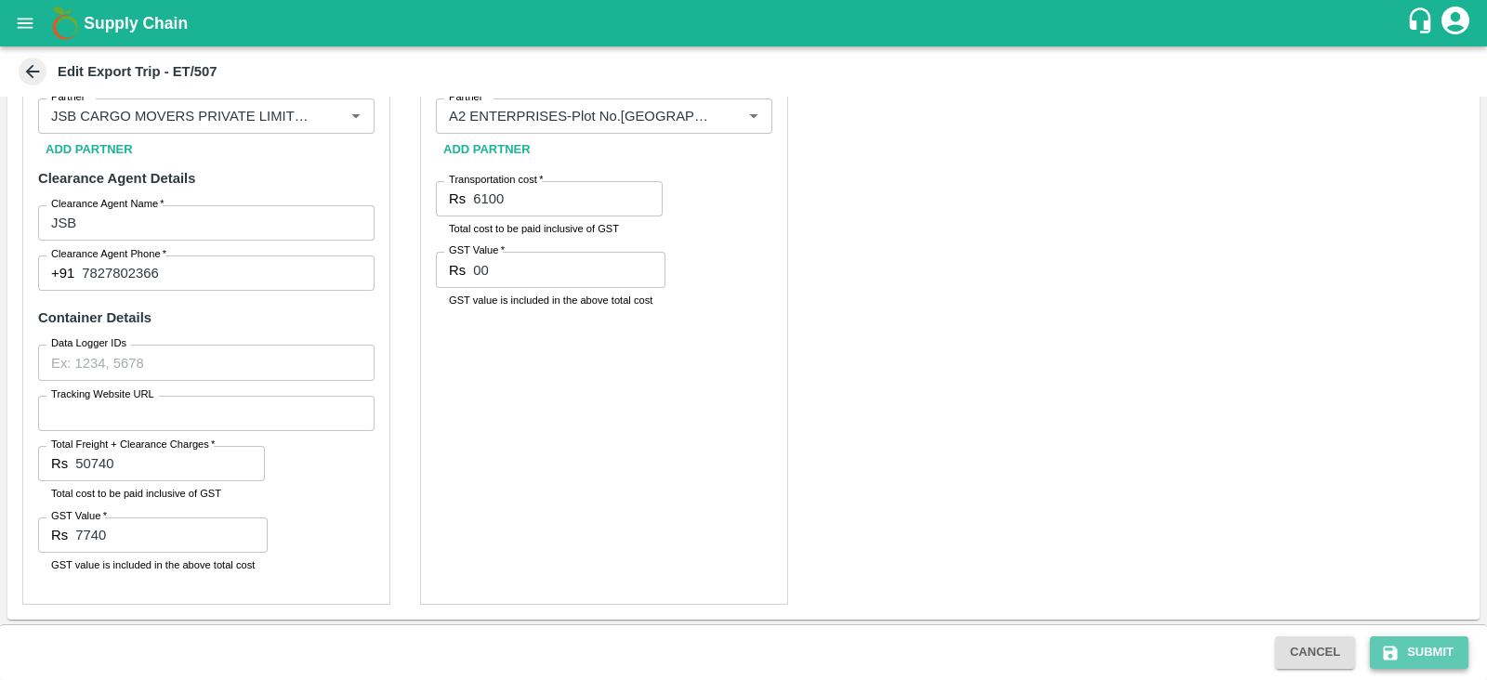
click at [1411, 648] on button "Submit" at bounding box center [1419, 653] width 99 height 33
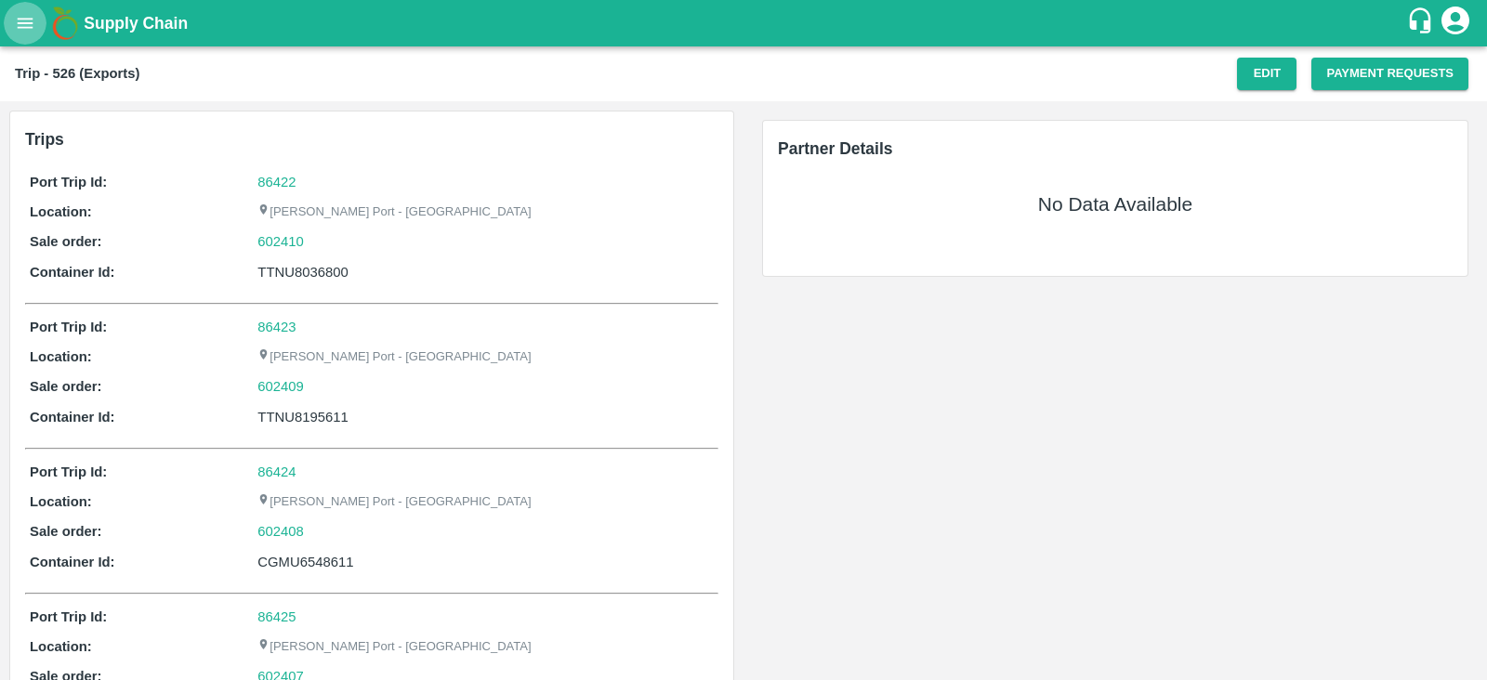
click at [42, 14] on button "open drawer" at bounding box center [25, 23] width 43 height 43
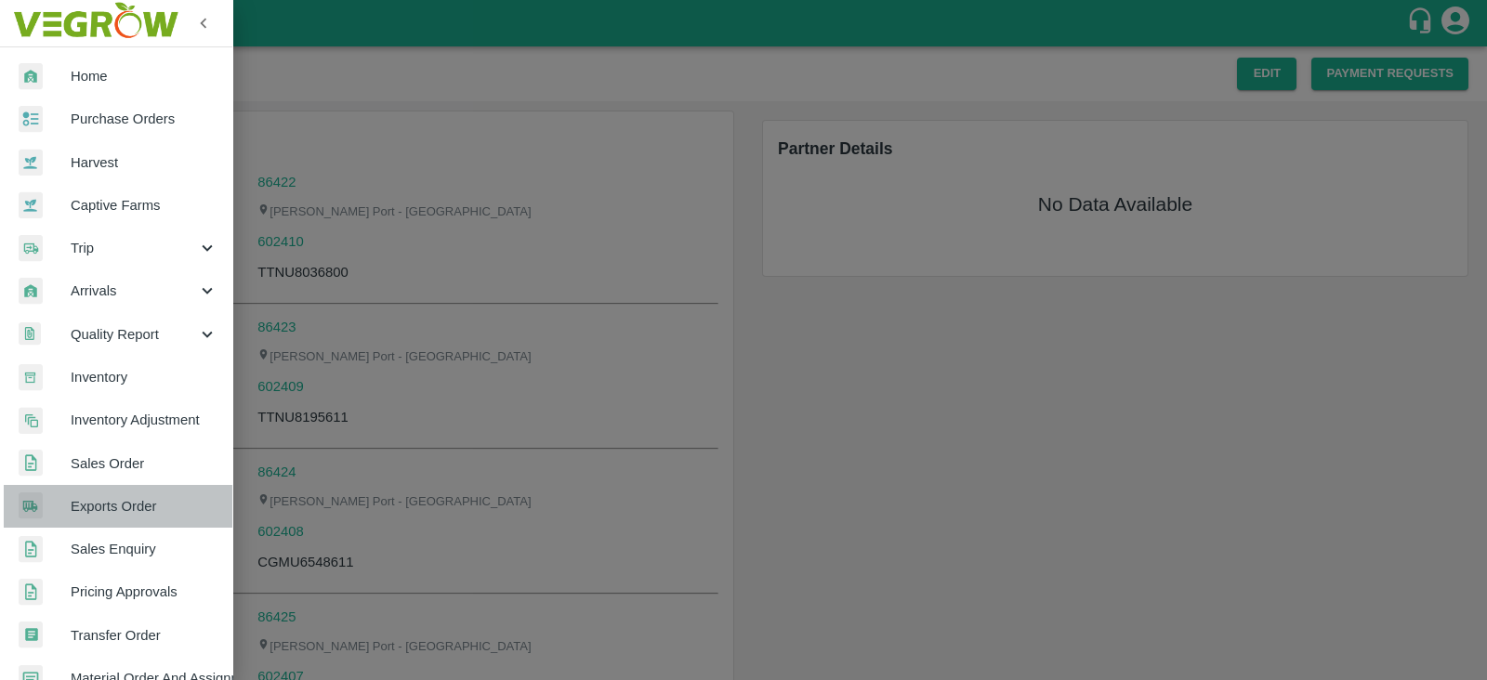
click at [135, 491] on link "Exports Order" at bounding box center [116, 506] width 232 height 43
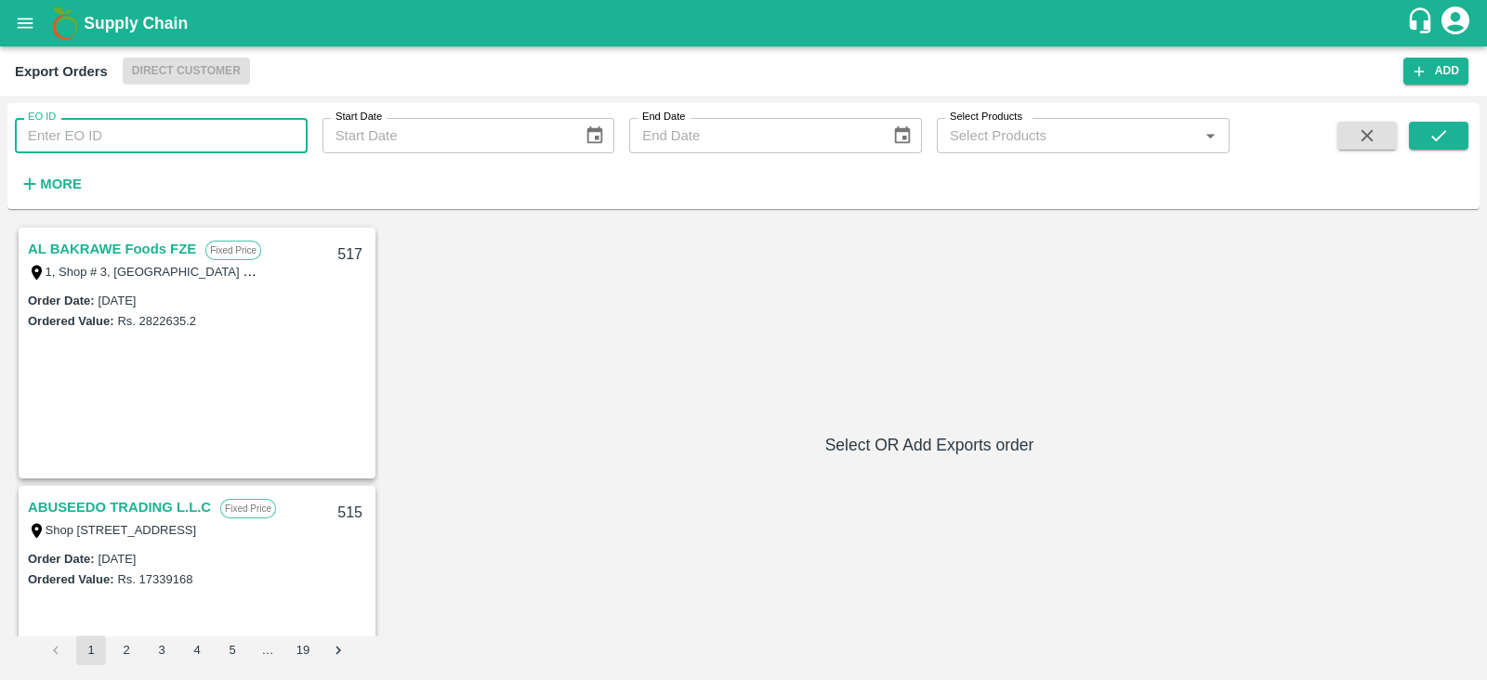
click at [97, 137] on input "EO ID" at bounding box center [161, 135] width 293 height 35
type input "481"
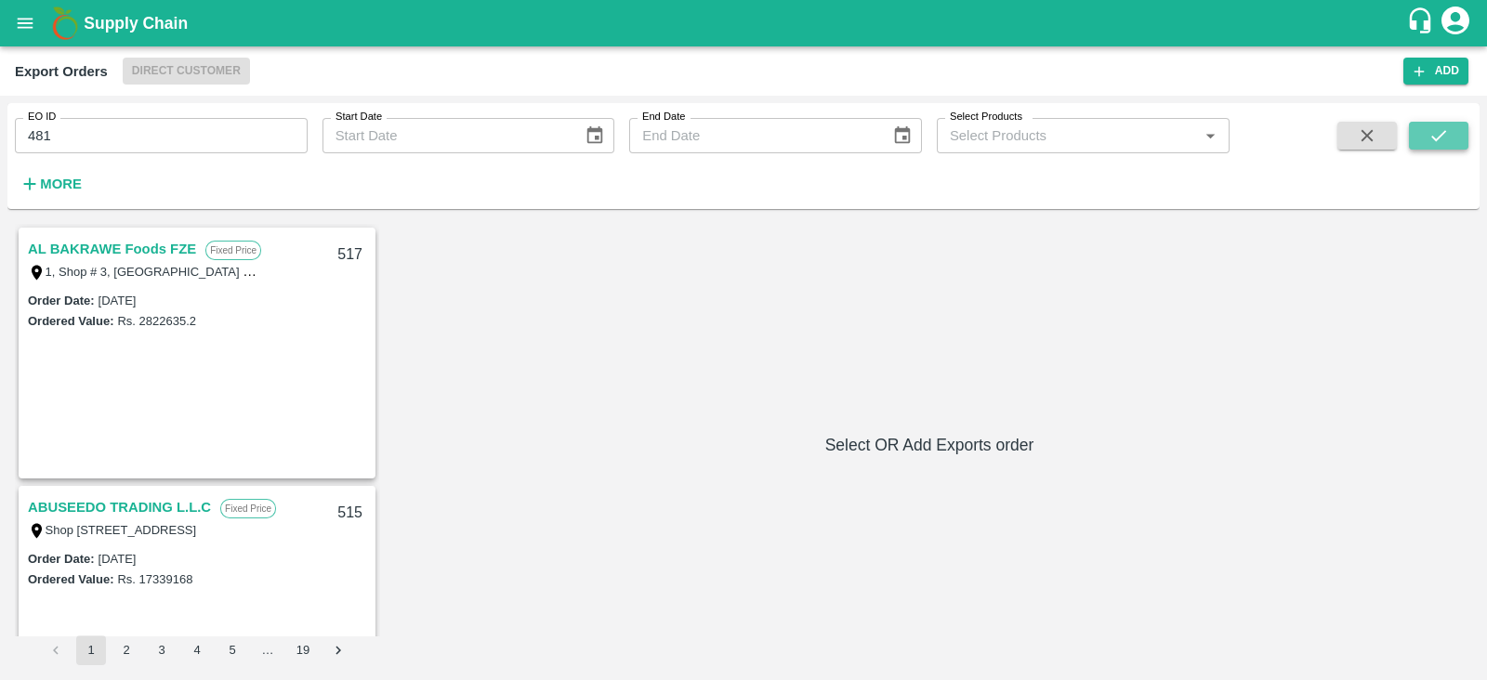
click at [1435, 139] on icon "submit" at bounding box center [1438, 135] width 15 height 11
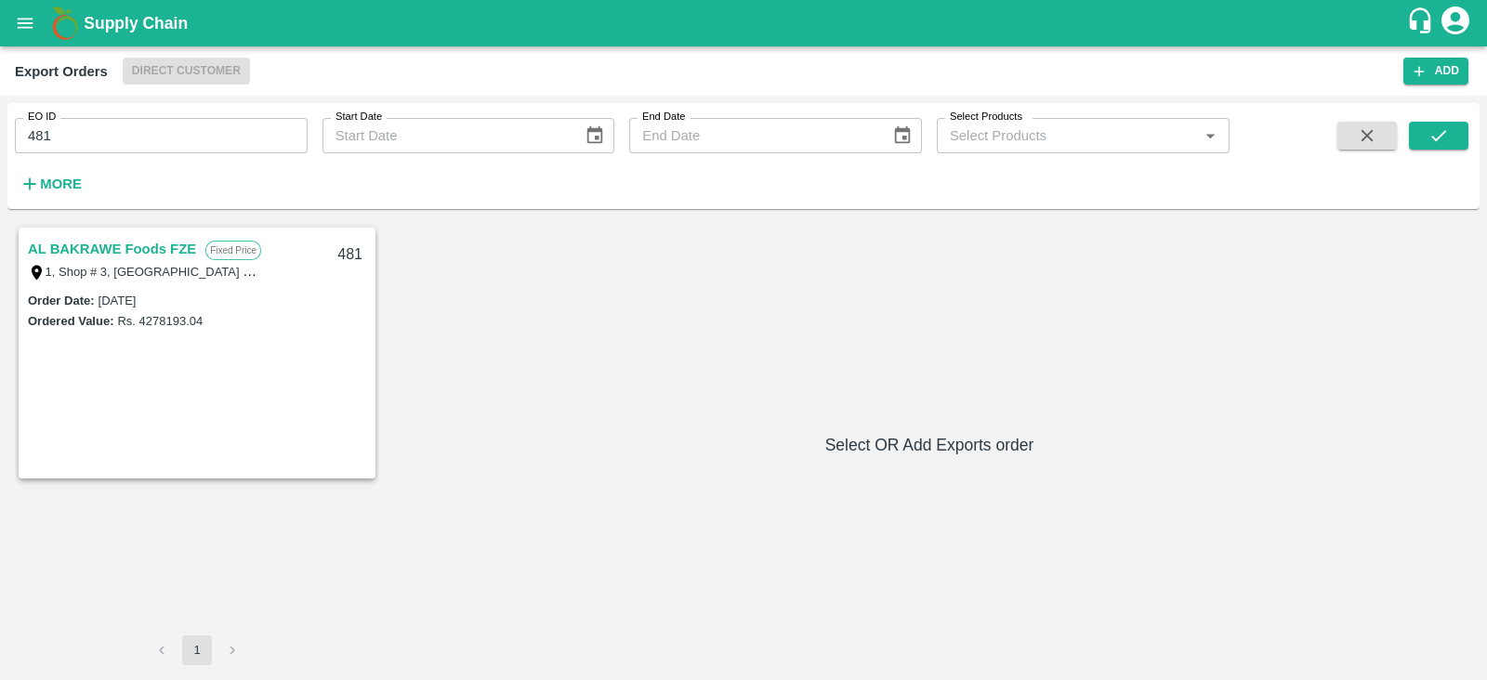
click at [151, 248] on link "AL BAKRAWE Foods FZE" at bounding box center [112, 249] width 168 height 24
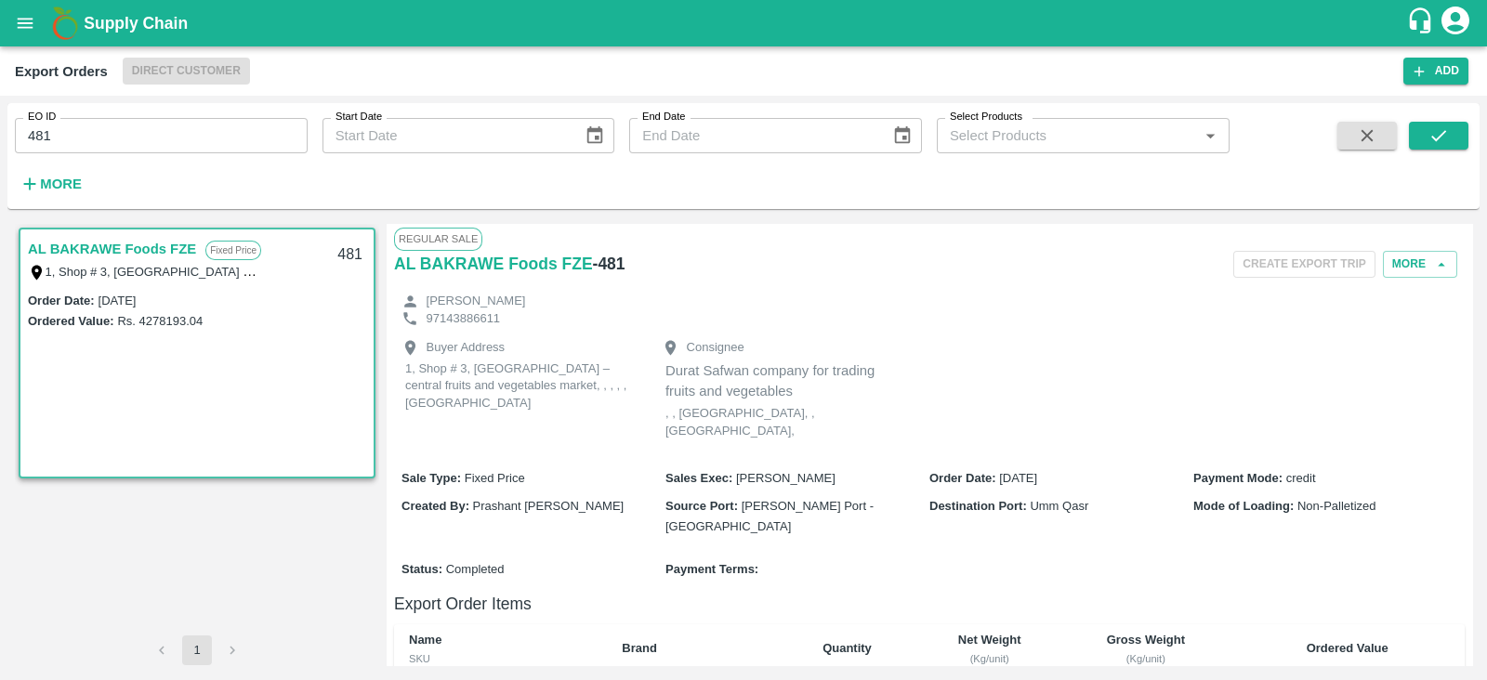
scroll to position [524, 0]
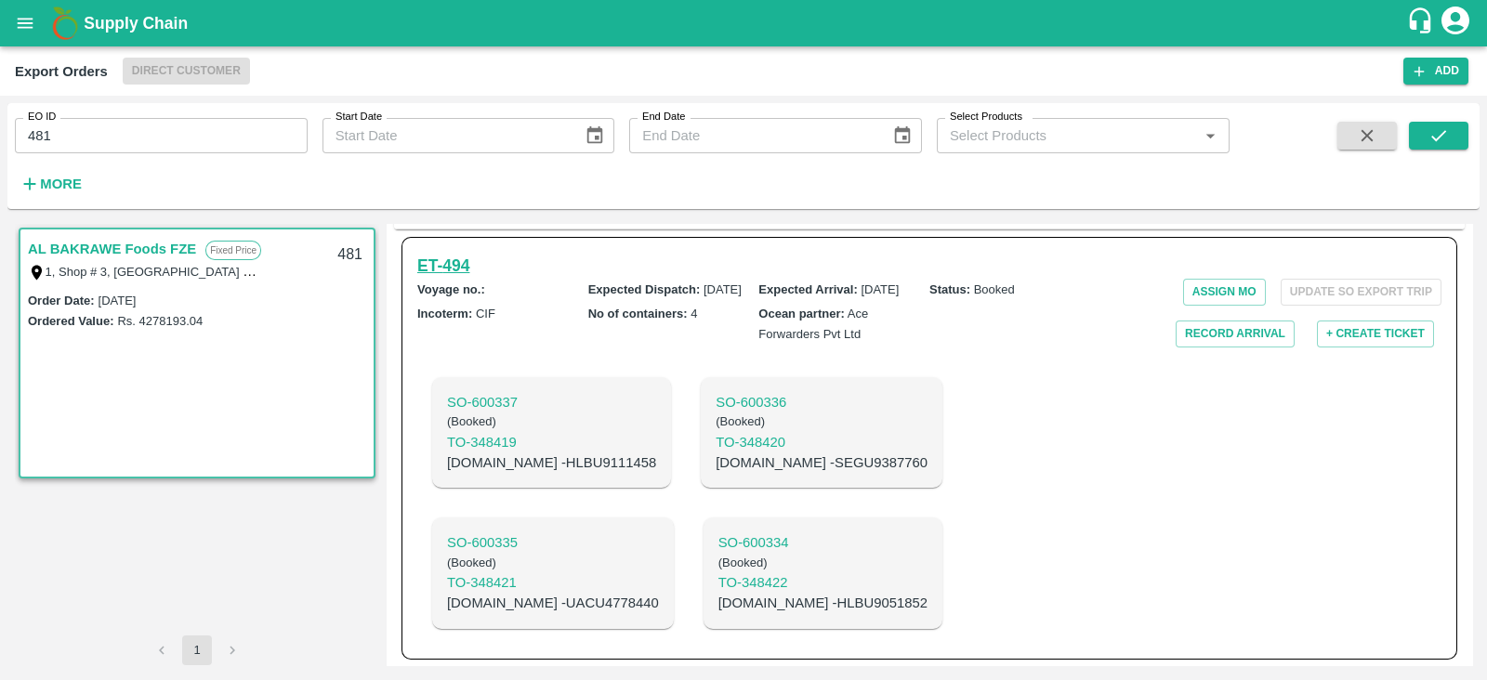
click at [451, 253] on h6 "ET- 494" at bounding box center [443, 266] width 52 height 26
click at [716, 454] on p "C.No - SEGU9387760" at bounding box center [822, 463] width 212 height 20
copy p "SEGU9387760"
click at [554, 453] on p "C.No - HLBU9111458" at bounding box center [551, 463] width 209 height 20
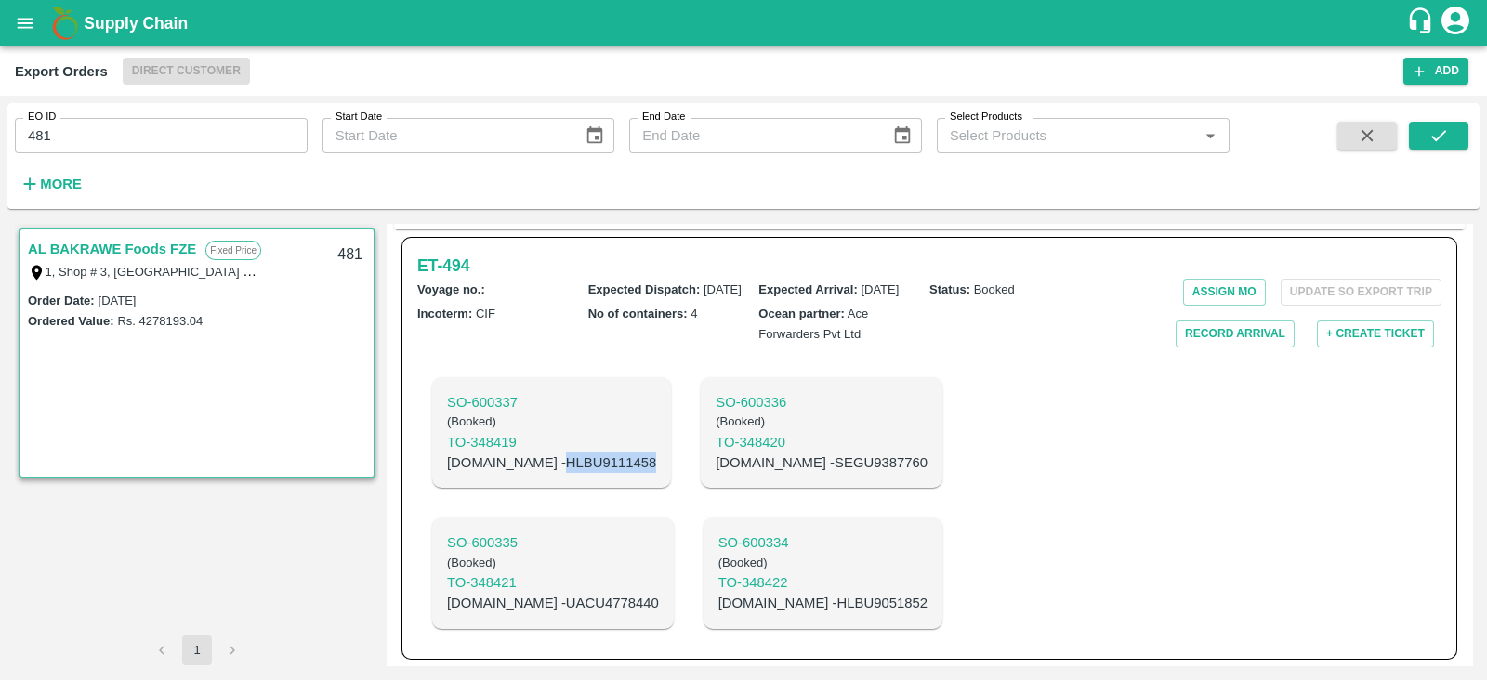
click at [554, 453] on p "C.No - HLBU9111458" at bounding box center [551, 463] width 209 height 20
copy p "HLBU9111458"
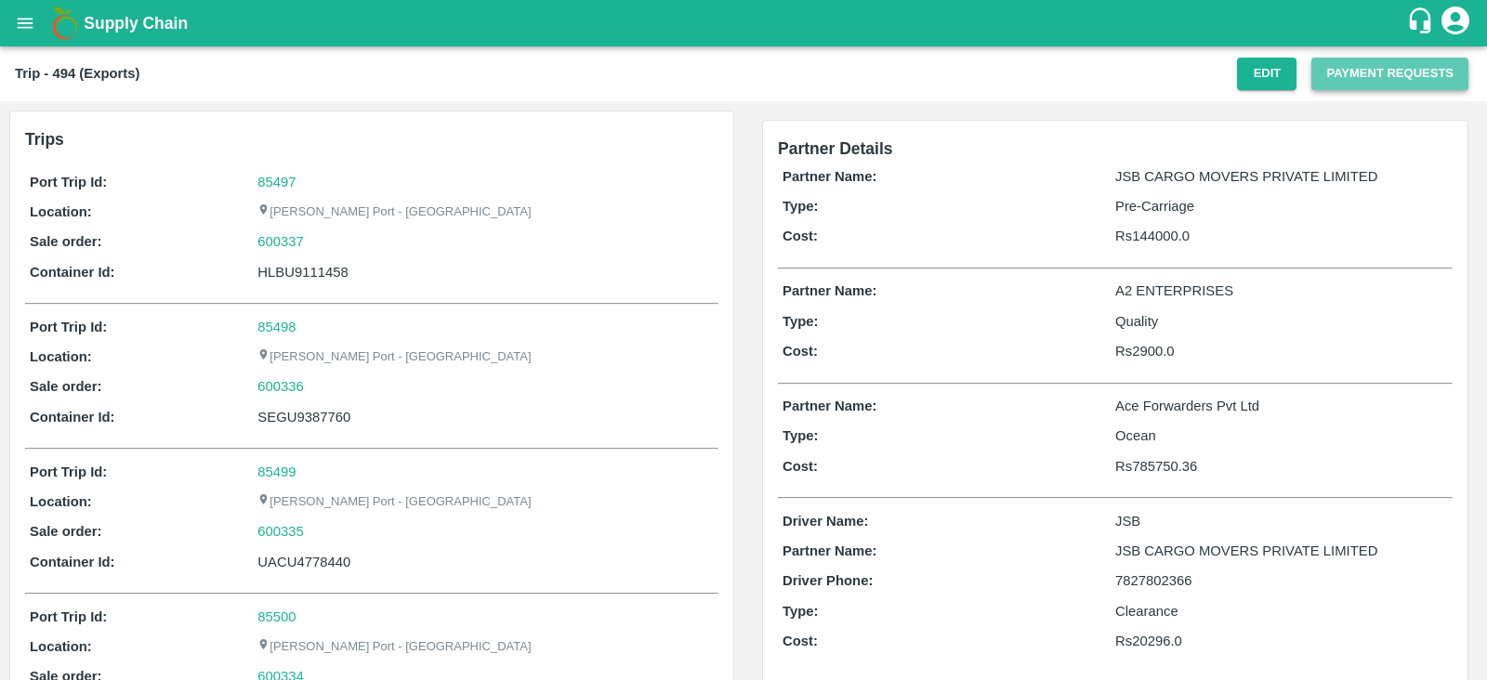
click at [1330, 81] on button "Payment Requests" at bounding box center [1389, 74] width 157 height 33
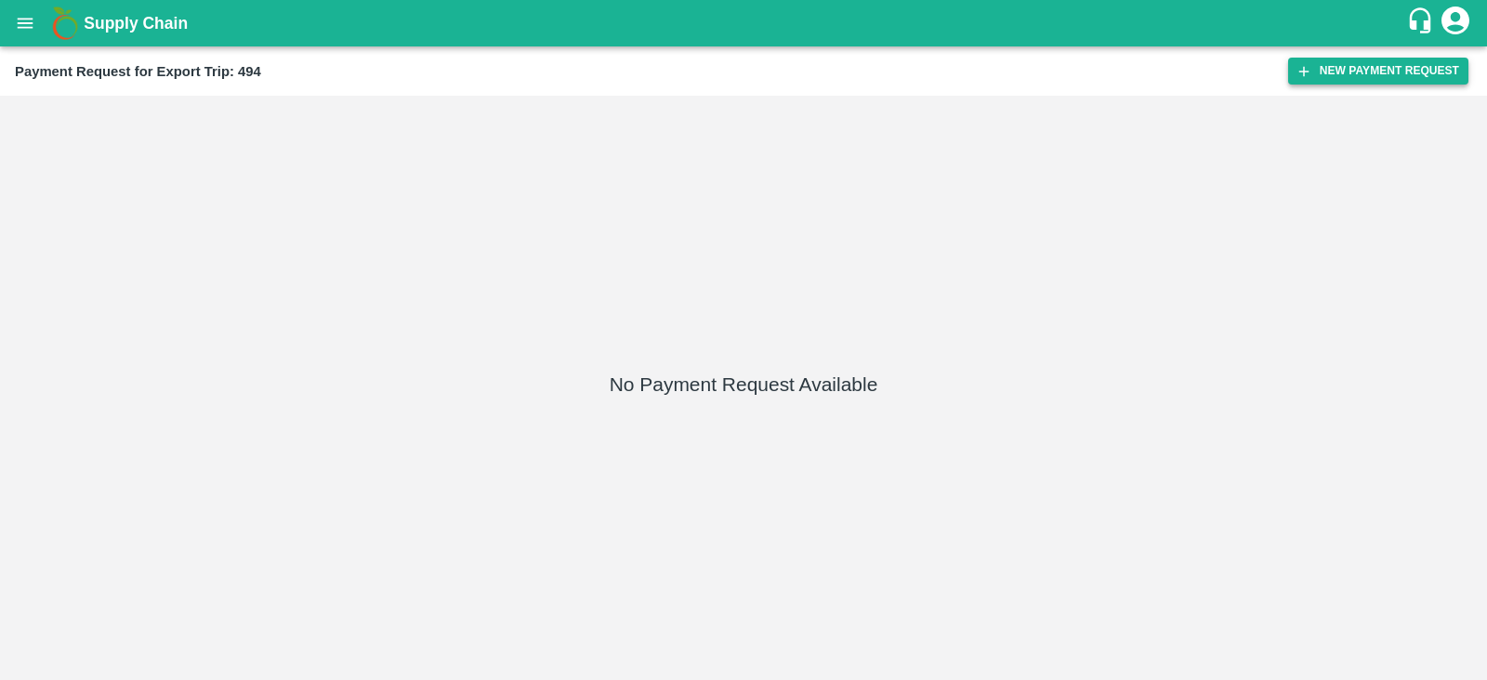
click at [1310, 70] on icon "button" at bounding box center [1304, 71] width 17 height 17
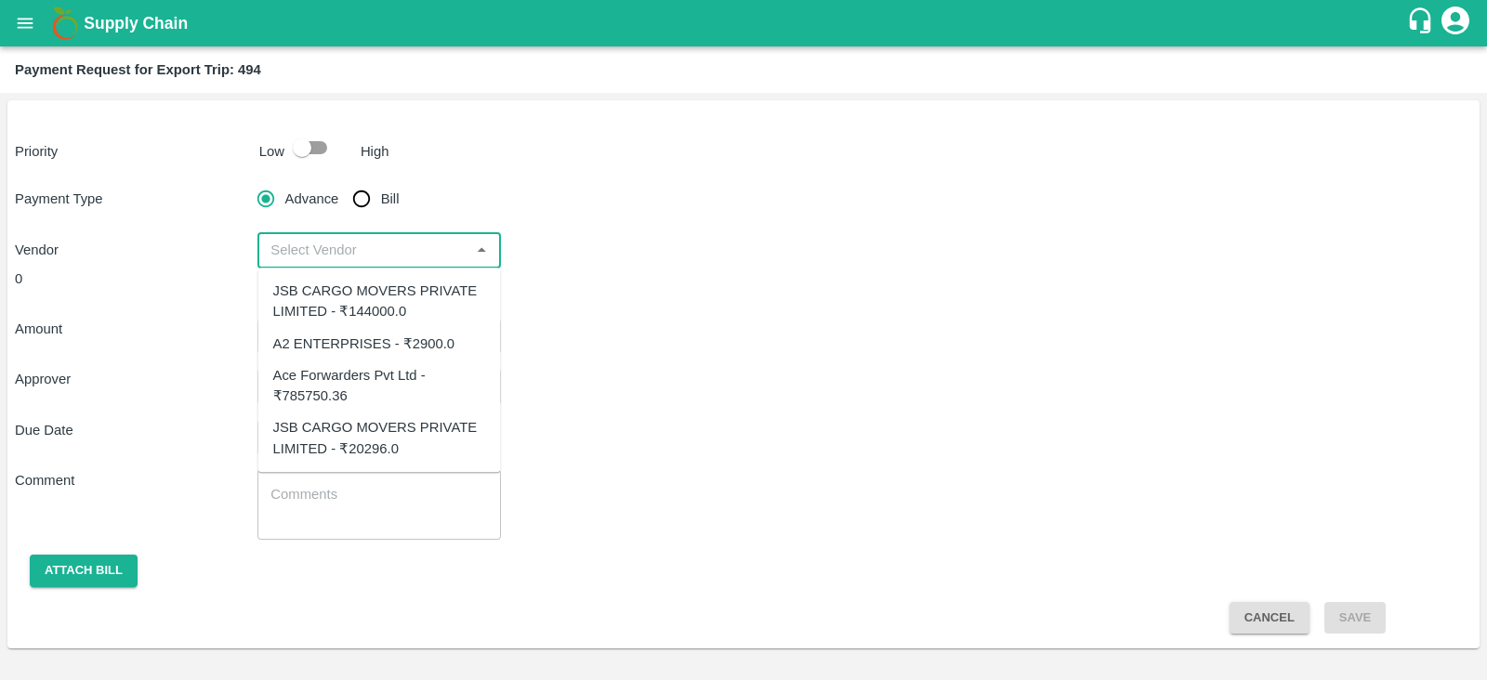
click at [386, 247] on input "input" at bounding box center [363, 250] width 201 height 24
click at [690, 232] on div "Vendor ​" at bounding box center [743, 249] width 1457 height 35
click at [442, 256] on input "input" at bounding box center [363, 250] width 201 height 24
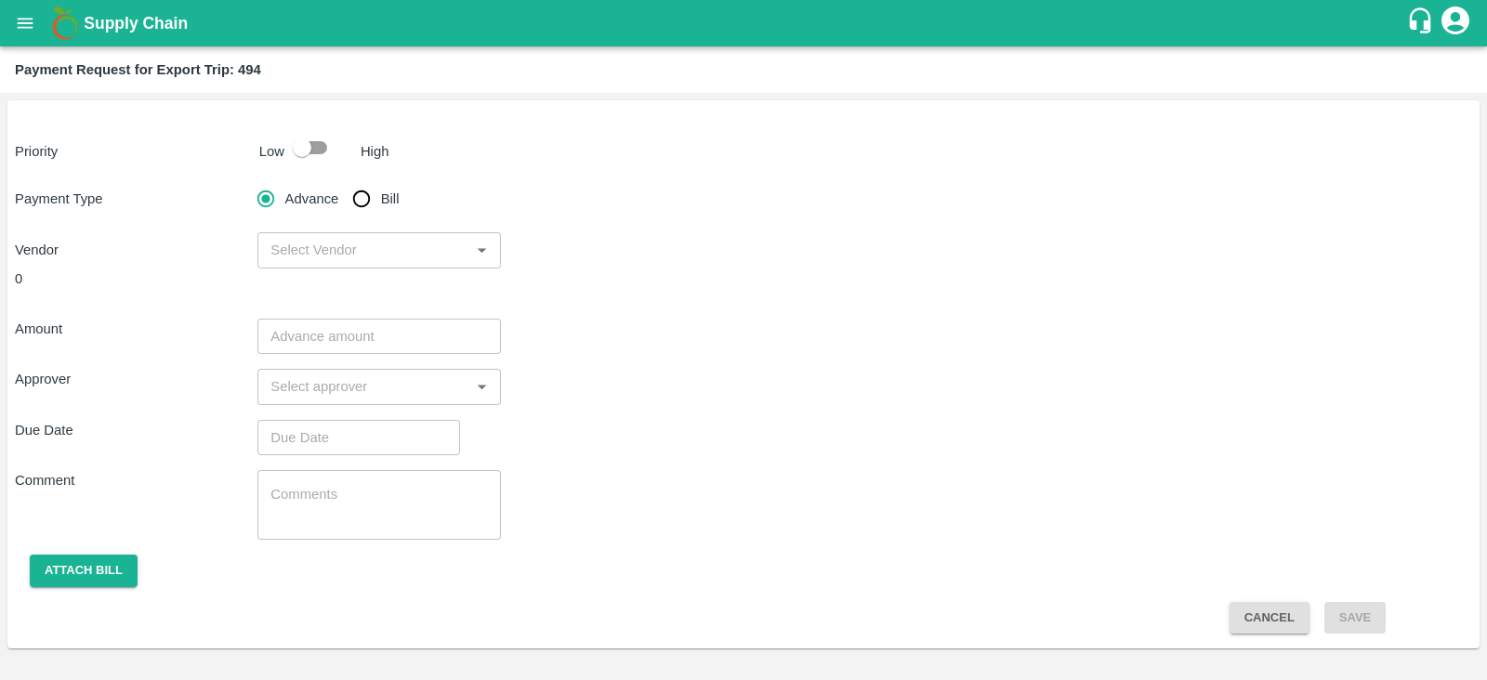
click at [785, 290] on div "0 Amount ​ Approver ​ Due Date ​ Comment x ​ Attach bill Cancel Save" at bounding box center [743, 452] width 1457 height 366
click at [316, 148] on input "checkbox" at bounding box center [302, 147] width 106 height 35
checkbox input "true"
click at [362, 207] on input "Bill" at bounding box center [361, 198] width 37 height 37
radio input "true"
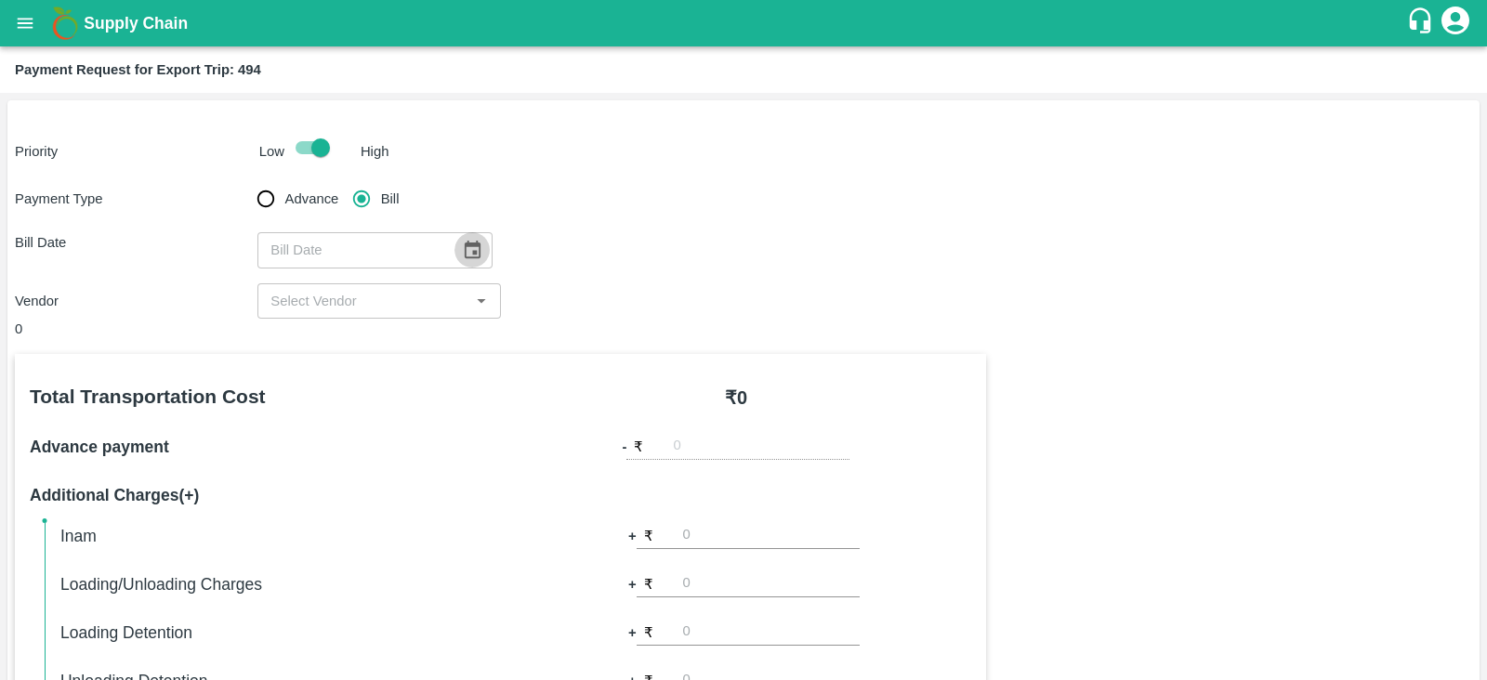
click at [464, 258] on icon "Choose date" at bounding box center [472, 250] width 20 height 20
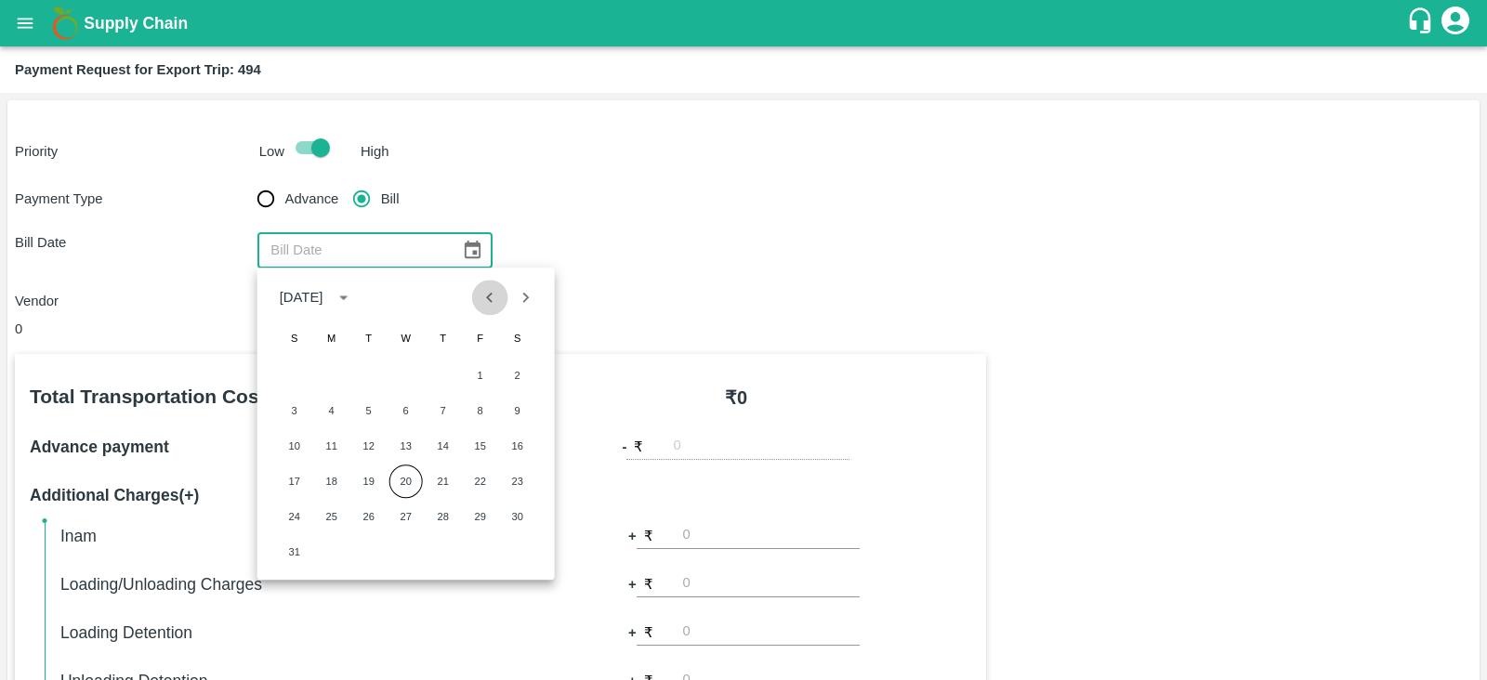
click at [480, 296] on icon "Previous month" at bounding box center [490, 297] width 20 height 20
click at [444, 510] on button "31" at bounding box center [443, 516] width 33 height 33
type input "[DATE]"
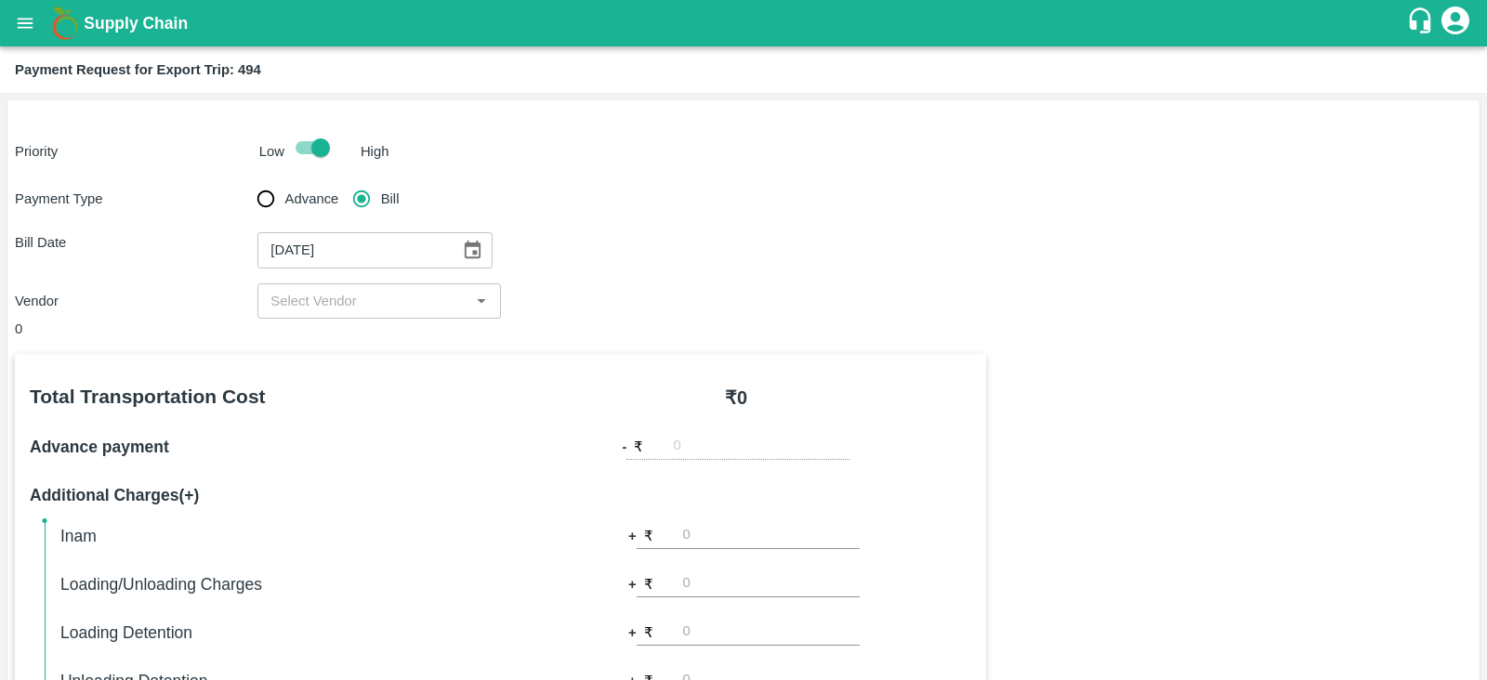
click at [384, 315] on div "​" at bounding box center [378, 300] width 243 height 35
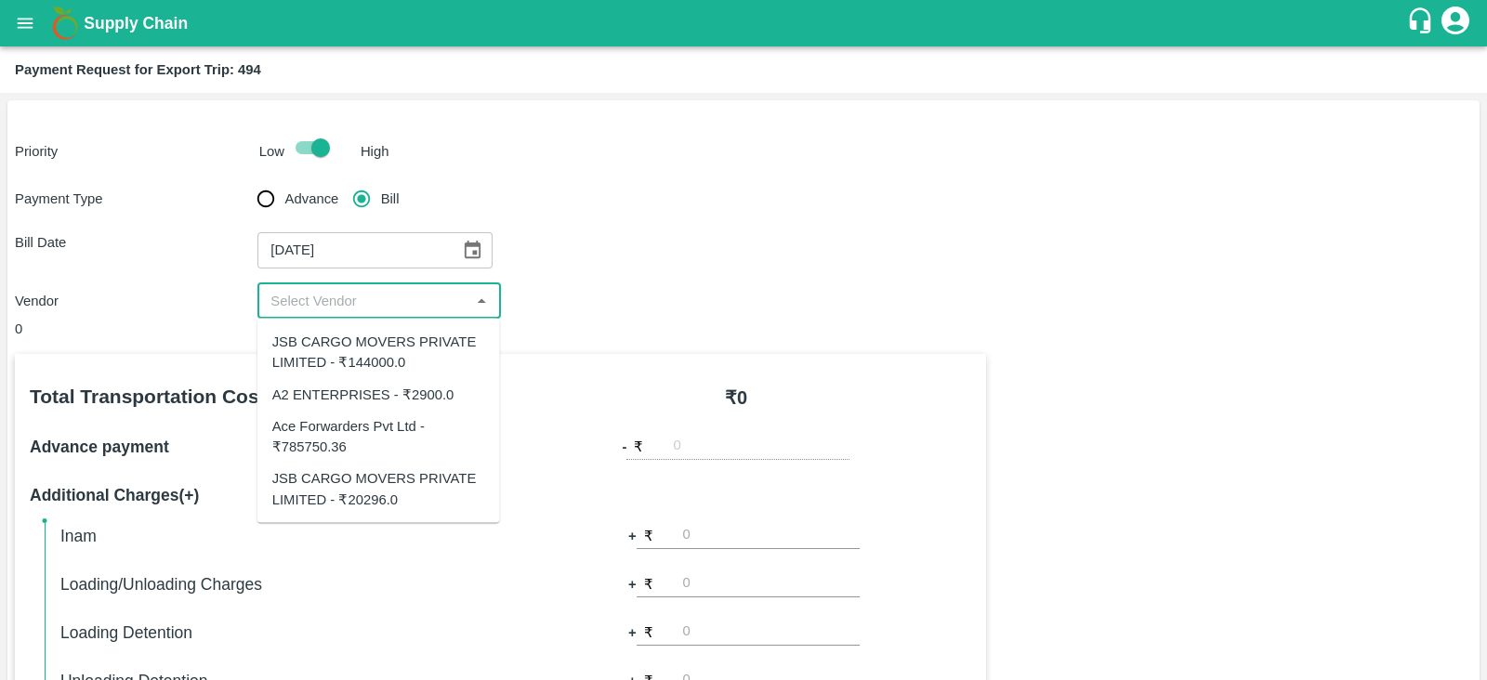
click at [382, 441] on div "Ace Forwarders Pvt Ltd - ₹785750.36" at bounding box center [378, 436] width 213 height 42
type input "Ace Forwarders Pvt Ltd - ₹785750.36"
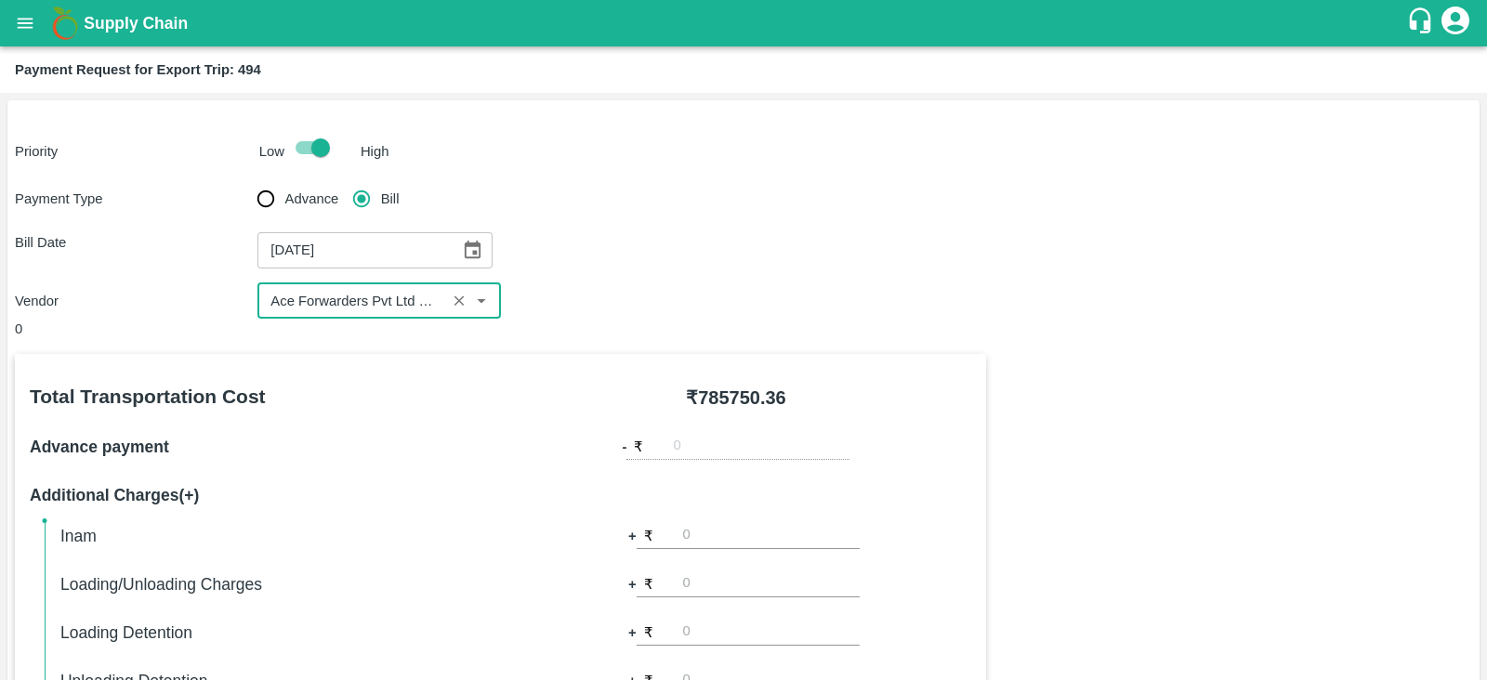
scroll to position [595, 0]
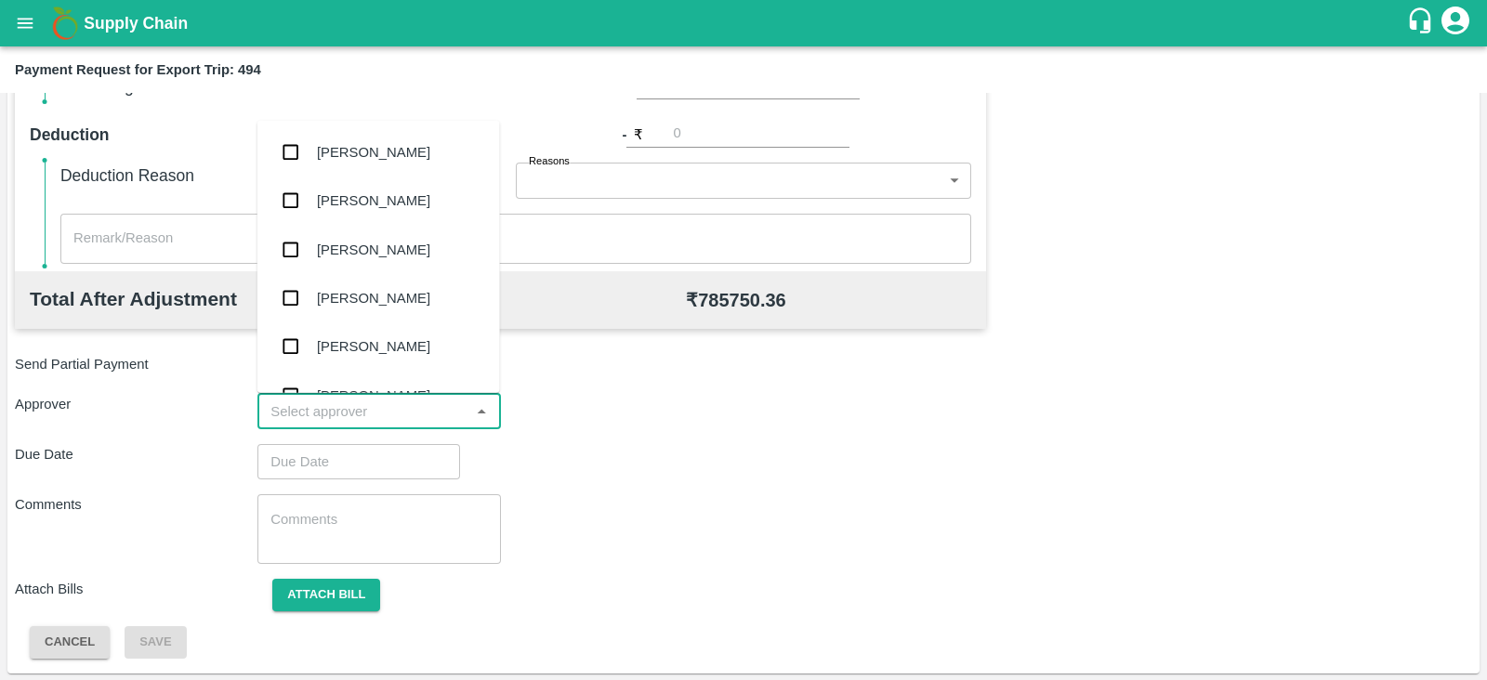
click at [434, 409] on input "input" at bounding box center [363, 412] width 201 height 24
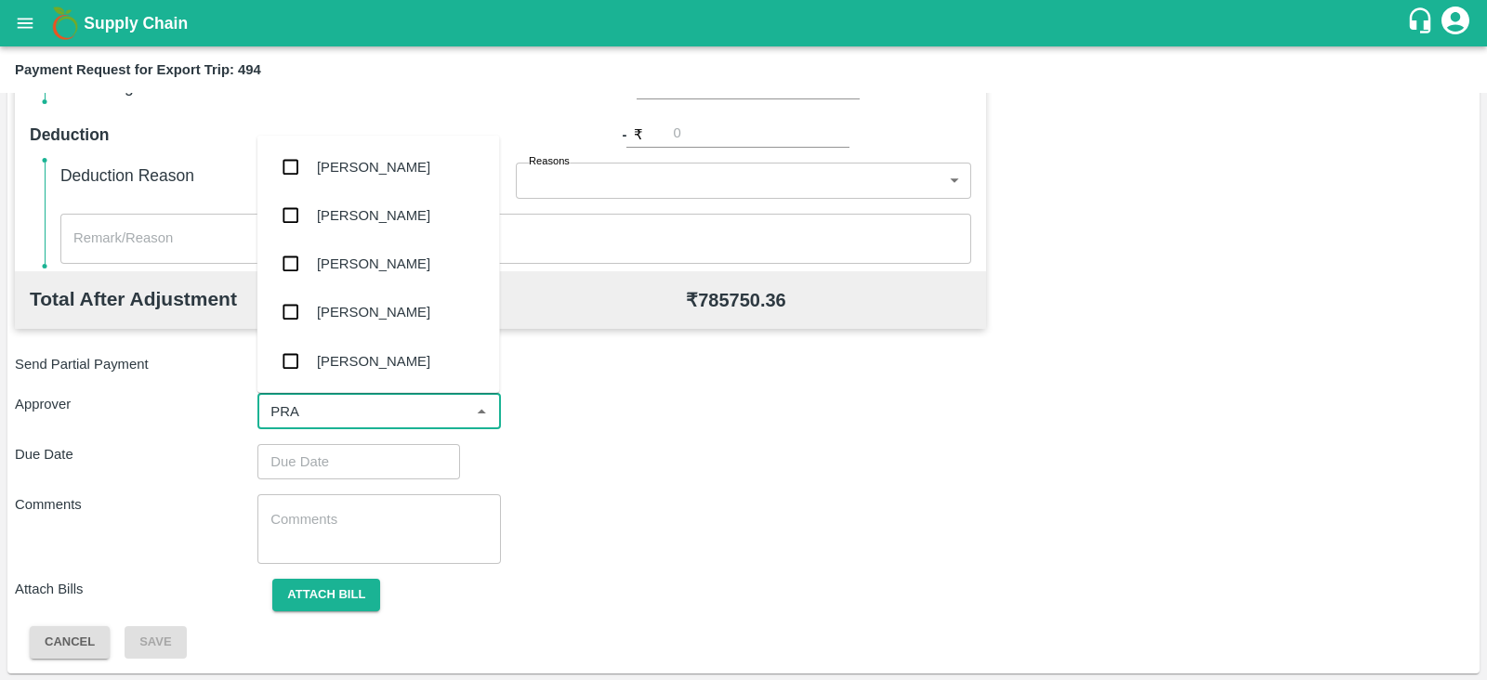
type input "PRAS"
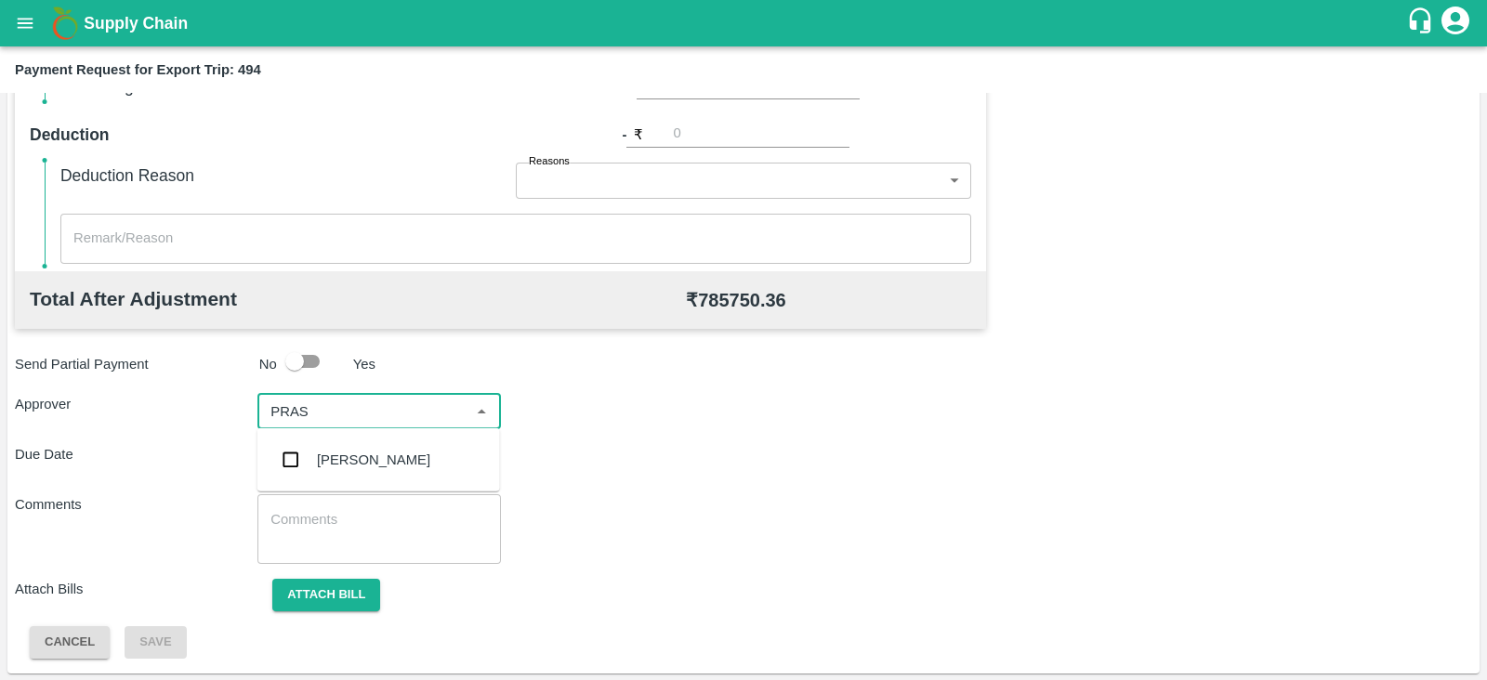
click at [374, 459] on div "[PERSON_NAME]" at bounding box center [373, 460] width 113 height 20
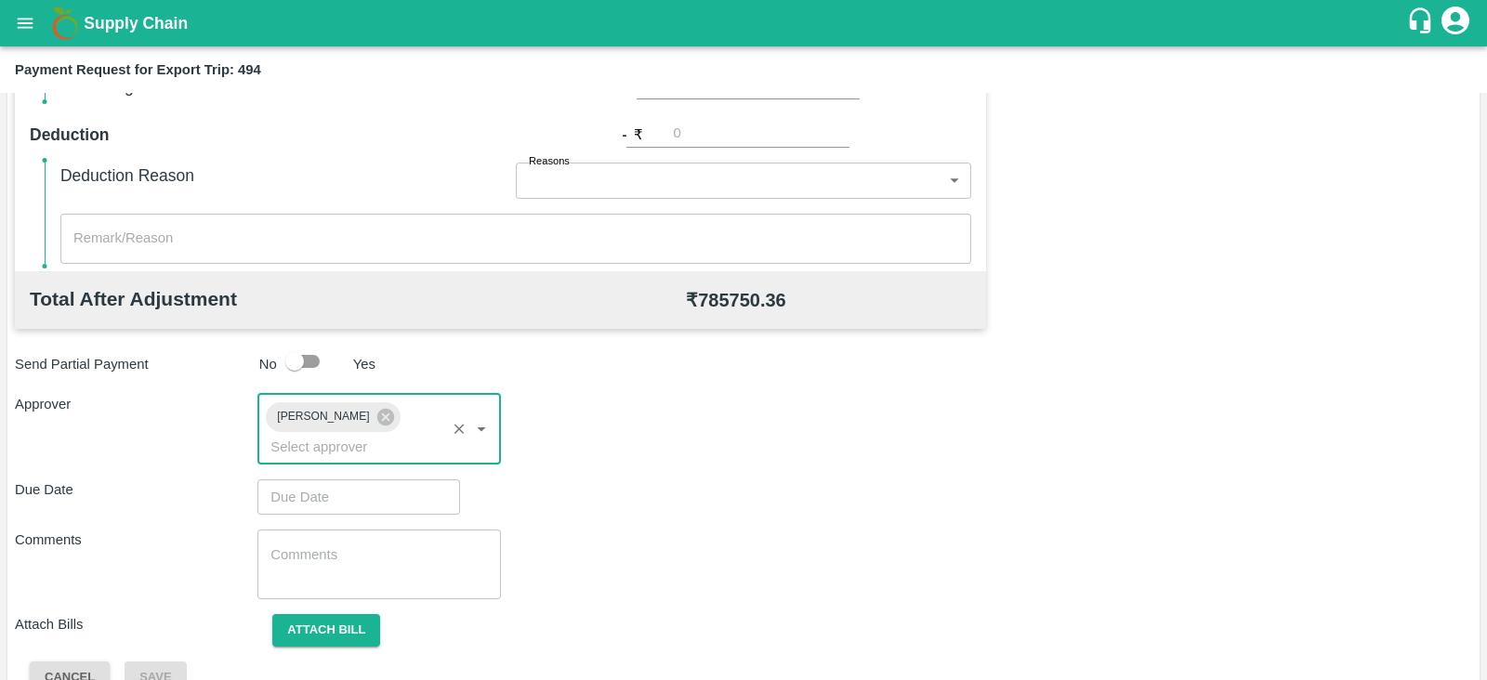
type input "DD/MM/YYYY hh:mm aa"
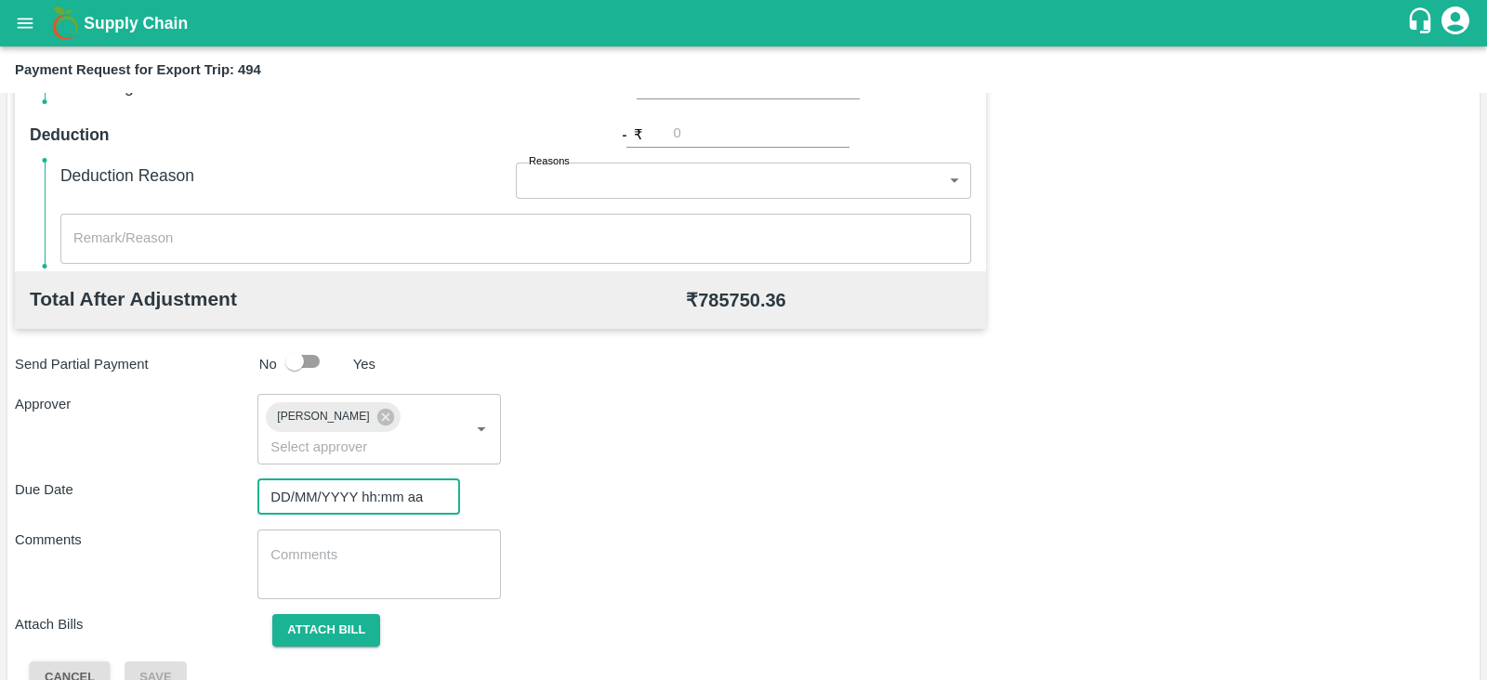
click at [354, 480] on input "DD/MM/YYYY hh:mm aa" at bounding box center [352, 497] width 190 height 35
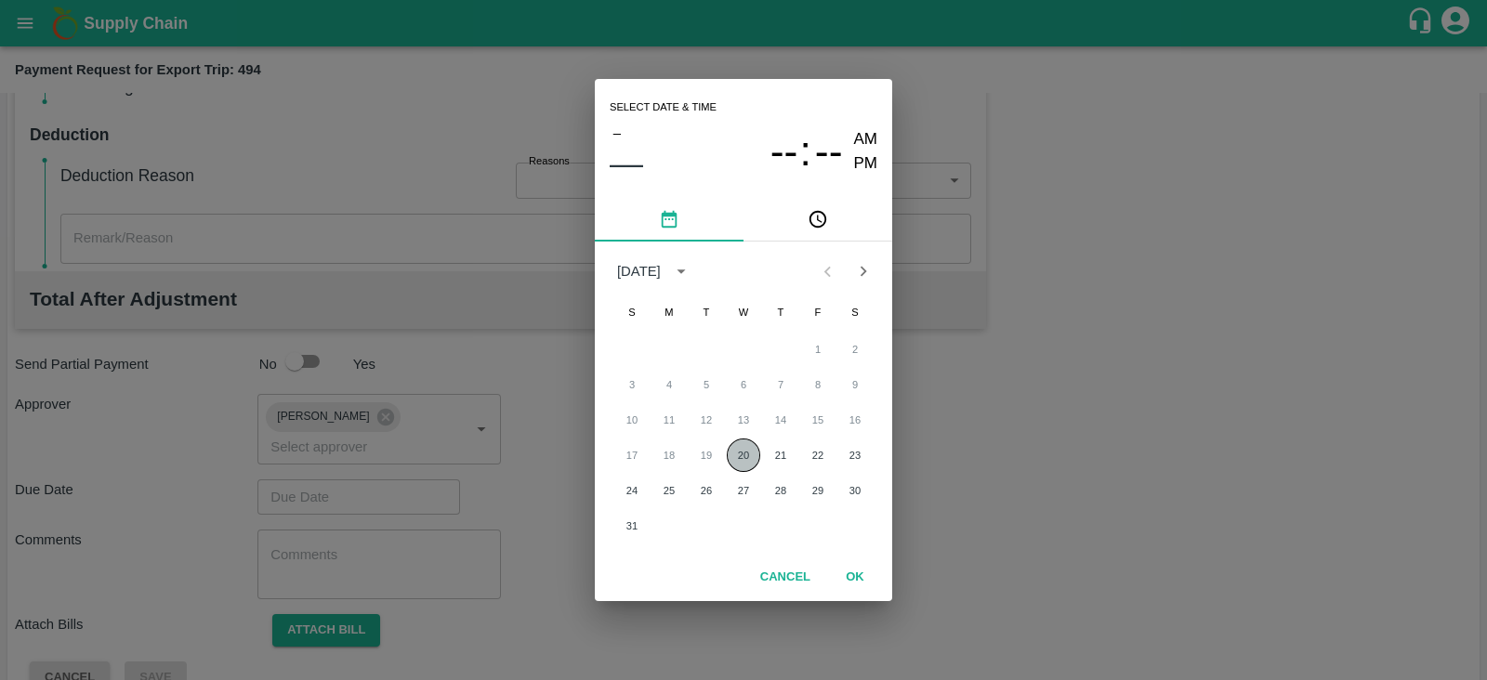
click at [753, 447] on button "20" at bounding box center [743, 455] width 33 height 33
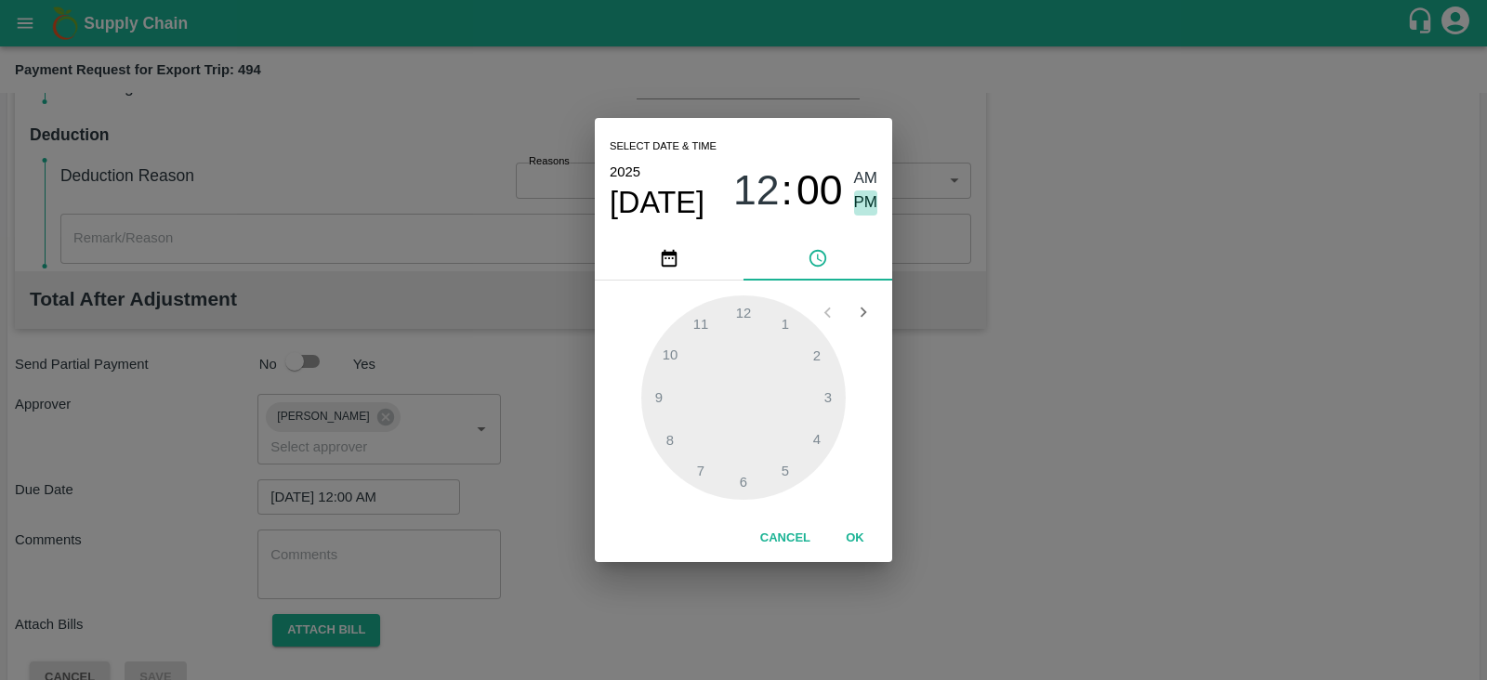
click at [865, 202] on span "PM" at bounding box center [866, 203] width 24 height 25
click at [817, 362] on div at bounding box center [743, 398] width 204 height 204
type input "[DATE] 02:00 PM"
click at [864, 531] on button "OK" at bounding box center [854, 538] width 59 height 33
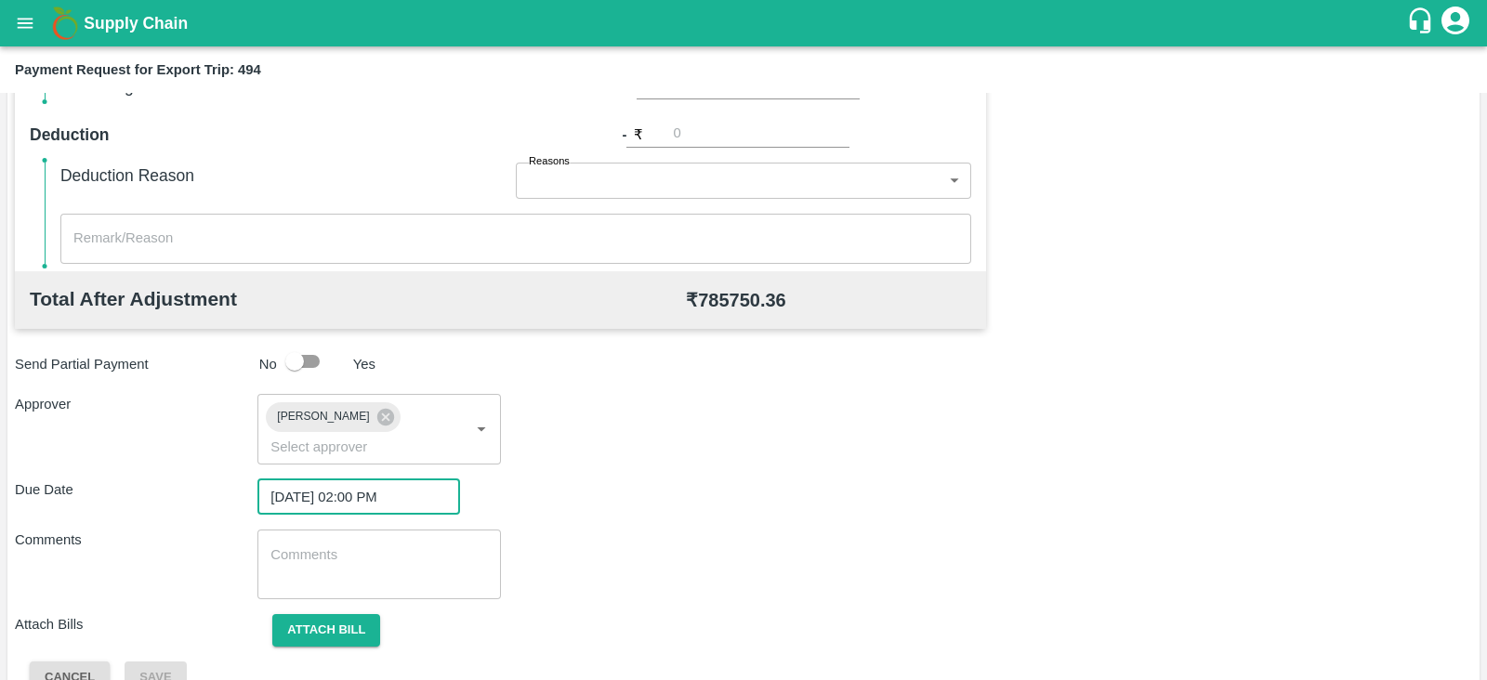
scroll to position [606, 0]
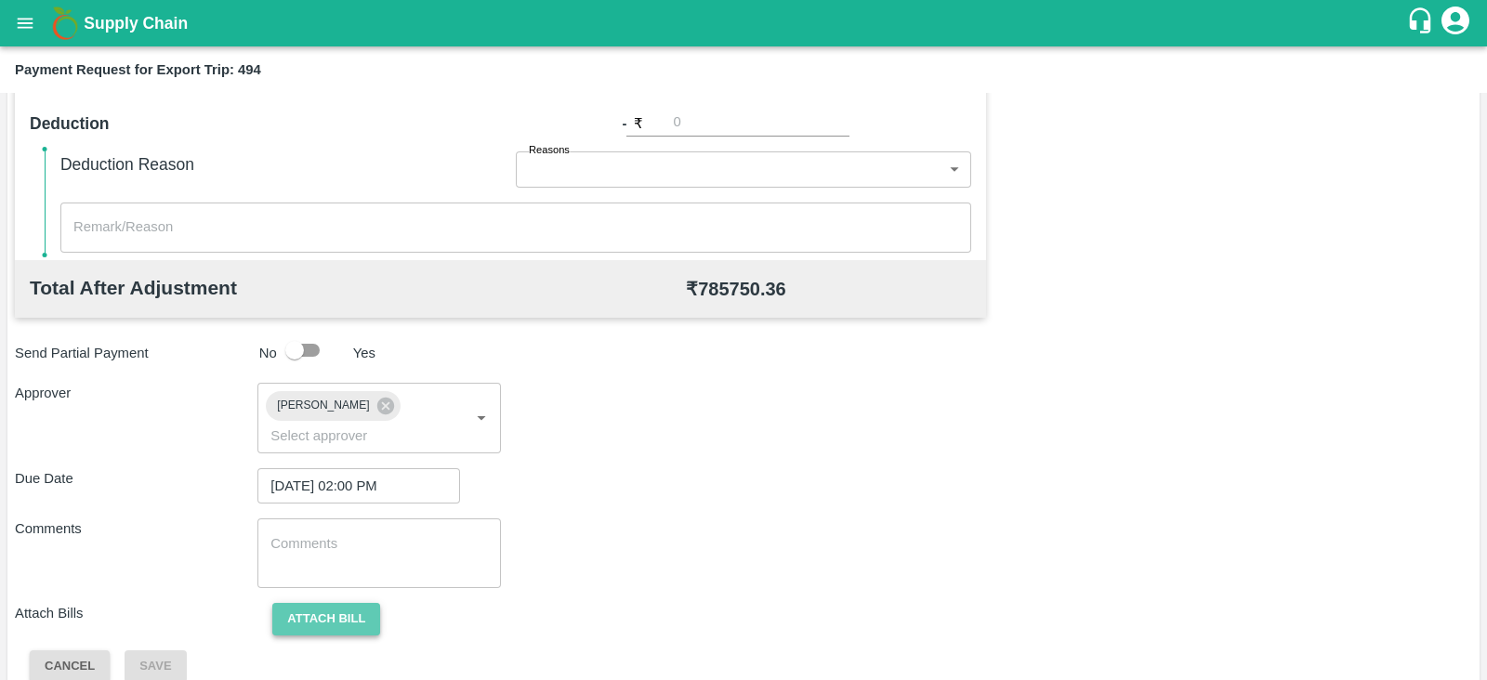
click at [317, 603] on button "Attach bill" at bounding box center [326, 619] width 108 height 33
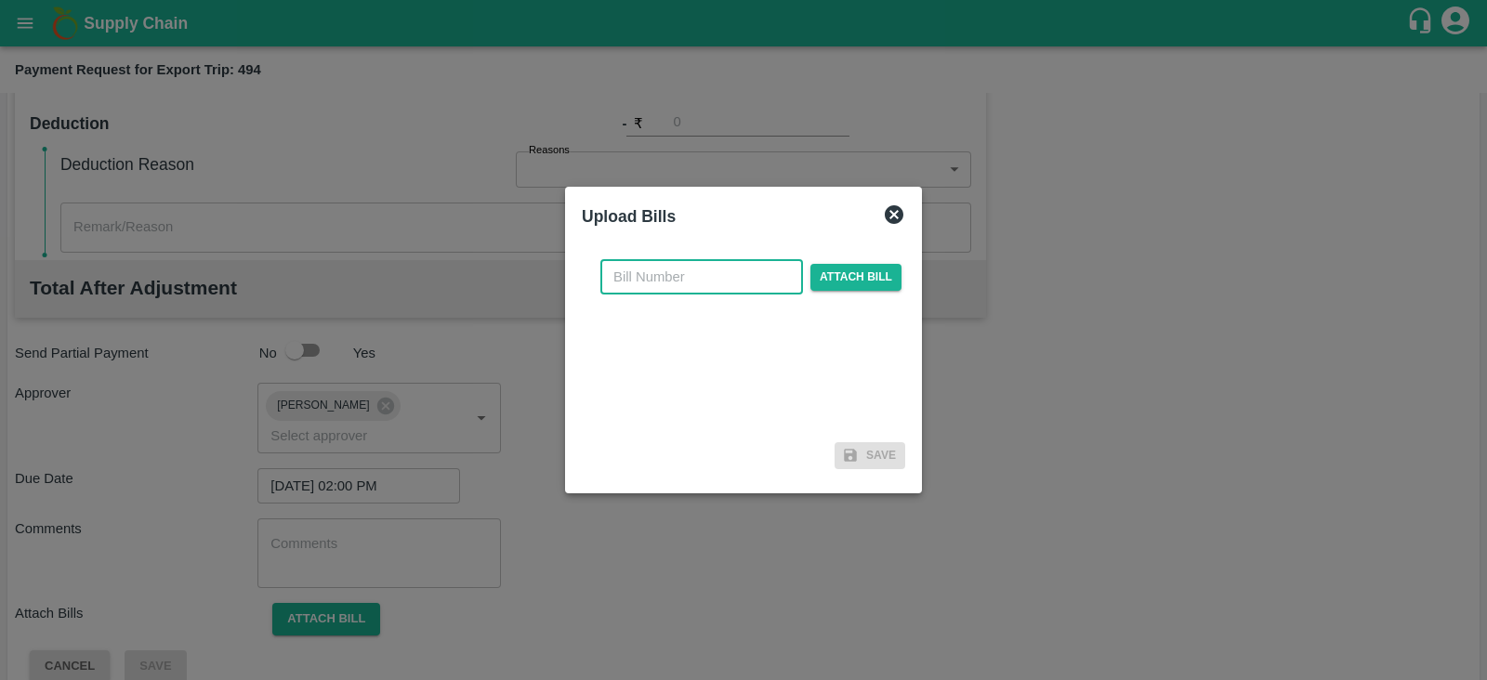
click at [697, 271] on input "text" at bounding box center [701, 276] width 203 height 35
paste input ": 3249/25-26"
type input ": 3249/25-26"
click at [829, 271] on span "Attach bill" at bounding box center [855, 277] width 91 height 27
click at [0, 0] on input "Attach bill" at bounding box center [0, 0] width 0 height 0
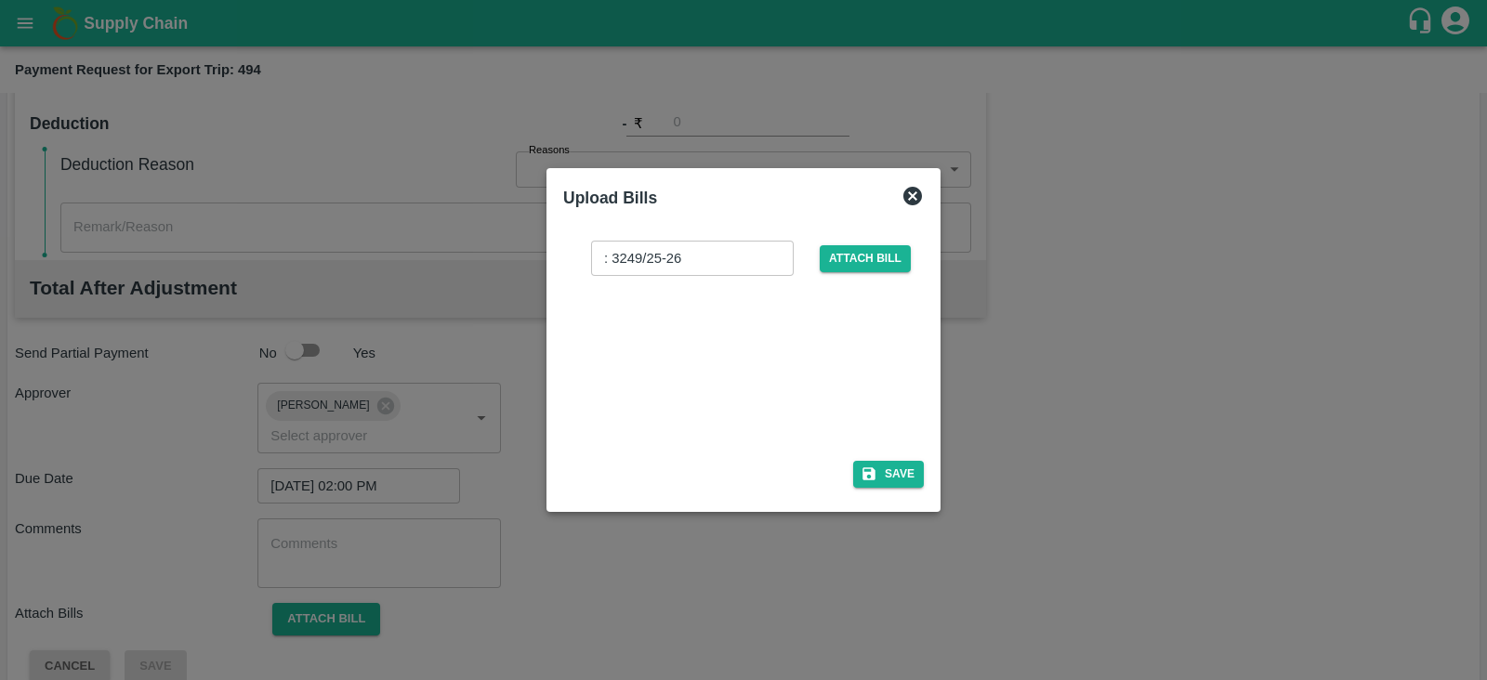
click at [783, 374] on div at bounding box center [739, 362] width 279 height 99
click at [905, 462] on button "Save" at bounding box center [888, 474] width 71 height 27
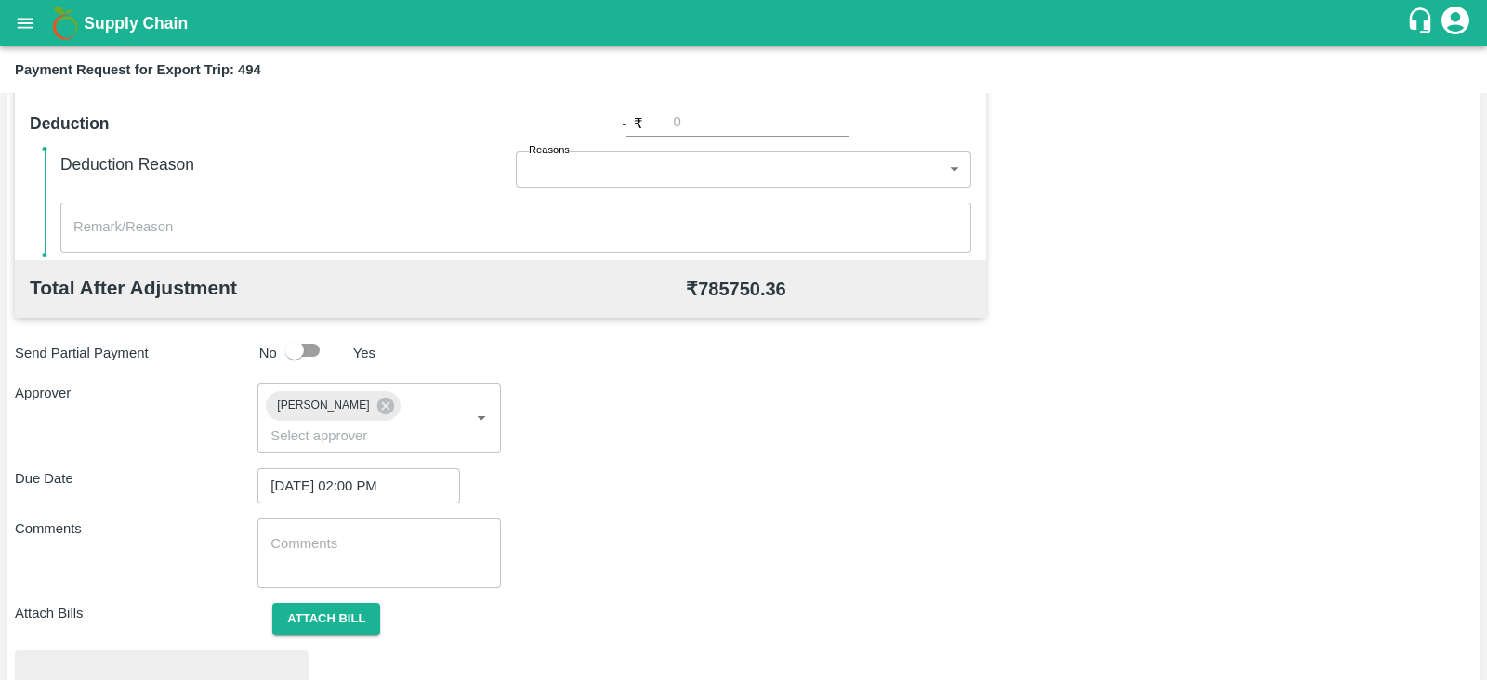
scroll to position [705, 0]
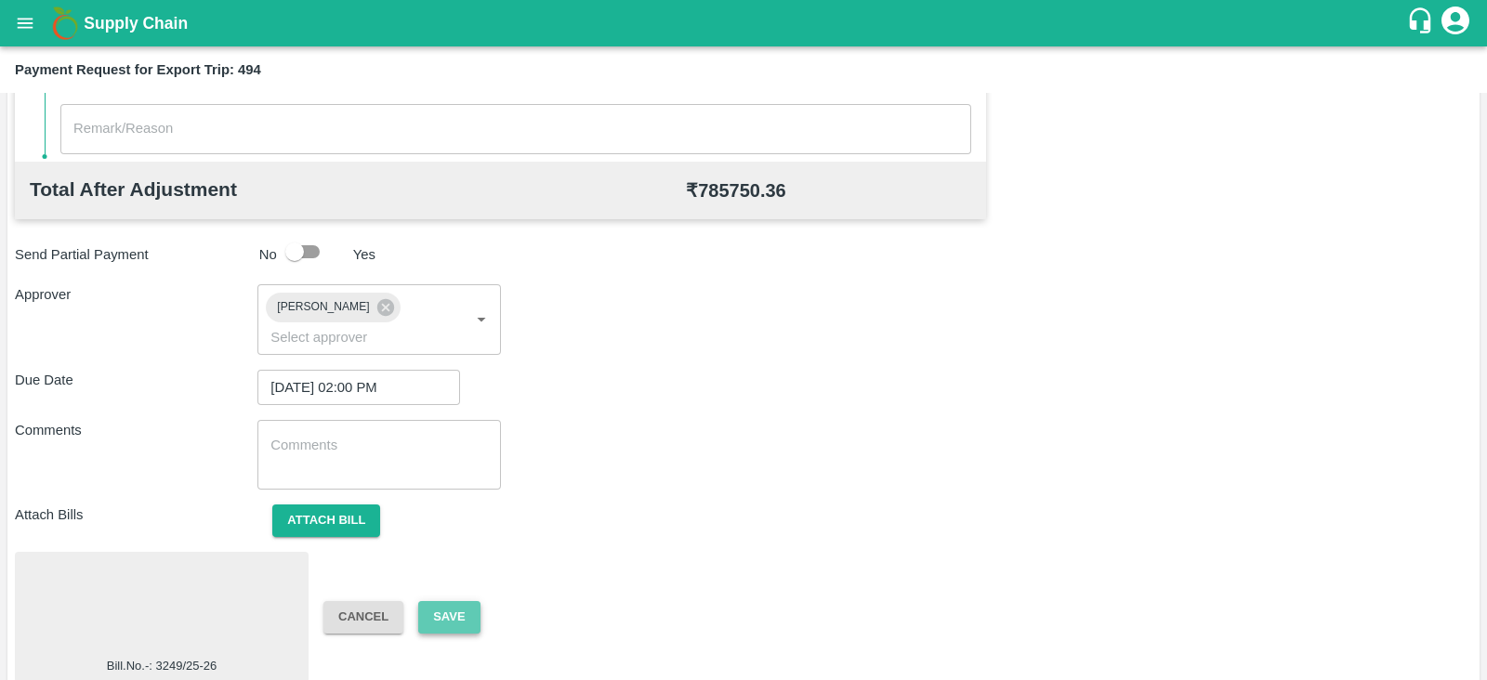
click at [469, 602] on button "Save" at bounding box center [448, 617] width 61 height 33
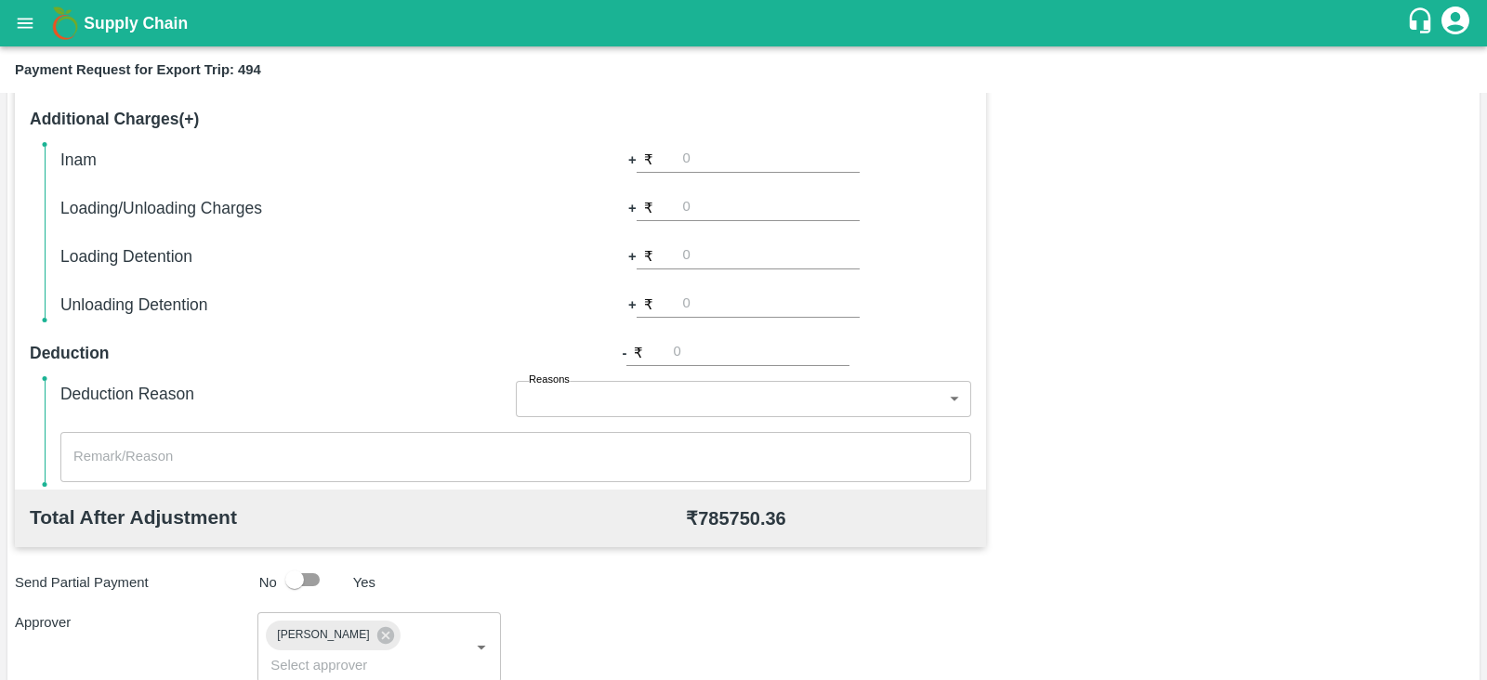
scroll to position [374, 0]
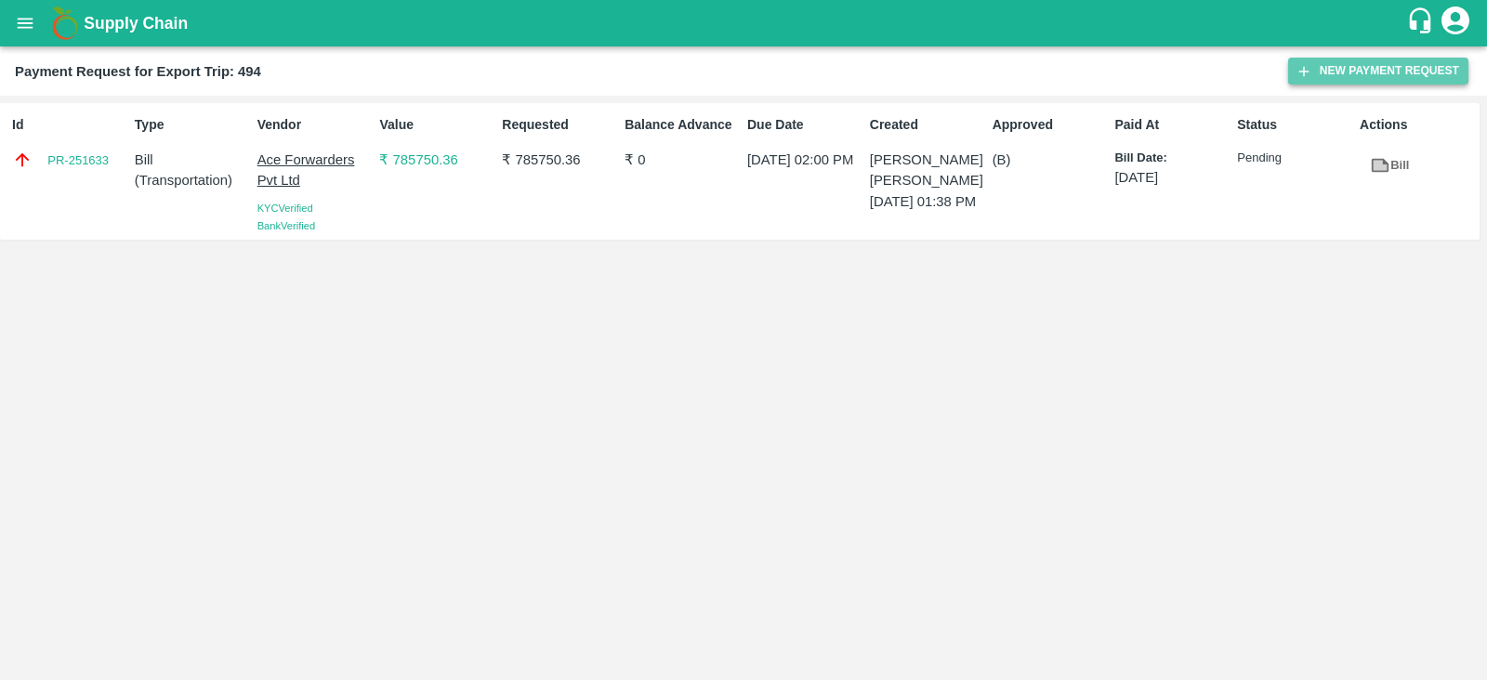
click at [1373, 70] on button "New Payment Request" at bounding box center [1378, 71] width 180 height 27
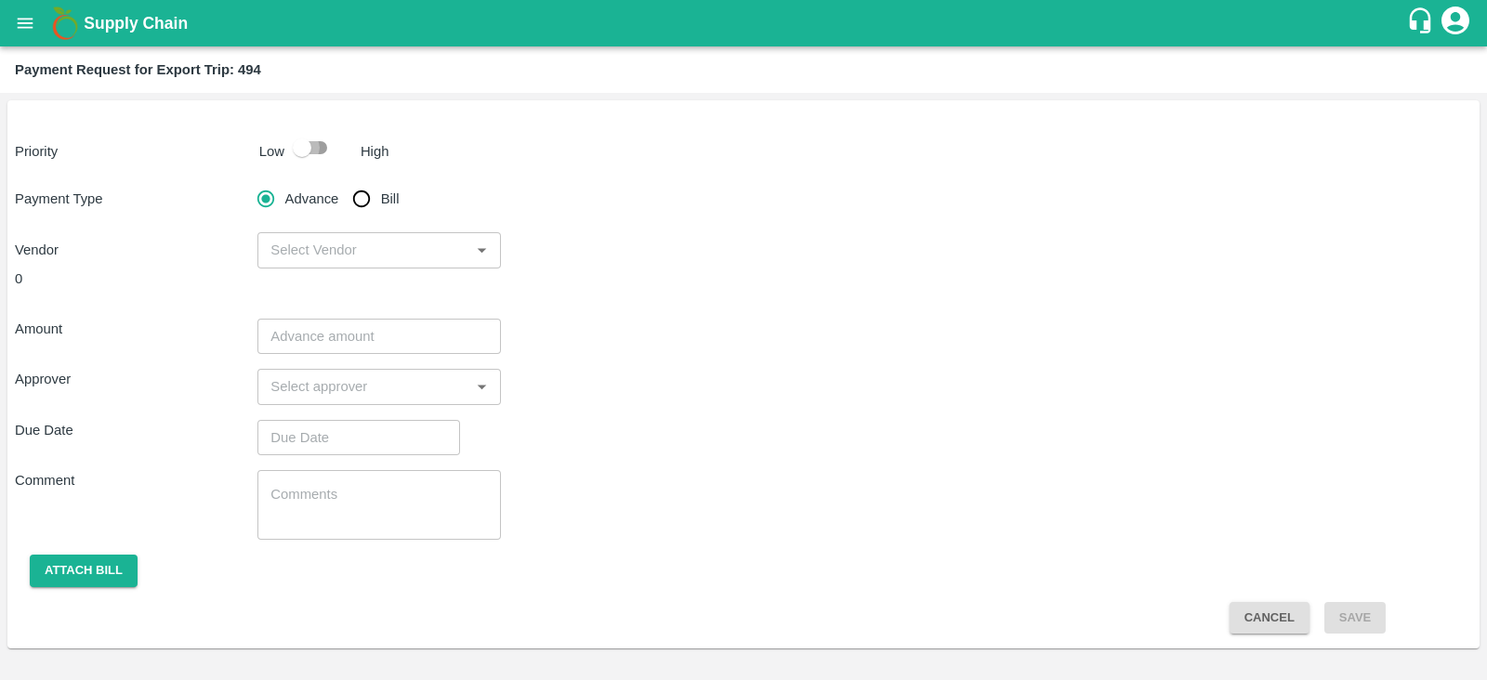
click at [314, 144] on input "checkbox" at bounding box center [302, 147] width 106 height 35
checkbox input "true"
click at [350, 191] on input "Bill" at bounding box center [361, 198] width 37 height 37
radio input "true"
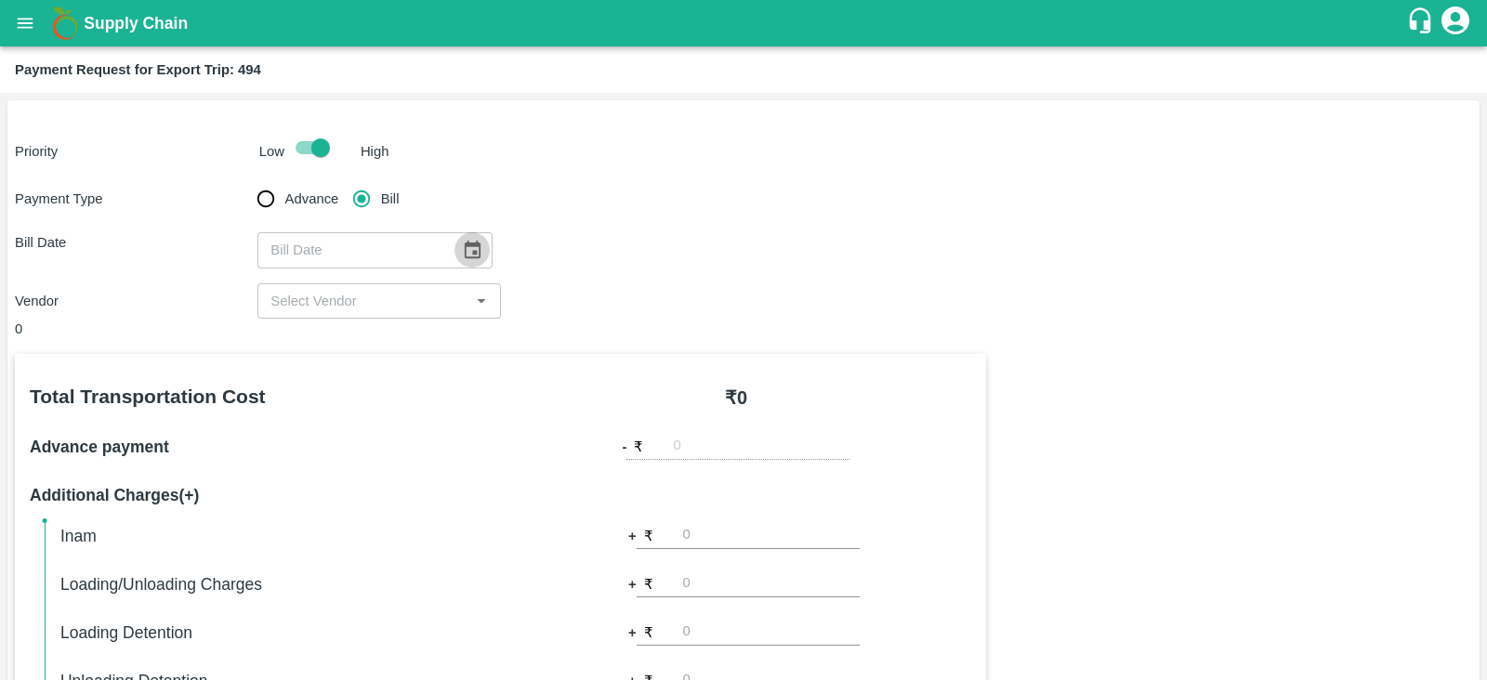
click at [465, 252] on icon "Choose date" at bounding box center [473, 250] width 16 height 18
